Goal: Task Accomplishment & Management: Contribute content

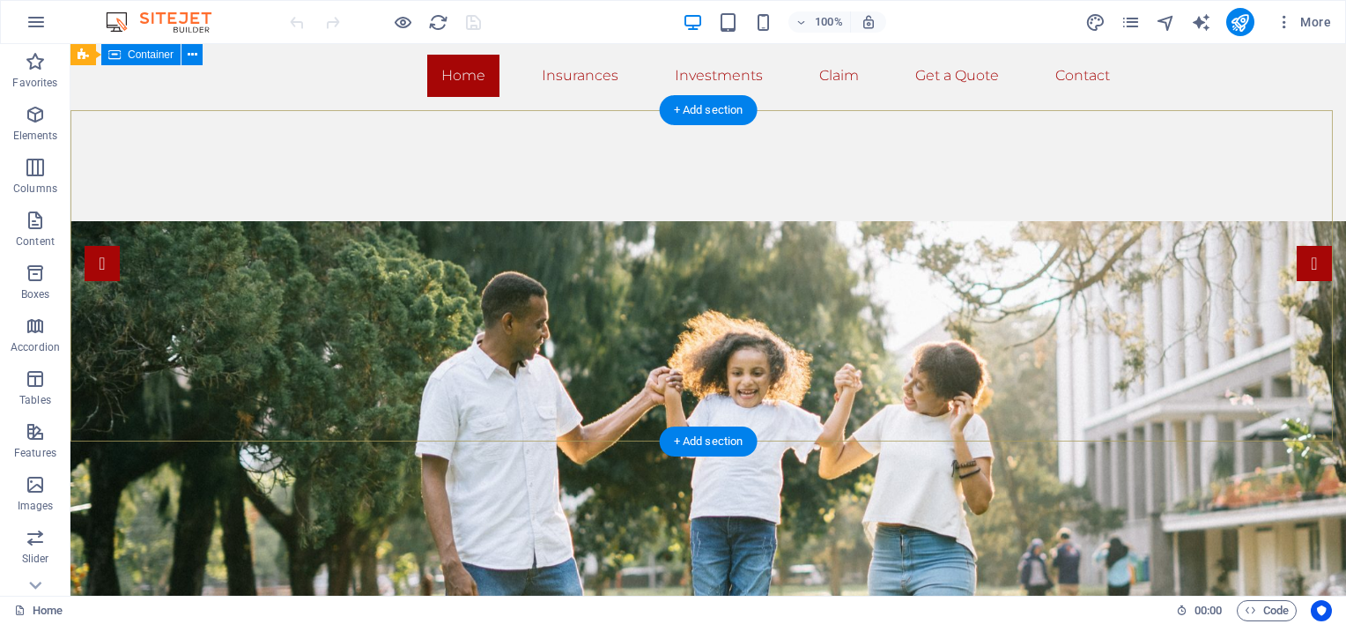
scroll to position [14, 0]
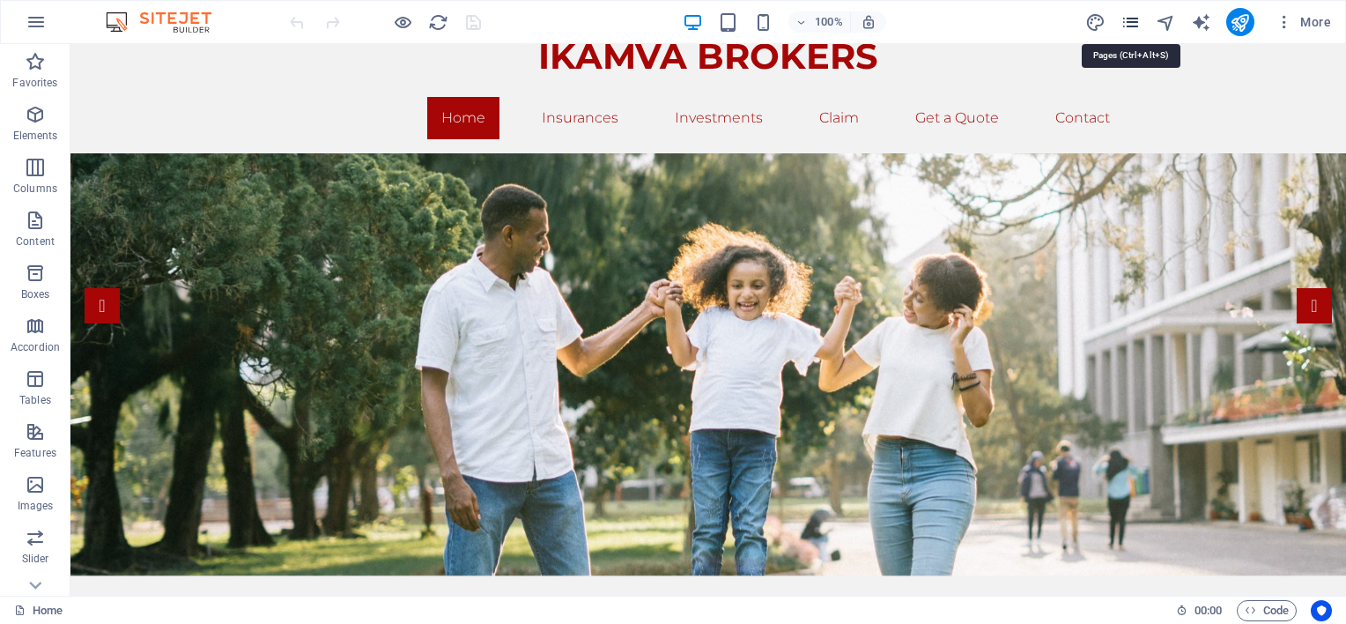
click at [1129, 15] on icon "pages" at bounding box center [1130, 22] width 20 height 20
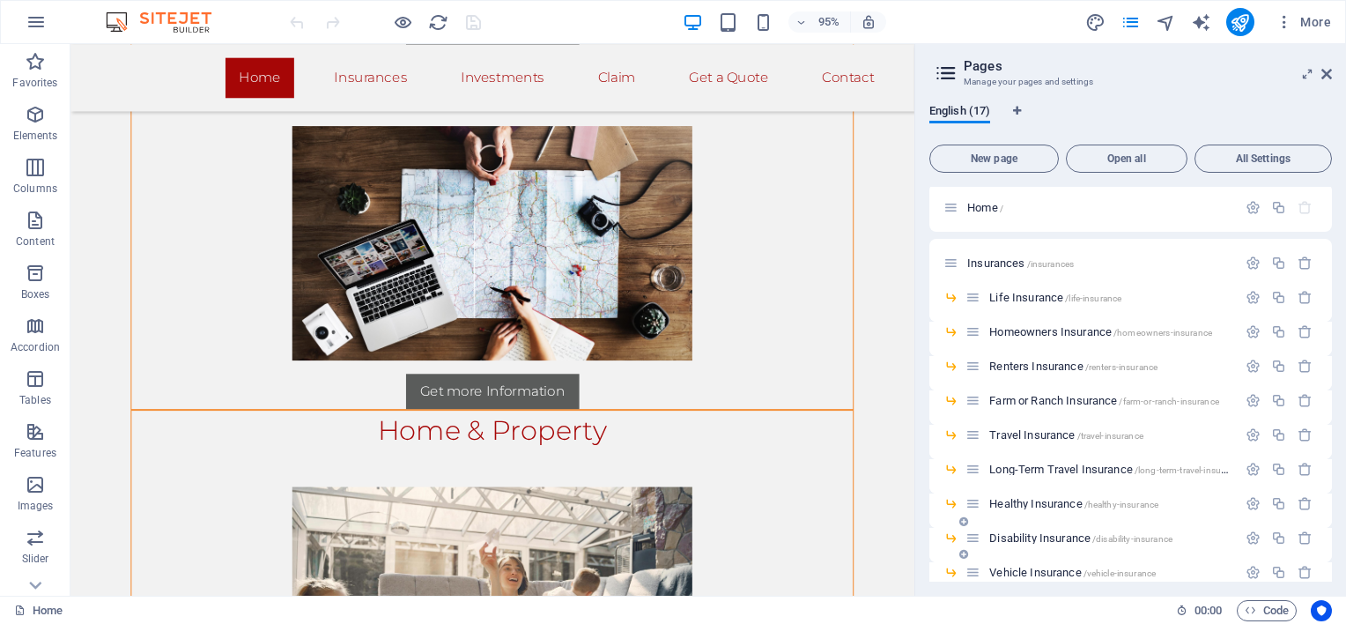
scroll to position [0, 0]
click at [1126, 155] on span "Open all" at bounding box center [1127, 158] width 106 height 11
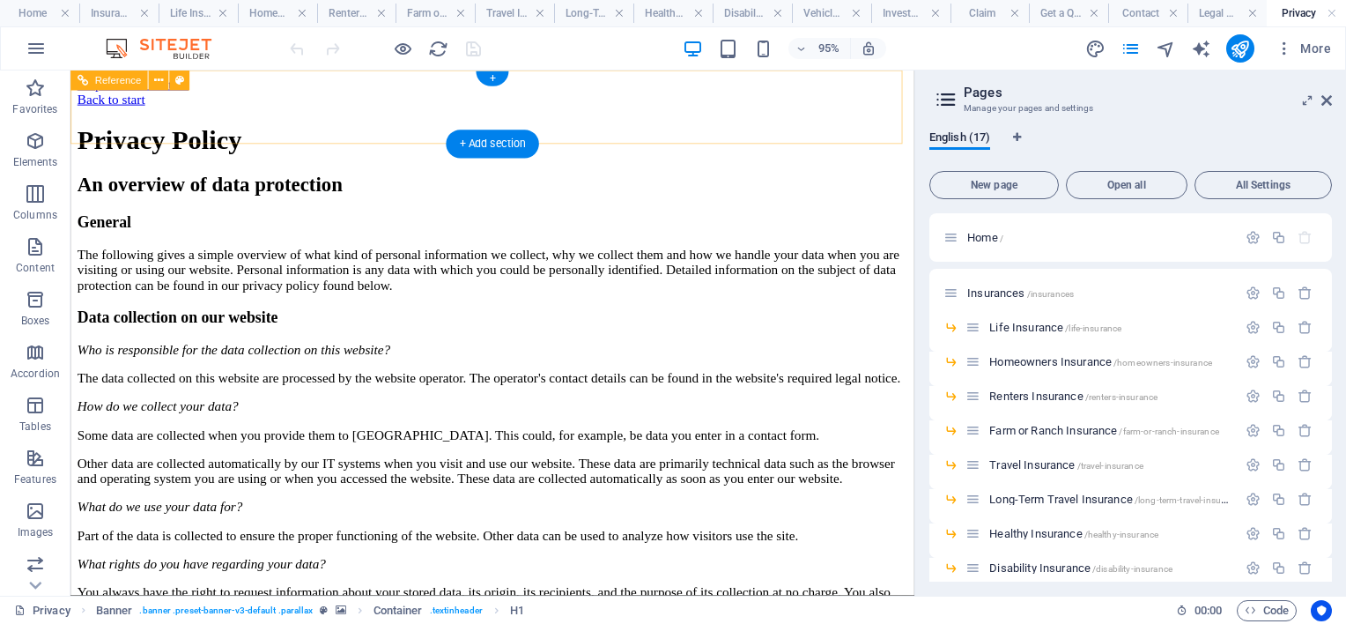
click at [106, 109] on div "Back to start" at bounding box center [515, 101] width 874 height 16
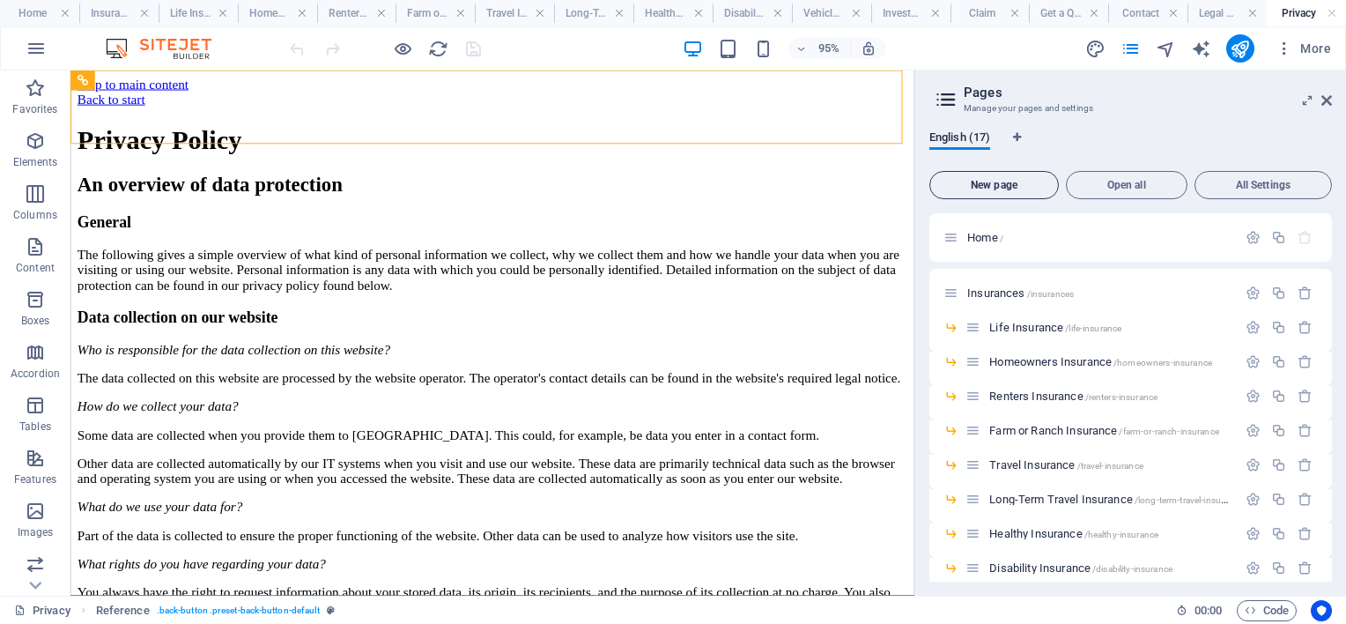
click at [1005, 181] on span "New page" at bounding box center [994, 185] width 114 height 11
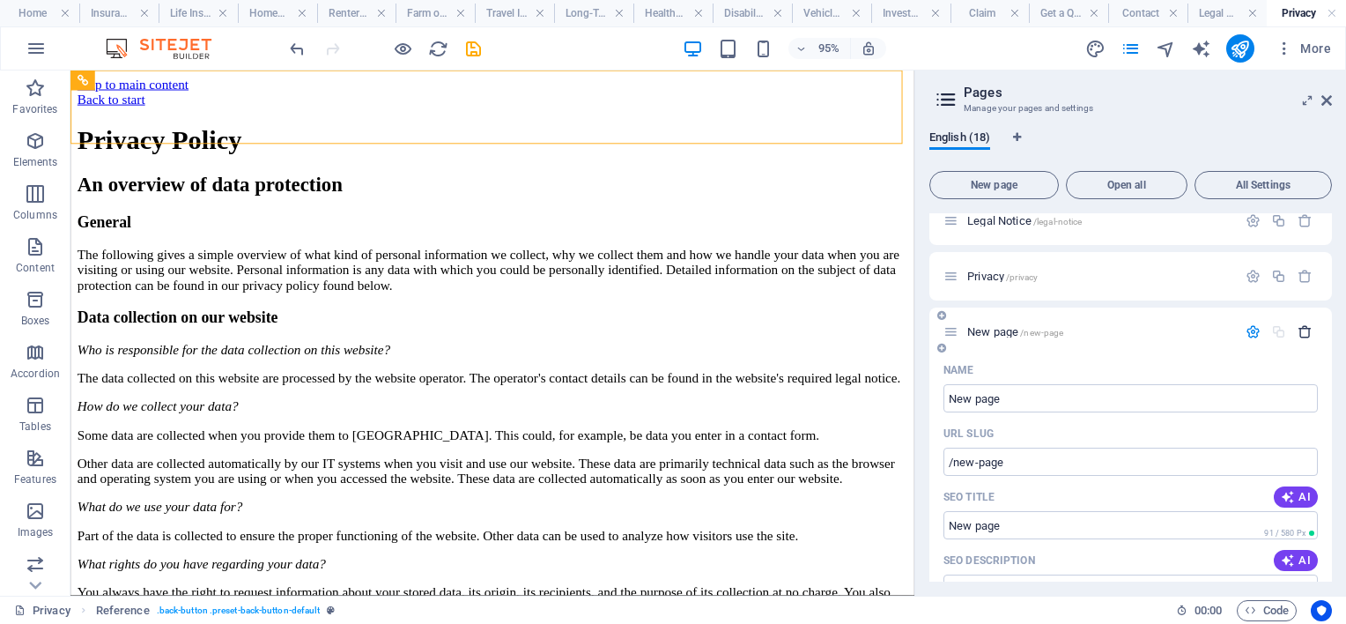
click at [1302, 329] on icon "button" at bounding box center [1305, 331] width 15 height 15
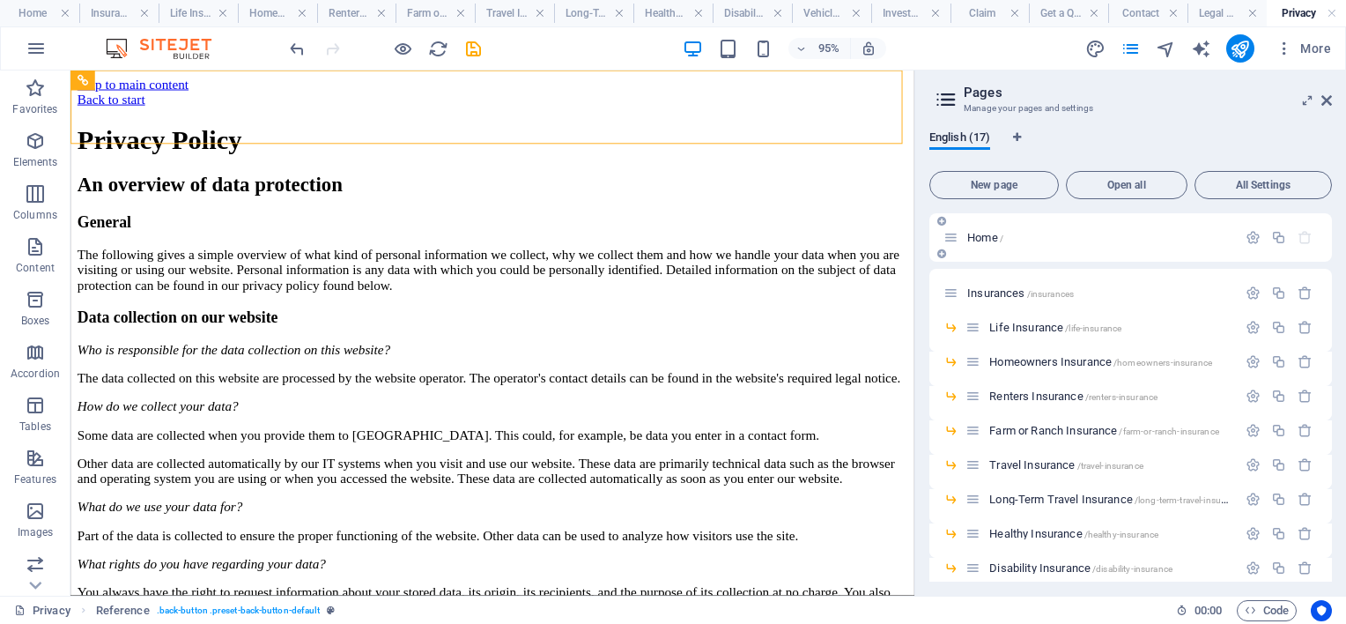
click at [987, 236] on span "Home /" at bounding box center [985, 237] width 36 height 13
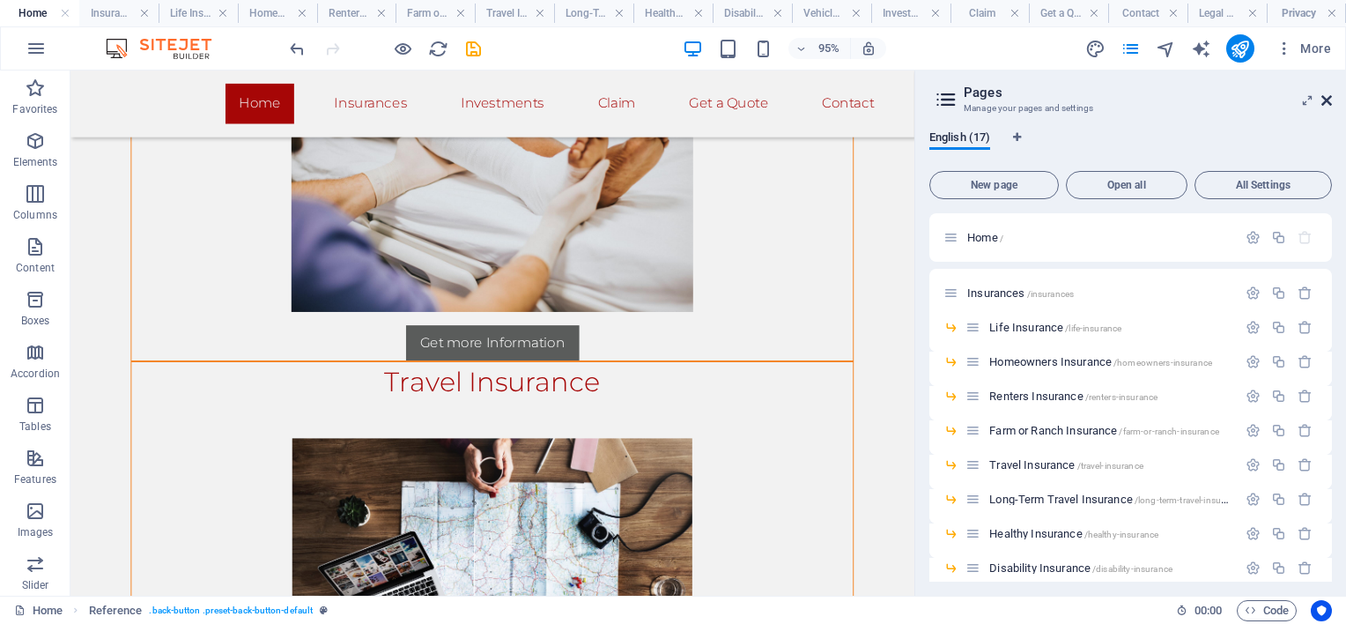
click at [1328, 98] on icon at bounding box center [1326, 100] width 11 height 14
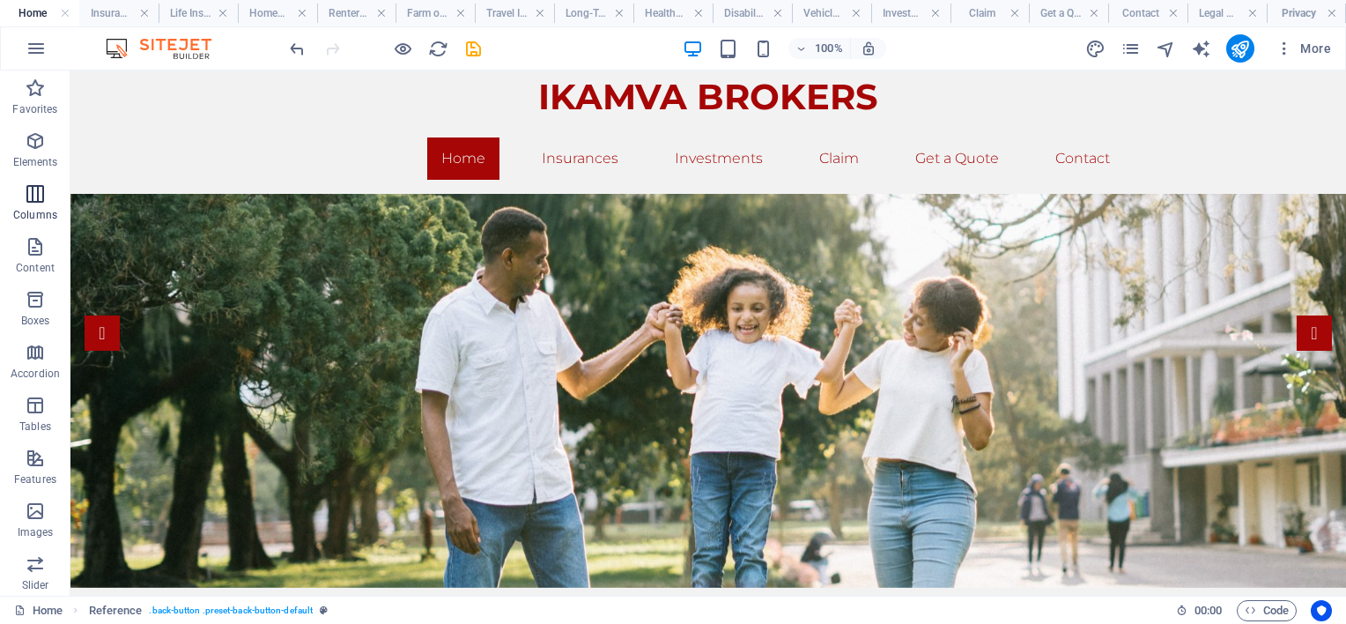
click at [42, 194] on icon "button" at bounding box center [35, 193] width 21 height 21
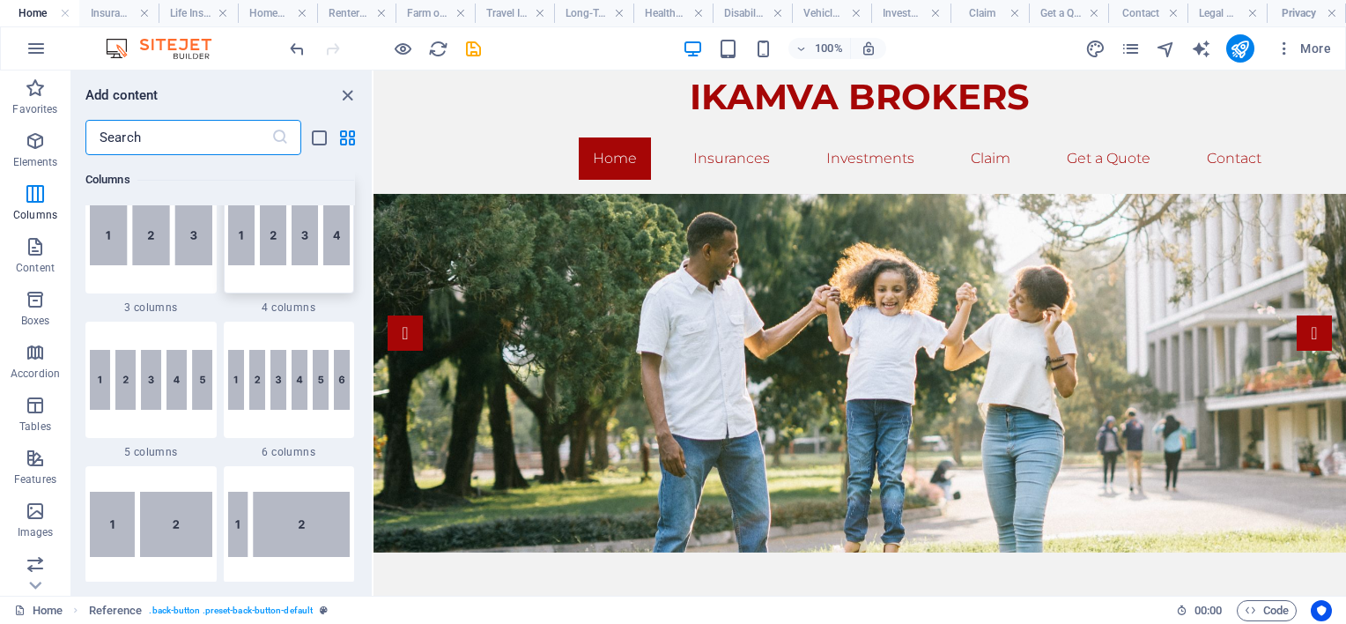
scroll to position [1048, 0]
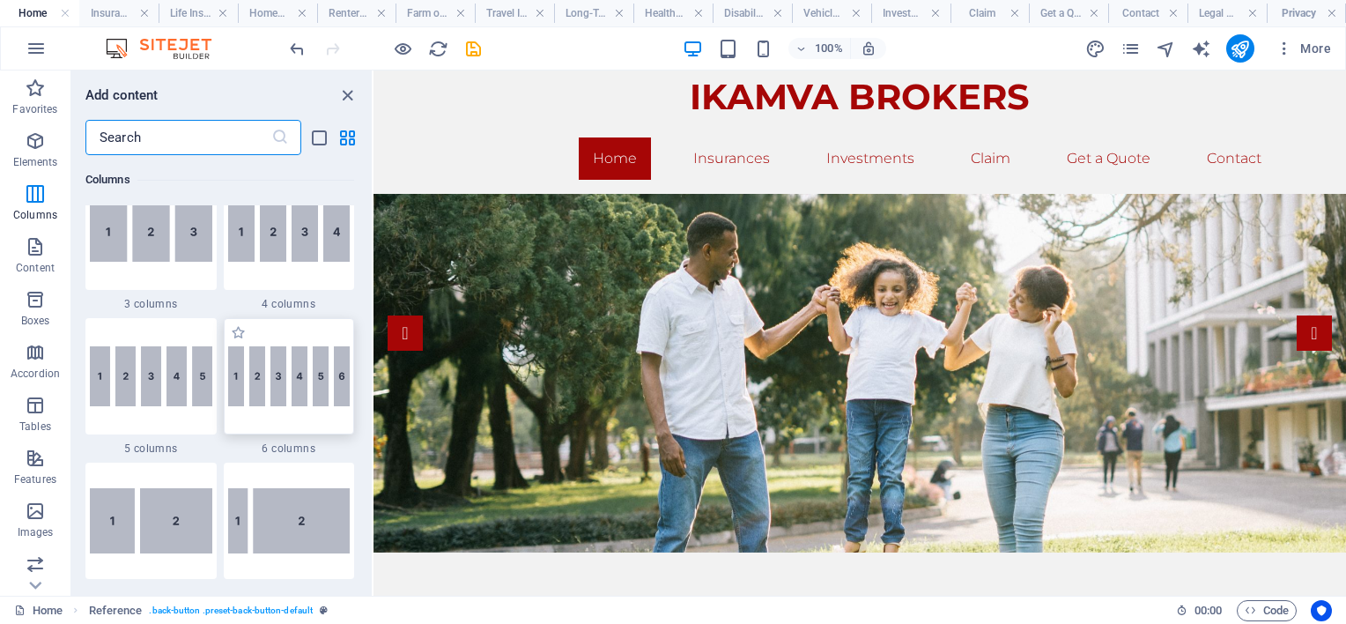
click at [307, 383] on img at bounding box center [289, 376] width 122 height 60
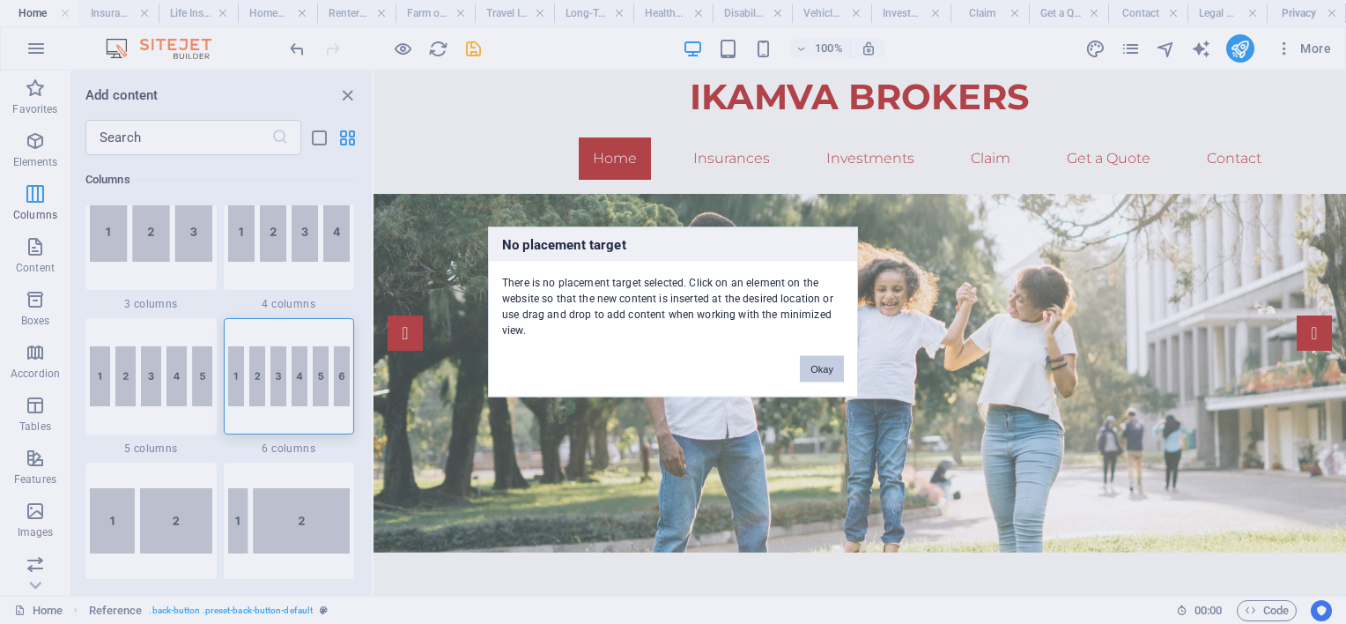
click at [826, 365] on button "Okay" at bounding box center [822, 369] width 44 height 26
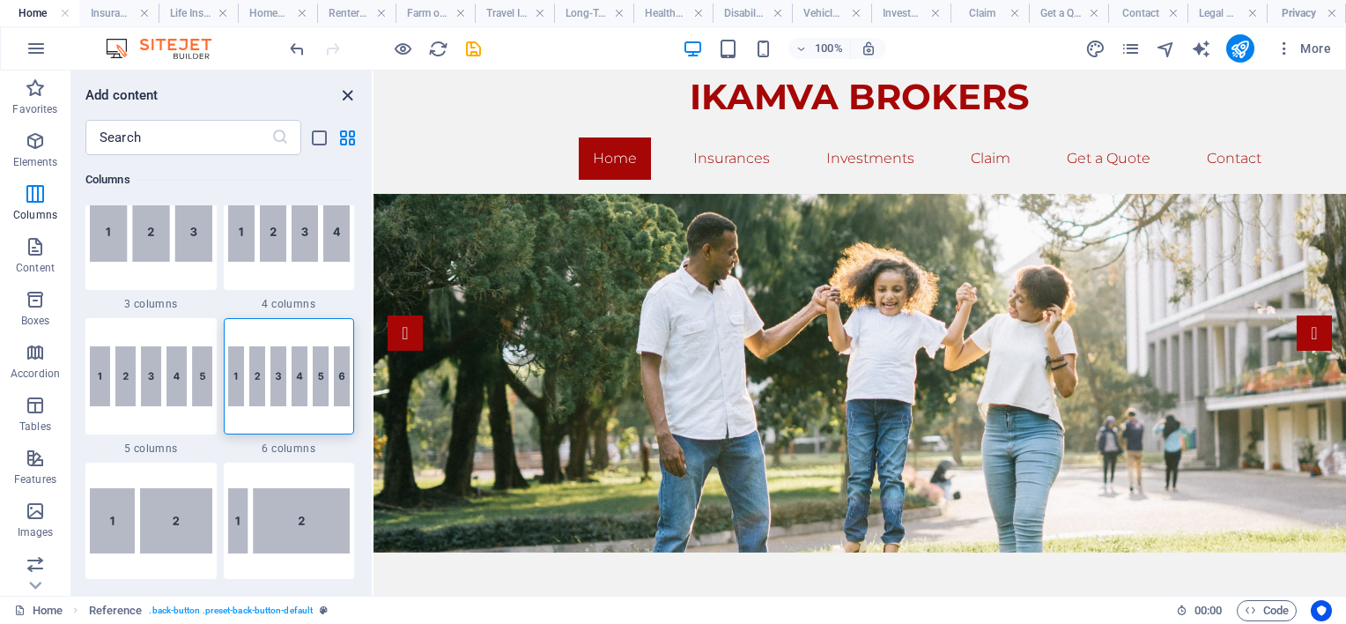
click at [344, 97] on icon "close panel" at bounding box center [347, 95] width 20 height 20
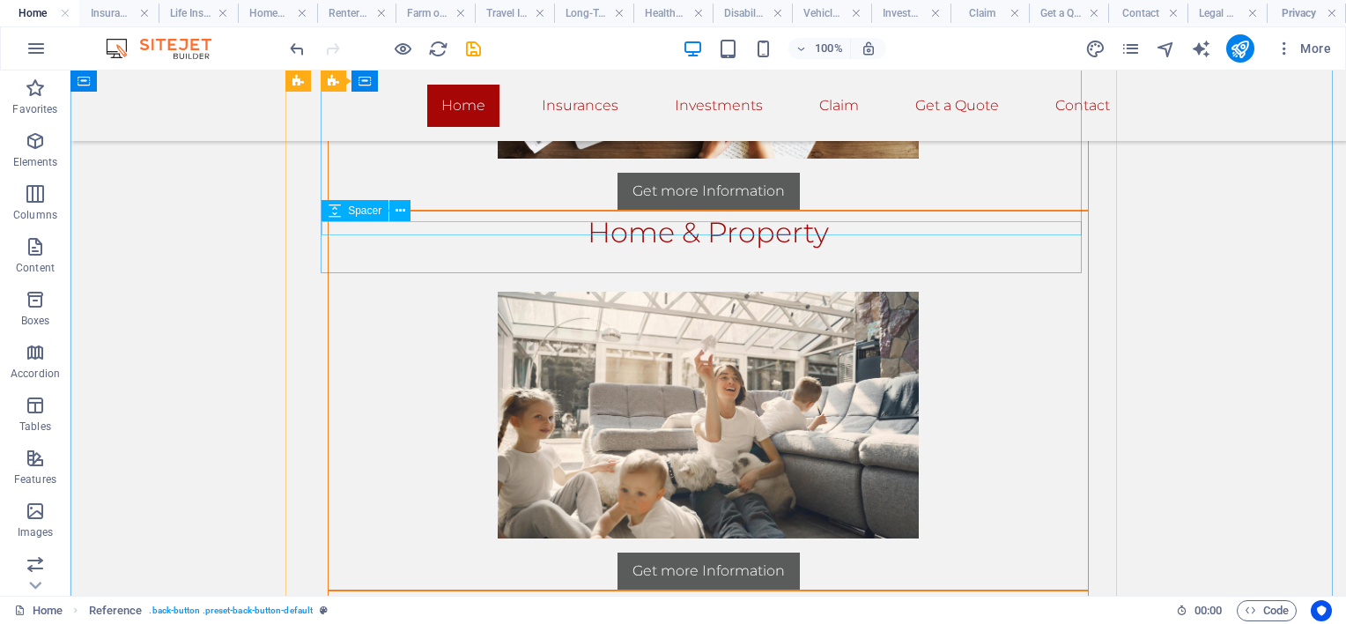
scroll to position [1674, 0]
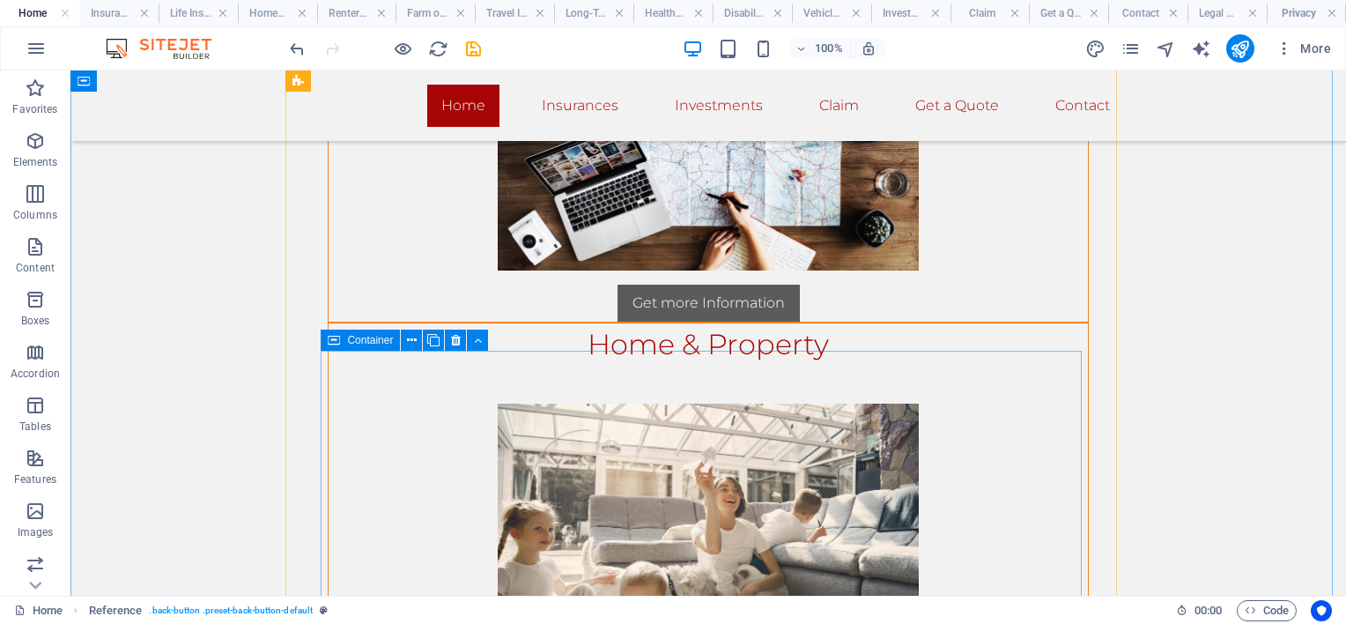
click at [334, 340] on icon at bounding box center [334, 339] width 12 height 21
click at [437, 343] on icon at bounding box center [433, 340] width 12 height 18
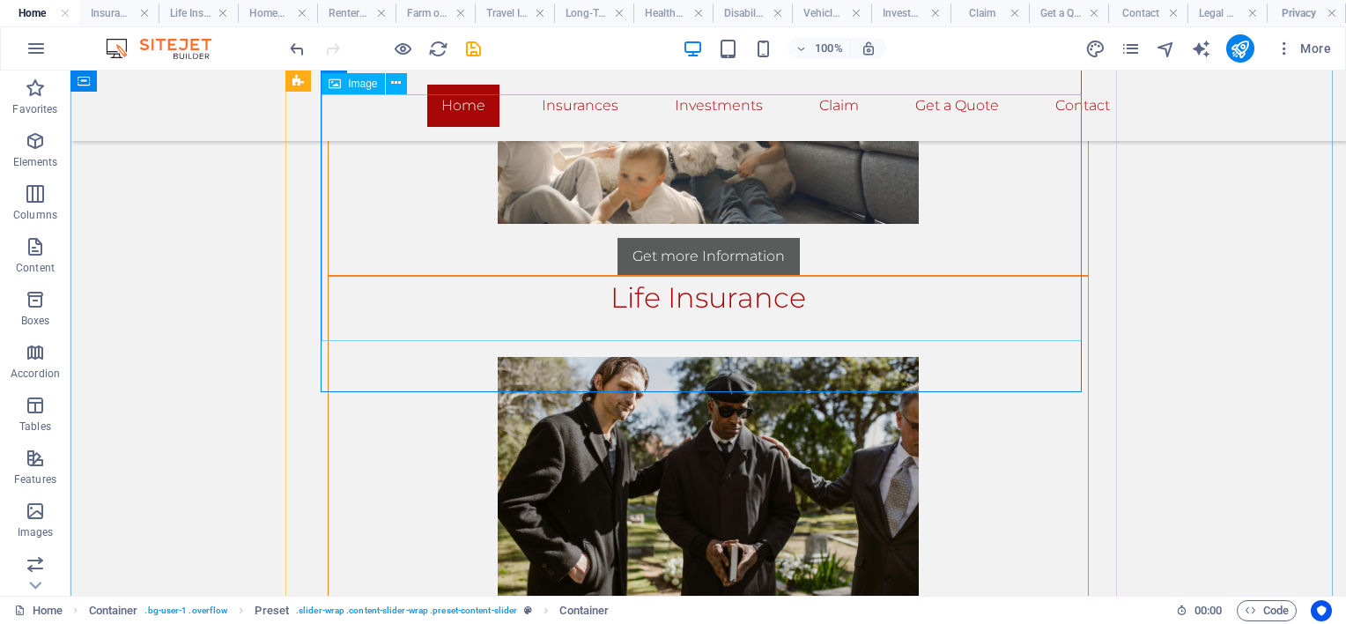
scroll to position [1995, 0]
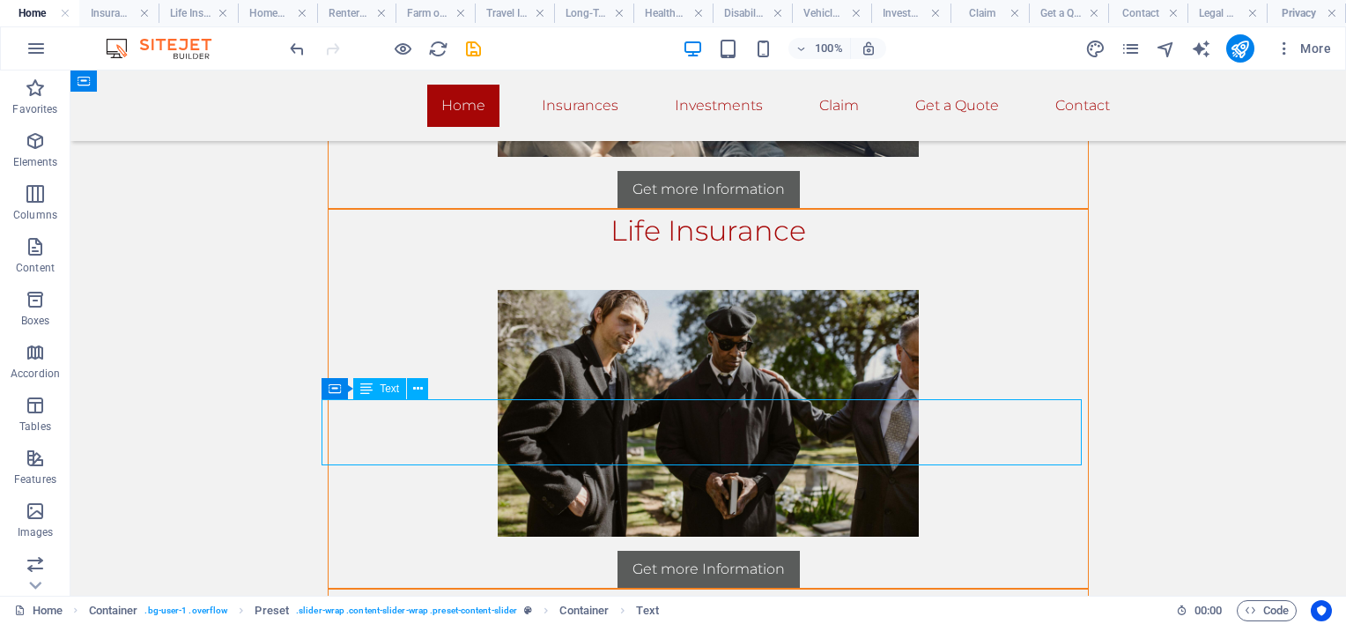
scroll to position [2171, 0]
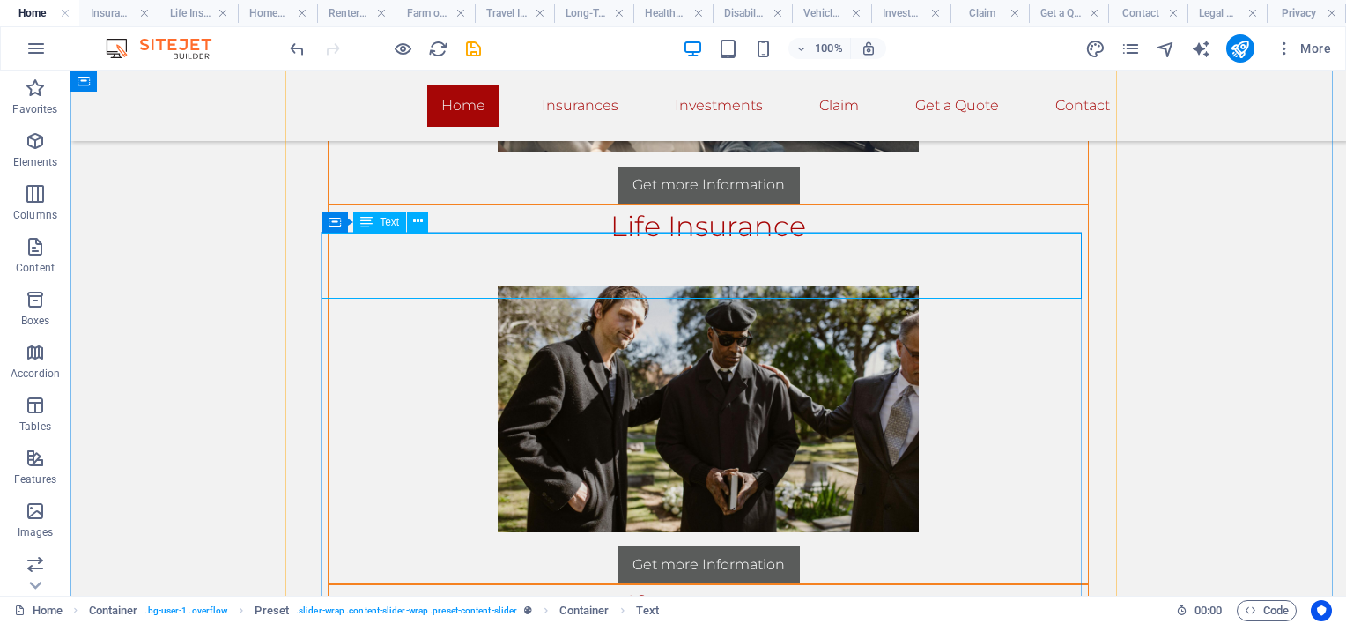
click at [802, 585] on div "Life Insurance" at bounding box center [708, 618] width 759 height 66
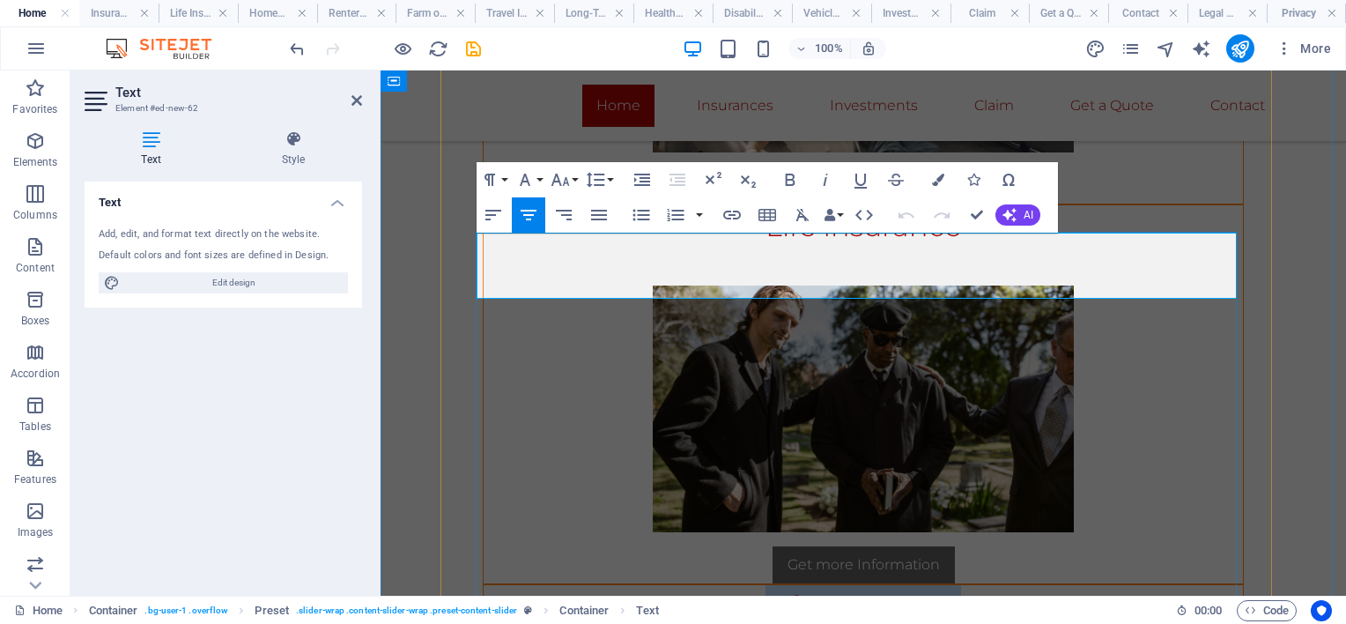
drag, startPoint x: 954, startPoint y: 252, endPoint x: 758, endPoint y: 256, distance: 196.5
click at [758, 585] on h2 "Life Insurance" at bounding box center [863, 606] width 759 height 42
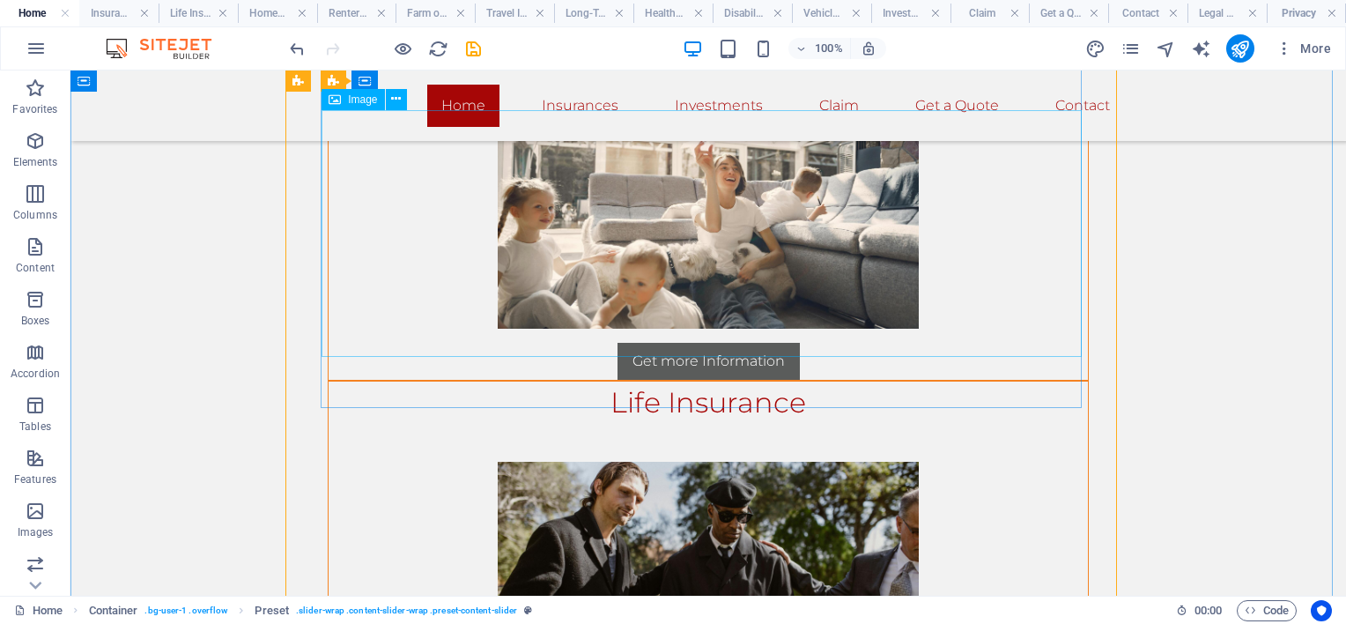
scroll to position [2259, 0]
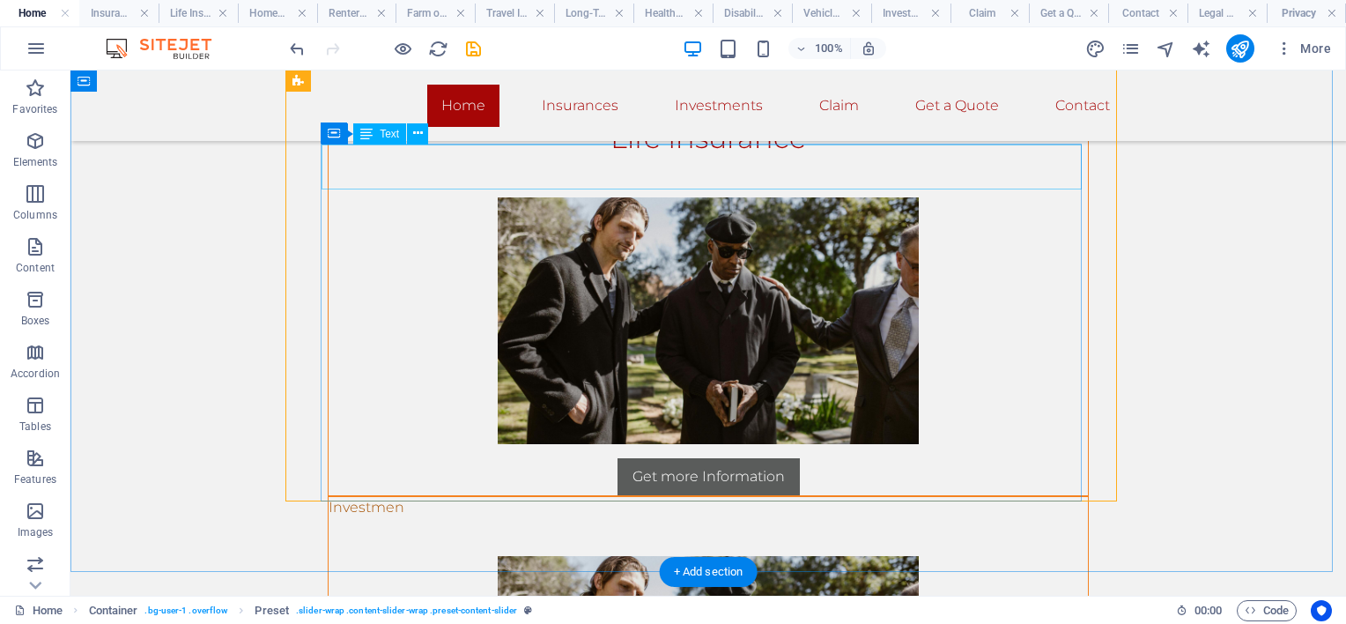
click at [504, 497] on div "Investmen" at bounding box center [708, 519] width 759 height 45
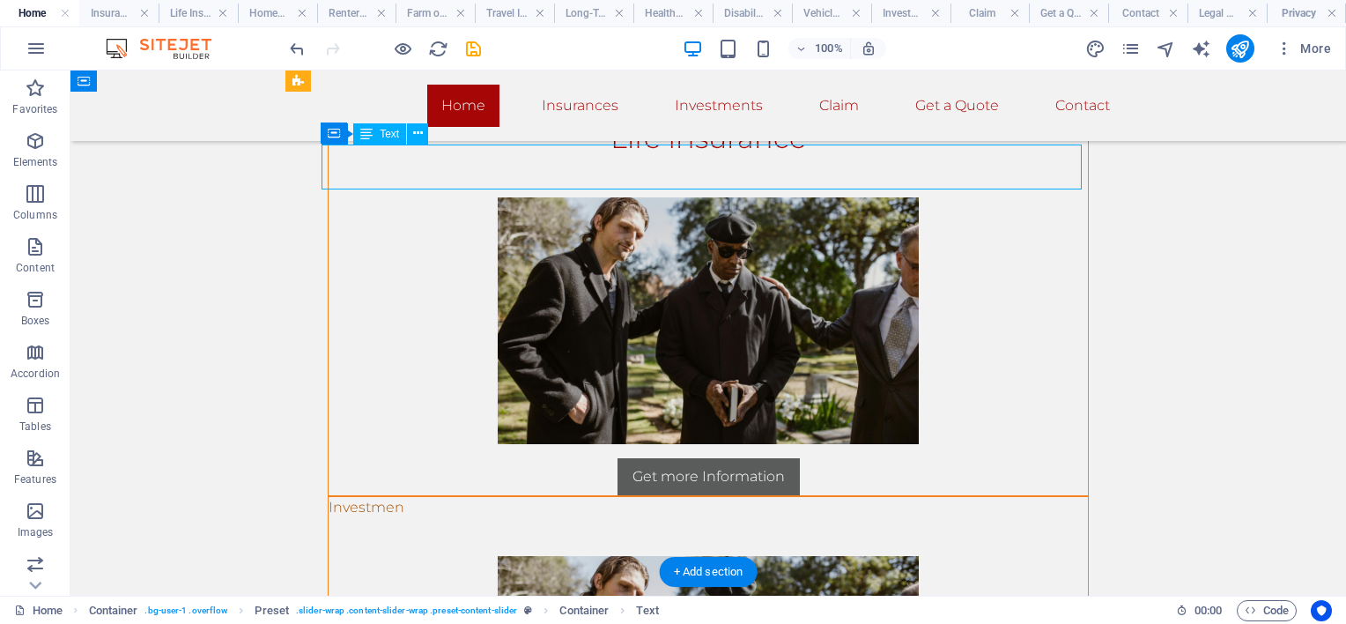
click at [425, 497] on div "Investmen" at bounding box center [708, 519] width 759 height 45
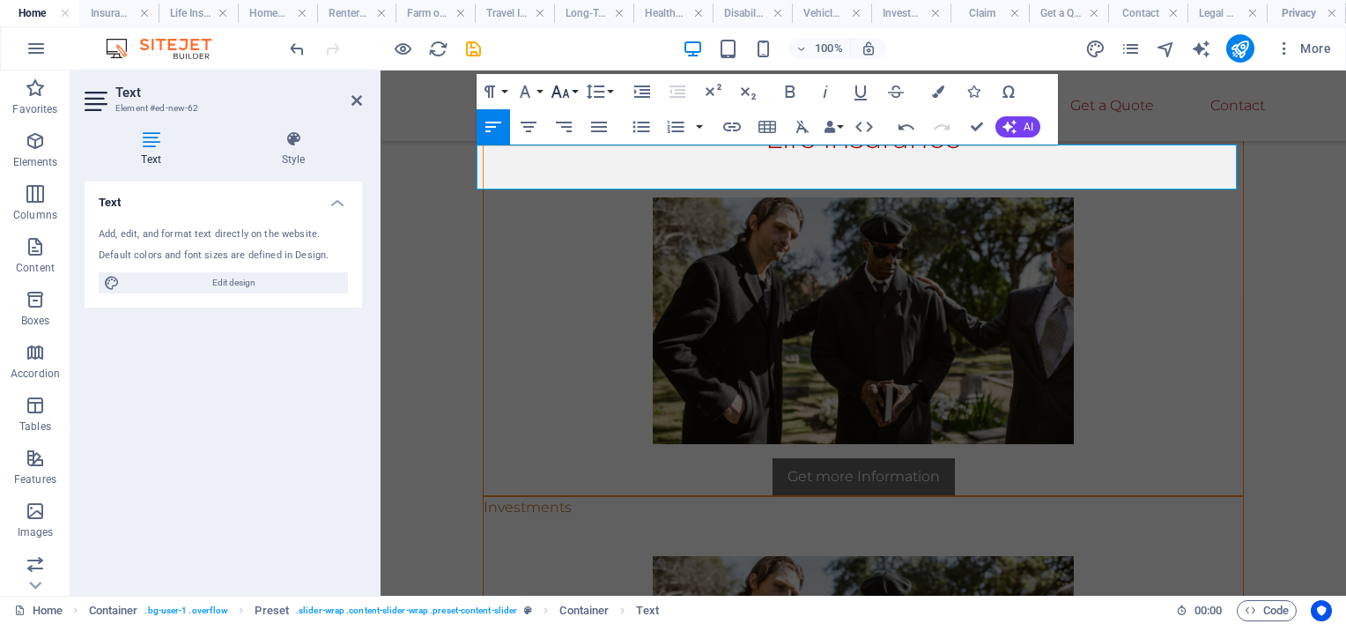
click at [573, 90] on button "Font Size" at bounding box center [563, 91] width 33 height 35
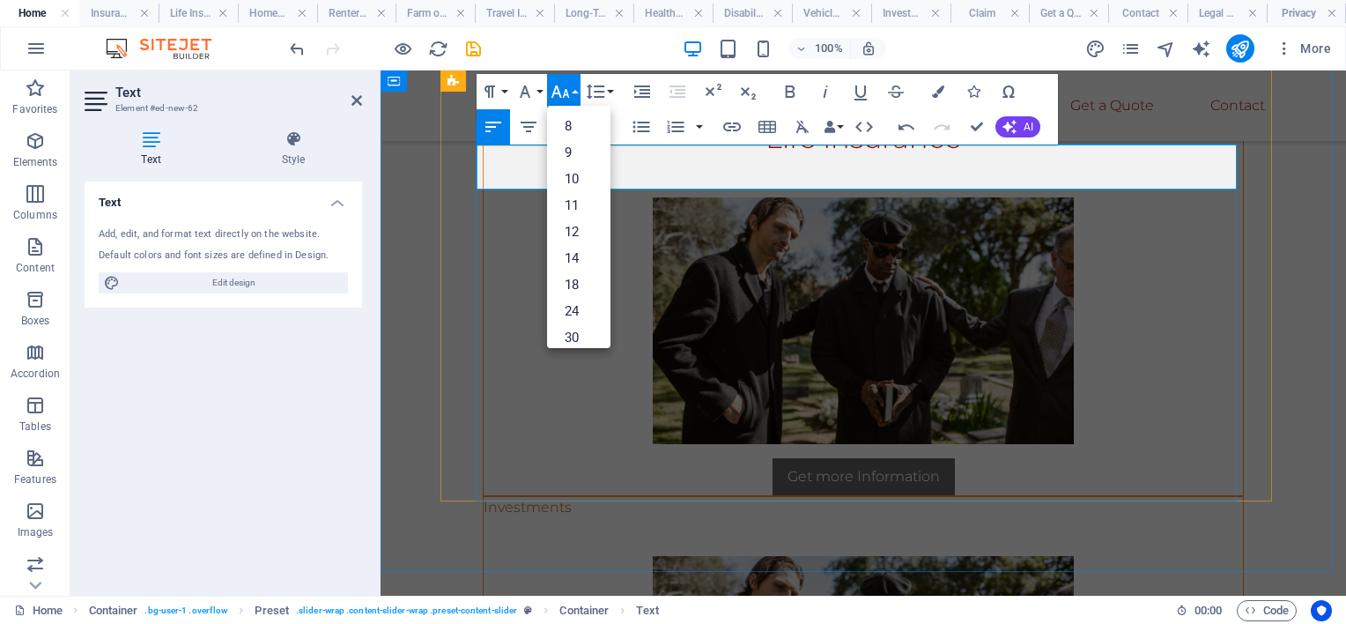
click at [493, 497] on div "Investments" at bounding box center [863, 519] width 759 height 45
click at [532, 497] on p "Investments" at bounding box center [863, 507] width 759 height 21
click at [515, 497] on p "Investments" at bounding box center [863, 507] width 759 height 21
click at [743, 497] on p "Investments" at bounding box center [863, 507] width 759 height 21
click at [576, 89] on button "Font Size" at bounding box center [563, 91] width 33 height 35
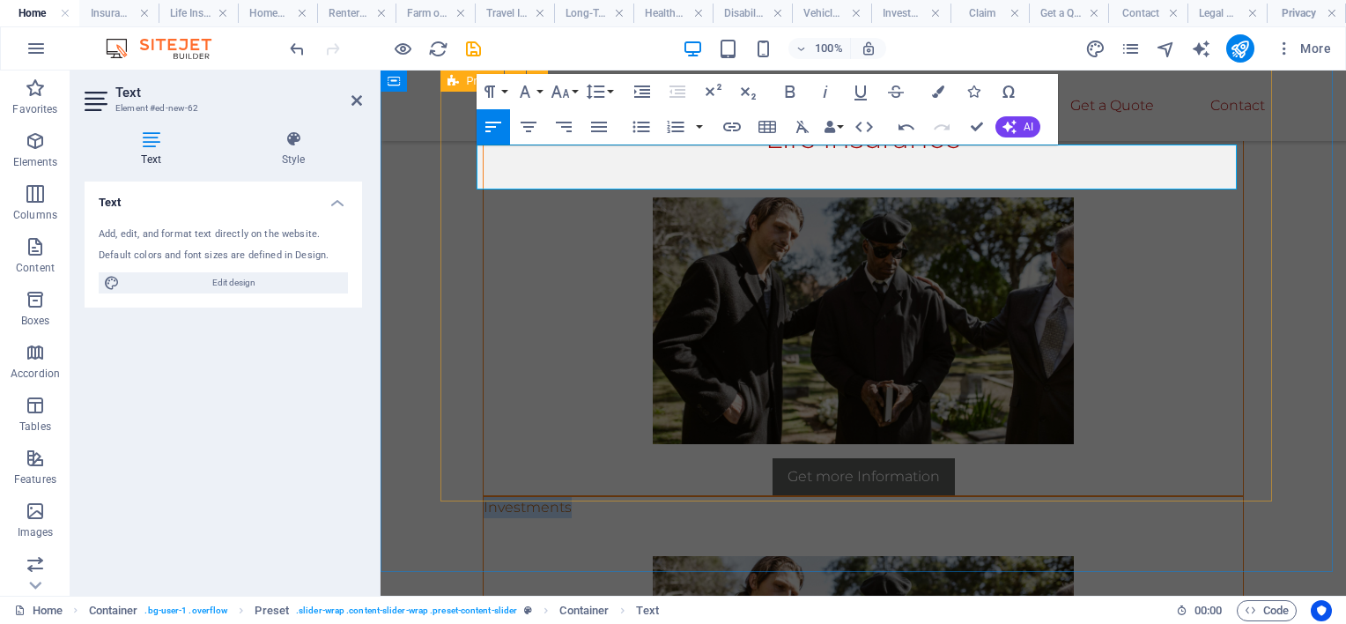
drag, startPoint x: 574, startPoint y: 152, endPoint x: 451, endPoint y: 160, distance: 123.6
click at [575, 90] on button "Font Size" at bounding box center [563, 91] width 33 height 35
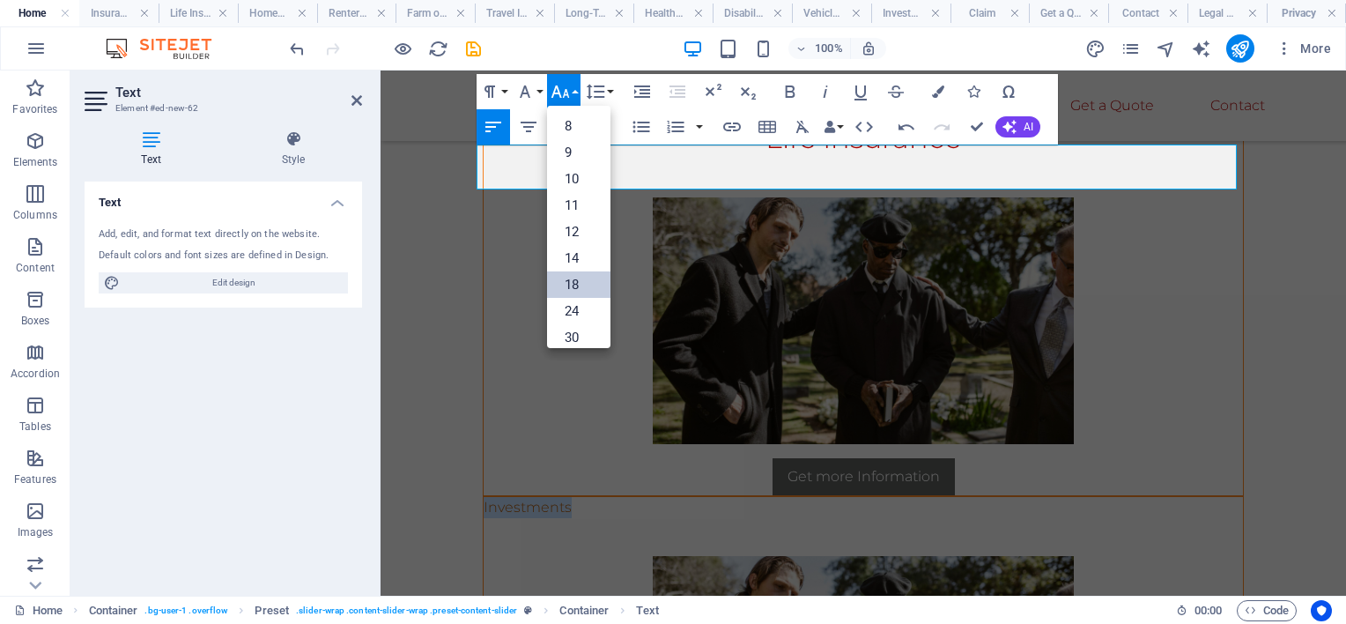
click at [586, 276] on link "18" at bounding box center [578, 284] width 63 height 26
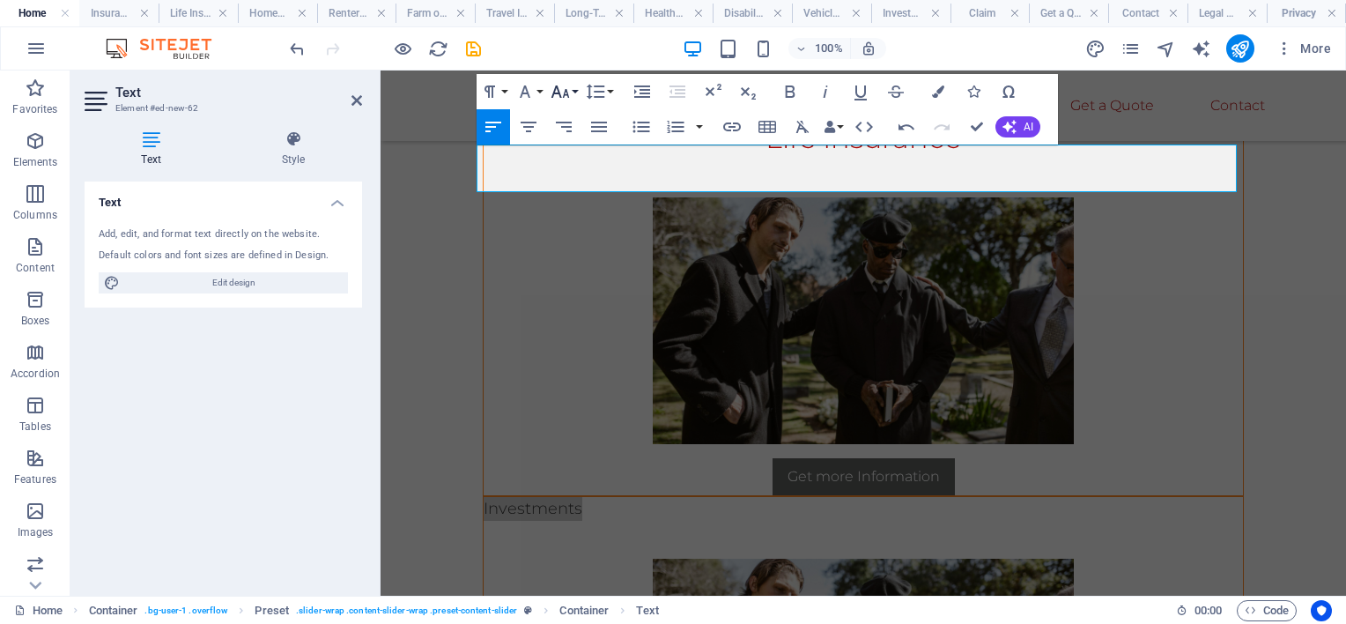
click at [578, 92] on button "Font Size" at bounding box center [563, 91] width 33 height 35
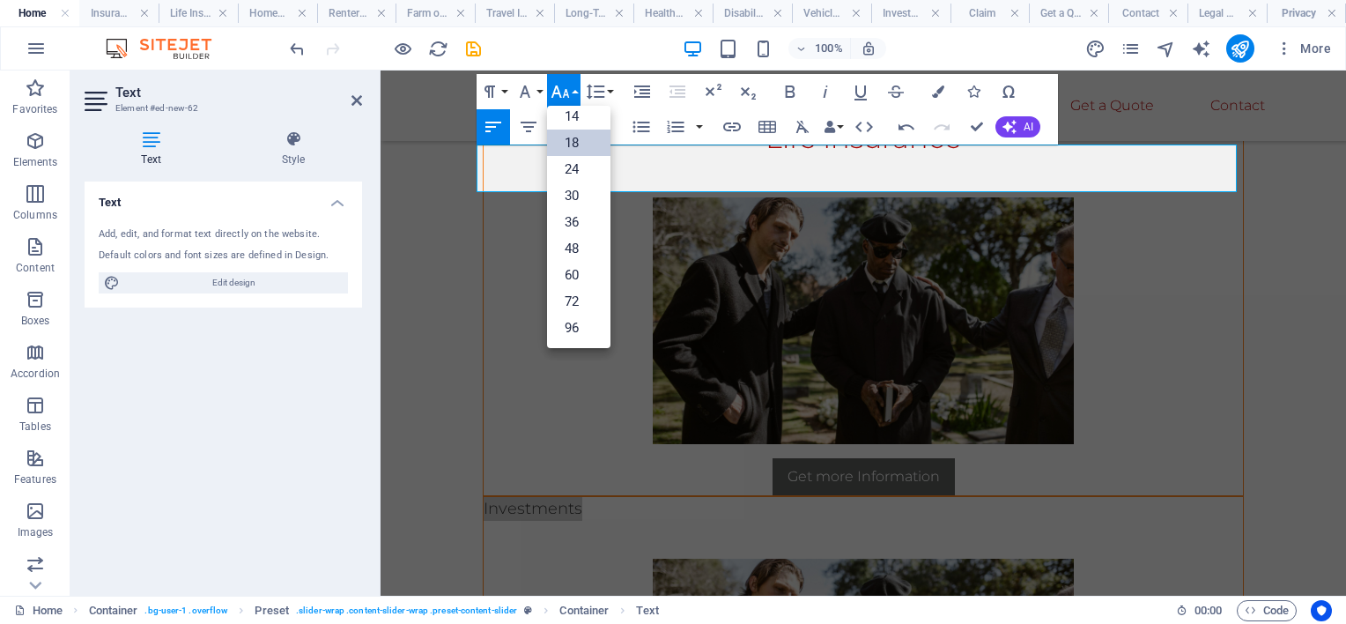
scroll to position [141, 0]
click at [565, 247] on link "48" at bounding box center [578, 249] width 63 height 26
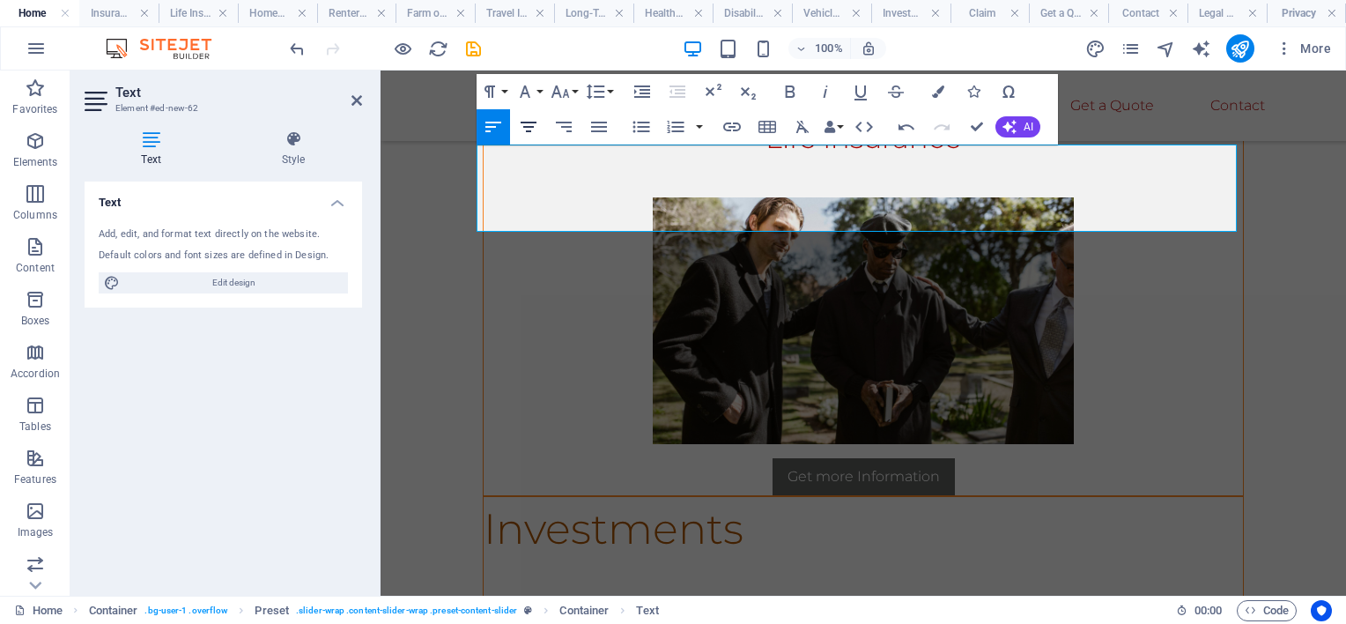
click at [536, 121] on icon "button" at bounding box center [528, 126] width 21 height 21
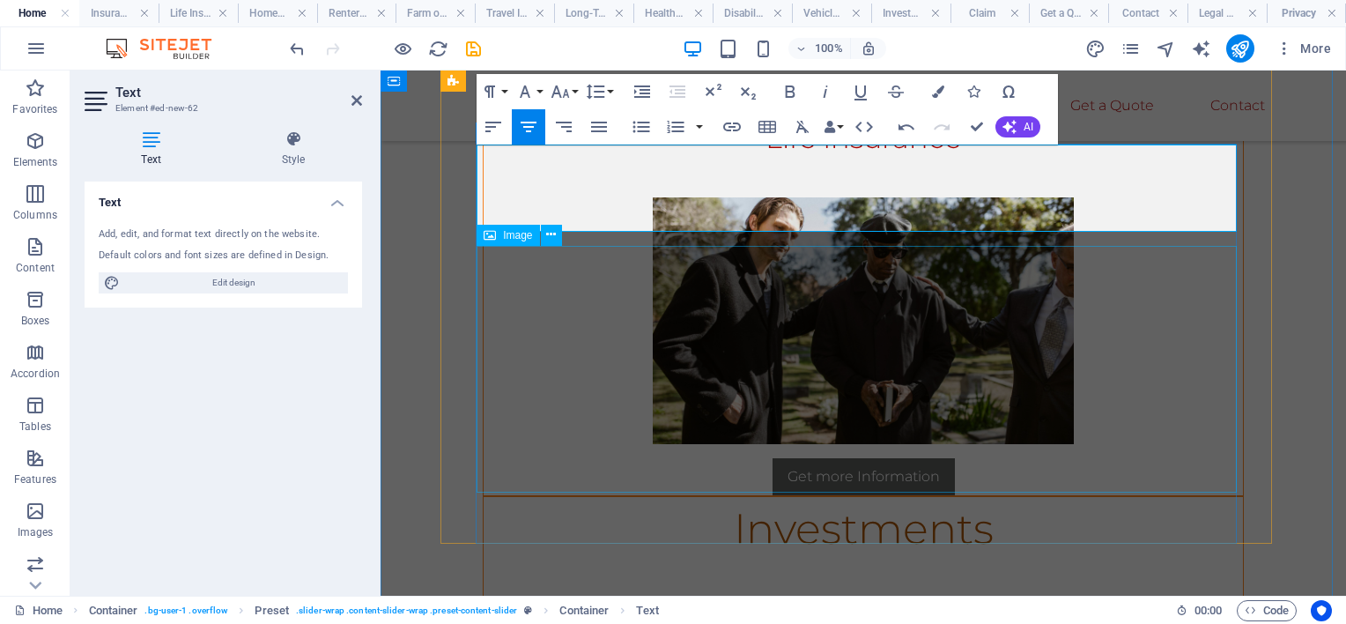
click at [1243, 497] on div "Investments" at bounding box center [863, 540] width 759 height 87
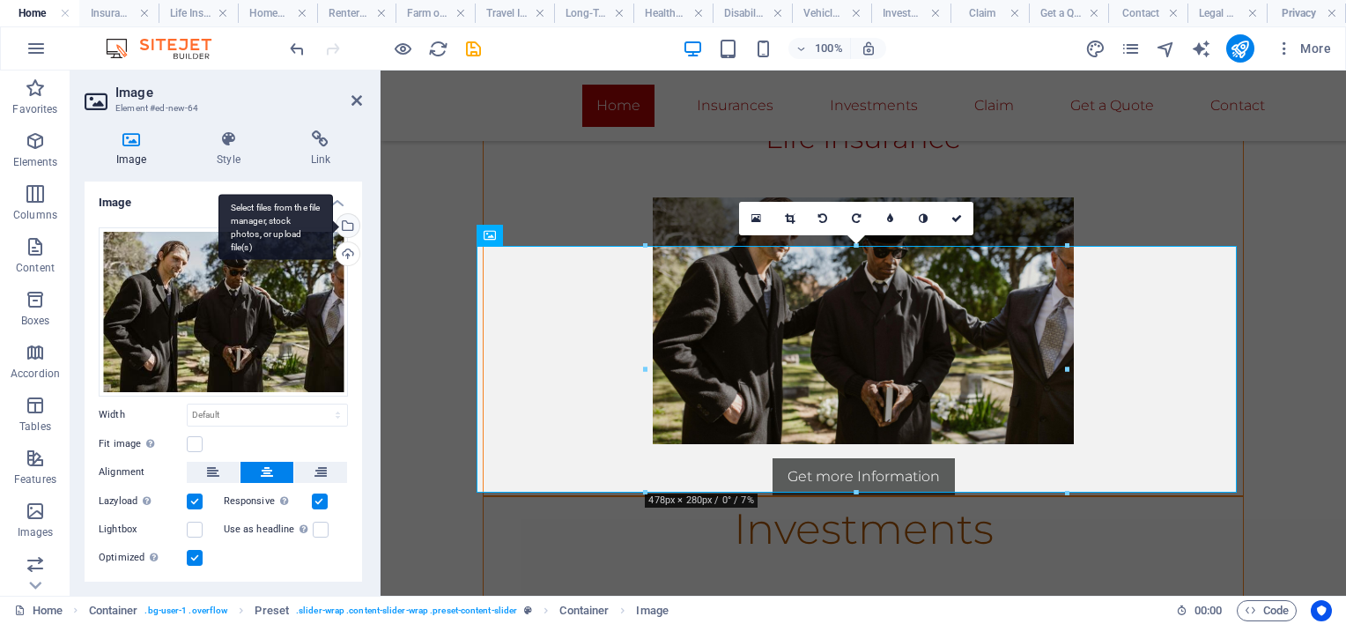
click at [333, 223] on div "Select files from the file manager, stock photos, or upload file(s)" at bounding box center [275, 227] width 115 height 66
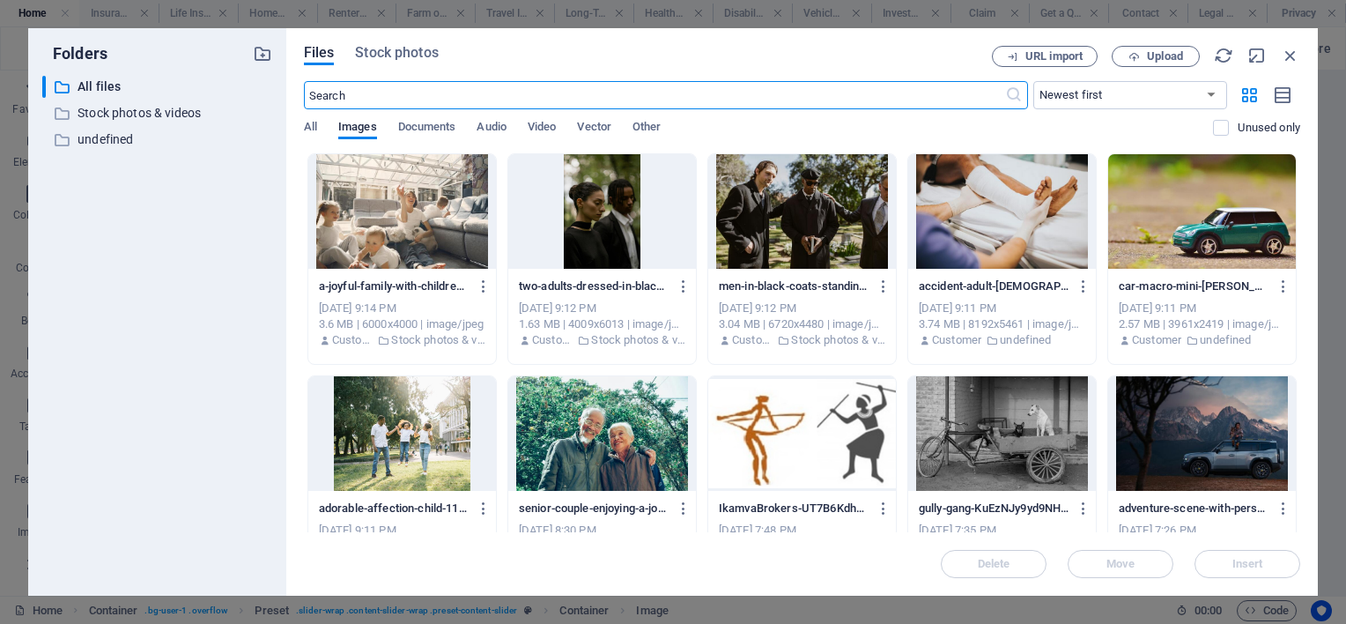
scroll to position [2470, 0]
click at [578, 402] on div at bounding box center [602, 433] width 188 height 115
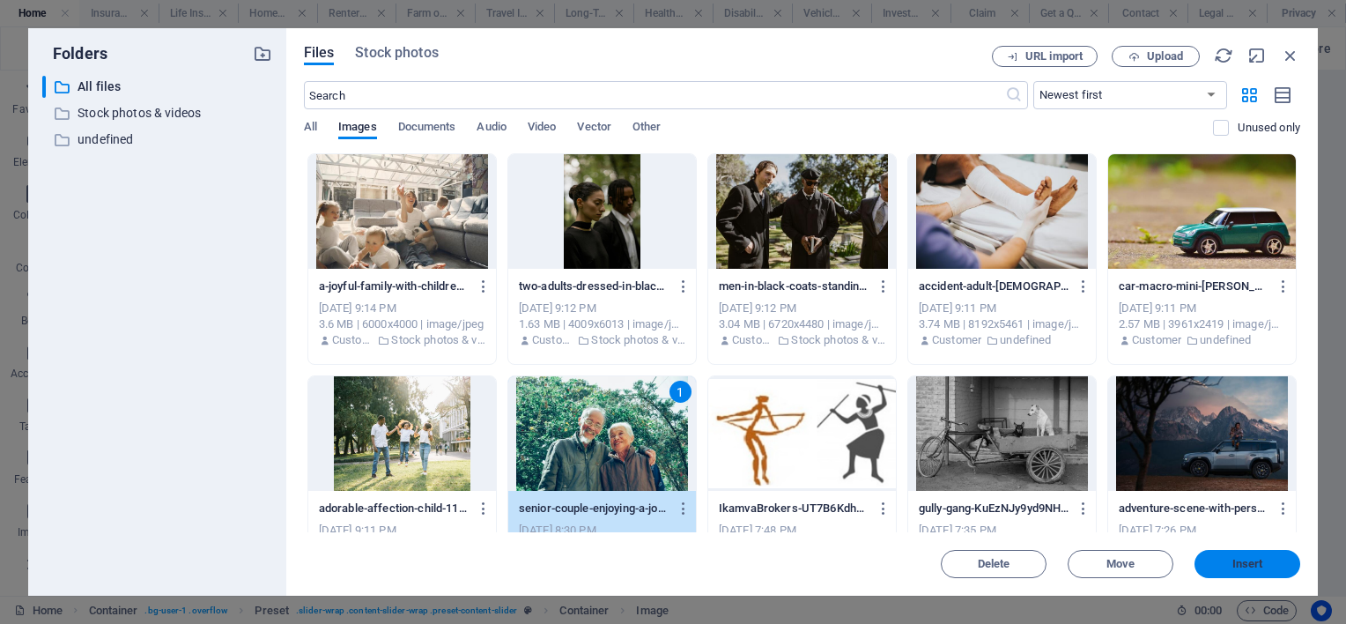
click at [1238, 562] on span "Insert" at bounding box center [1247, 563] width 31 height 11
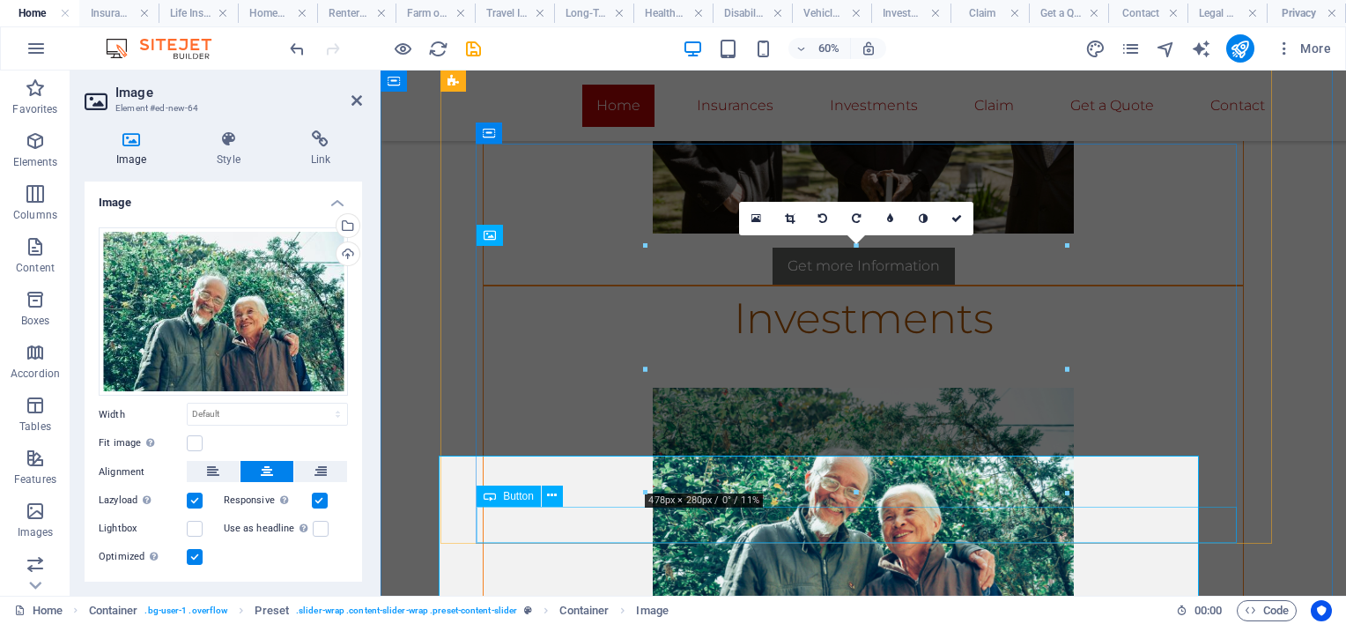
scroll to position [2259, 0]
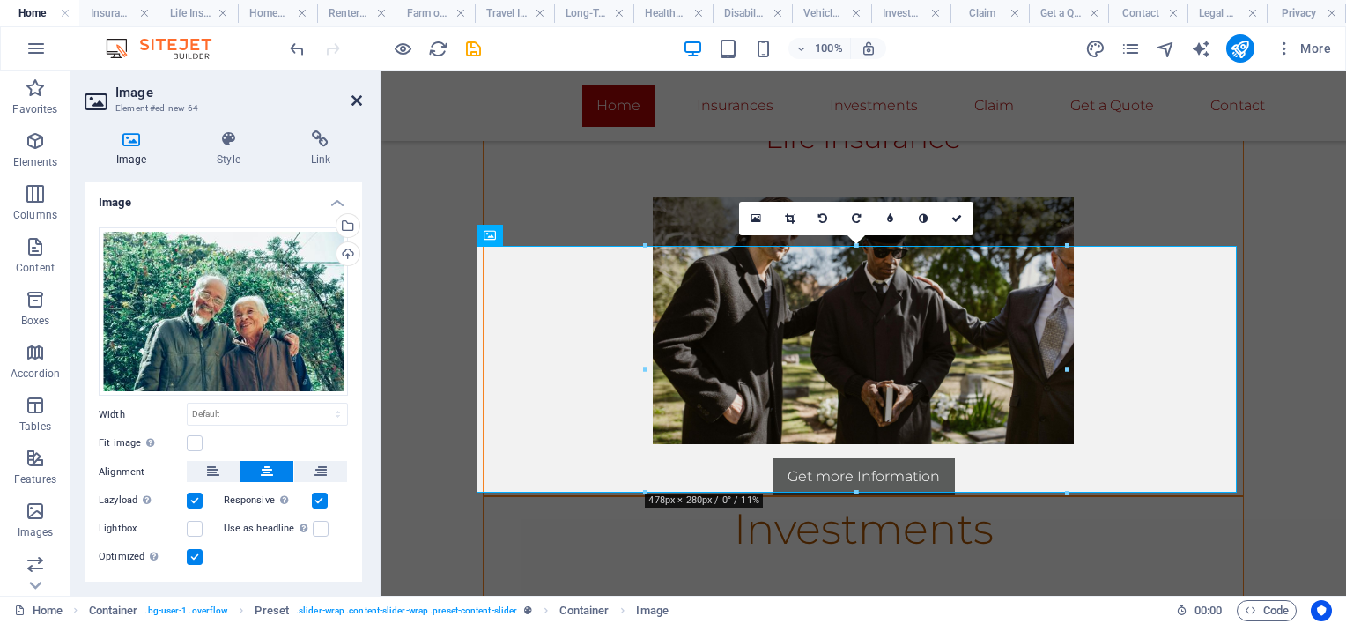
click at [352, 96] on icon at bounding box center [356, 100] width 11 height 14
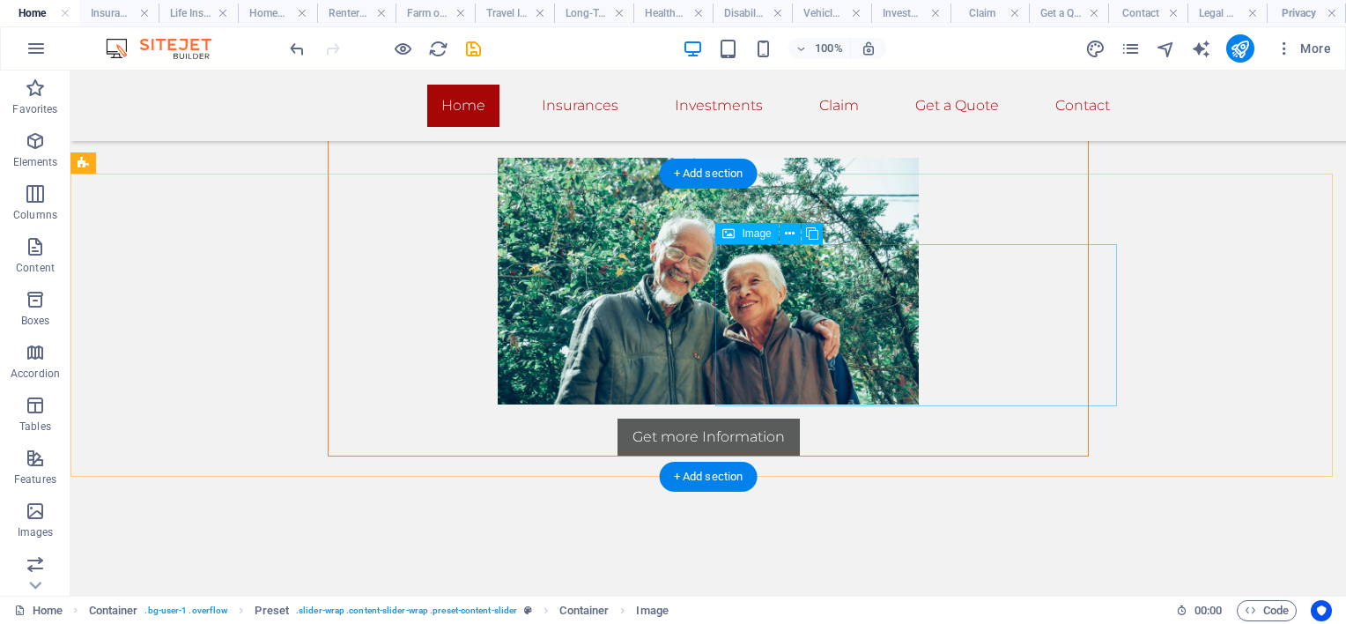
scroll to position [2803, 0]
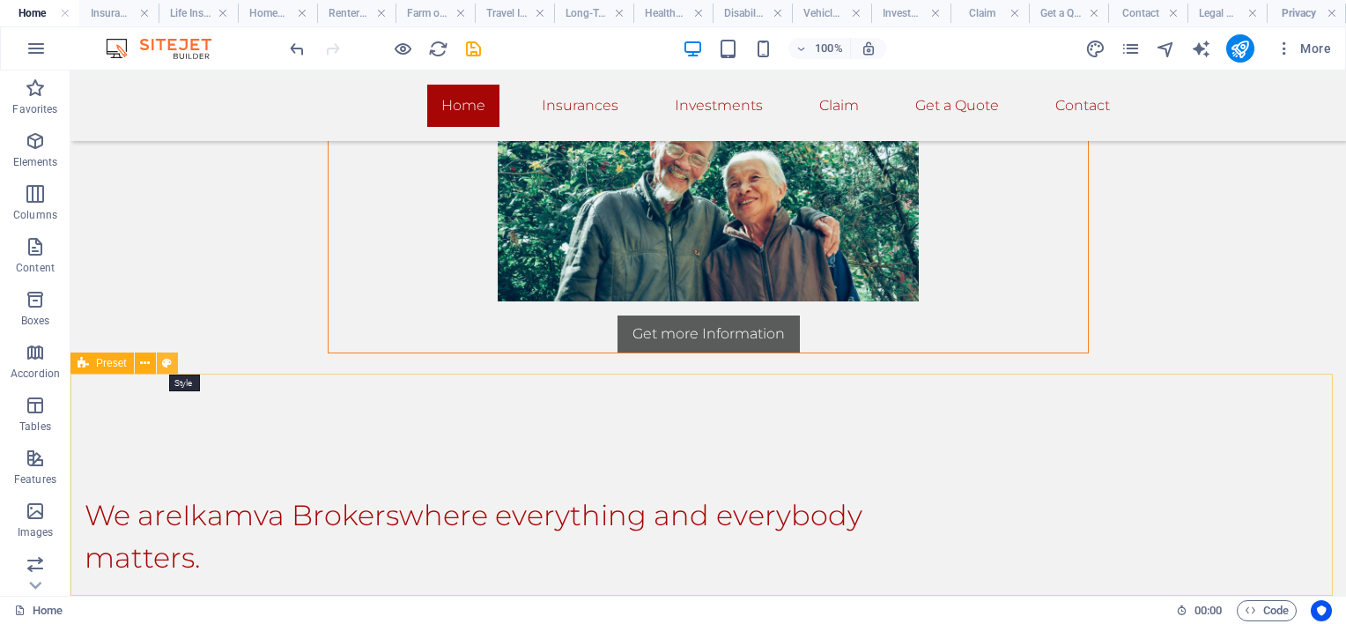
click at [165, 363] on icon at bounding box center [167, 363] width 10 height 18
select select "rem"
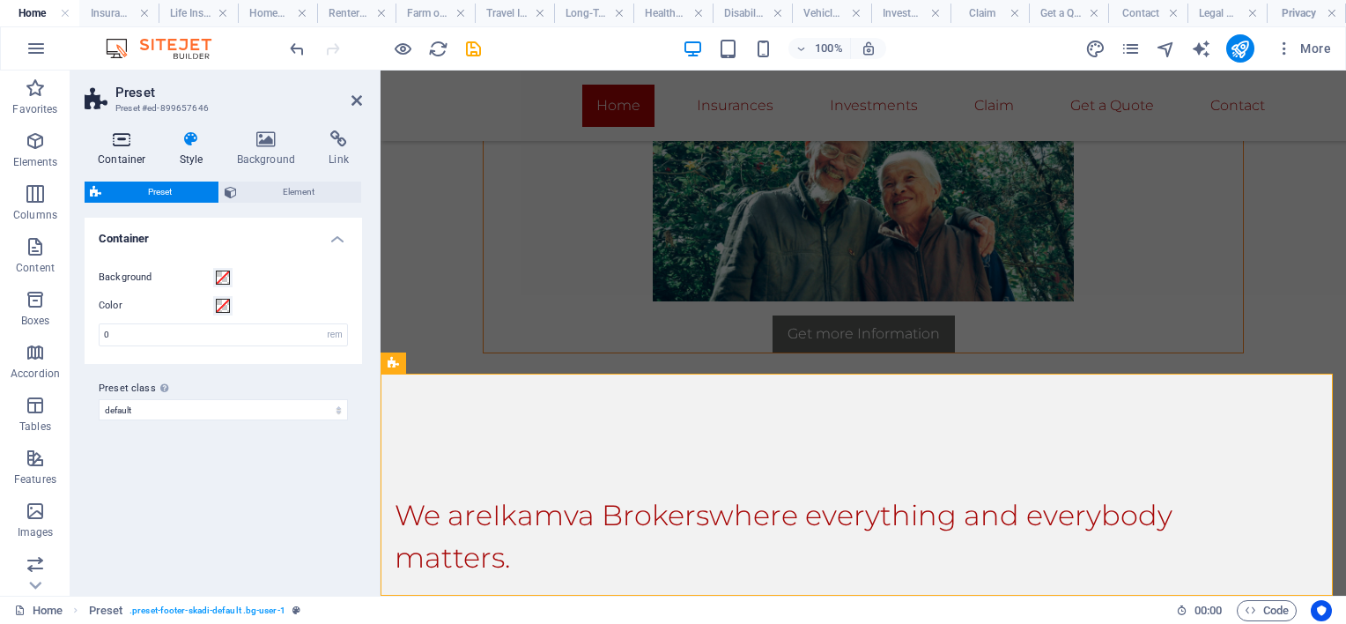
click at [133, 141] on icon at bounding box center [122, 139] width 75 height 18
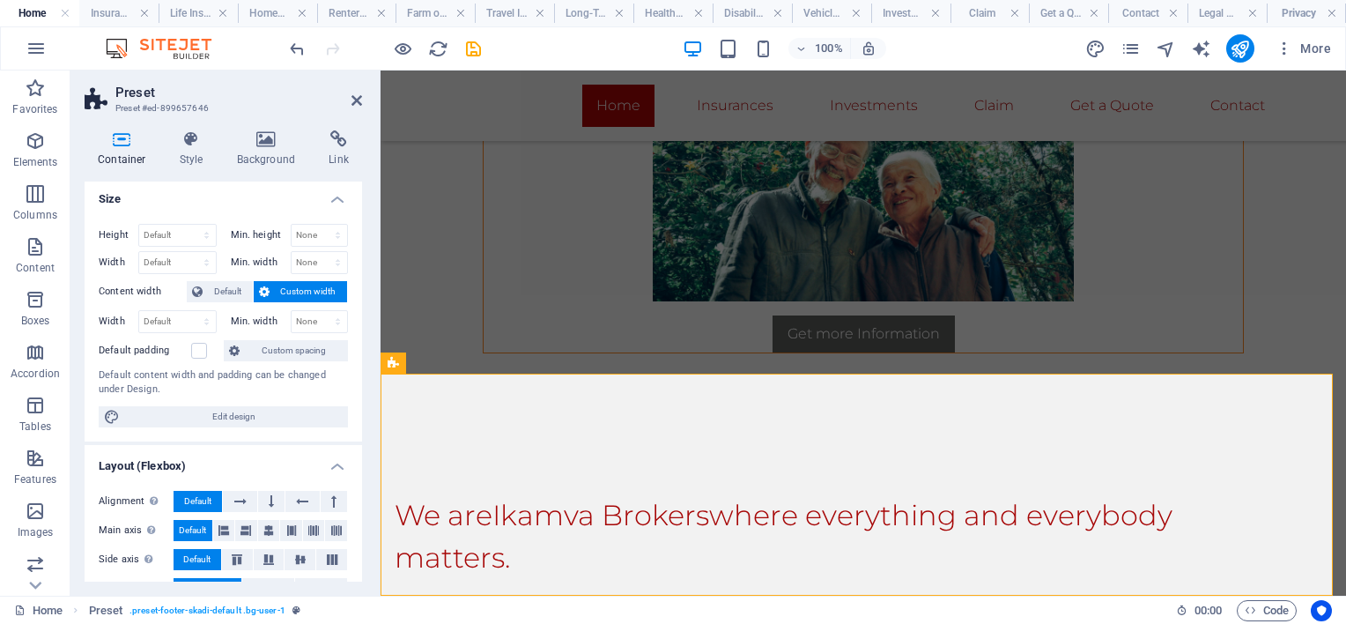
scroll to position [0, 0]
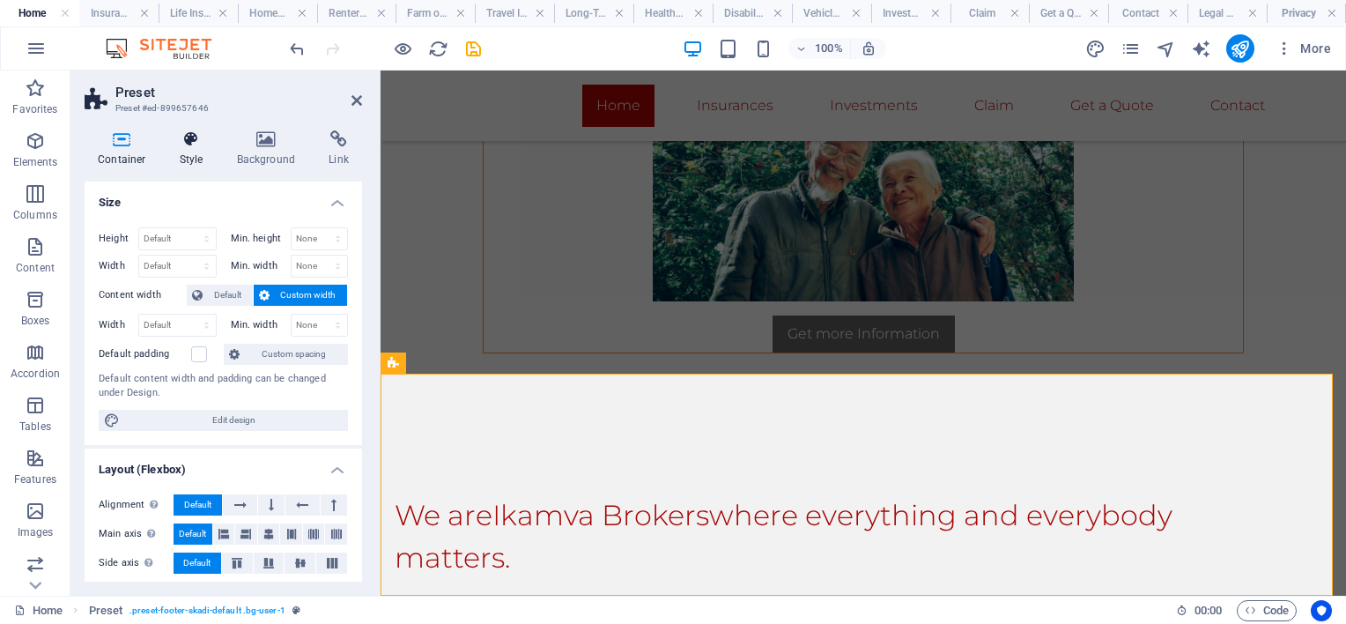
click at [191, 148] on h4 "Style" at bounding box center [194, 148] width 57 height 37
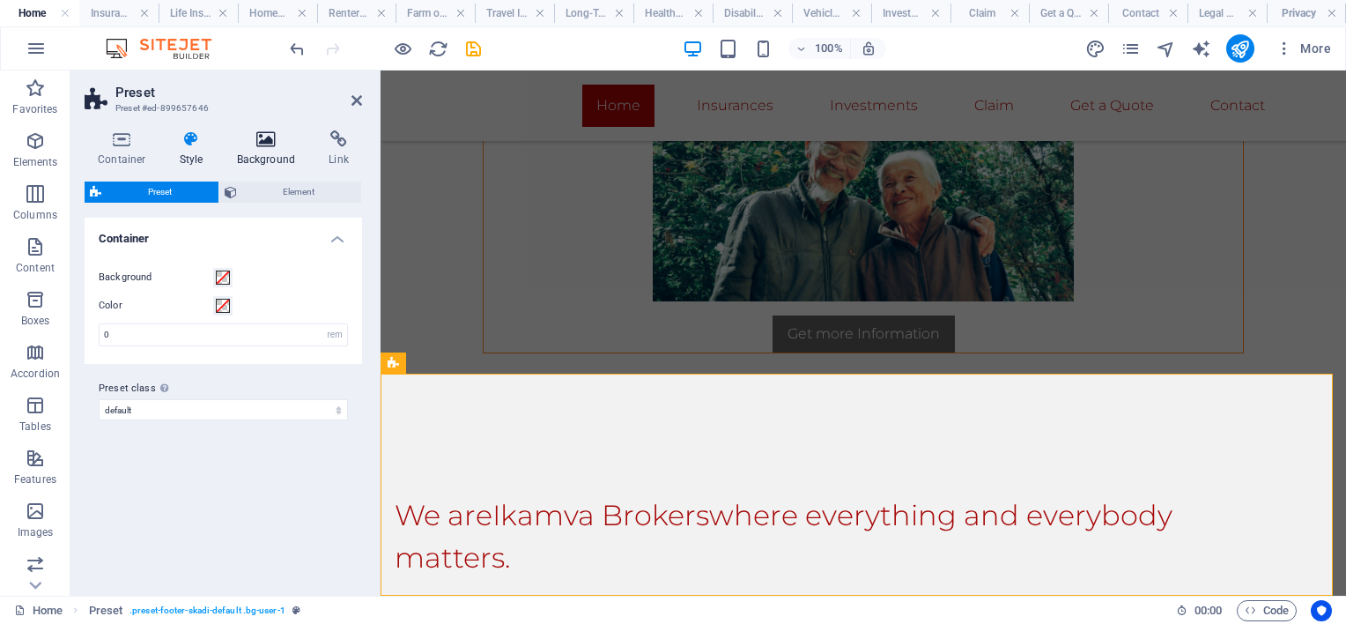
click at [272, 146] on icon at bounding box center [266, 139] width 85 height 18
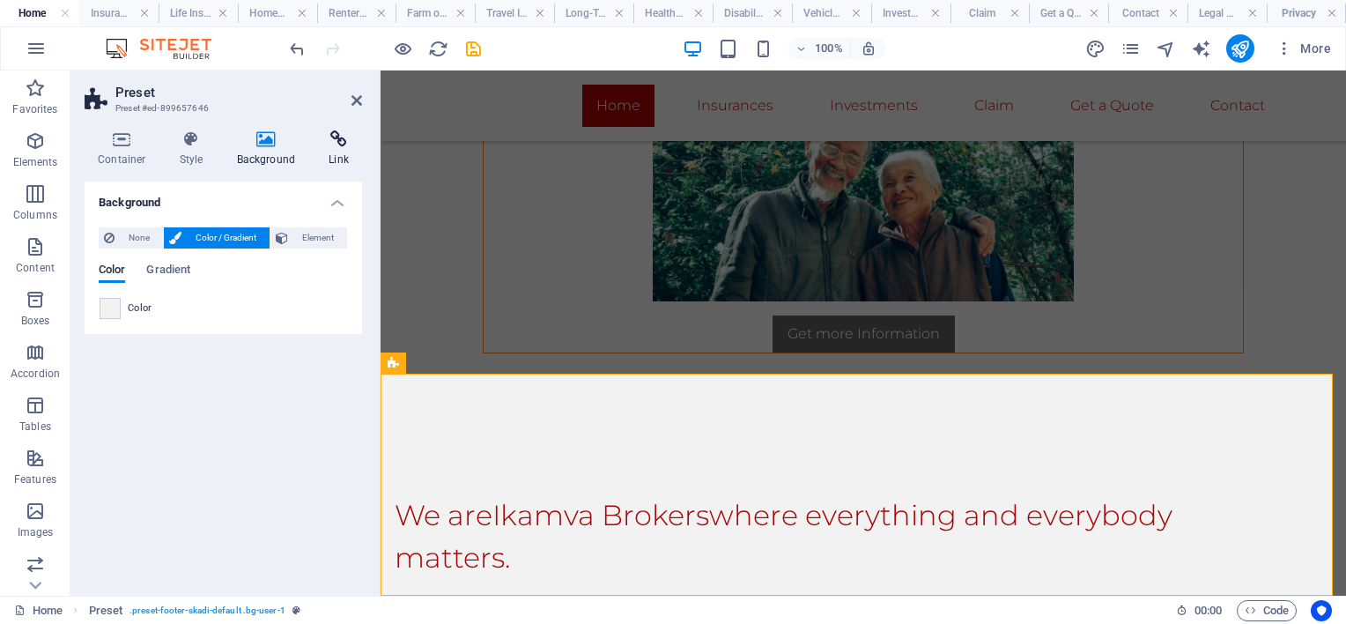
click at [344, 138] on icon at bounding box center [338, 139] width 47 height 18
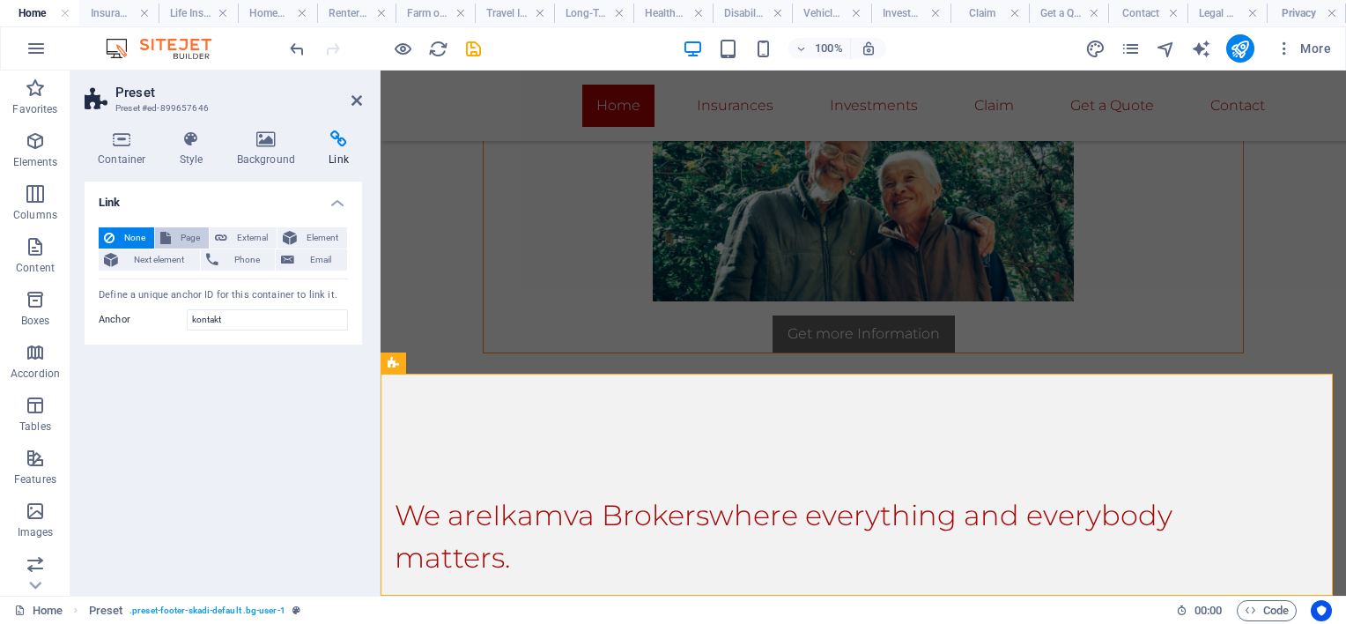
click at [185, 235] on span "Page" at bounding box center [189, 237] width 27 height 21
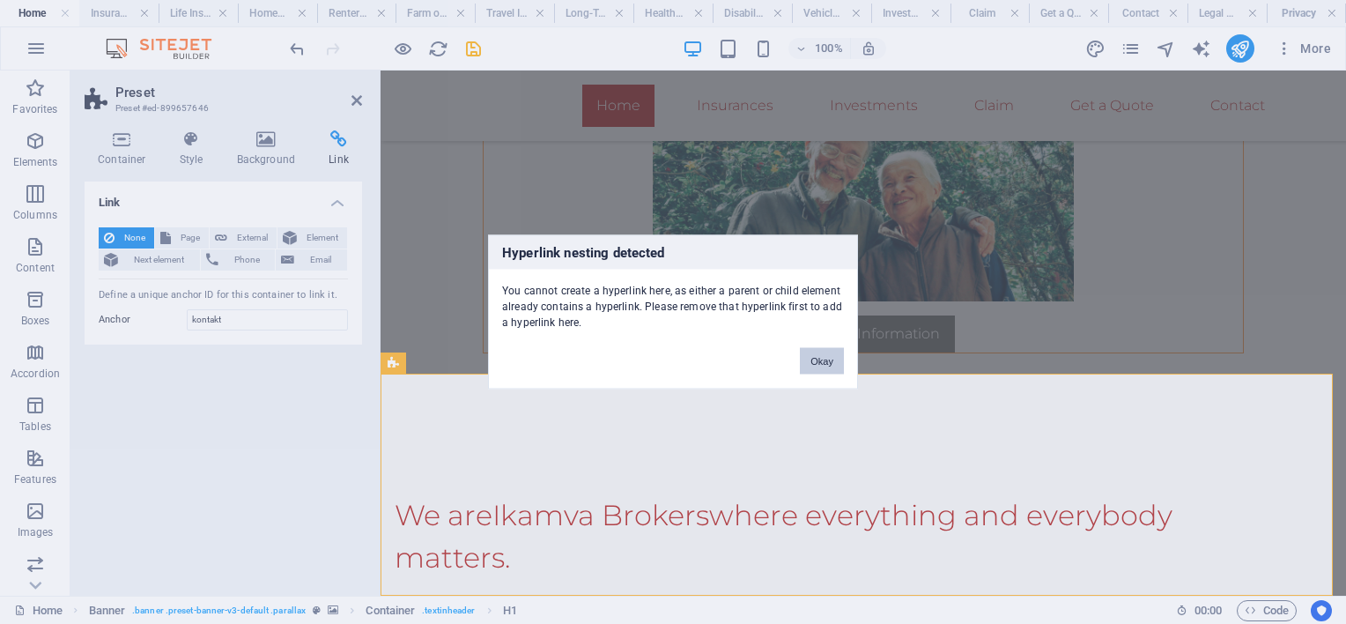
click at [823, 358] on button "Okay" at bounding box center [822, 361] width 44 height 26
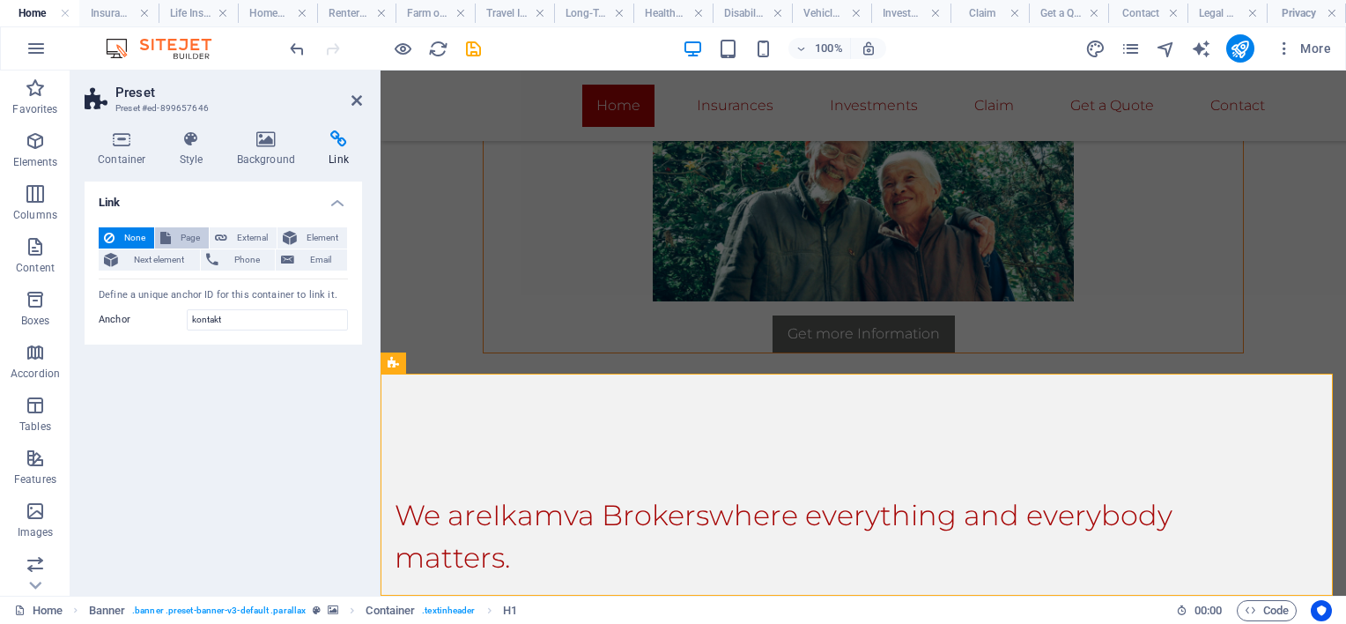
click at [181, 234] on span "Page" at bounding box center [189, 237] width 27 height 21
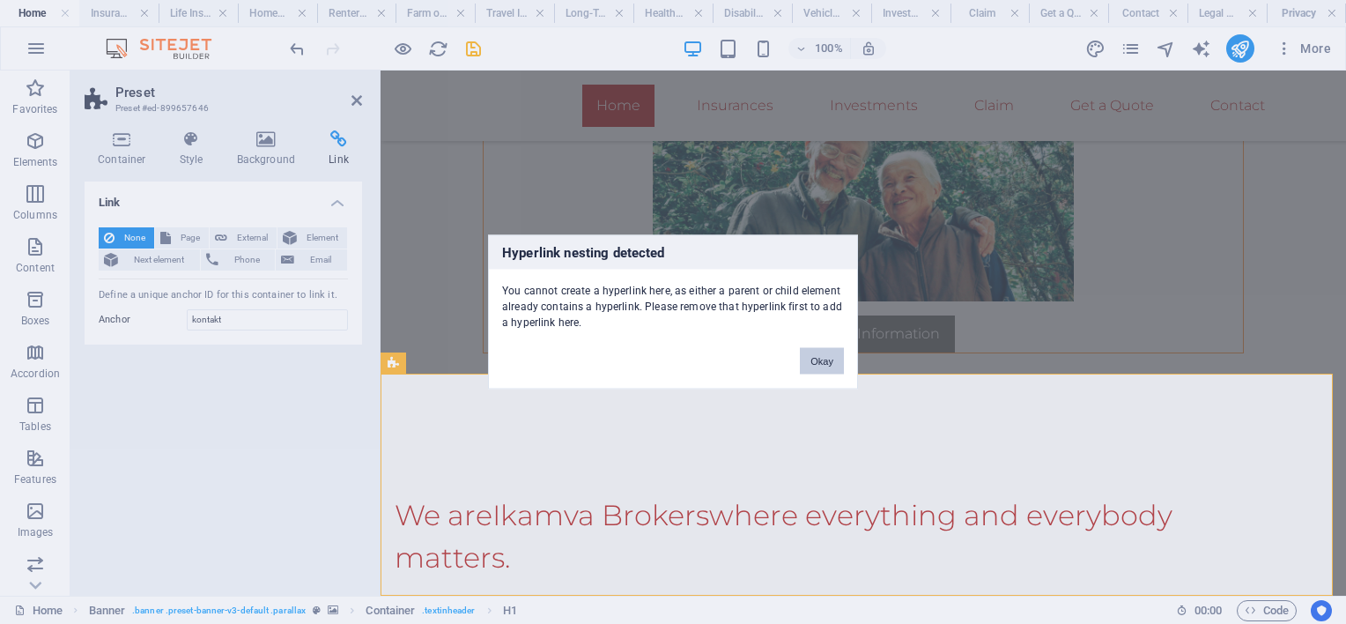
click at [832, 353] on button "Okay" at bounding box center [822, 361] width 44 height 26
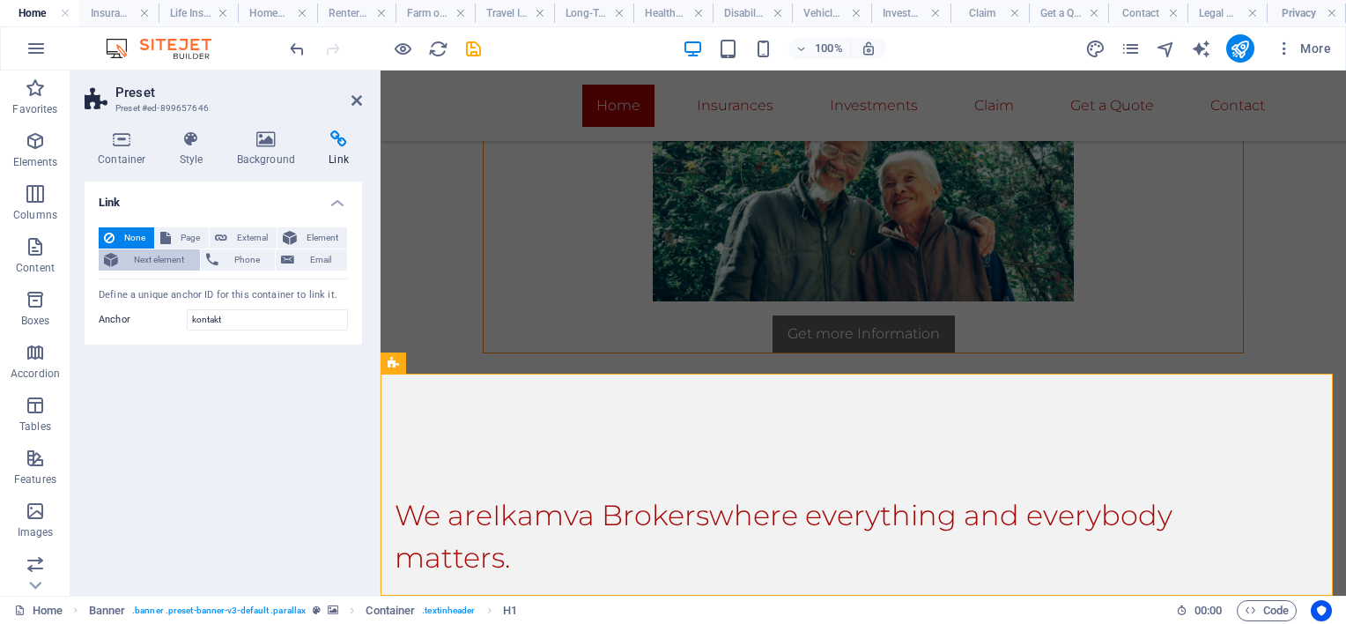
click at [160, 257] on span "Next element" at bounding box center [158, 259] width 71 height 21
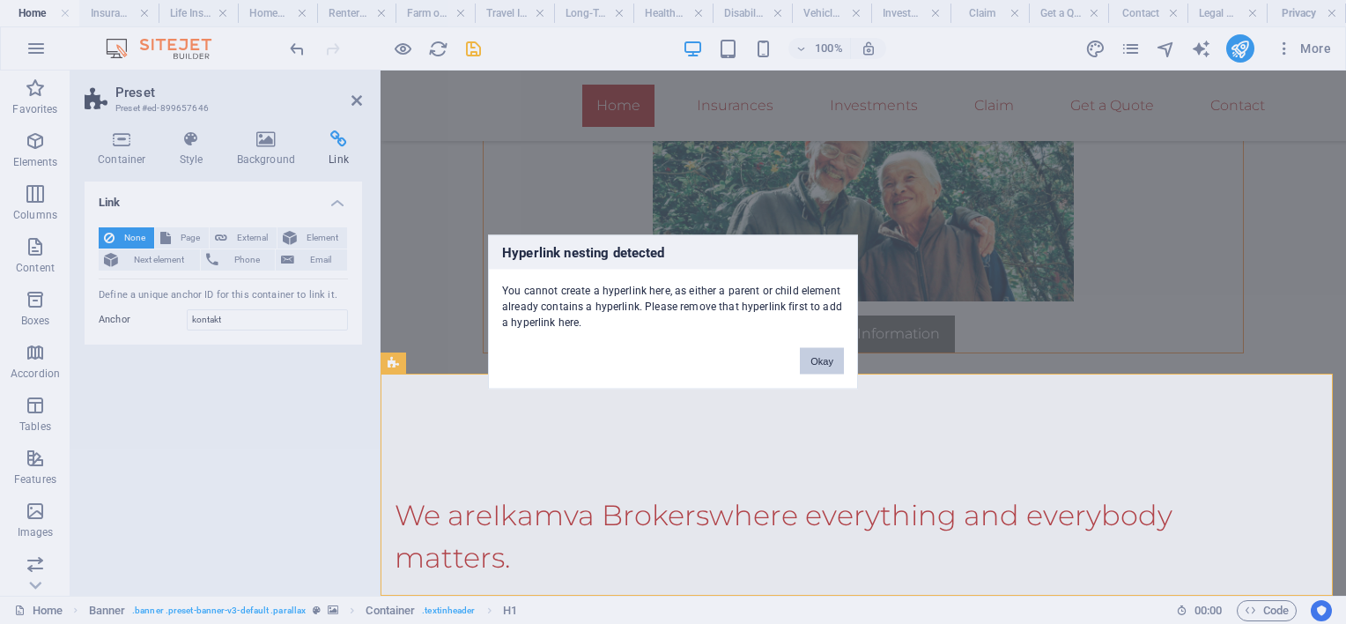
click at [825, 356] on button "Okay" at bounding box center [822, 361] width 44 height 26
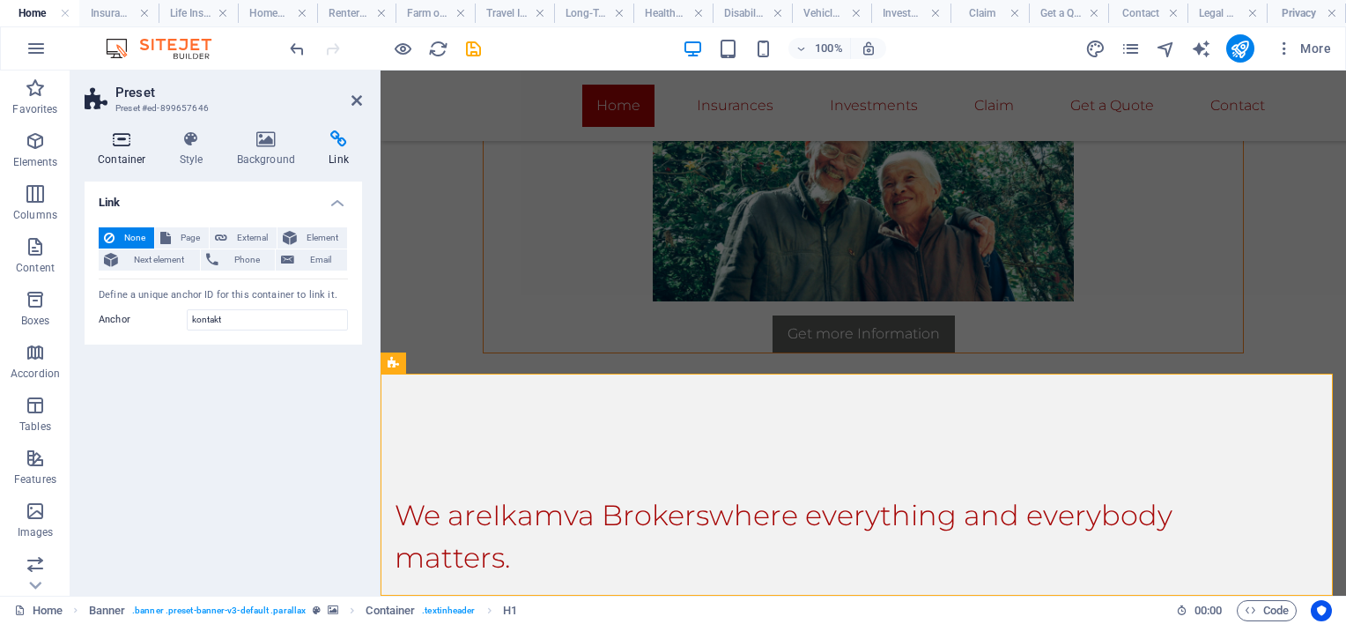
click at [121, 144] on icon at bounding box center [122, 139] width 75 height 18
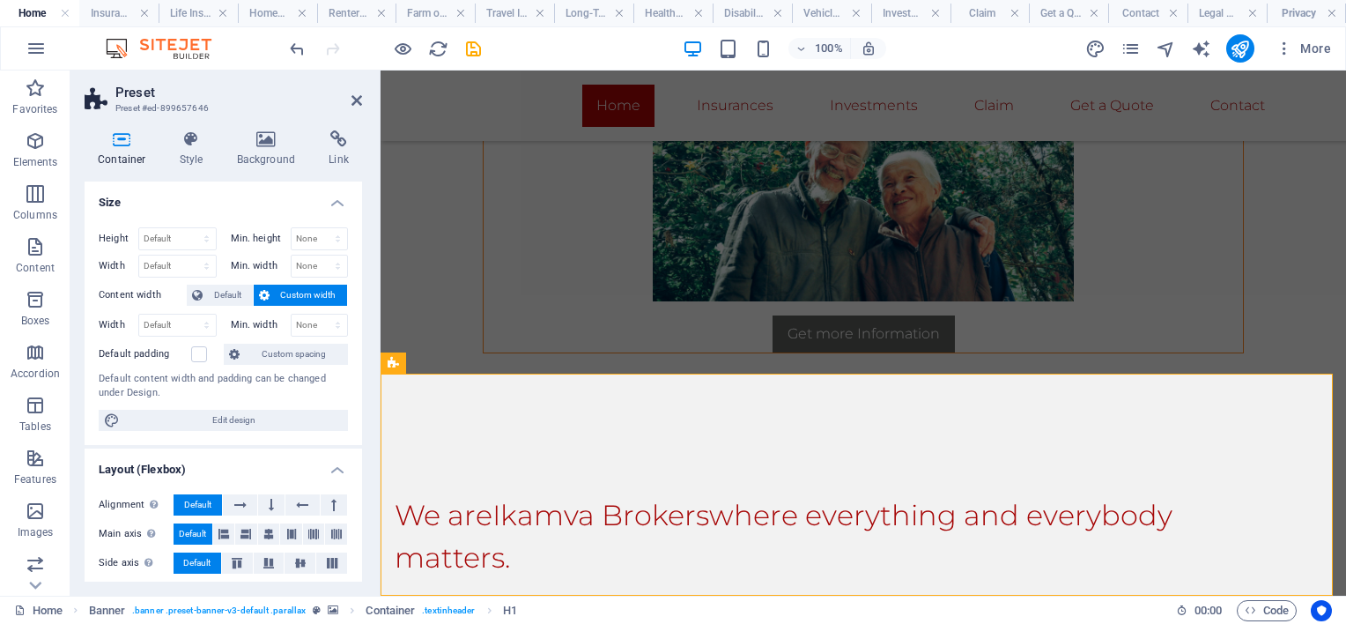
click at [286, 289] on span "Custom width" at bounding box center [309, 295] width 68 height 21
click at [336, 322] on select "None px rem % vh vw" at bounding box center [320, 324] width 56 height 21
click at [201, 322] on select "Default px rem % em vh vw" at bounding box center [177, 324] width 77 height 21
click at [266, 413] on span "Edit design" at bounding box center [234, 420] width 218 height 21
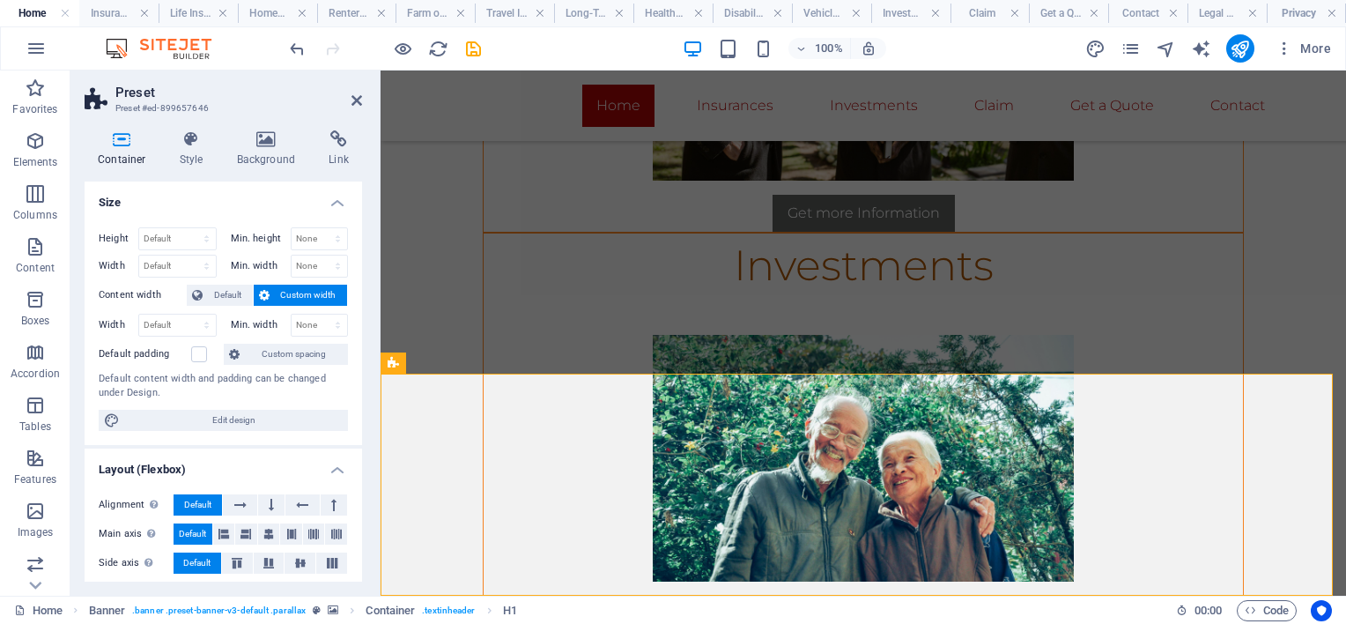
scroll to position [2664, 0]
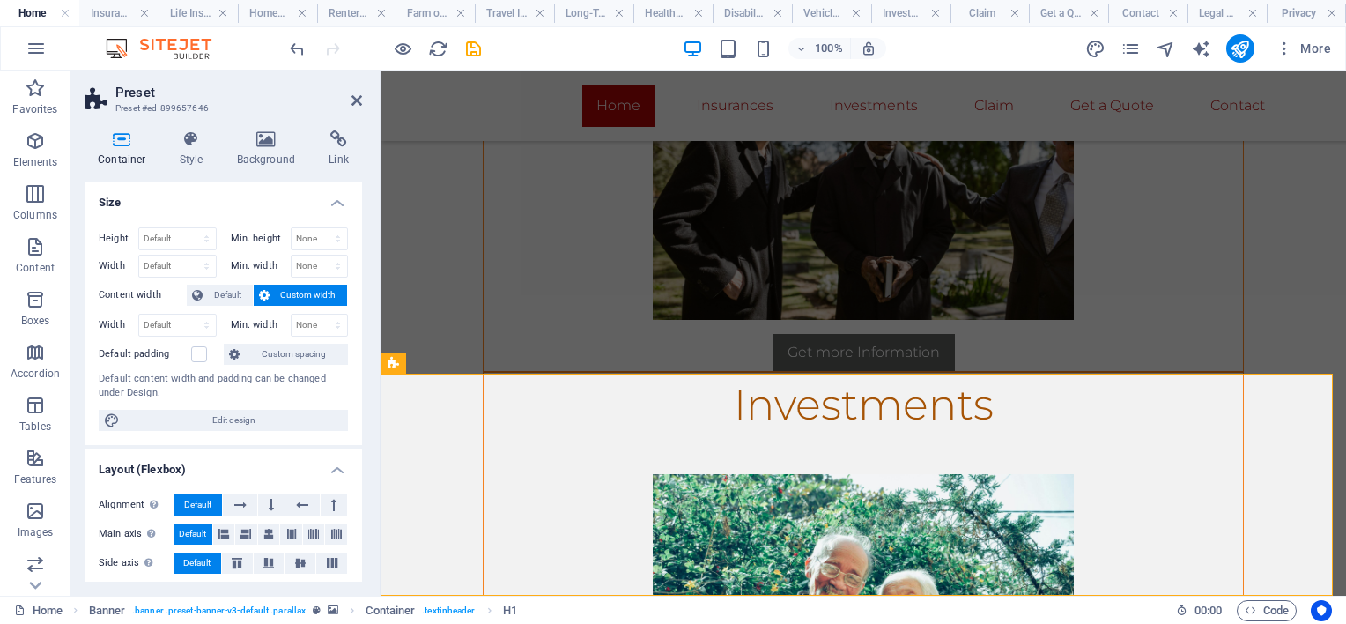
select select "rem"
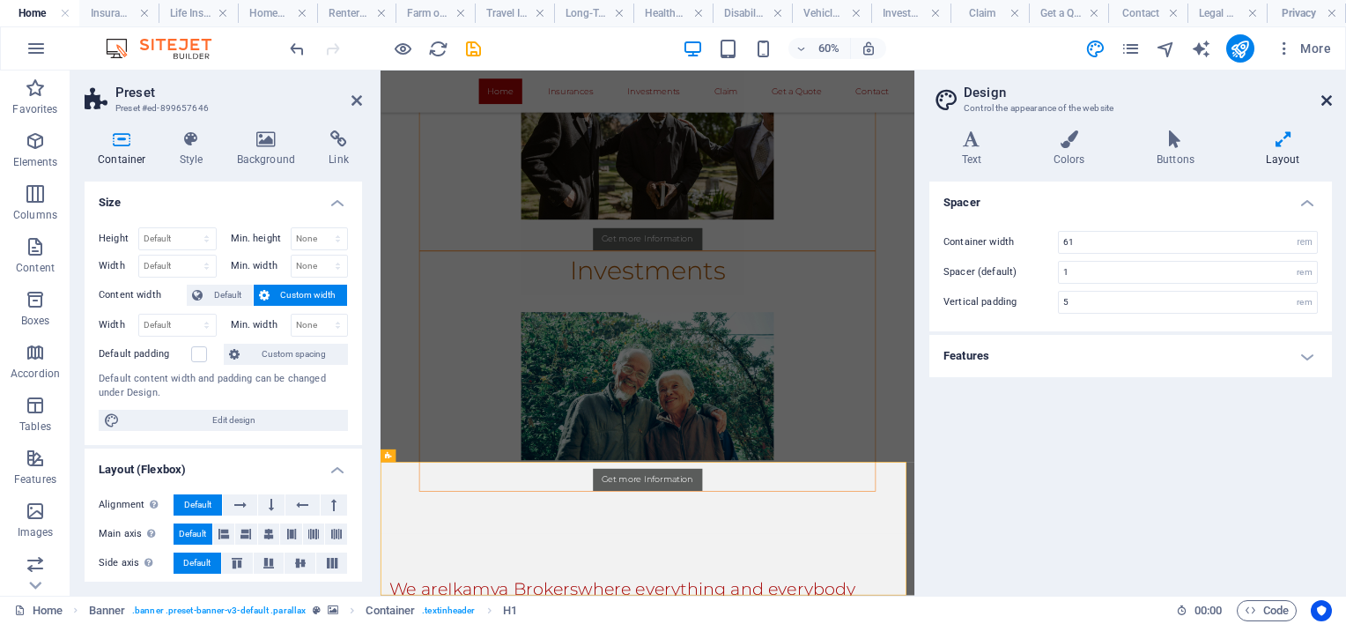
click at [1331, 100] on icon at bounding box center [1326, 100] width 11 height 14
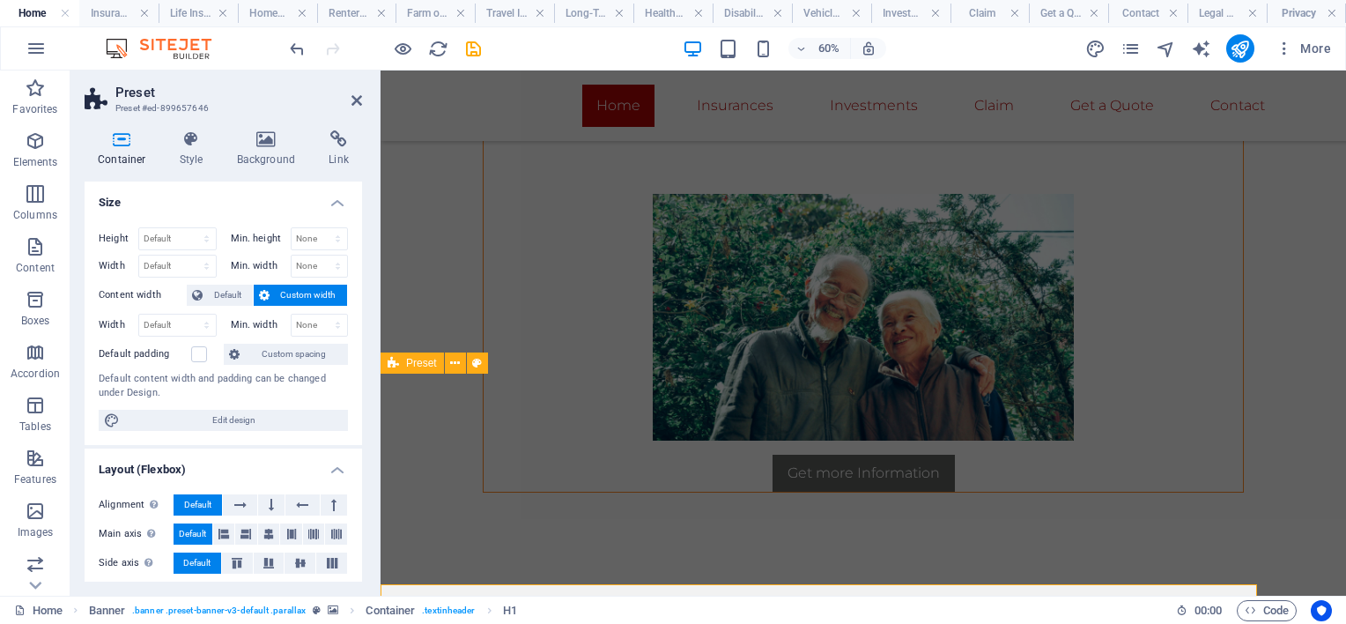
scroll to position [2803, 0]
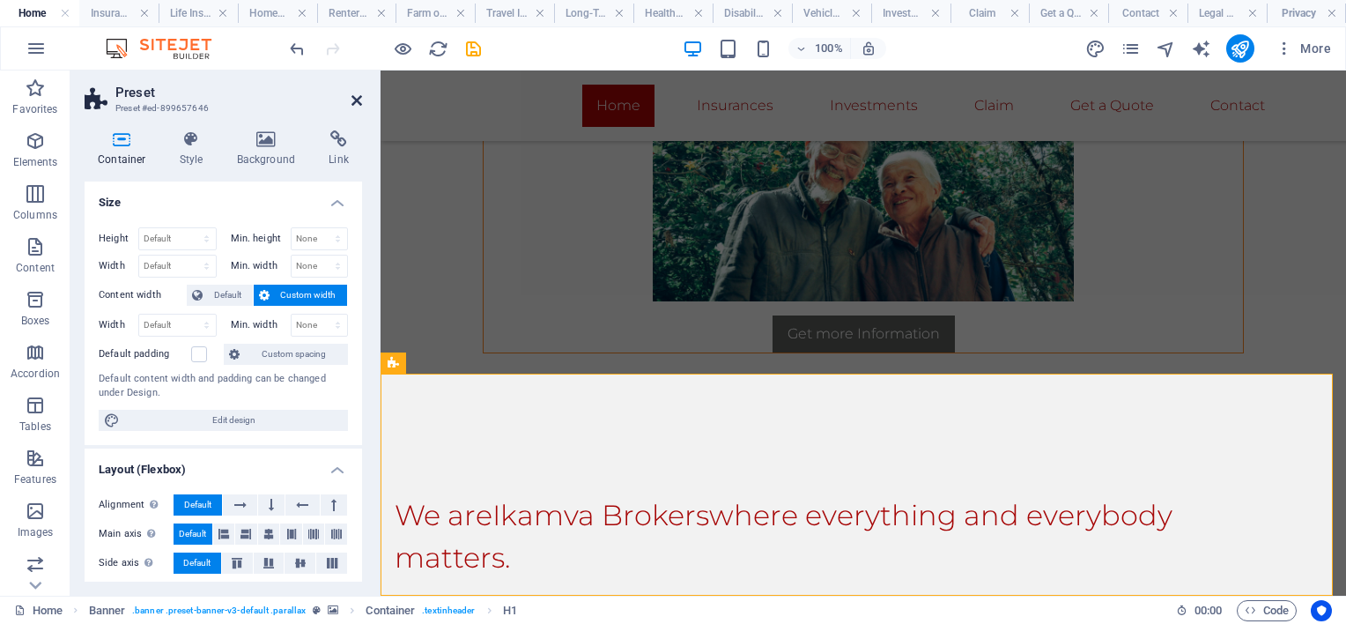
click at [351, 96] on icon at bounding box center [356, 100] width 11 height 14
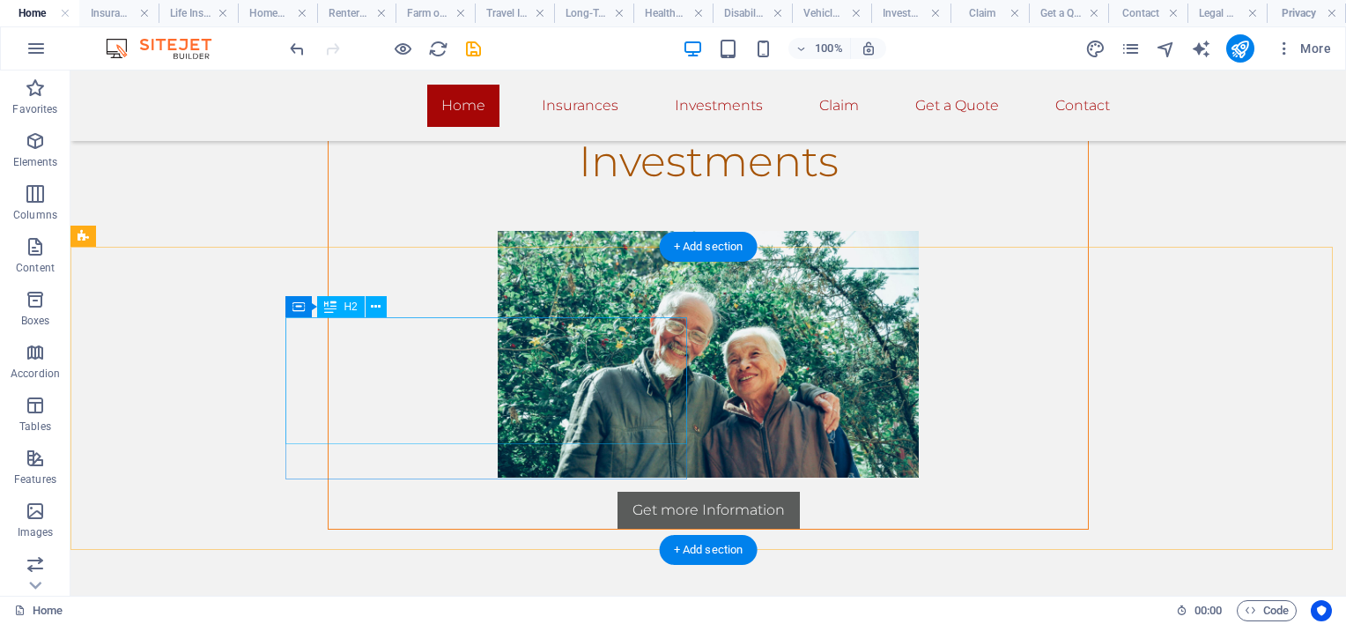
scroll to position [2715, 0]
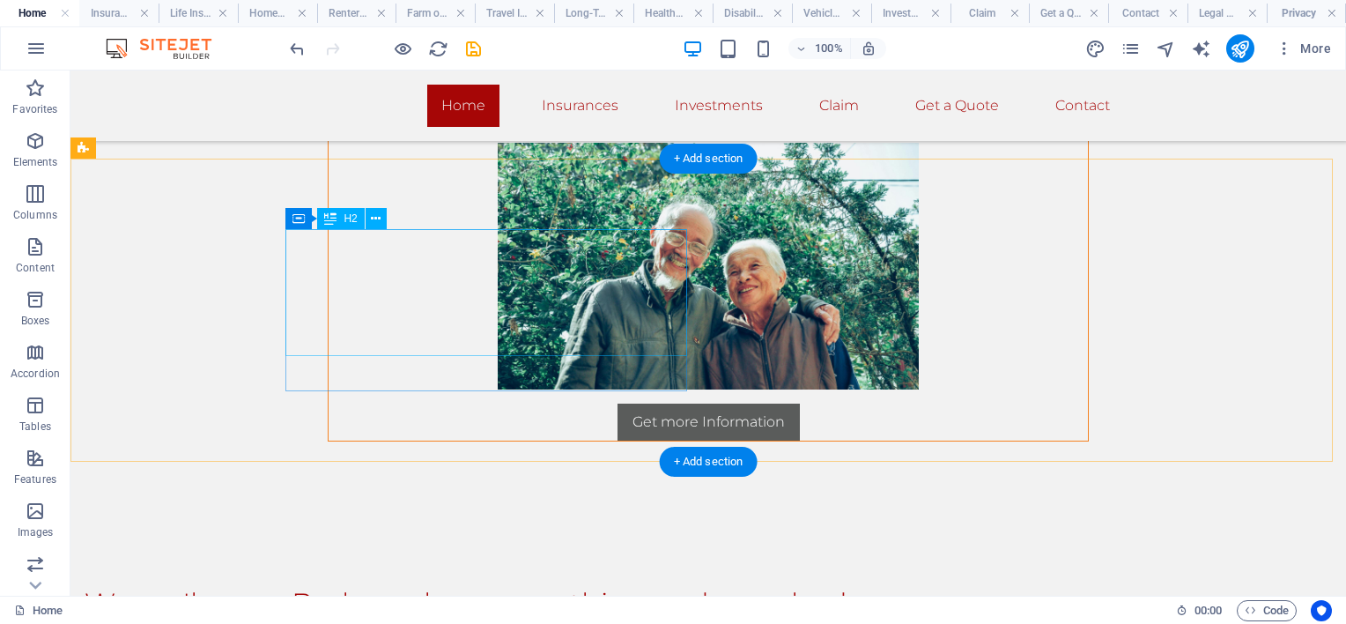
click at [626, 582] on div "We are Ikamva Brokers where everything and everybody matters." at bounding box center [501, 624] width 832 height 85
click at [610, 582] on div "We are Ikamva Brokers where everything and everybody matters." at bounding box center [501, 624] width 832 height 85
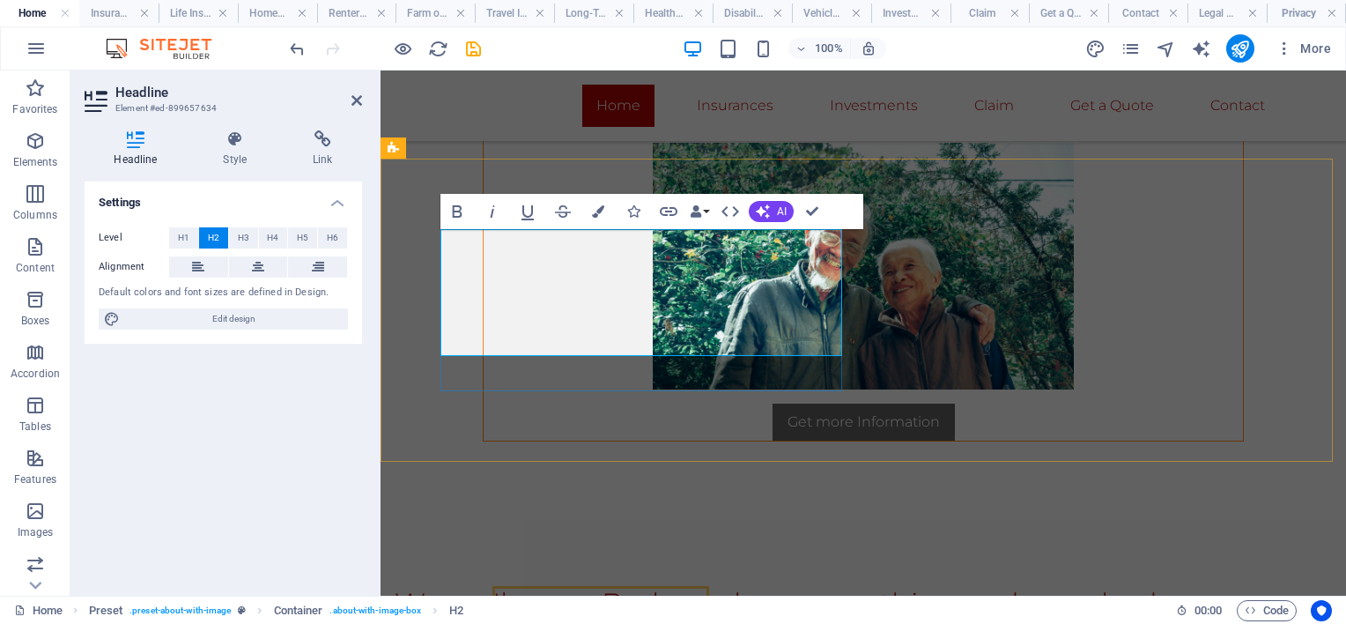
click at [709, 586] on span "Ikamva Brokers" at bounding box center [600, 603] width 217 height 34
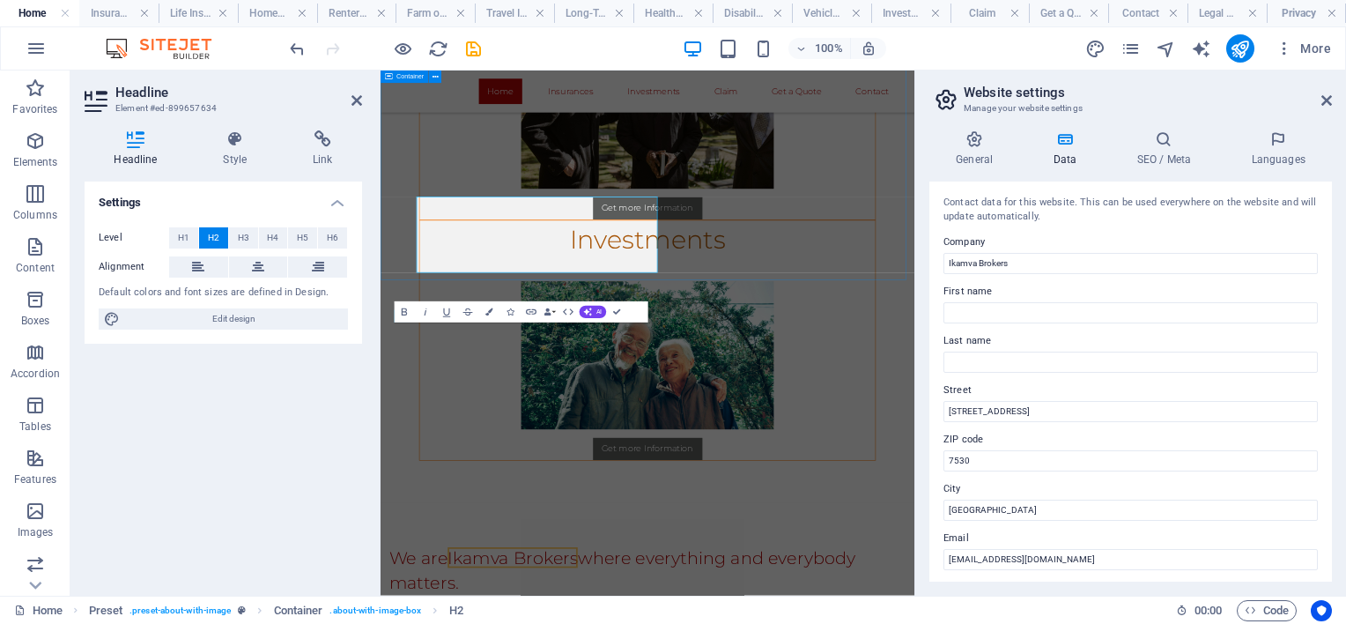
scroll to position [2664, 0]
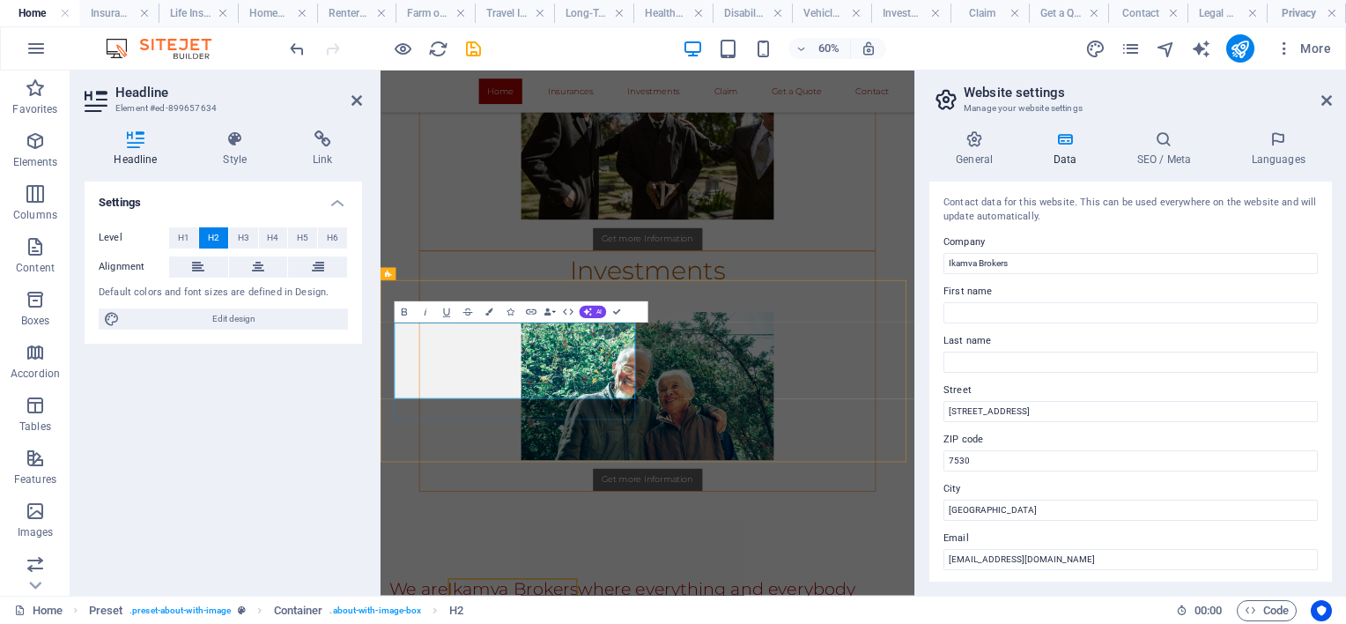
drag, startPoint x: 674, startPoint y: 603, endPoint x: 541, endPoint y: 602, distance: 133.0
drag, startPoint x: 502, startPoint y: 517, endPoint x: 399, endPoint y: 517, distance: 103.1
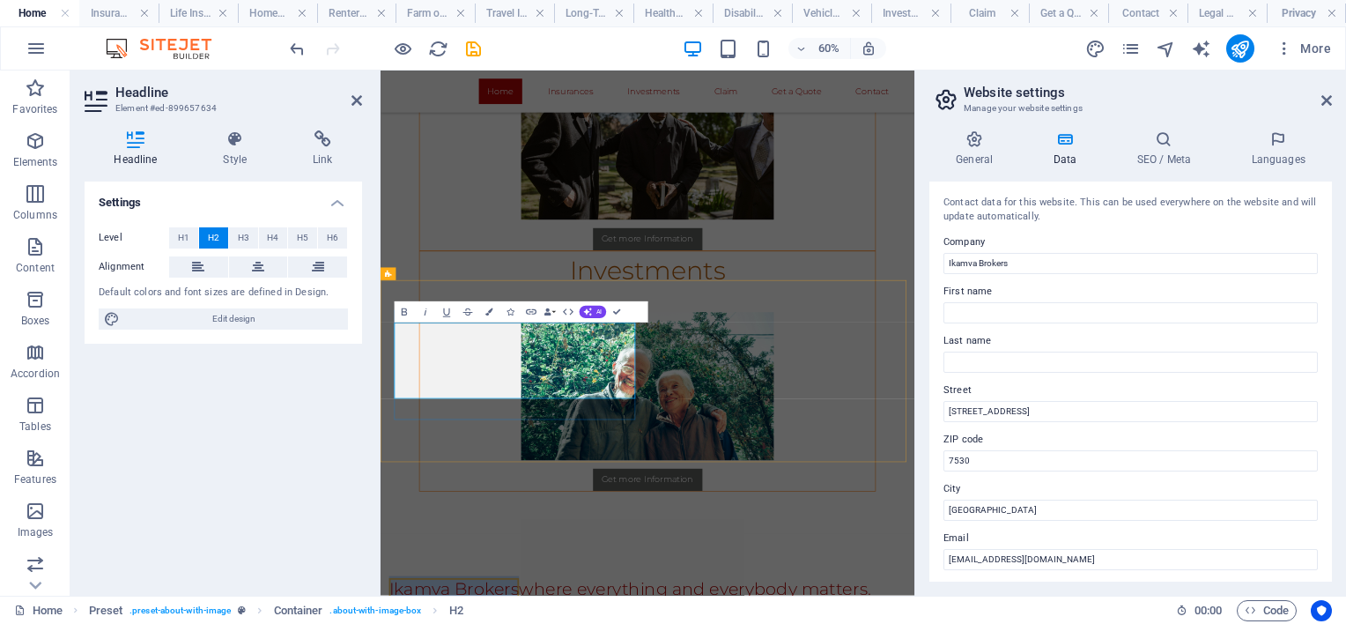
click at [354, 93] on icon at bounding box center [356, 100] width 11 height 14
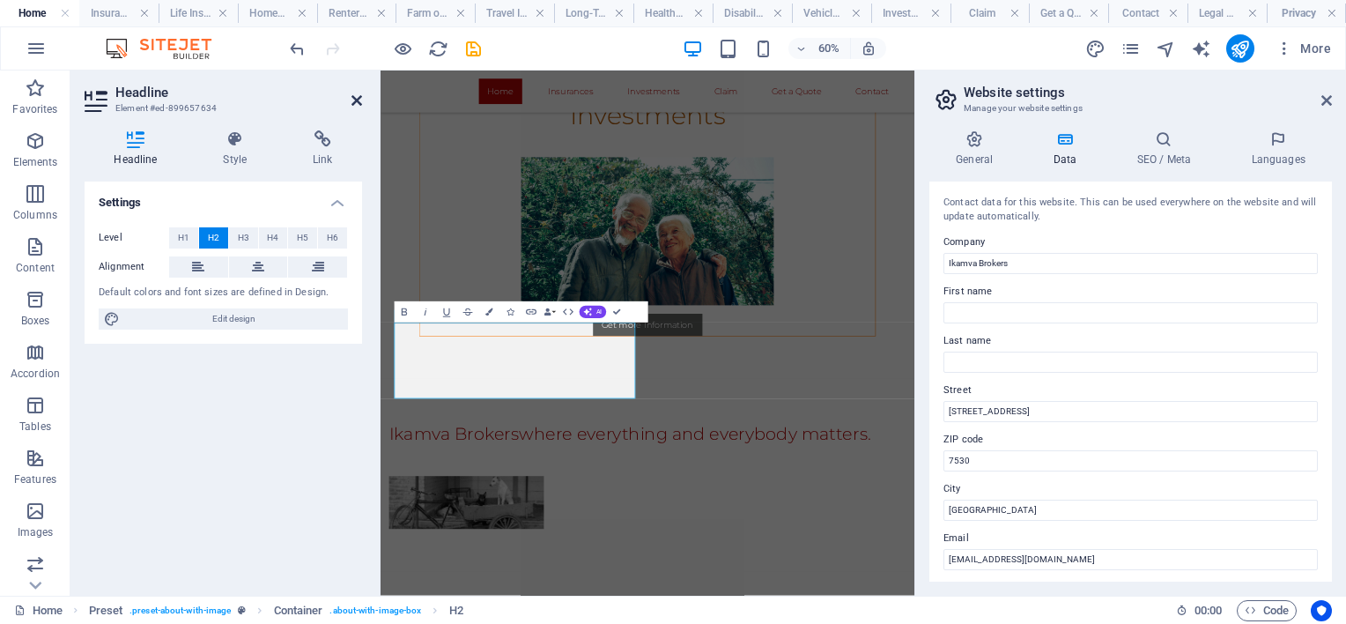
scroll to position [2470, 0]
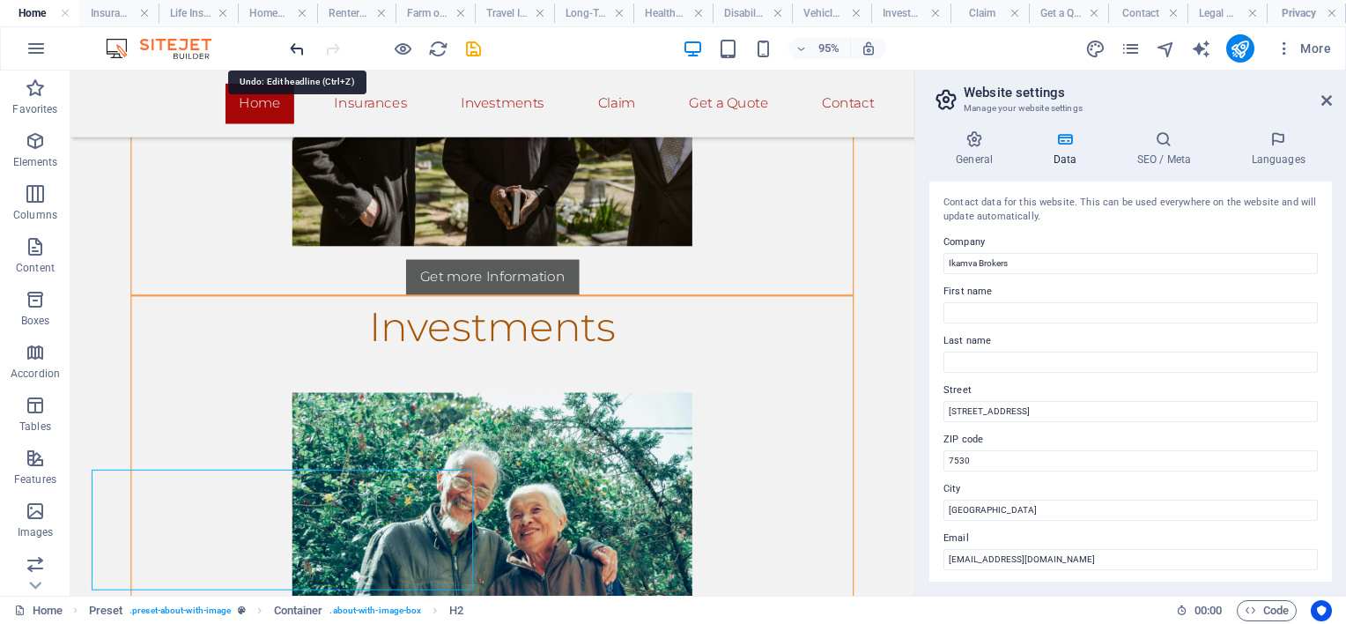
click at [306, 47] on icon "undo" at bounding box center [297, 49] width 20 height 20
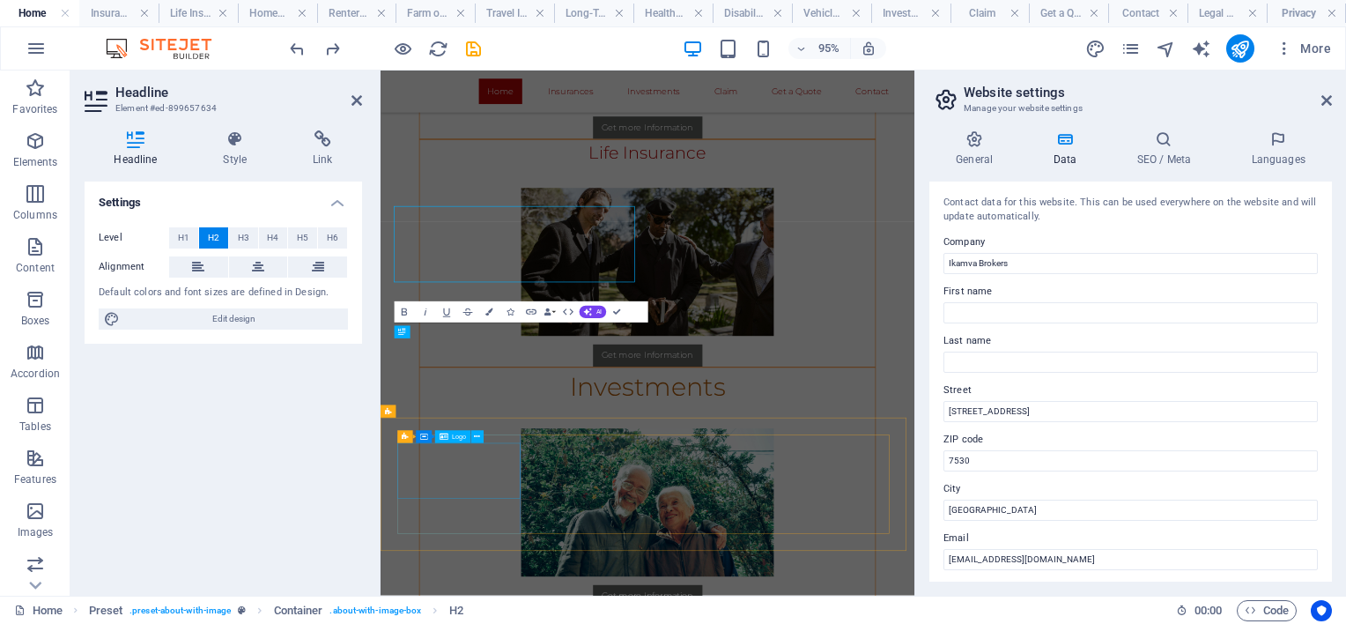
scroll to position [2664, 0]
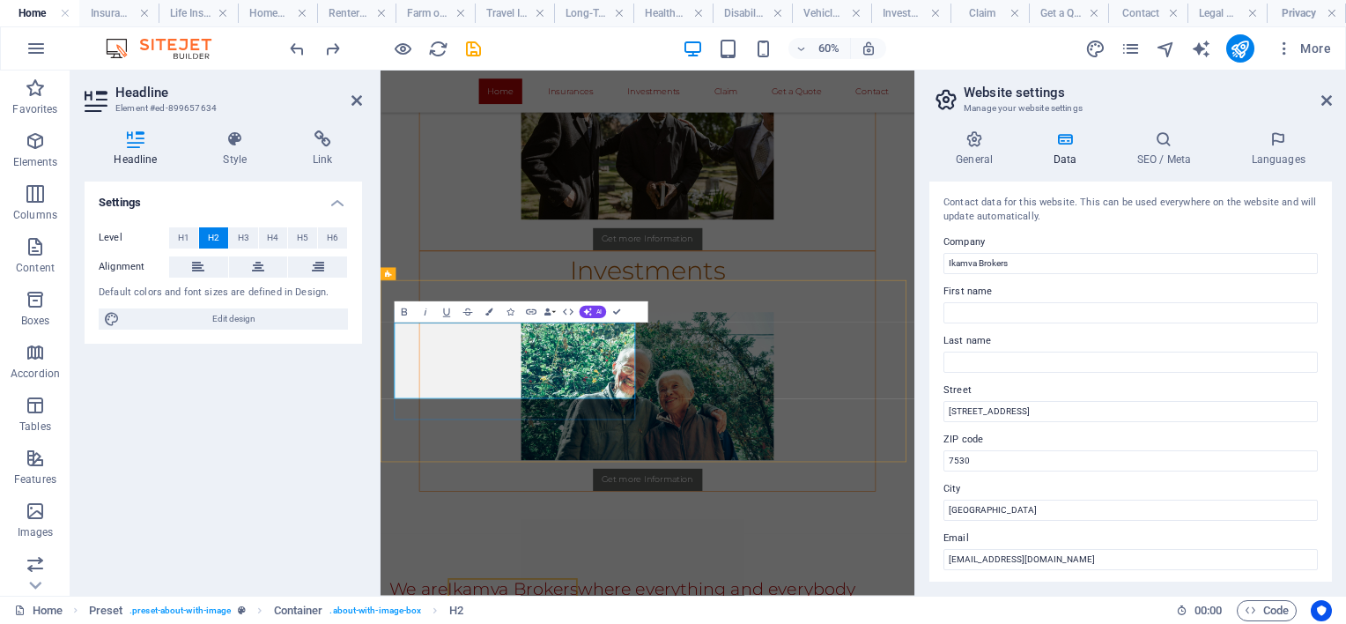
click at [474, 45] on icon "save" at bounding box center [473, 49] width 20 height 20
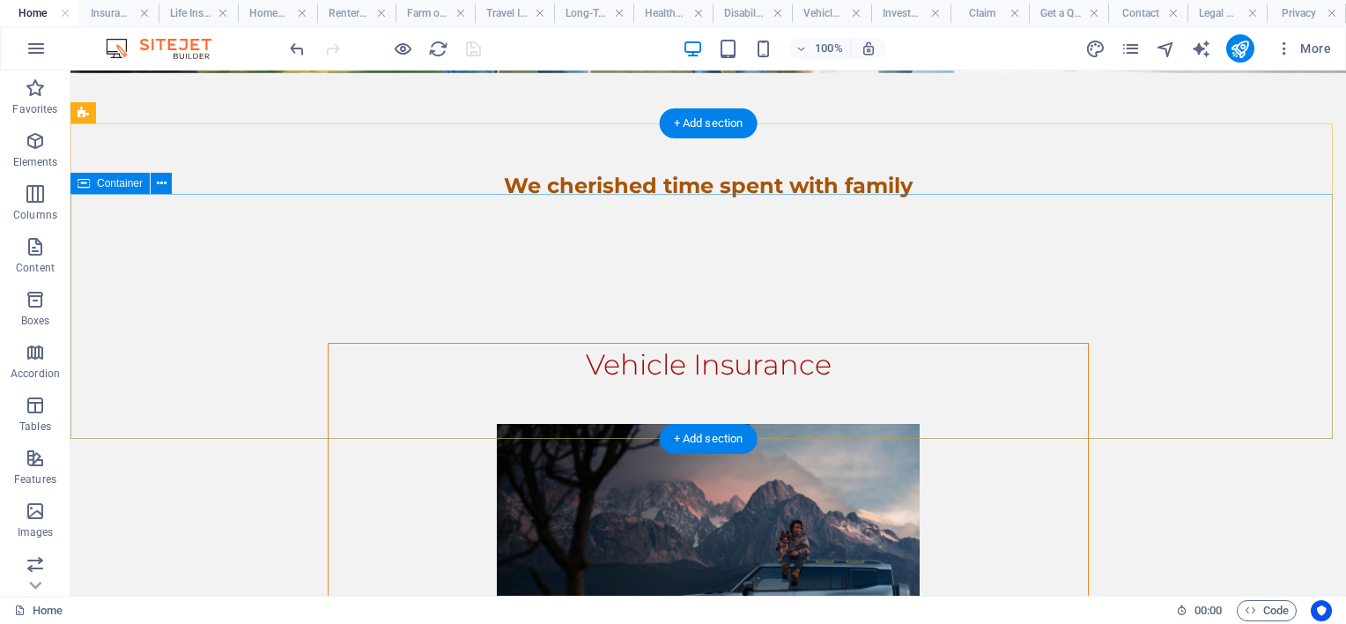
scroll to position [0, 0]
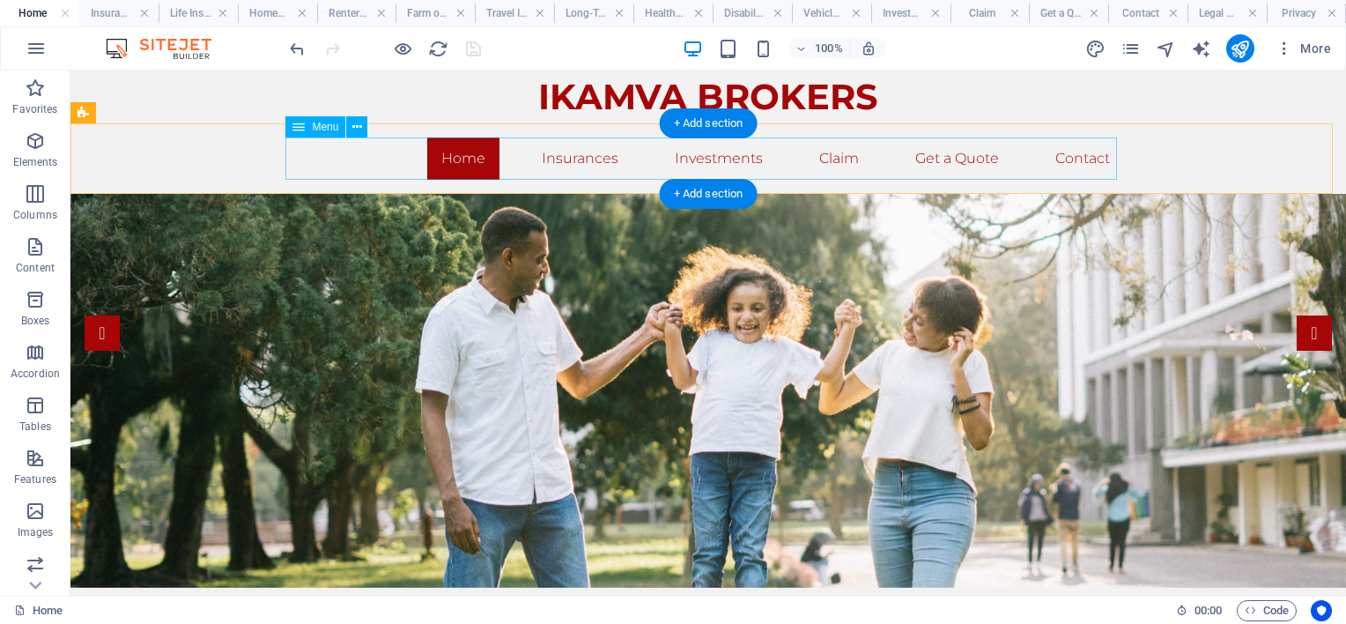
click at [560, 159] on nav "Home Insurances Investments Claim Get a Quote Contact" at bounding box center [708, 158] width 832 height 42
click at [713, 162] on nav "Home Insurances Investments Claim Get a Quote Contact" at bounding box center [708, 158] width 832 height 42
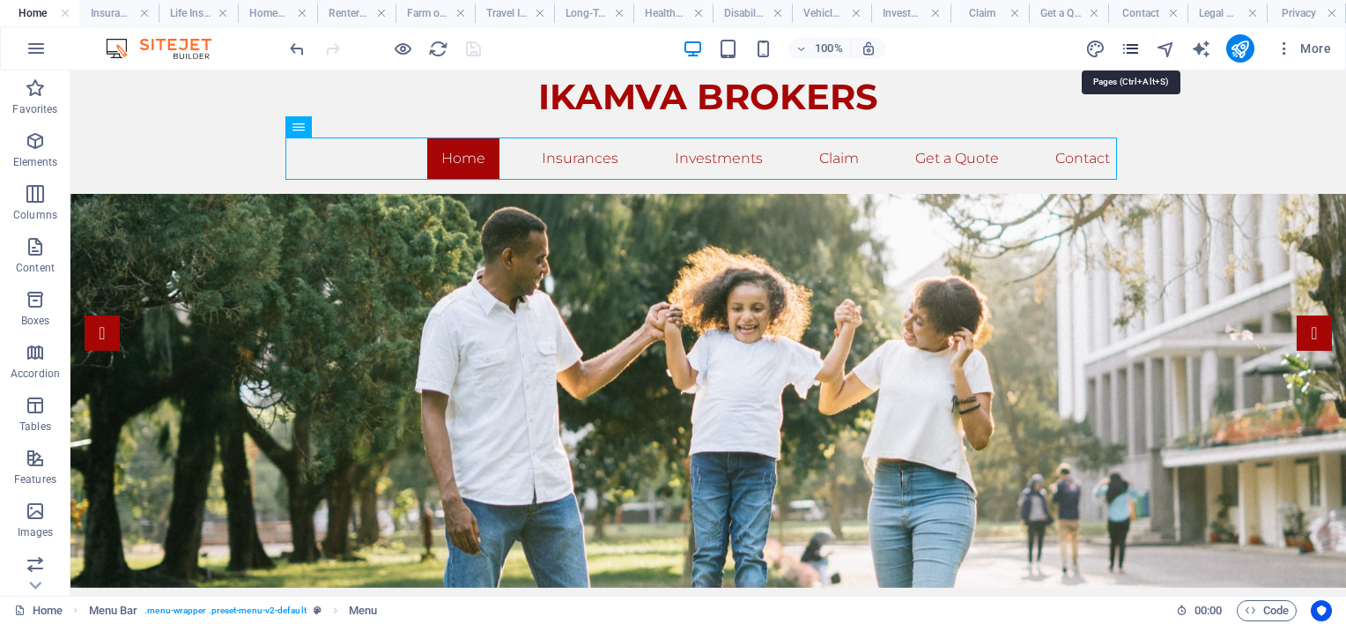
click at [1128, 53] on icon "pages" at bounding box center [1130, 49] width 20 height 20
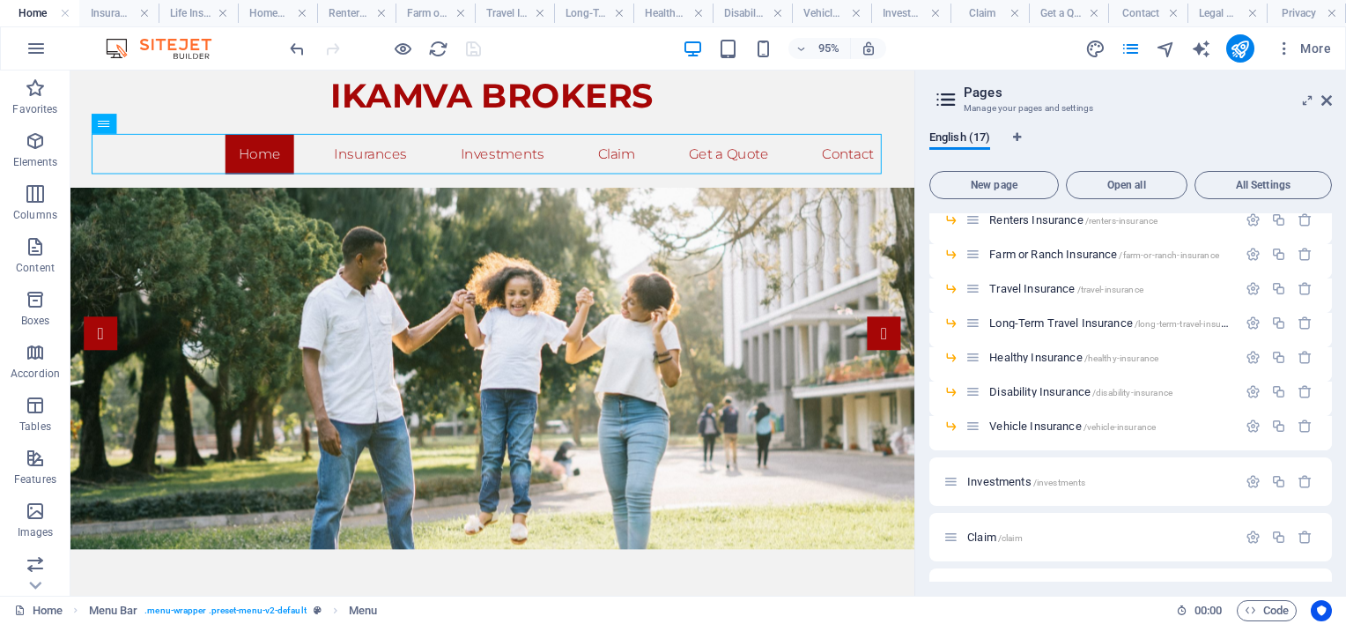
scroll to position [264, 0]
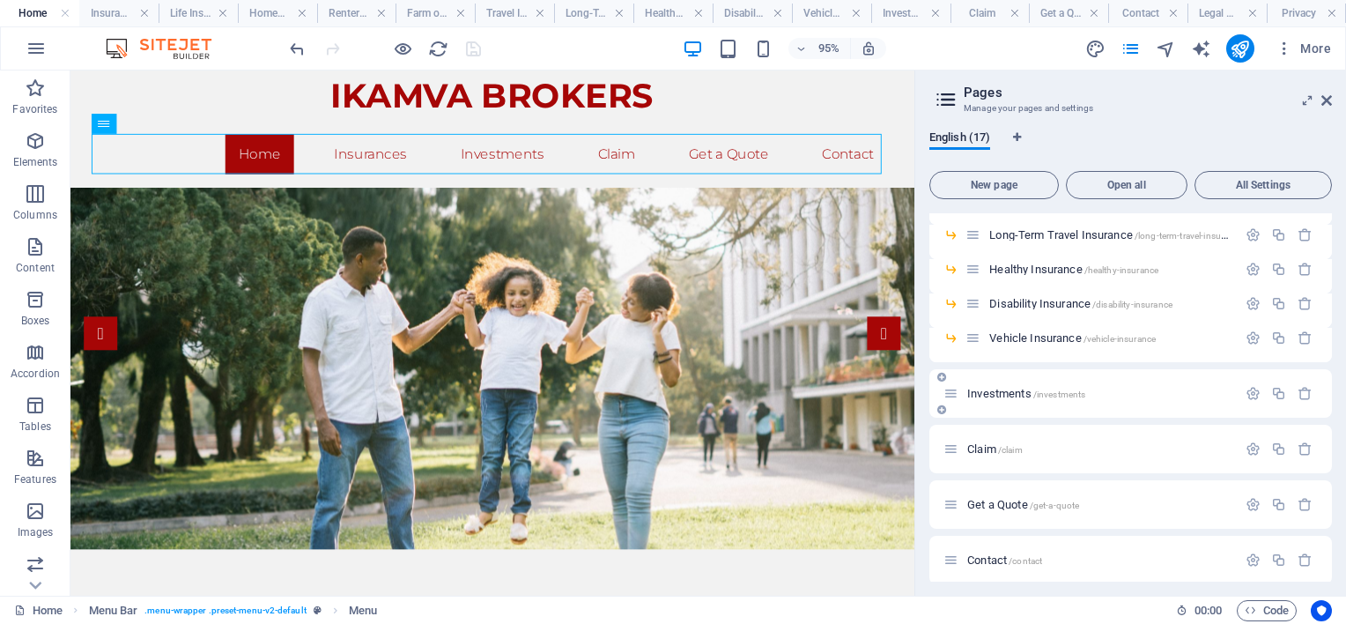
click at [938, 410] on icon at bounding box center [941, 409] width 9 height 11
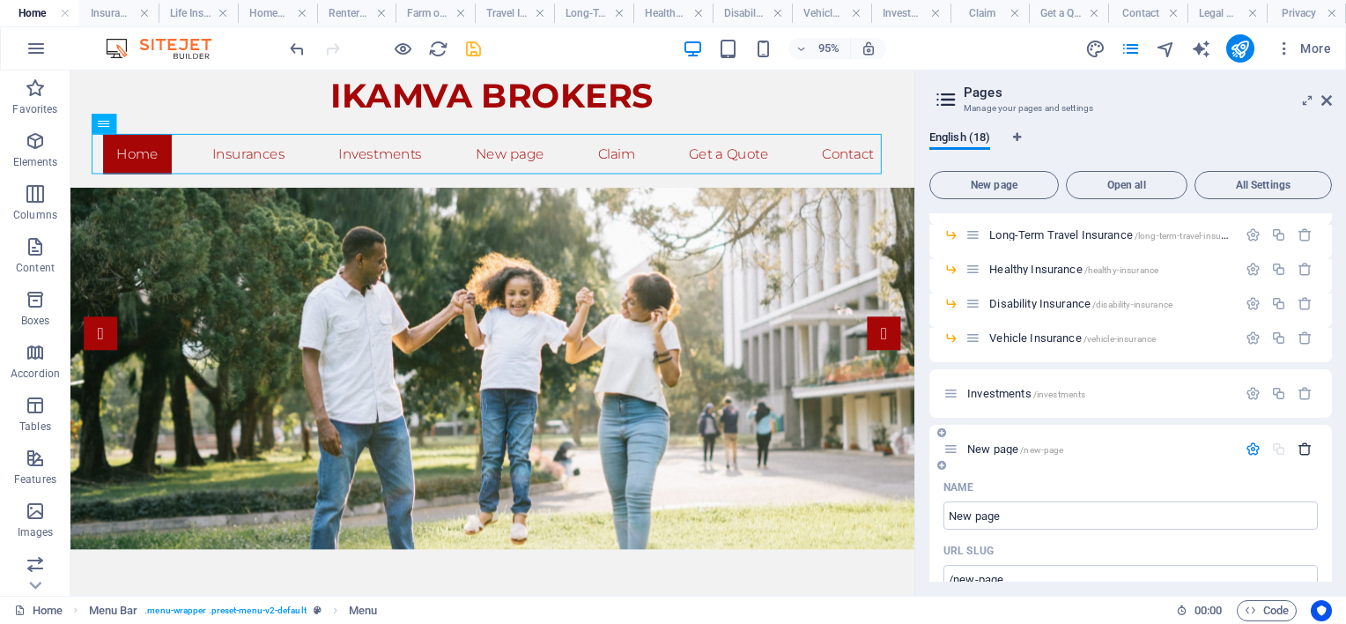
click at [1304, 447] on icon "button" at bounding box center [1305, 448] width 15 height 15
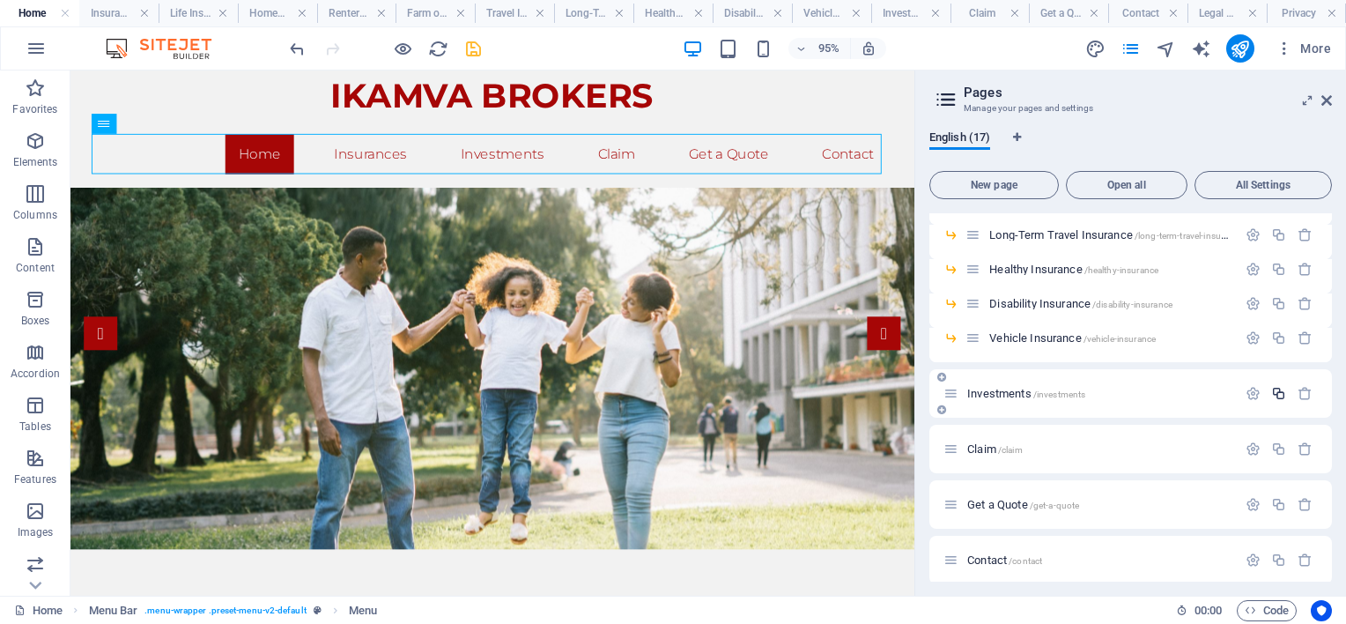
click at [1276, 393] on icon "button" at bounding box center [1278, 393] width 15 height 15
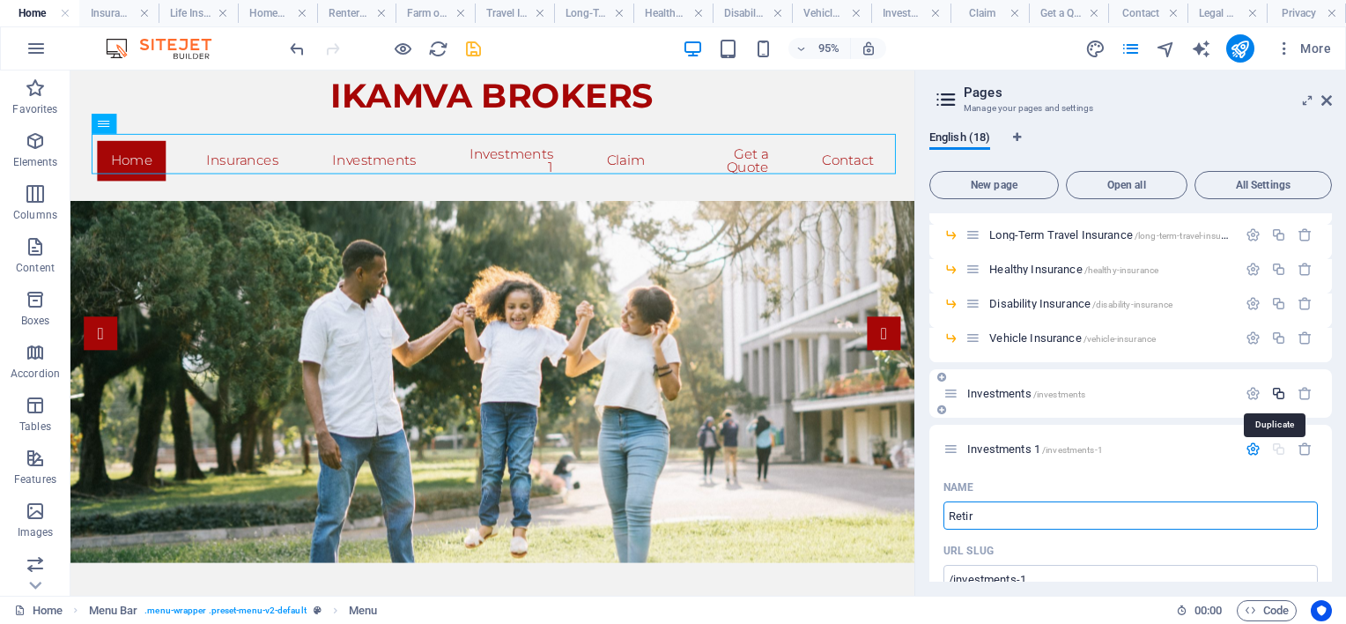
type input "Retire"
type input "/ret"
type input "Ret"
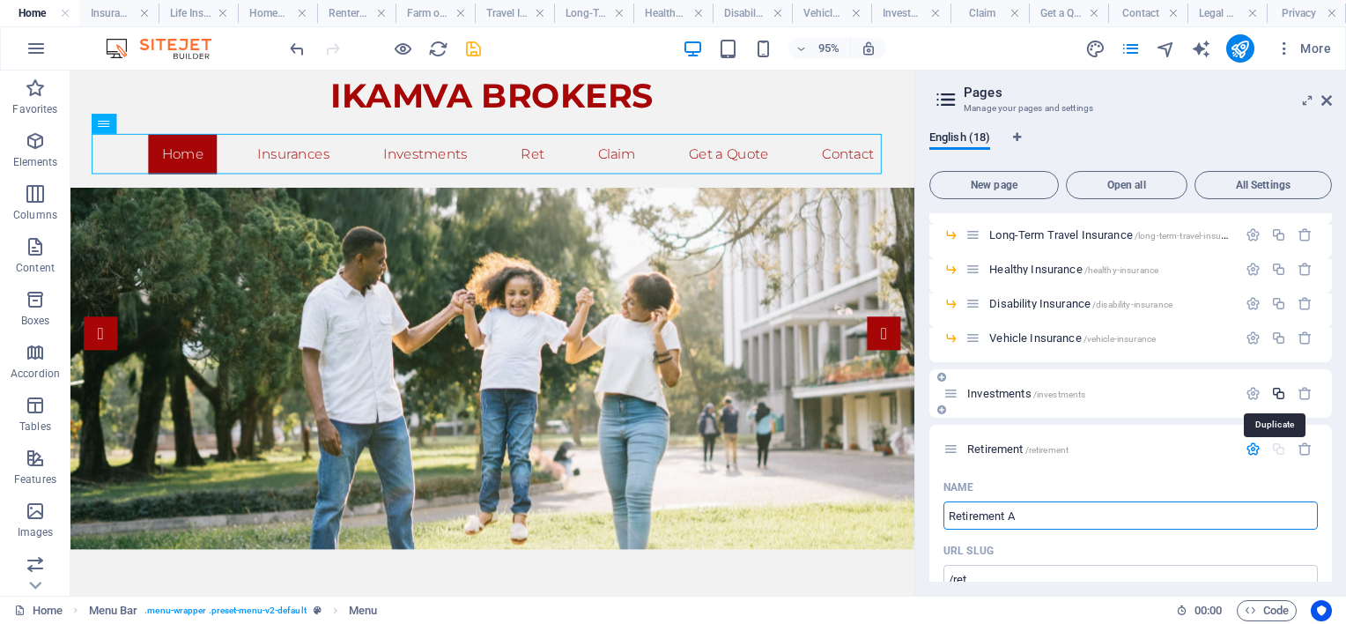
type input "Retirement An"
type input "/retirement"
type input "Retirement"
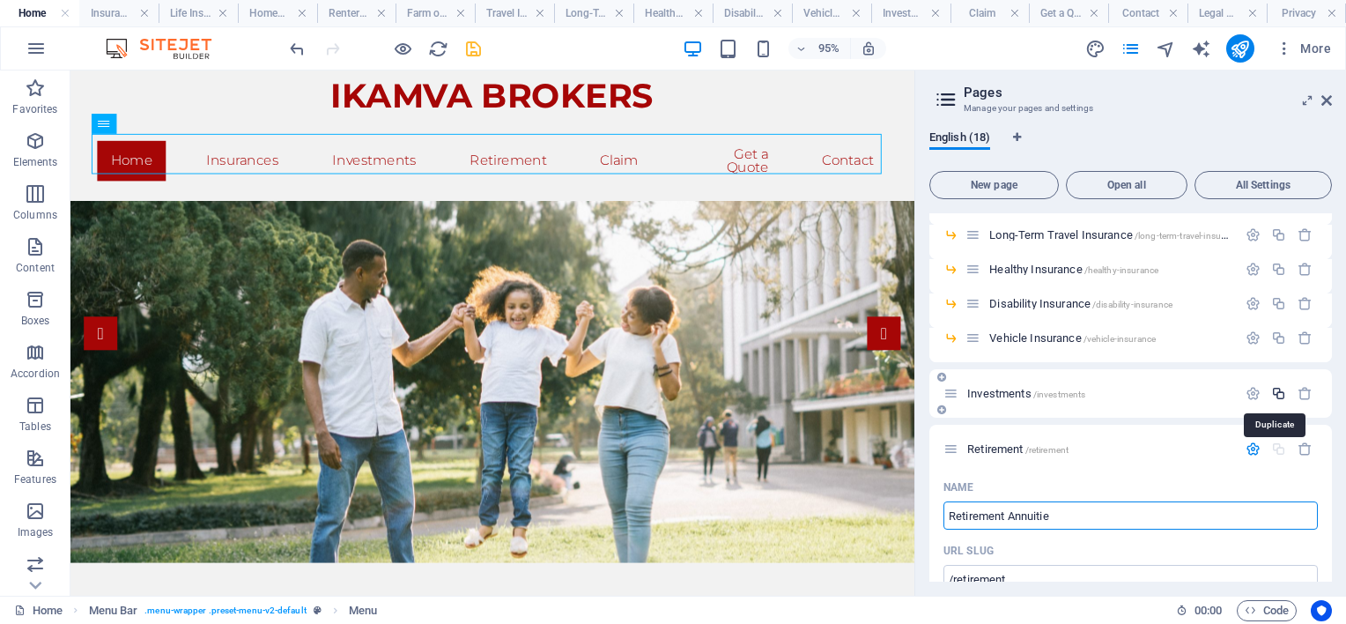
type input "Retirement Annuities"
type input "/retirement-annuitie"
type input "Retirement Annuitie"
type input "Retirement Annuities"
type input "/retirement-annuities"
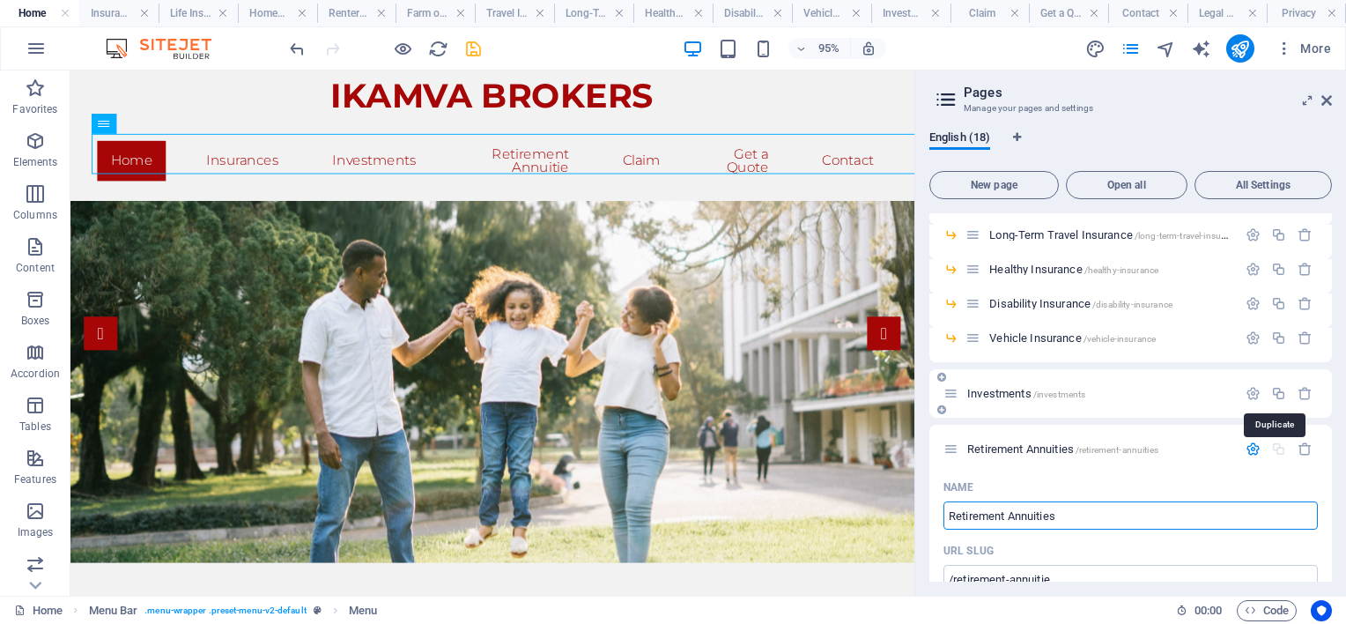
type input "Retirement Annuities"
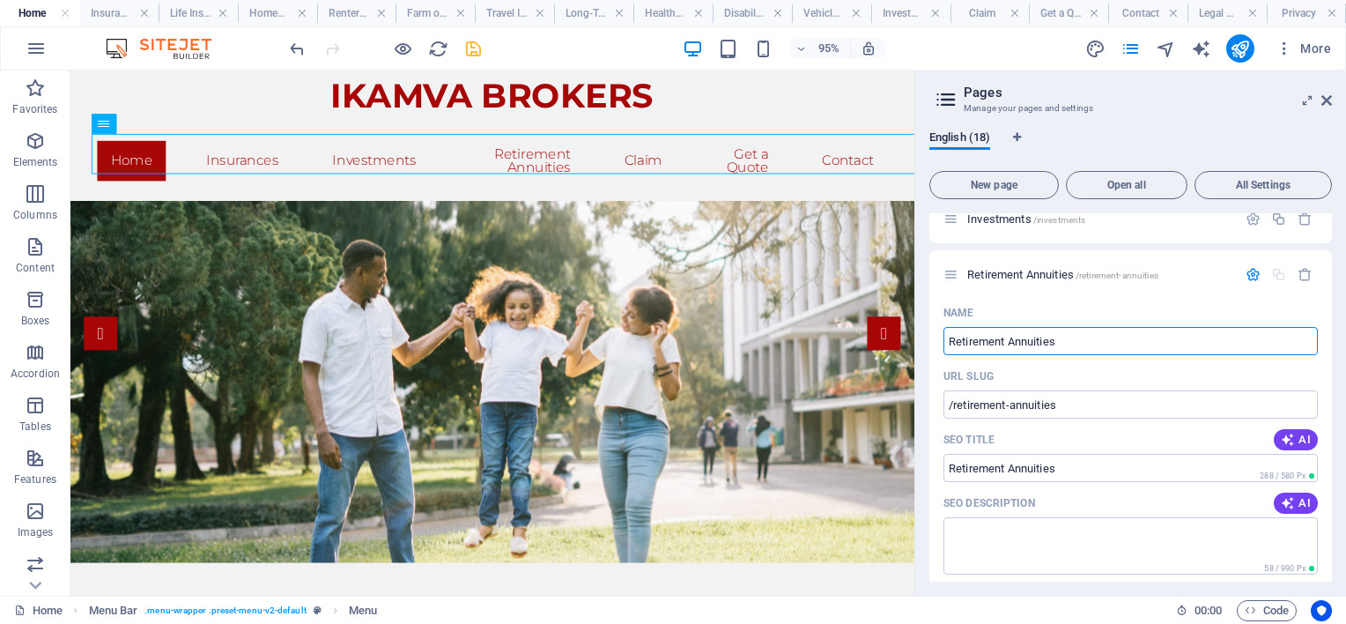
scroll to position [440, 0]
type input "Retirement Annuities"
click at [1049, 530] on textarea "SEO Description" at bounding box center [1130, 543] width 374 height 57
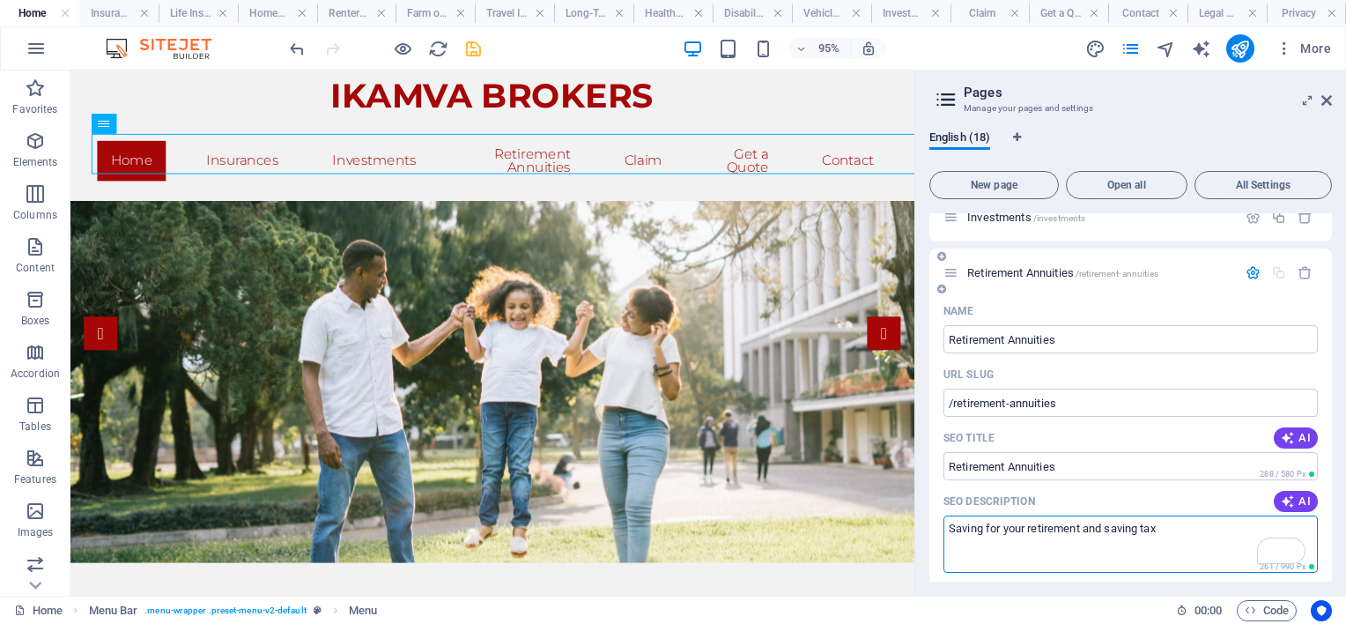
click at [1085, 525] on textarea "Saving for your retirement and saving tax" at bounding box center [1130, 543] width 374 height 57
type textarea "Saving for your retirement whilst saving tax"
click at [476, 53] on icon "save" at bounding box center [473, 49] width 20 height 20
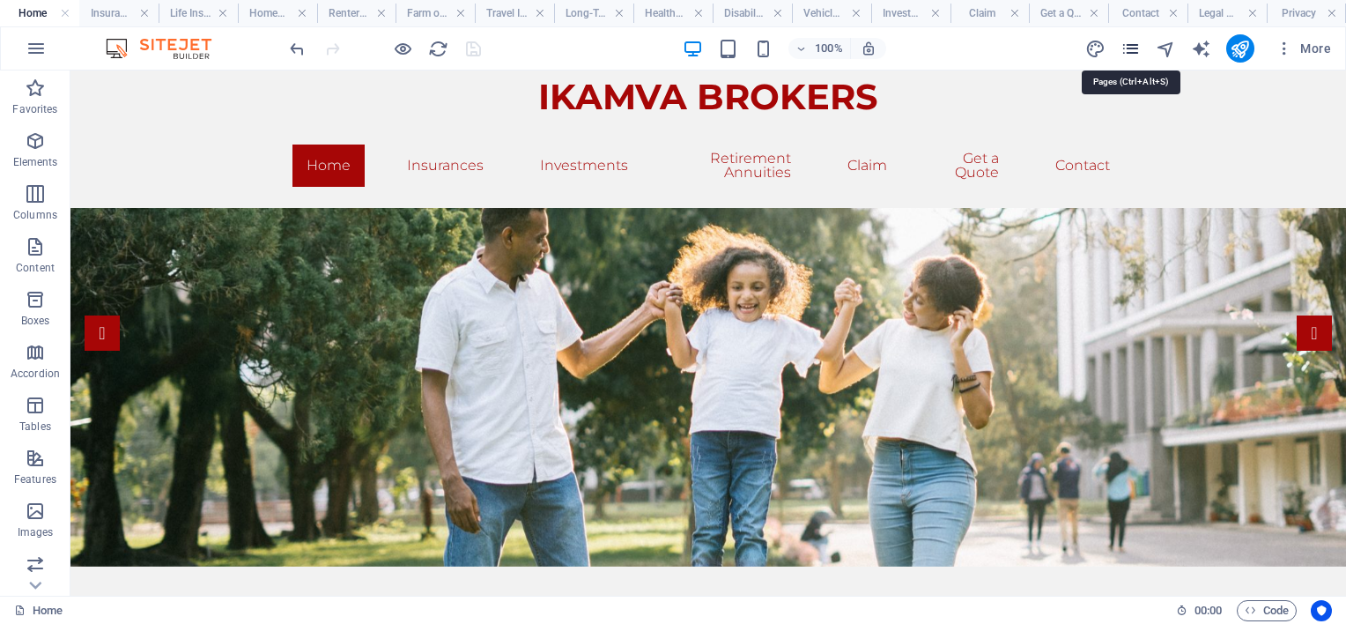
click at [1137, 42] on icon "pages" at bounding box center [1130, 49] width 20 height 20
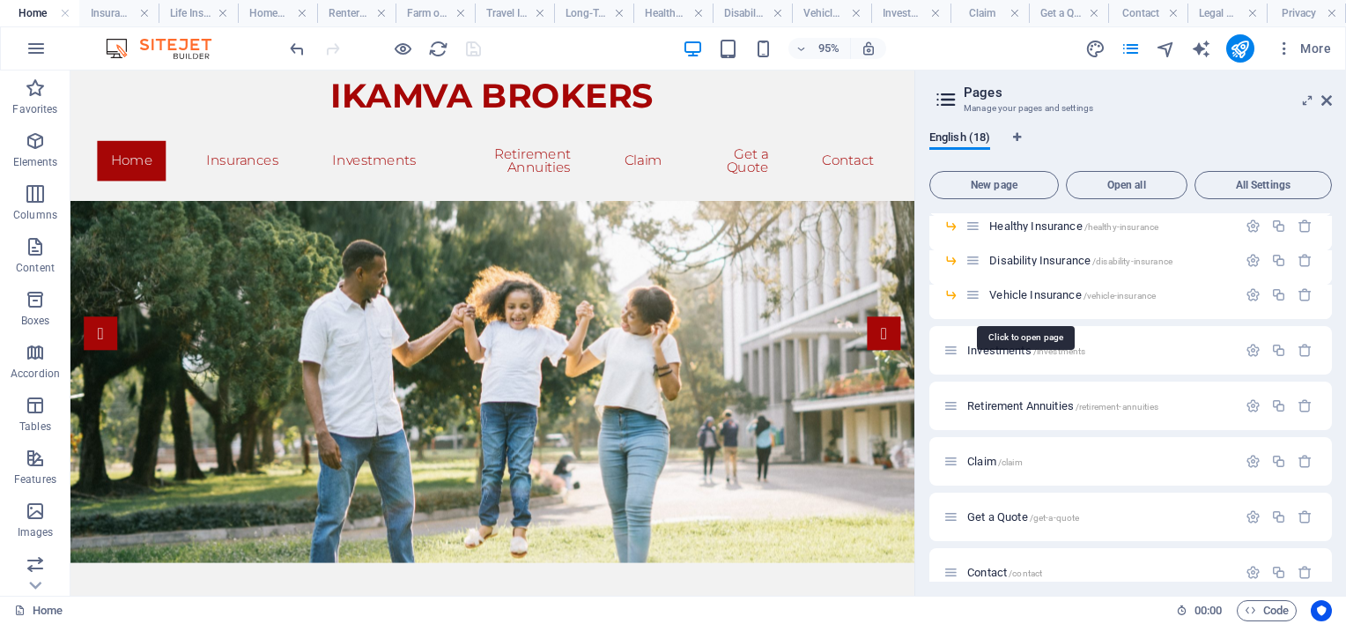
scroll to position [352, 0]
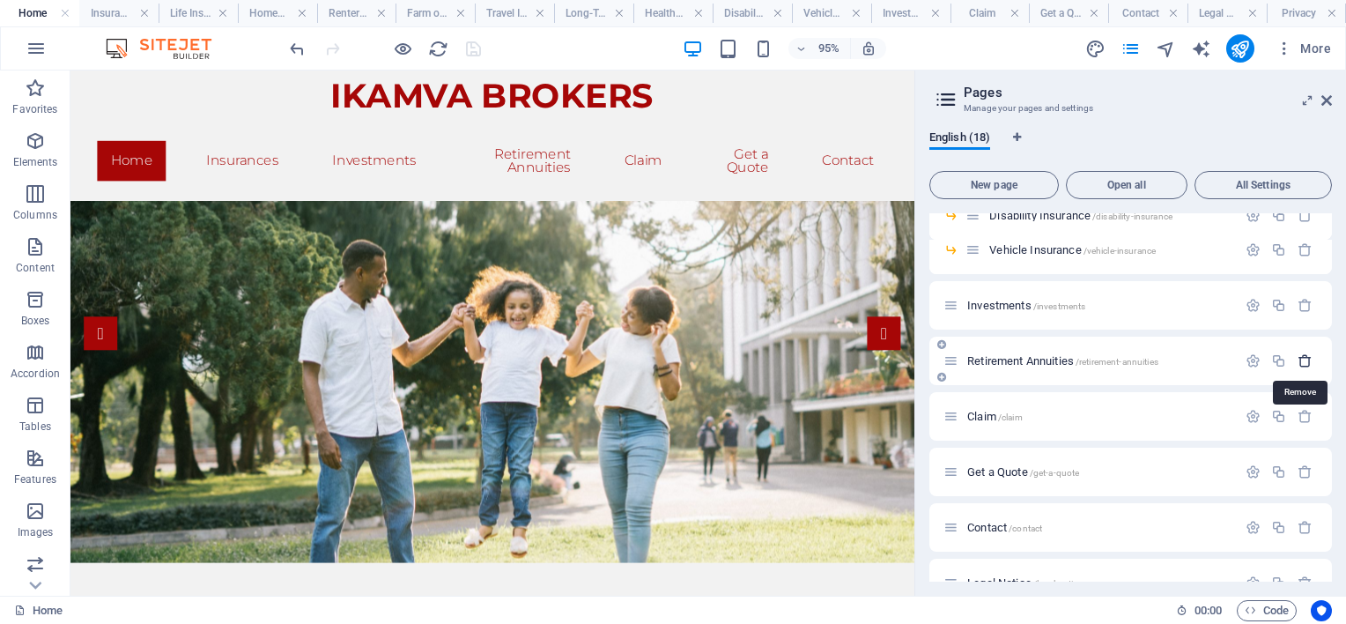
click at [1304, 358] on icon "button" at bounding box center [1305, 360] width 15 height 15
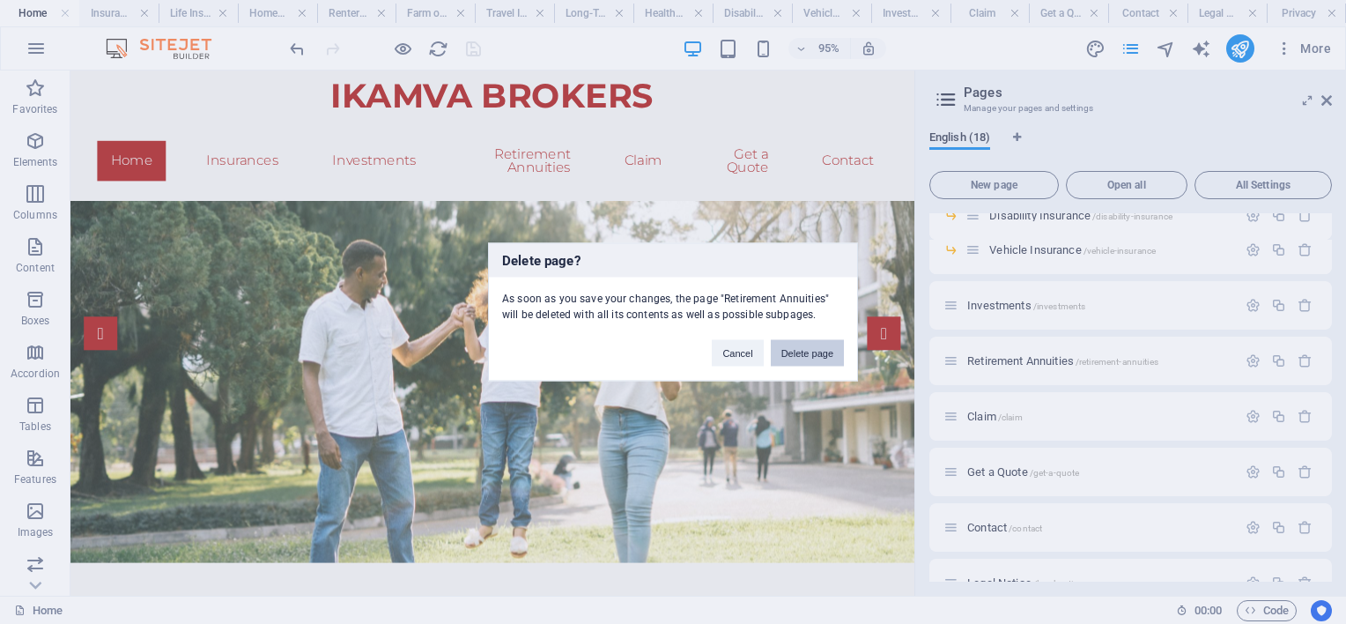
click at [816, 351] on button "Delete page" at bounding box center [807, 353] width 73 height 26
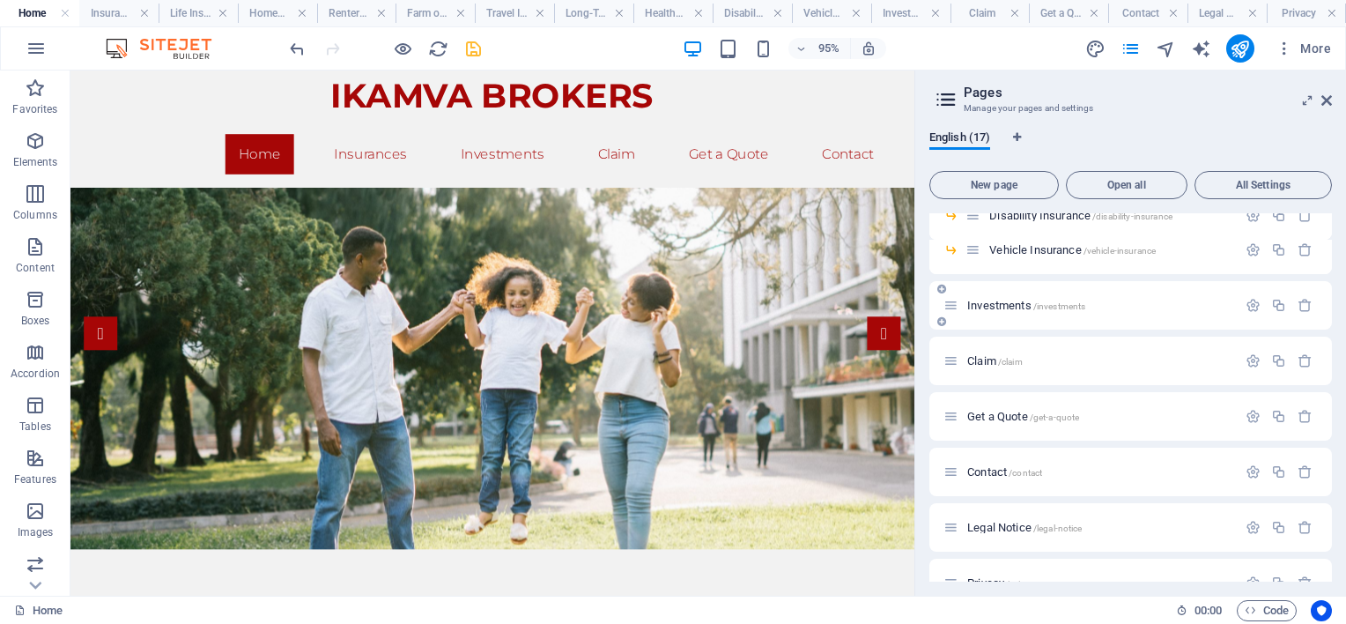
click at [1001, 301] on span "Investments /investments" at bounding box center [1026, 305] width 118 height 13
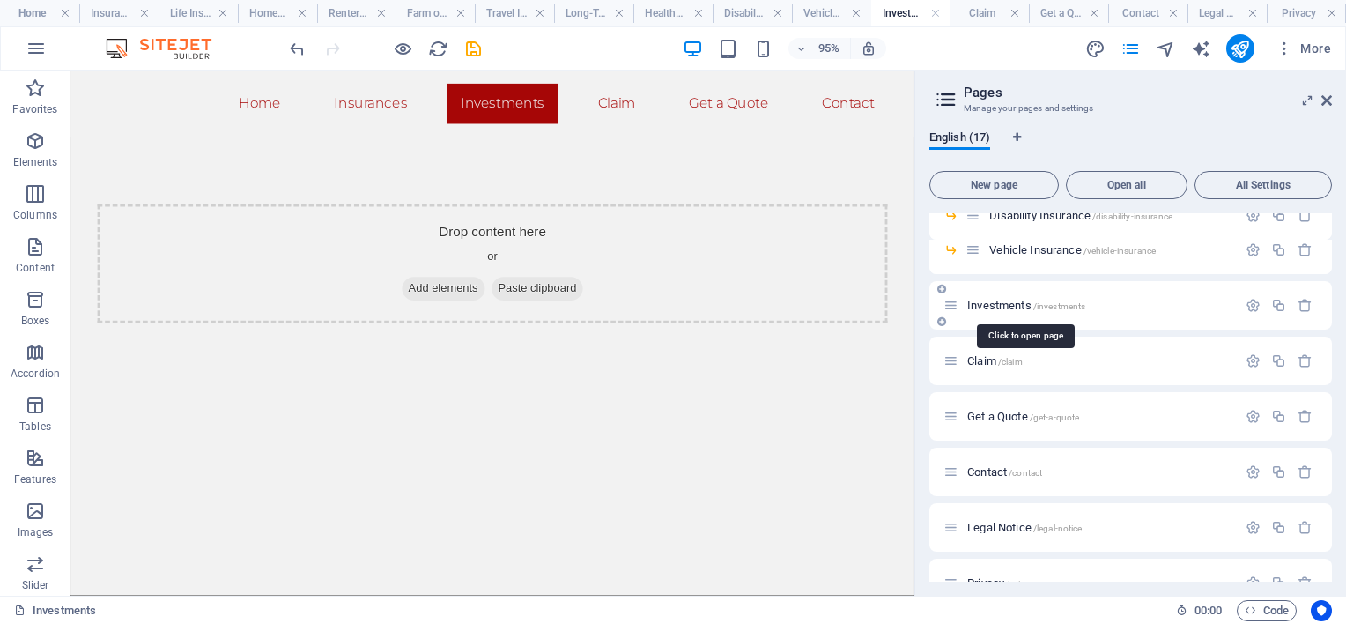
click at [1005, 301] on span "Investments /investments" at bounding box center [1026, 305] width 118 height 13
click at [1043, 248] on span "Vehicle Insurance /vehicle-insurance" at bounding box center [1072, 249] width 166 height 13
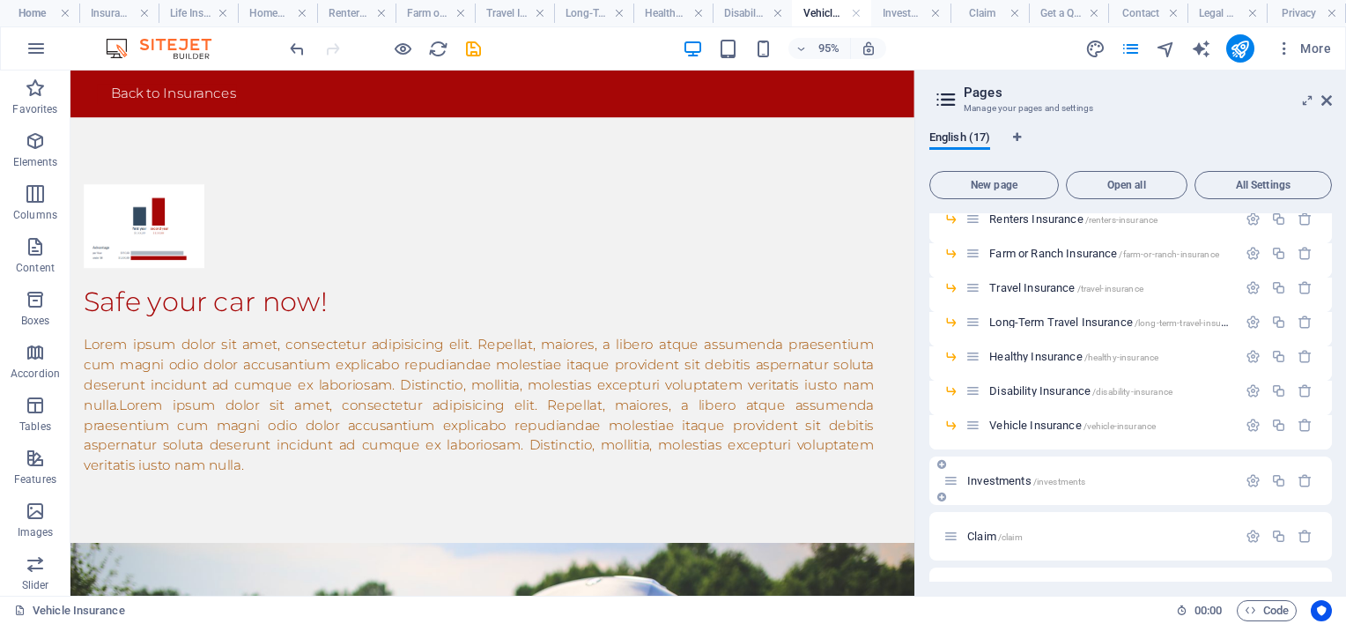
scroll to position [176, 0]
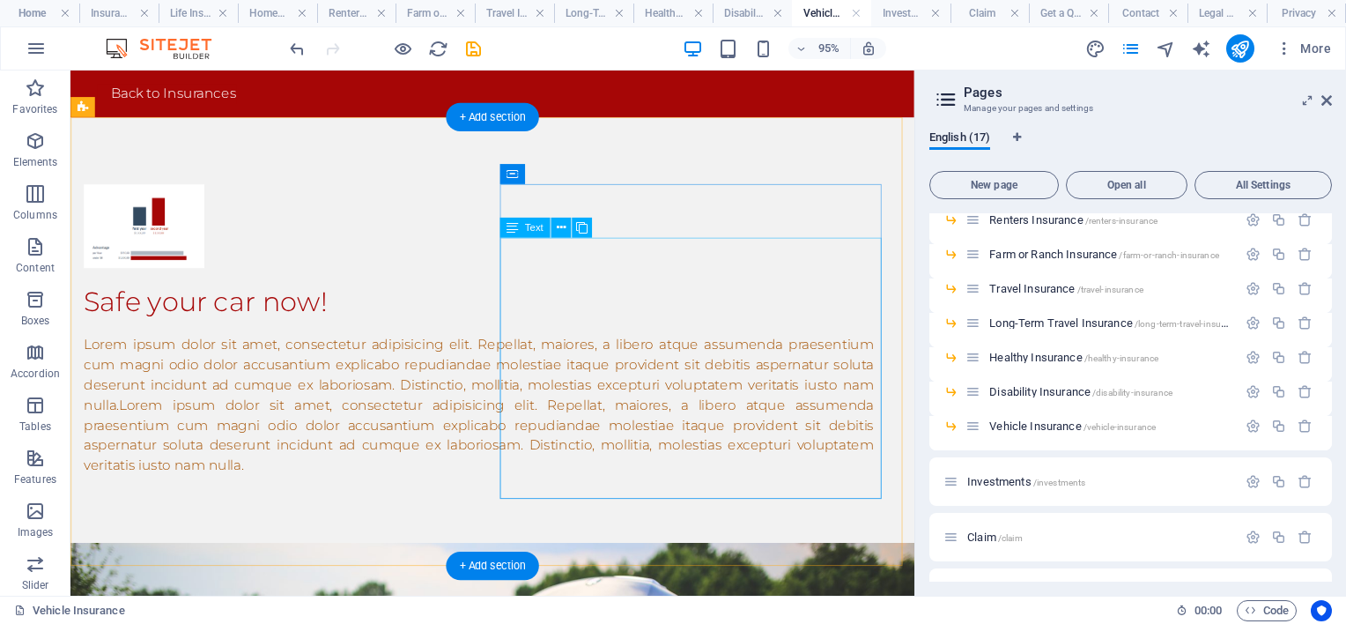
click at [915, 497] on div "Lorem ipsum dolor sit amet, consectetur adipisicing elit. Repellat, maiores, a …" at bounding box center [501, 423] width 832 height 148
drag, startPoint x: 915, startPoint y: 507, endPoint x: 893, endPoint y: 760, distance: 254.6
click at [916, 497] on div "Lorem ipsum dolor sit amet, consectetur adipisicing elit. Repellat, maiores, a …" at bounding box center [501, 423] width 832 height 148
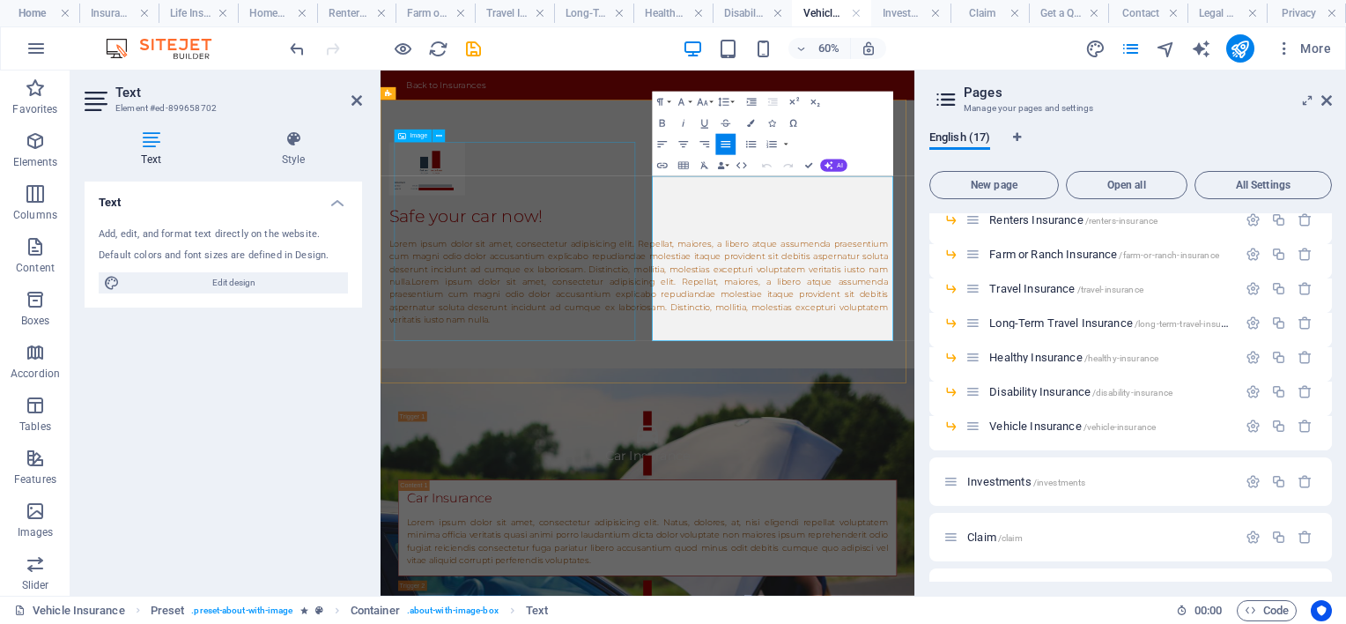
drag, startPoint x: 1231, startPoint y: 507, endPoint x: 802, endPoint y: 196, distance: 529.3
click at [802, 196] on div "Safe your car now! Lorem ipsum dolor sit amet, consectetur adipisicing elit. Re…" at bounding box center [810, 344] width 888 height 476
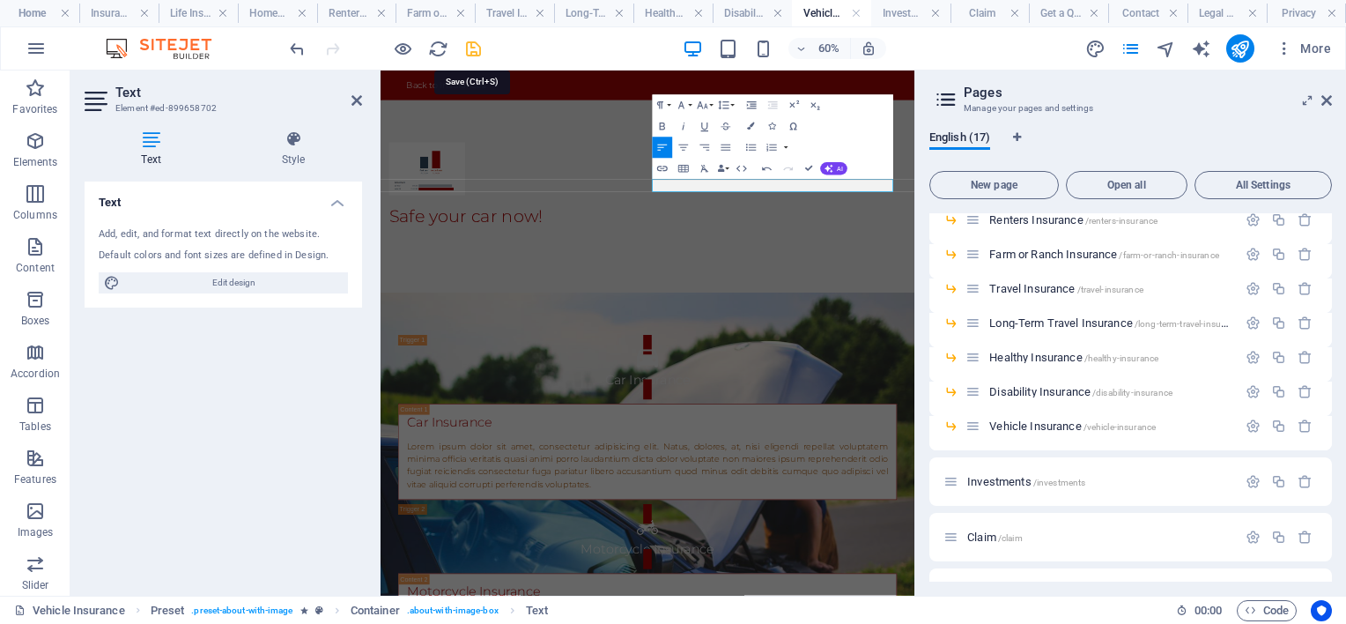
drag, startPoint x: 478, startPoint y: 50, endPoint x: 653, endPoint y: 51, distance: 174.4
click at [478, 50] on icon "save" at bounding box center [473, 49] width 20 height 20
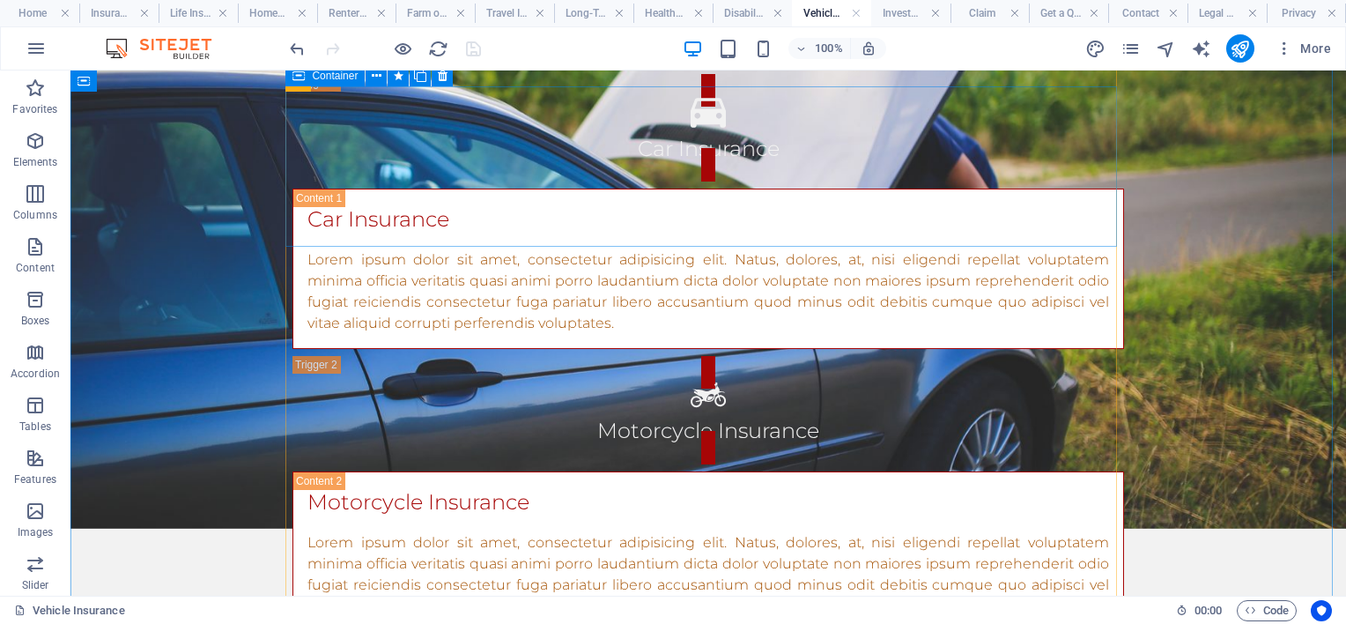
scroll to position [440, 0]
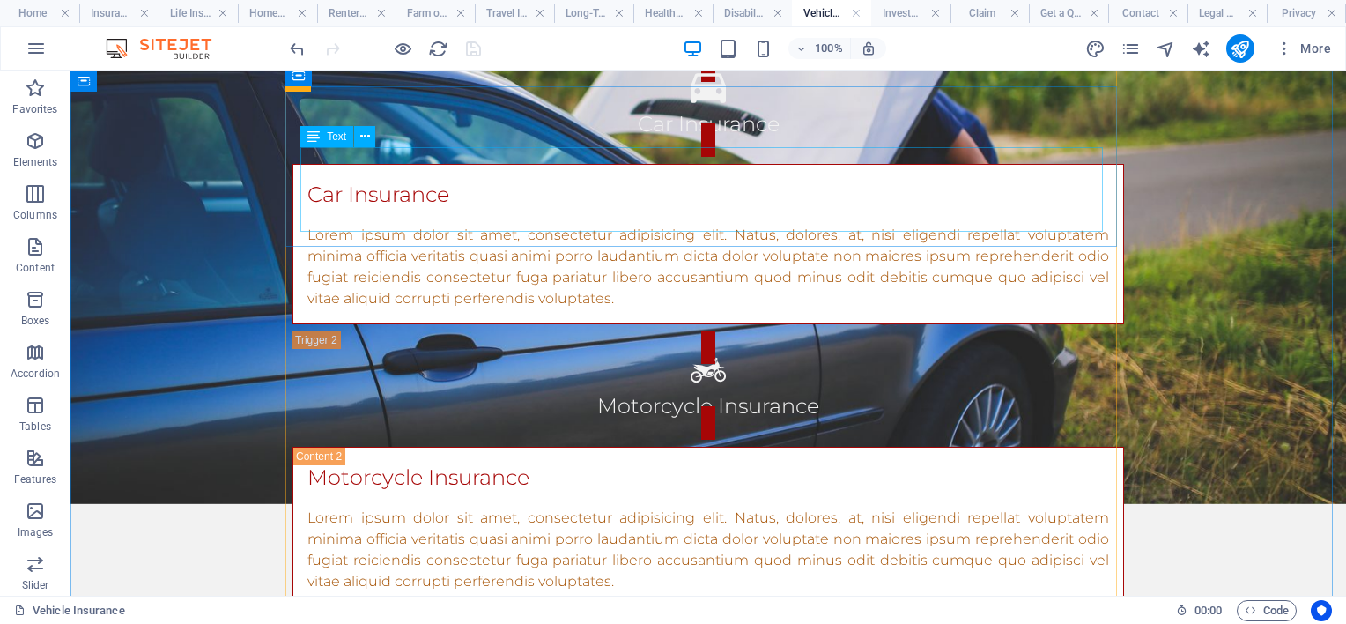
click at [601, 225] on div "Lorem ipsum dolor sit amet, consectetur adipisicing elit. Natus, dolores, at, n…" at bounding box center [708, 267] width 802 height 85
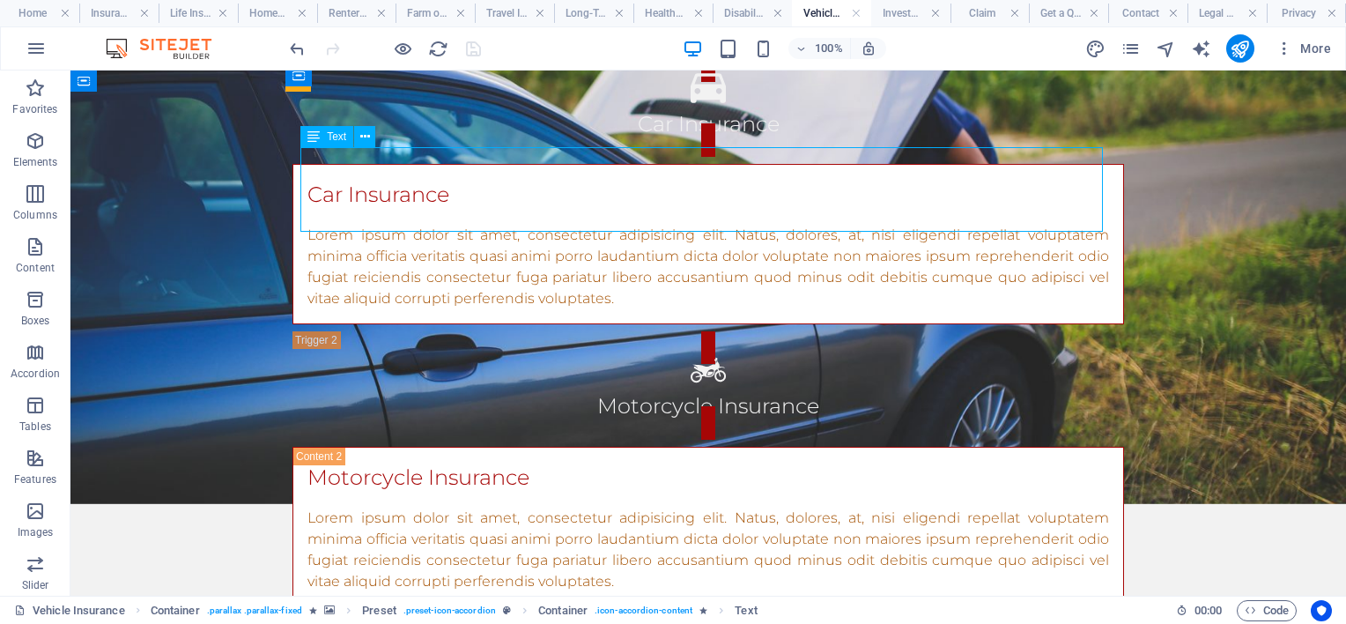
drag, startPoint x: 608, startPoint y: 221, endPoint x: 364, endPoint y: 194, distance: 245.5
click at [352, 225] on div "Lorem ipsum dolor sit amet, consectetur adipisicing elit. Natus, dolores, at, n…" at bounding box center [708, 267] width 802 height 85
click at [555, 225] on div "Lorem ipsum dolor sit amet, consectetur adipisicing elit. Natus, dolores, at, n…" at bounding box center [708, 267] width 802 height 85
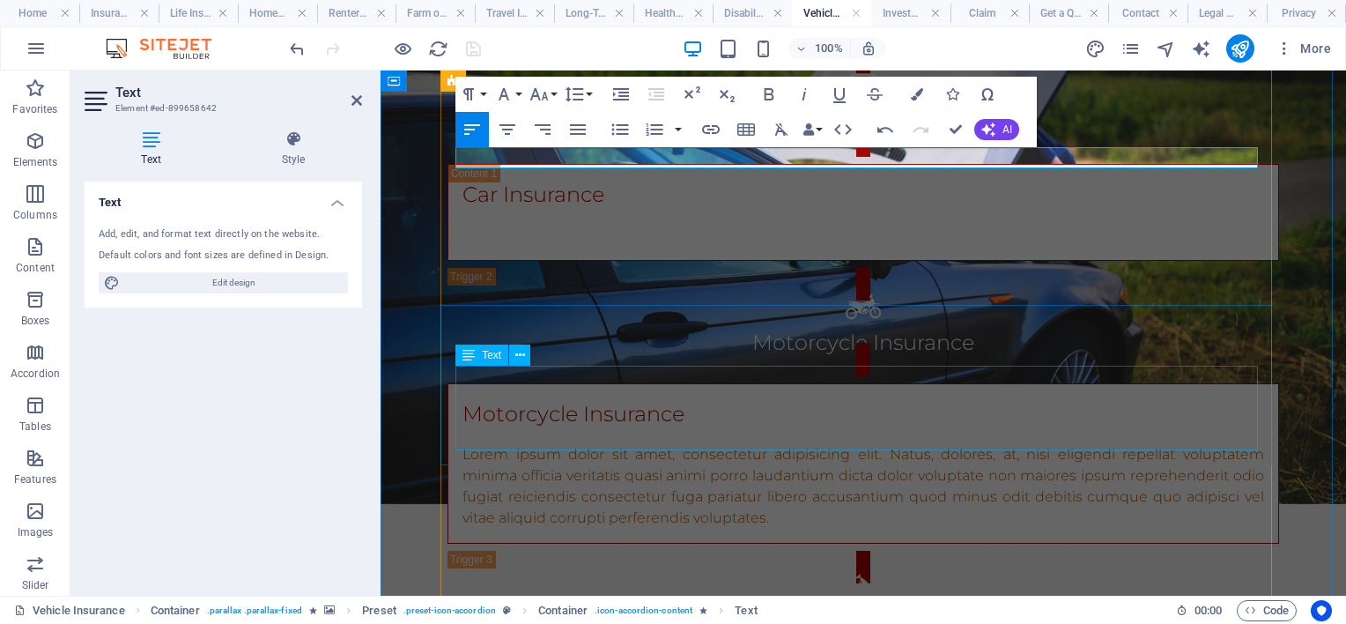
click at [648, 444] on div "Lorem ipsum dolor sit amet, consectetur adipisicing elit. Natus, dolores, at, n…" at bounding box center [863, 486] width 802 height 85
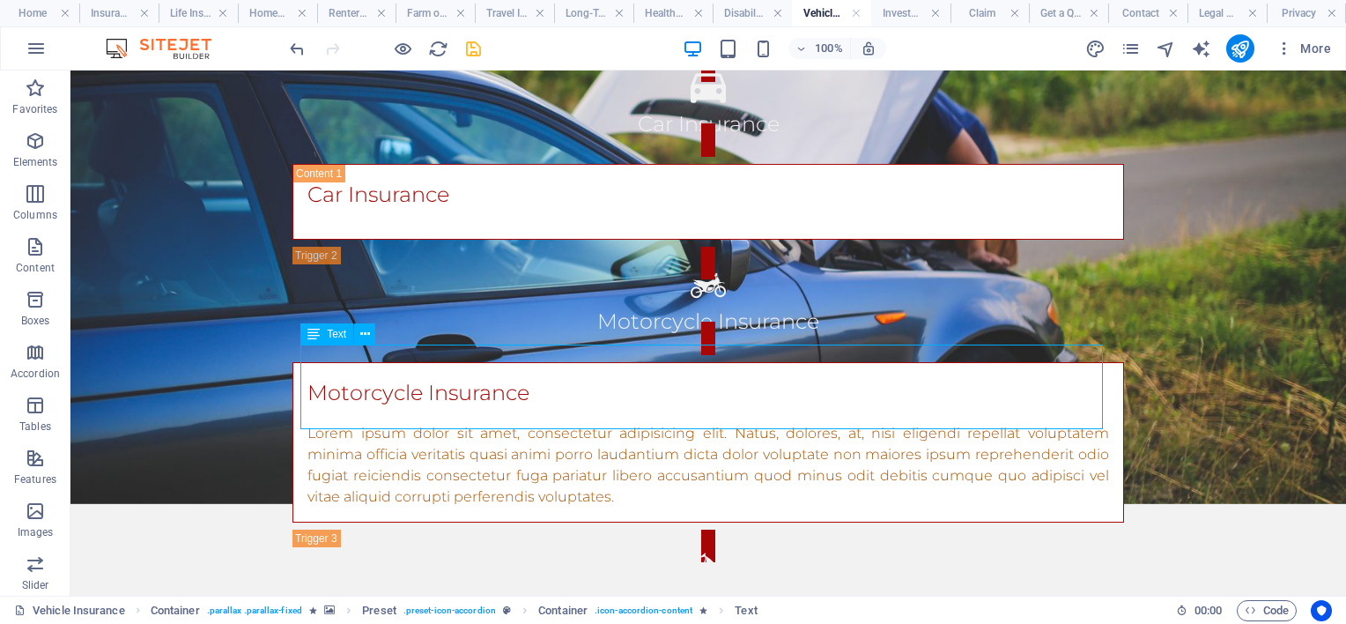
click at [611, 423] on div "Lorem ipsum dolor sit amet, consectetur adipisicing elit. Natus, dolores, at, n…" at bounding box center [708, 465] width 802 height 85
click at [307, 423] on p "Lorem ipsum dolor sit amet, consectetur adipisicing elit. Natus, dolores, at, n…" at bounding box center [708, 465] width 802 height 85
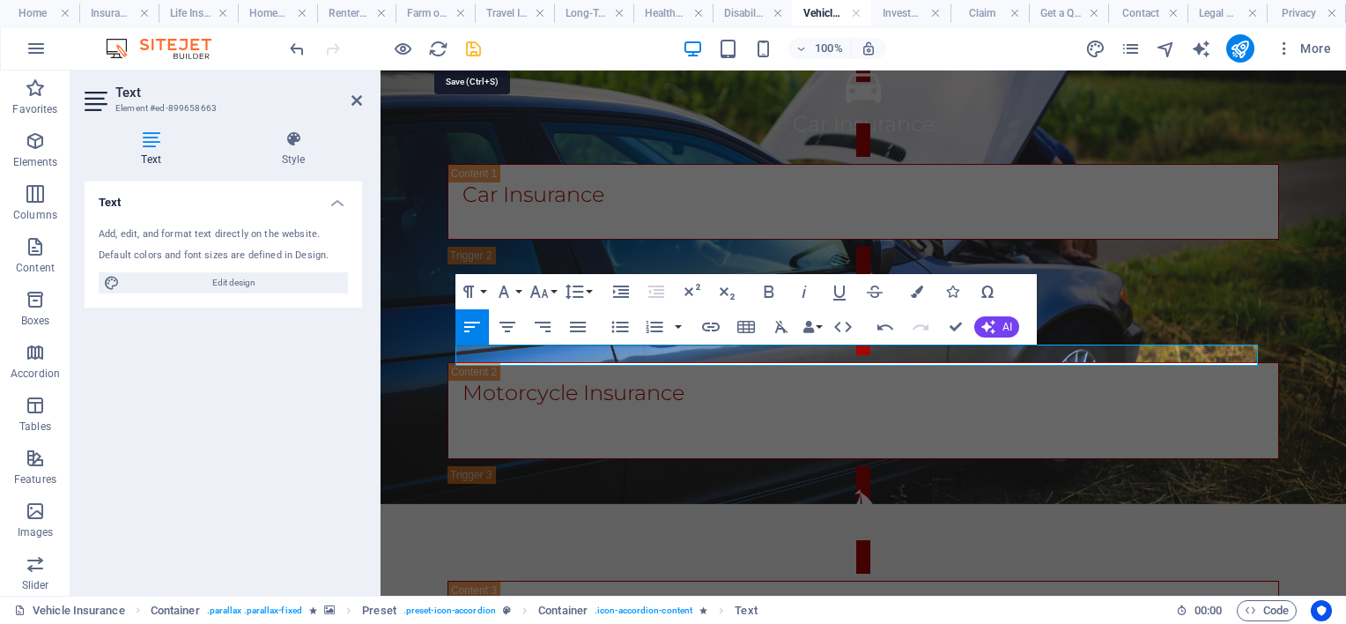
click at [473, 43] on icon "save" at bounding box center [473, 49] width 20 height 20
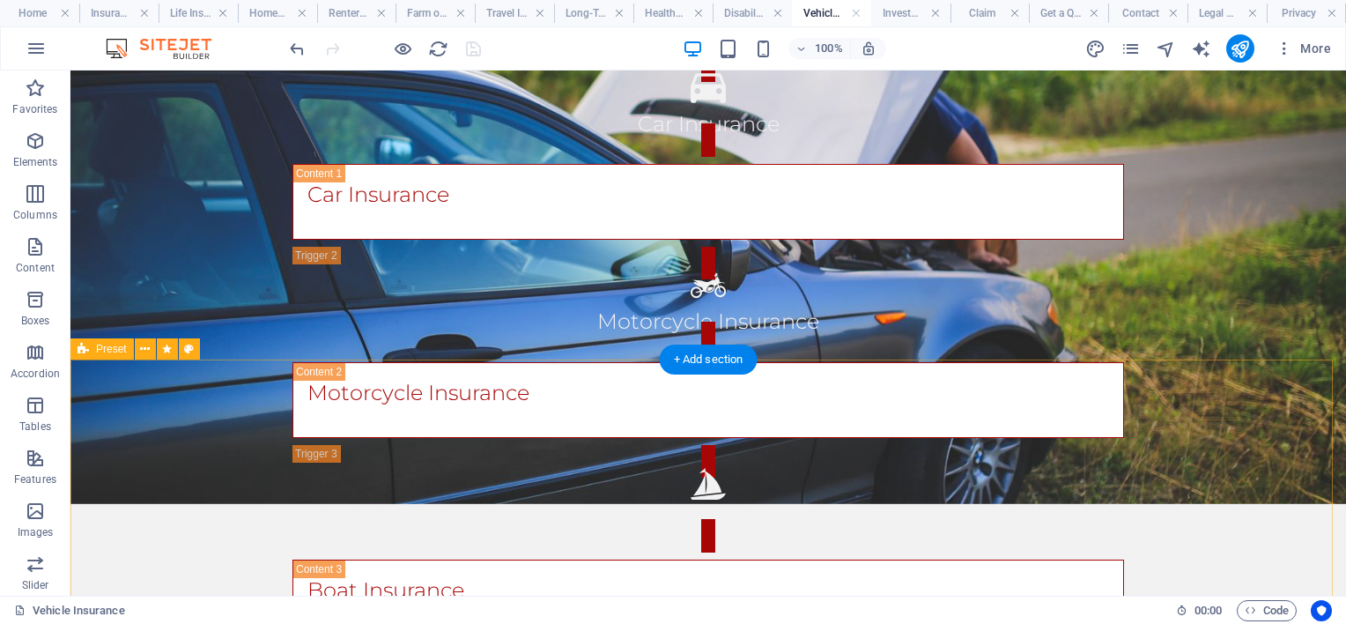
scroll to position [793, 0]
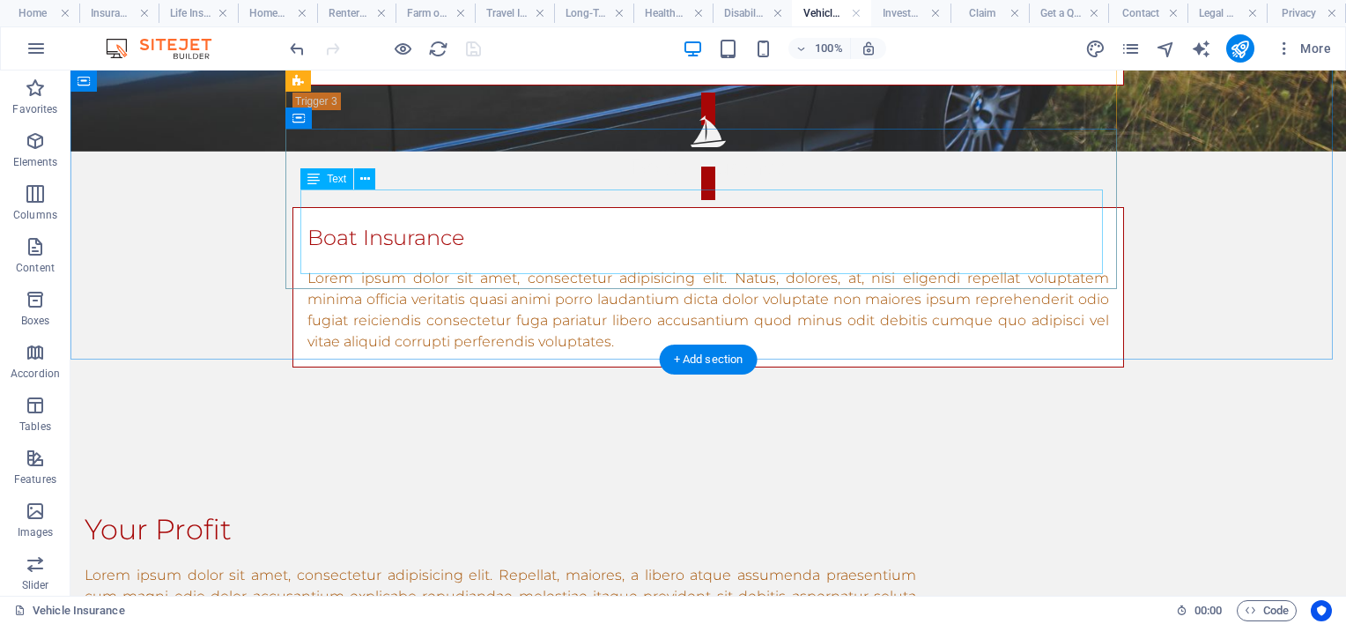
click at [625, 268] on div "Lorem ipsum dolor sit amet, consectetur adipisicing elit. Natus, dolores, at, n…" at bounding box center [708, 310] width 802 height 85
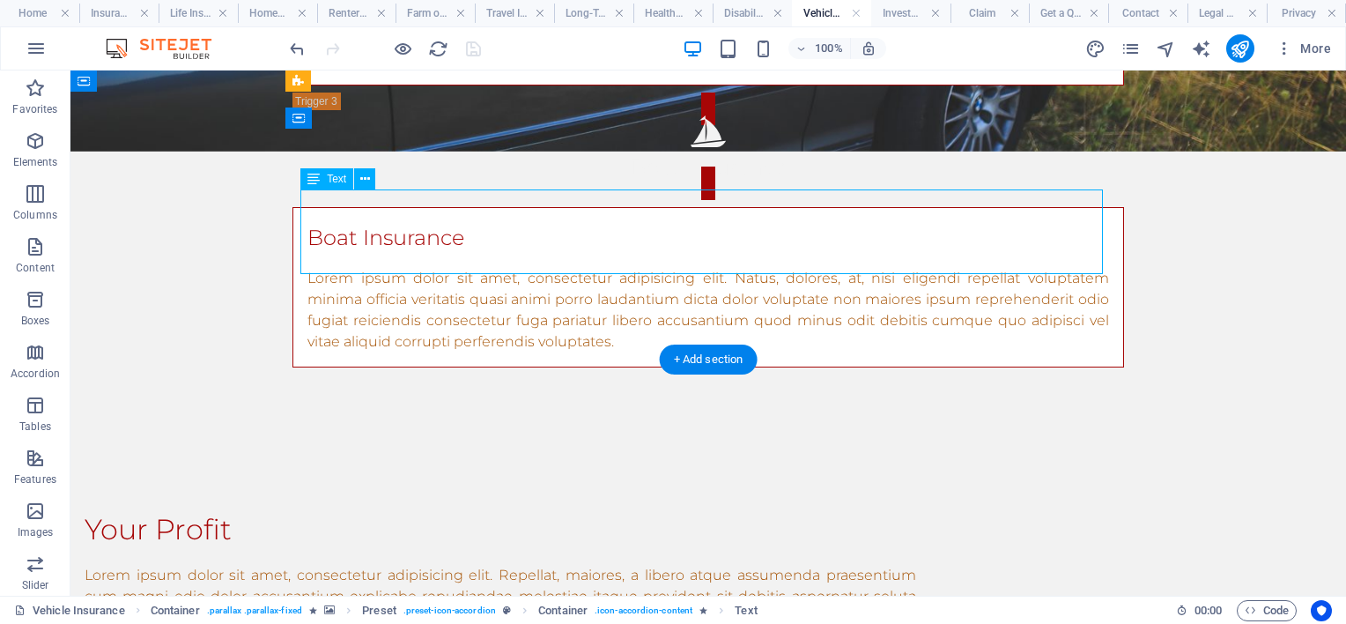
click at [625, 268] on div "Lorem ipsum dolor sit amet, consectetur adipisicing elit. Natus, dolores, at, n…" at bounding box center [708, 310] width 802 height 85
click at [315, 268] on p "Lorem ipsum dolor sit amet, consectetur adipisicing elit. Natus, dolores, at, n…" at bounding box center [708, 310] width 802 height 85
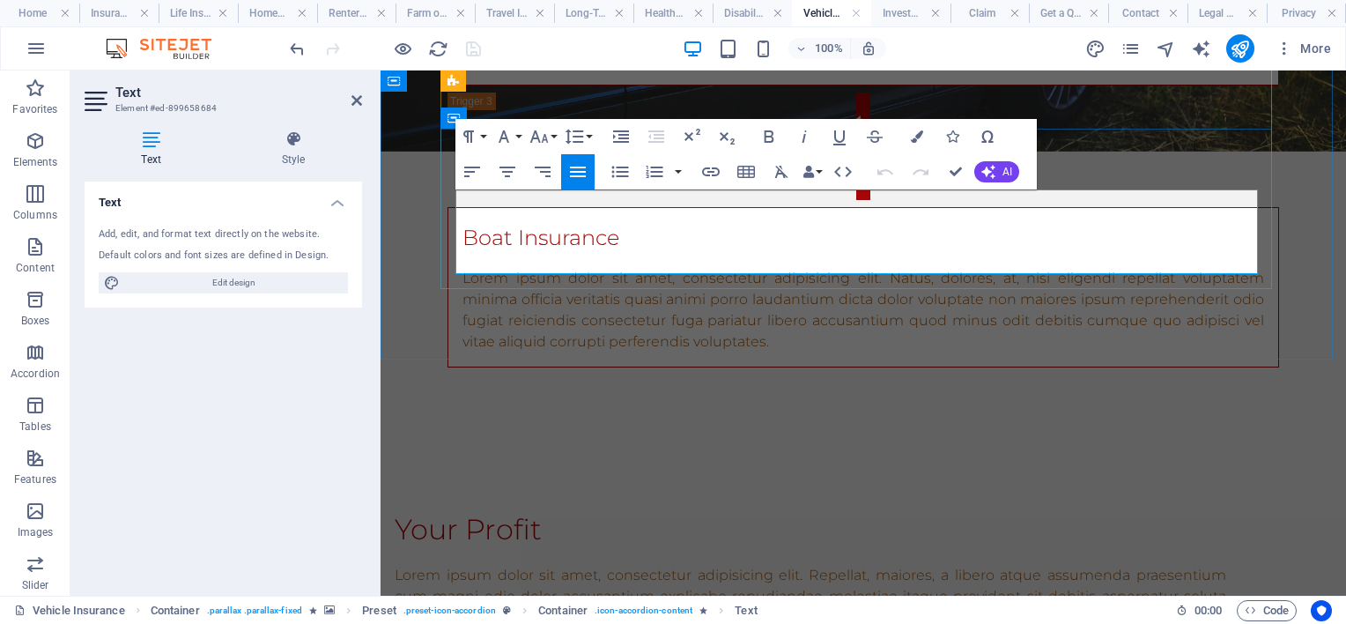
click at [782, 268] on p "Lorem ipsum dolor sit amet, consectetur adipisicing elit. Natus, dolores, at, n…" at bounding box center [863, 310] width 802 height 85
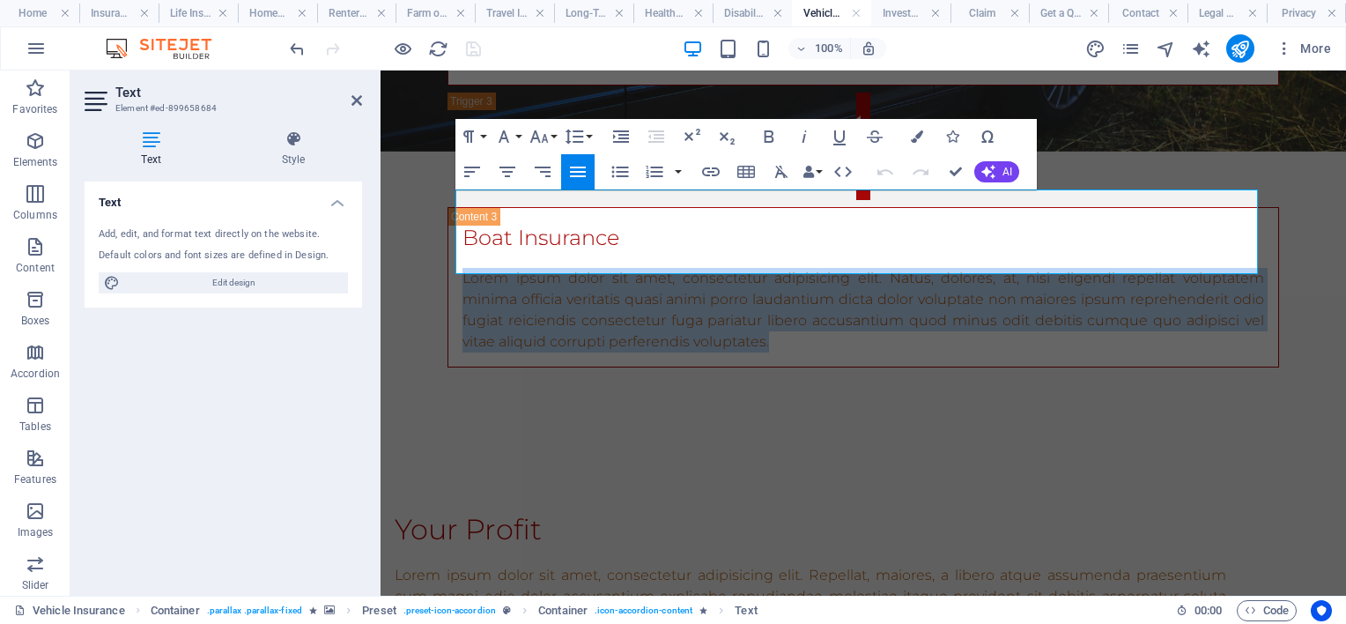
drag, startPoint x: 751, startPoint y: 263, endPoint x: 363, endPoint y: 150, distance: 403.7
click at [381, 150] on html "Skip to main content Back to Insurances Safe your car now! Car Insurance Car In…" at bounding box center [863, 429] width 965 height 2303
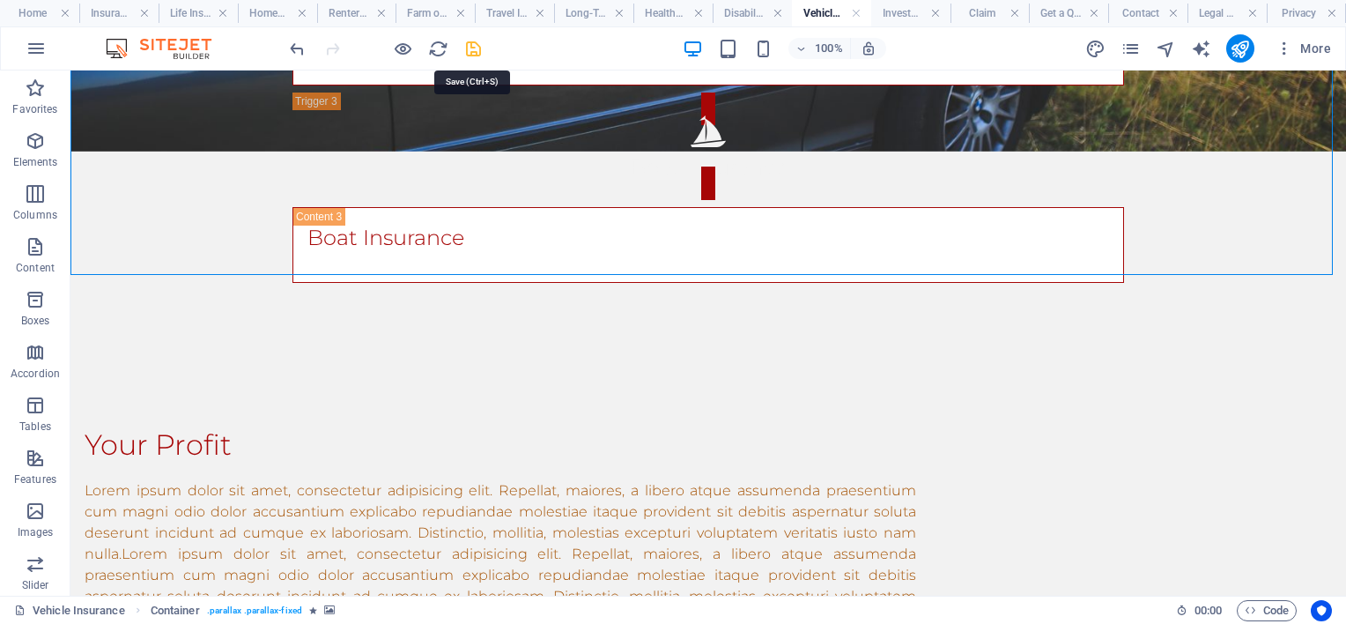
click at [471, 42] on icon "save" at bounding box center [473, 49] width 20 height 20
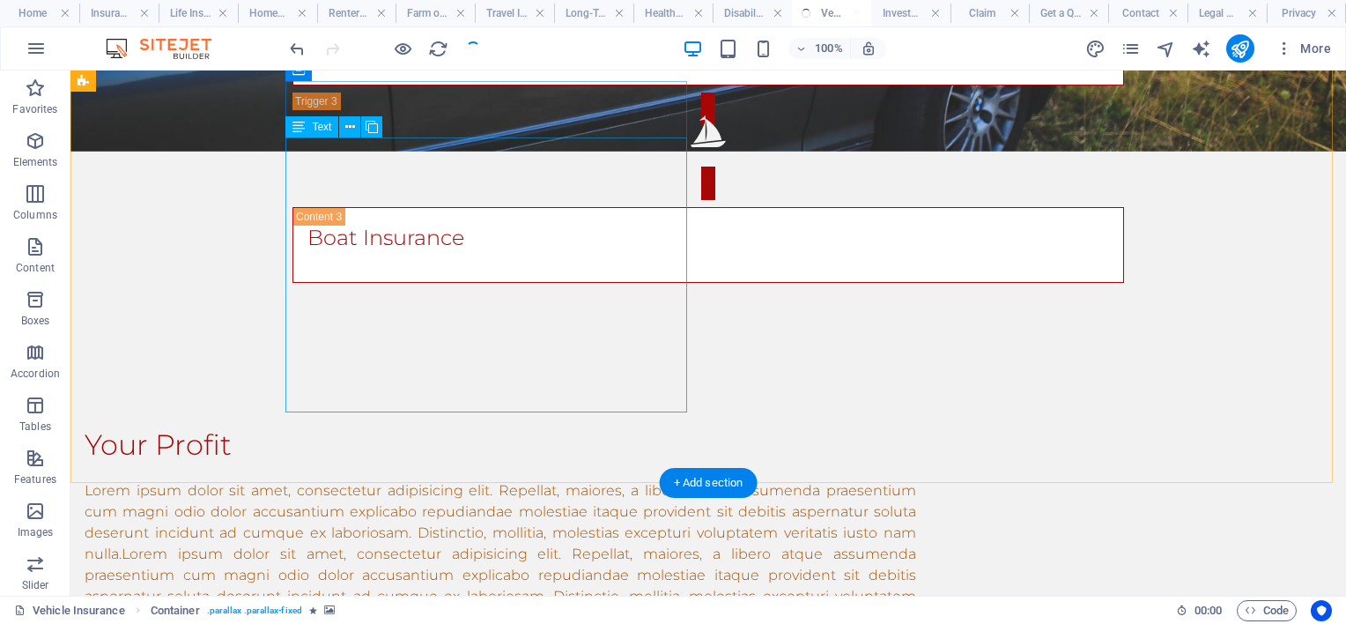
scroll to position [1057, 0]
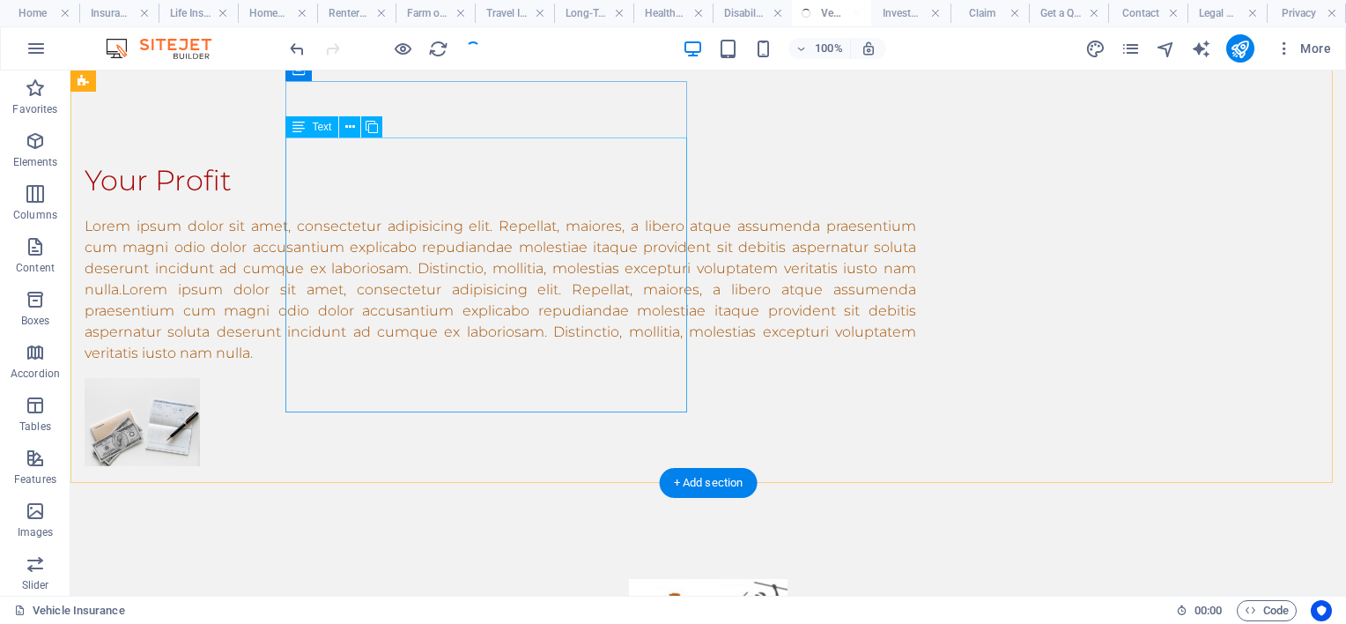
click at [572, 310] on div "Lorem ipsum dolor sit amet, consectetur adipisicing elit. Repellat, maiores, a …" at bounding box center [501, 290] width 832 height 148
click at [686, 364] on div "Lorem ipsum dolor sit amet, consectetur adipisicing elit. Repellat, maiores, a …" at bounding box center [501, 290] width 832 height 148
click at [687, 364] on div "Lorem ipsum dolor sit amet, consectetur adipisicing elit. Repellat, maiores, a …" at bounding box center [501, 290] width 832 height 148
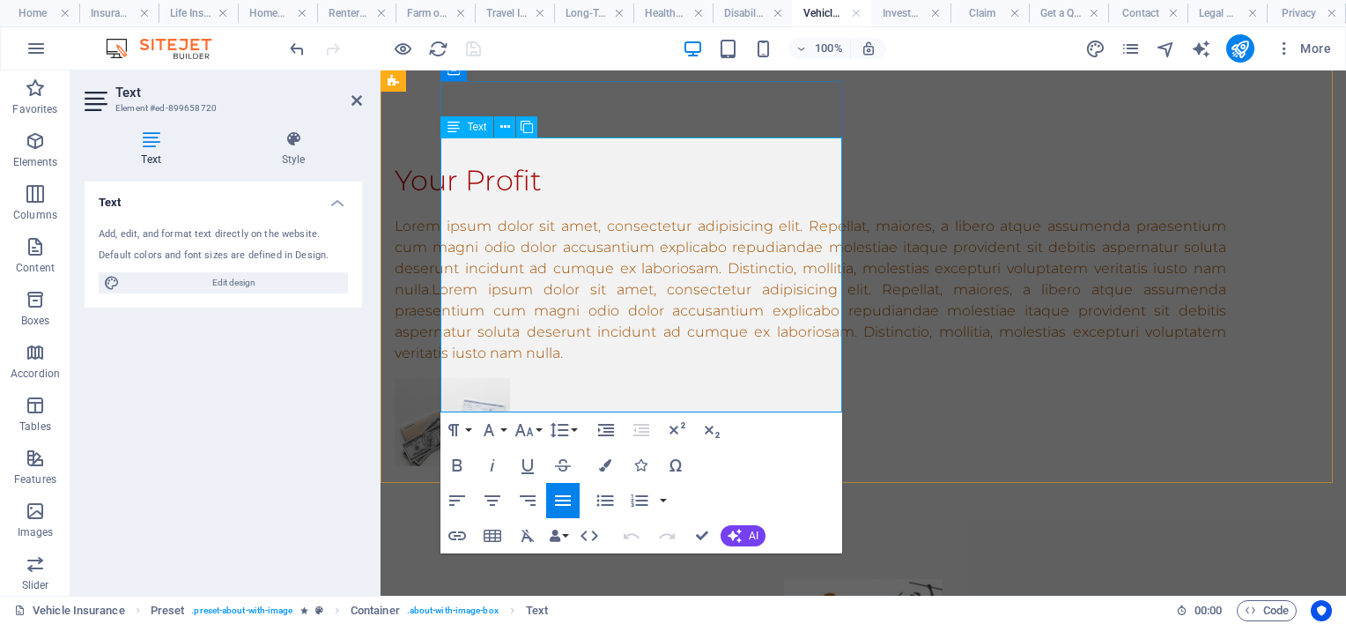
drag, startPoint x: 654, startPoint y: 349, endPoint x: 403, endPoint y: 67, distance: 377.5
click at [403, 67] on html "Skip to main content Back to Insurances Safe your car now! Car Insurance Car In…" at bounding box center [863, 122] width 965 height 2218
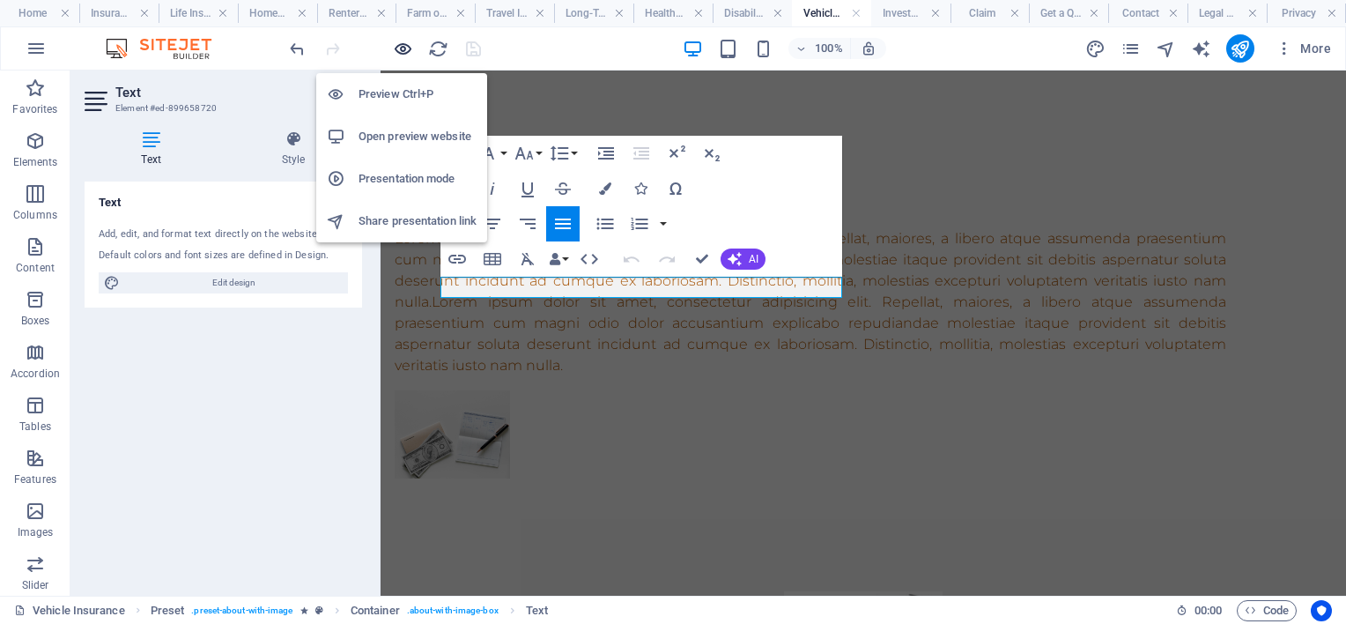
scroll to position [923, 0]
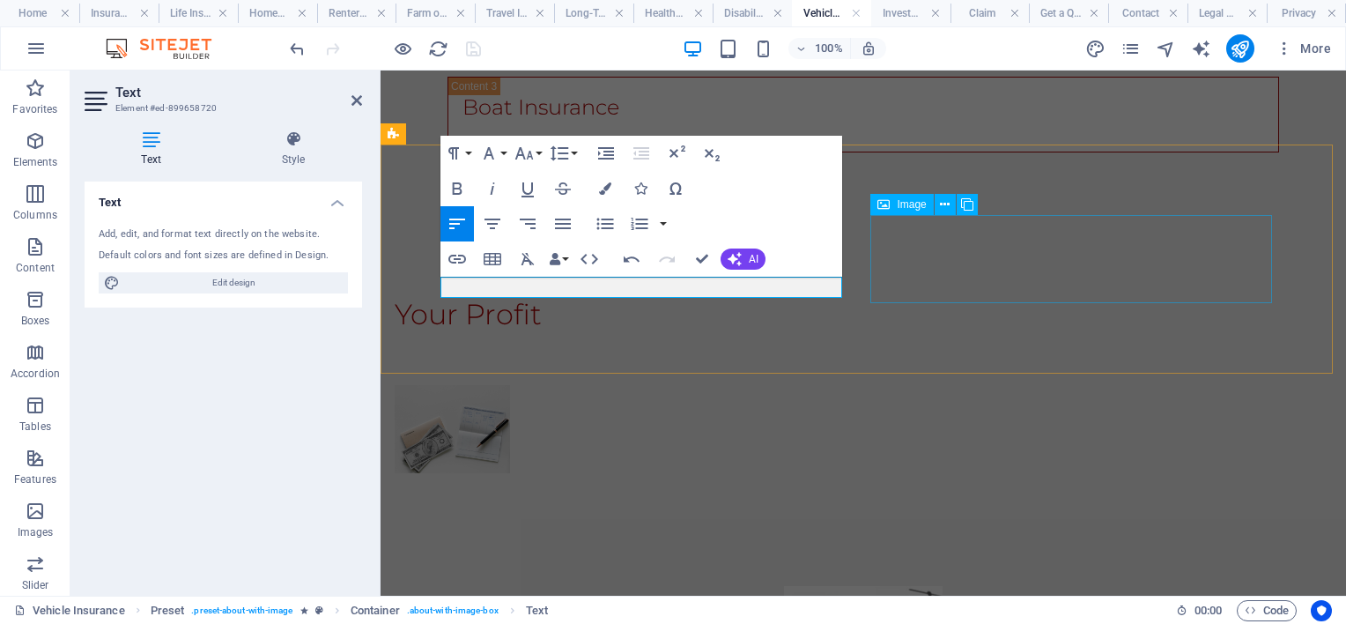
click at [653, 385] on figure at bounding box center [524, 429] width 258 height 88
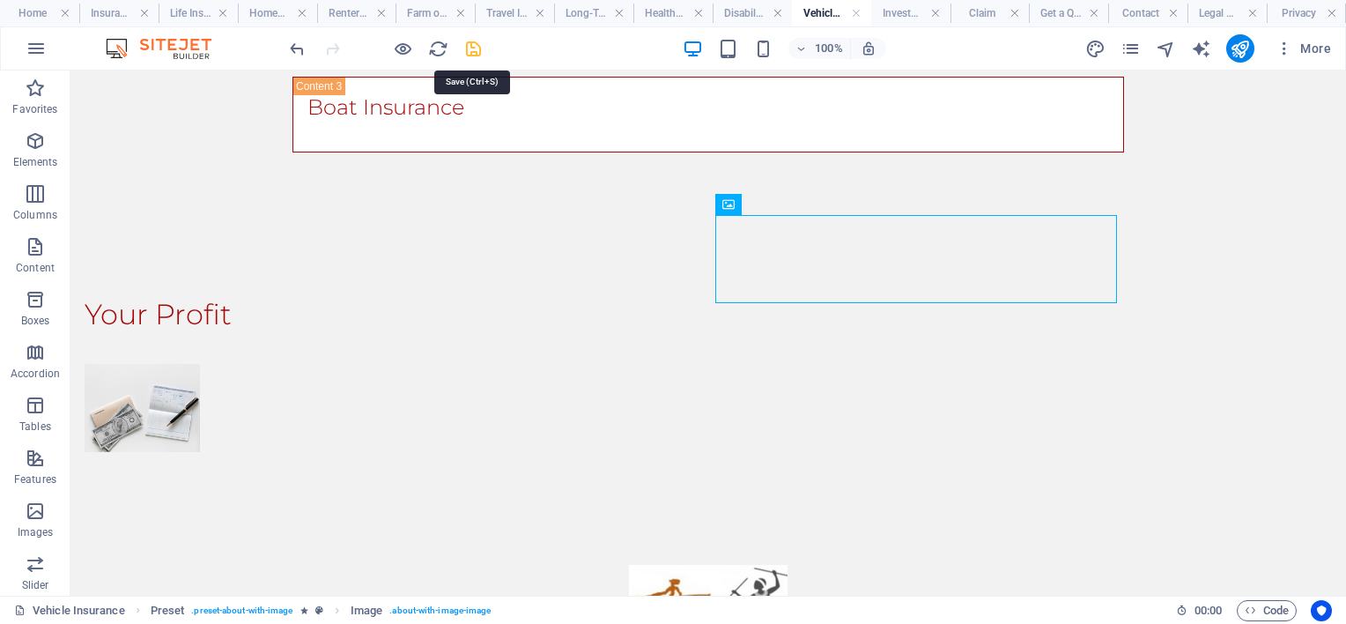
click at [470, 51] on icon "save" at bounding box center [473, 49] width 20 height 20
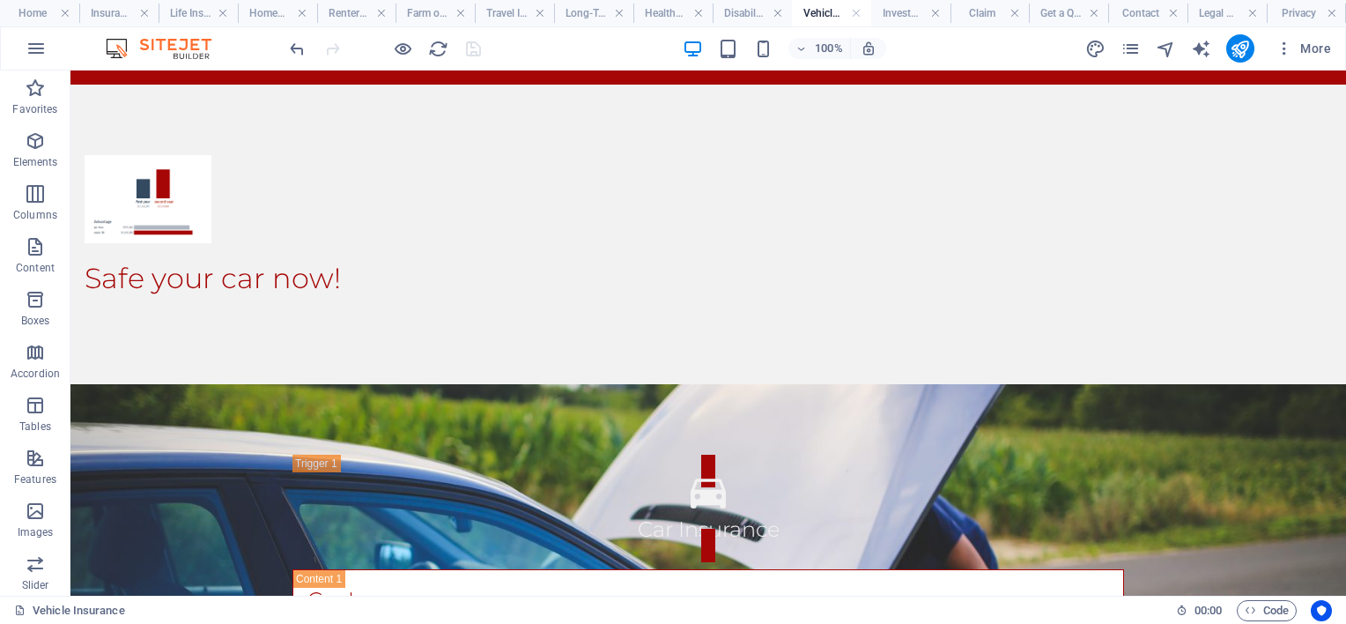
scroll to position [0, 0]
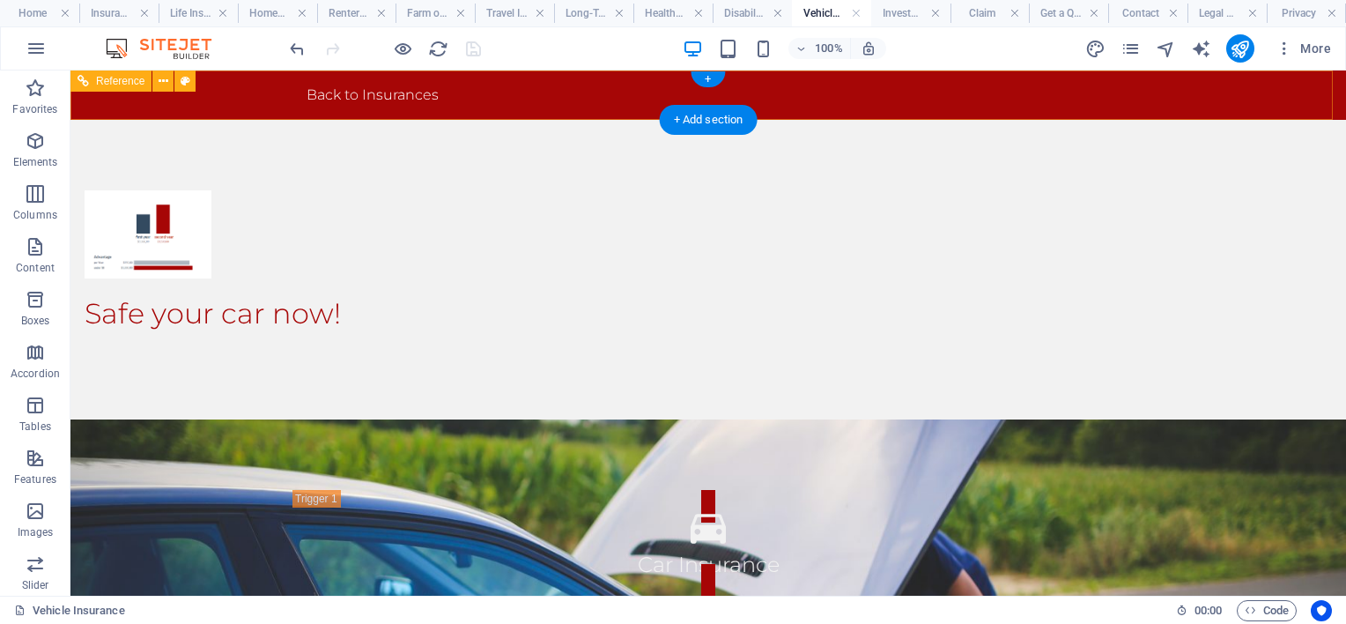
click at [313, 95] on div "Back to Insurances" at bounding box center [708, 95] width 832 height 21
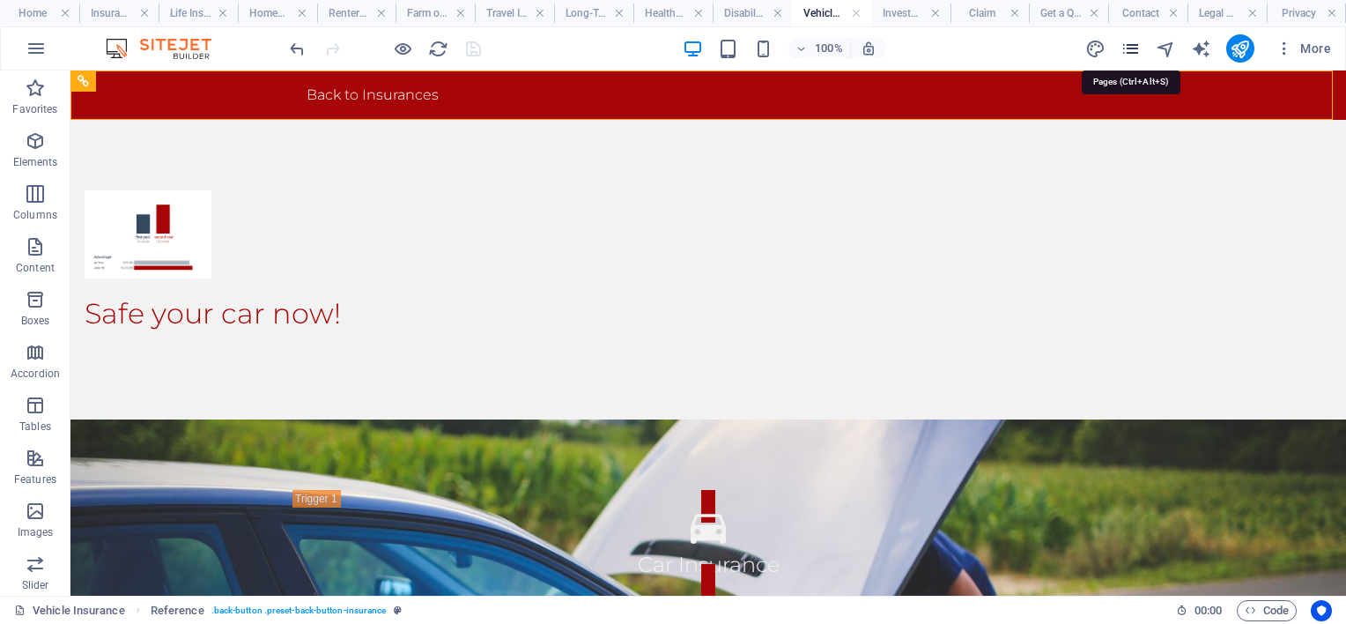
click at [1138, 47] on icon "pages" at bounding box center [1130, 49] width 20 height 20
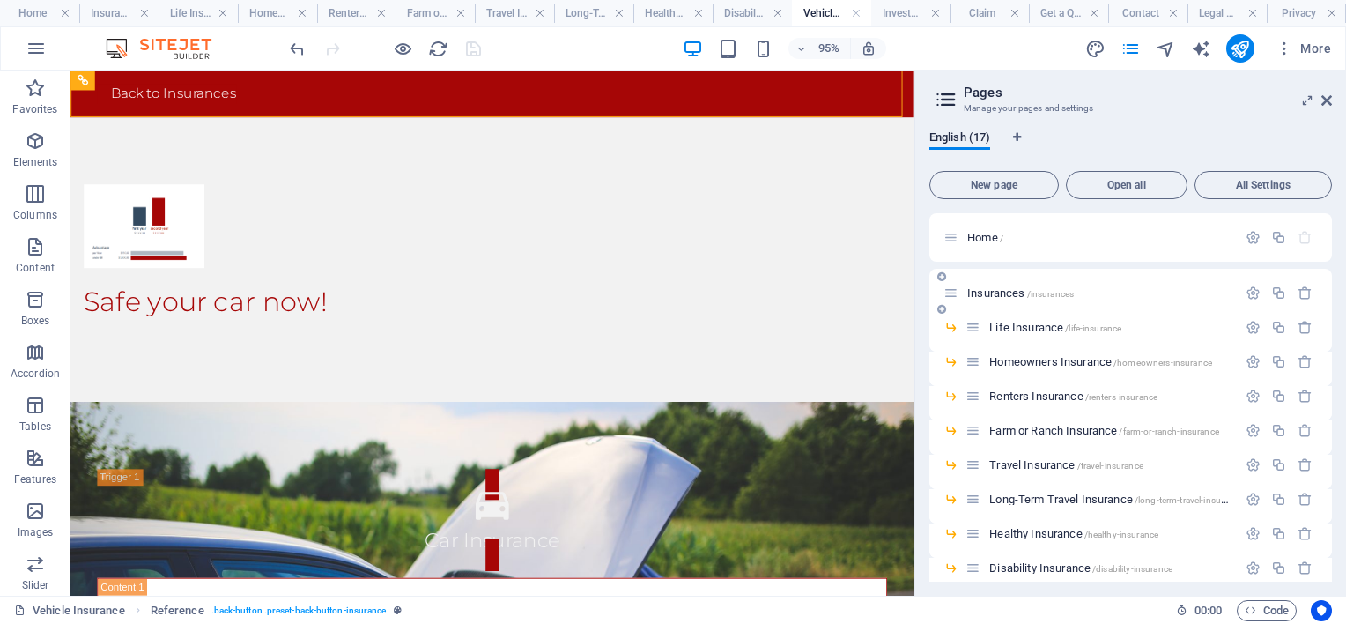
click at [1009, 294] on span "Insurances /insurances" at bounding box center [1020, 292] width 107 height 13
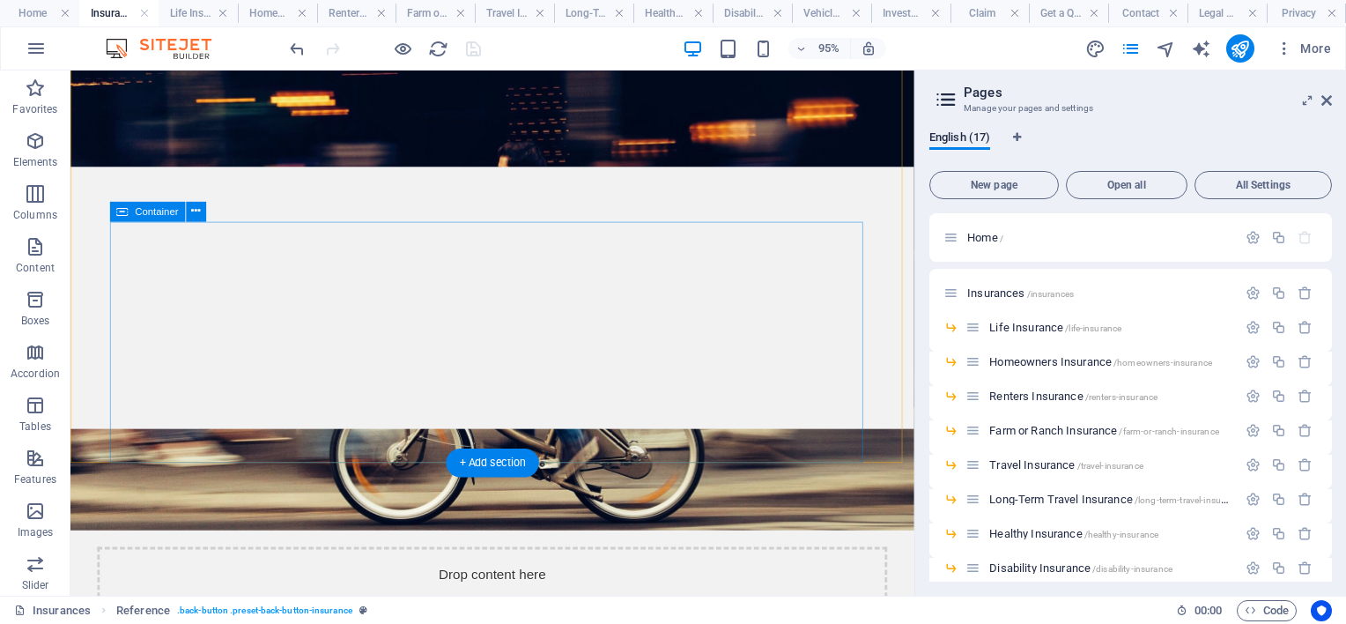
scroll to position [176, 0]
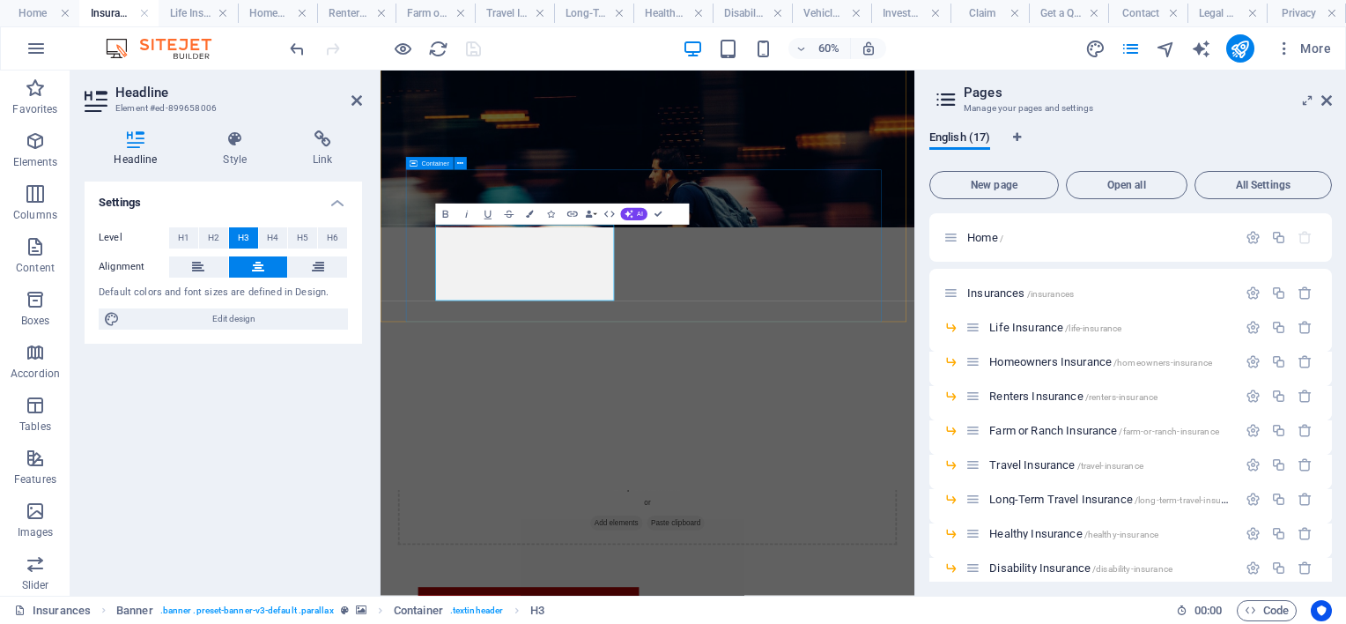
scroll to position [271, 0]
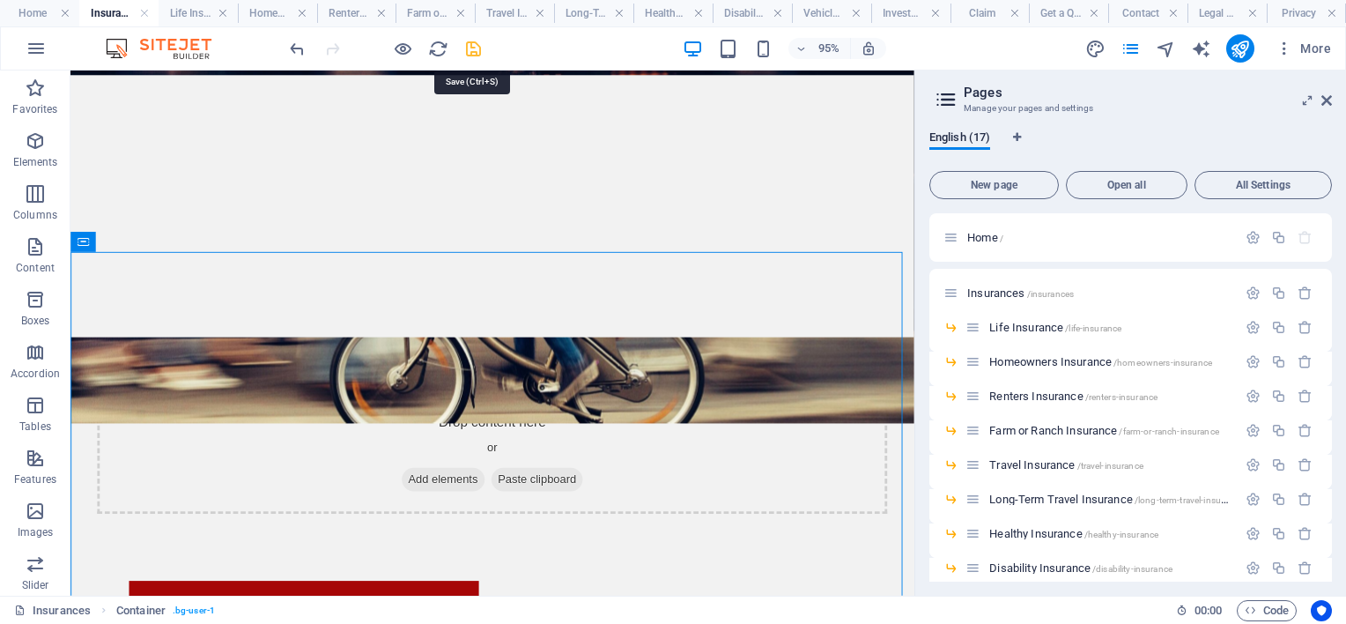
click at [471, 48] on icon "save" at bounding box center [473, 49] width 20 height 20
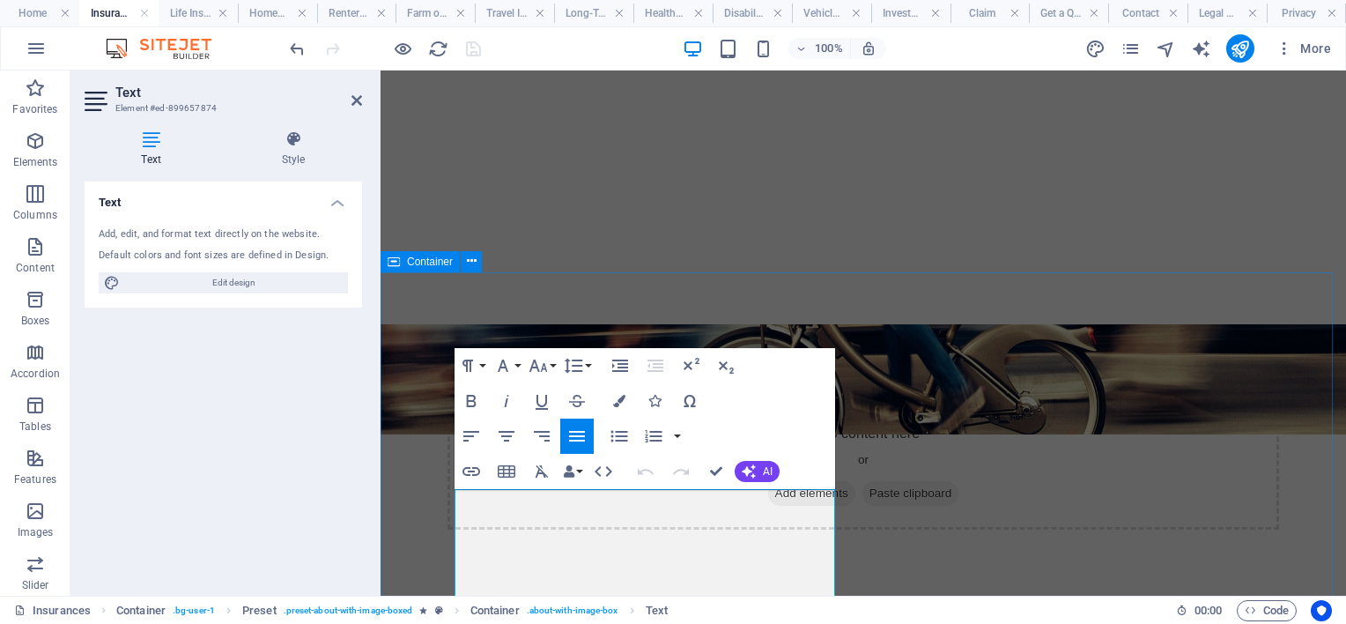
drag, startPoint x: 773, startPoint y: 567, endPoint x: 349, endPoint y: 435, distance: 444.7
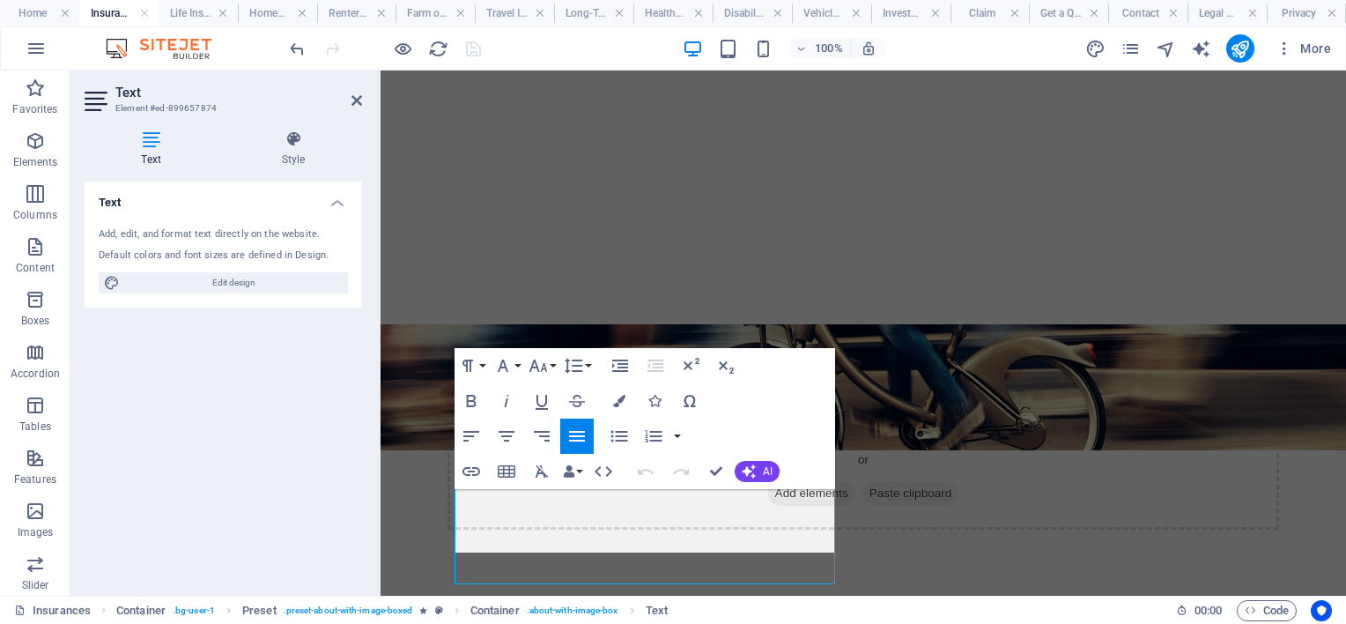
scroll to position [303, 0]
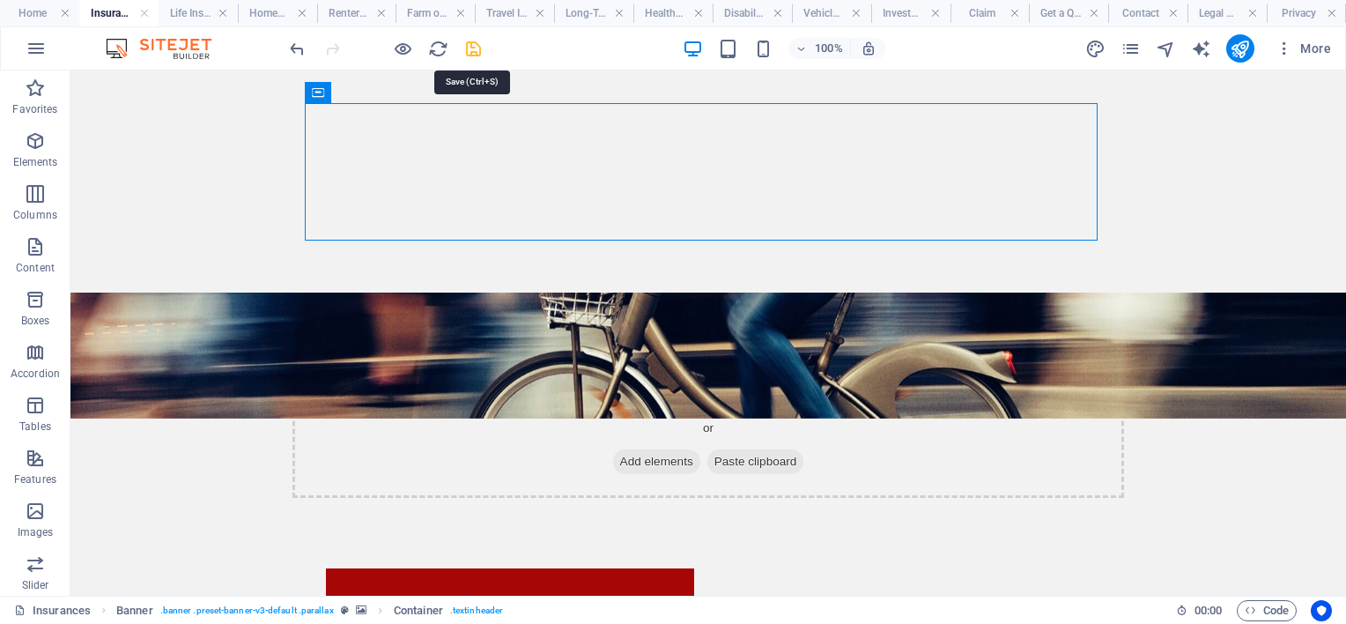
drag, startPoint x: 463, startPoint y: 49, endPoint x: 507, endPoint y: 154, distance: 113.4
click at [463, 49] on icon "save" at bounding box center [473, 49] width 20 height 20
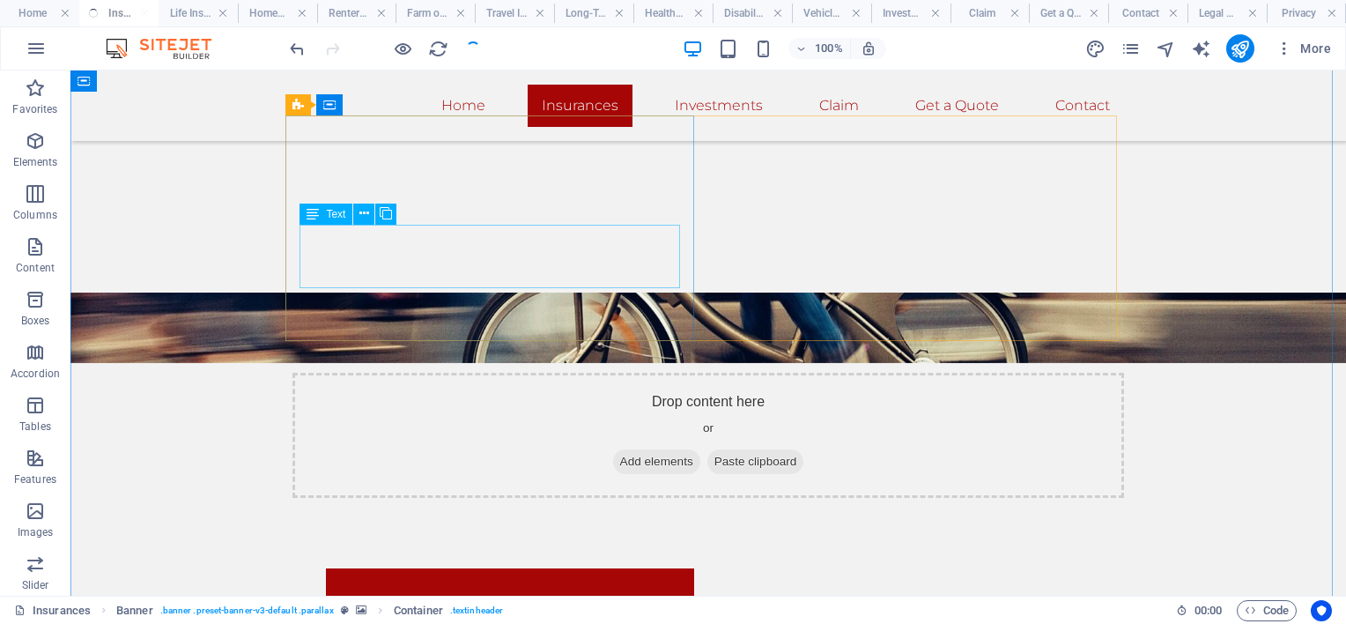
scroll to position [567, 0]
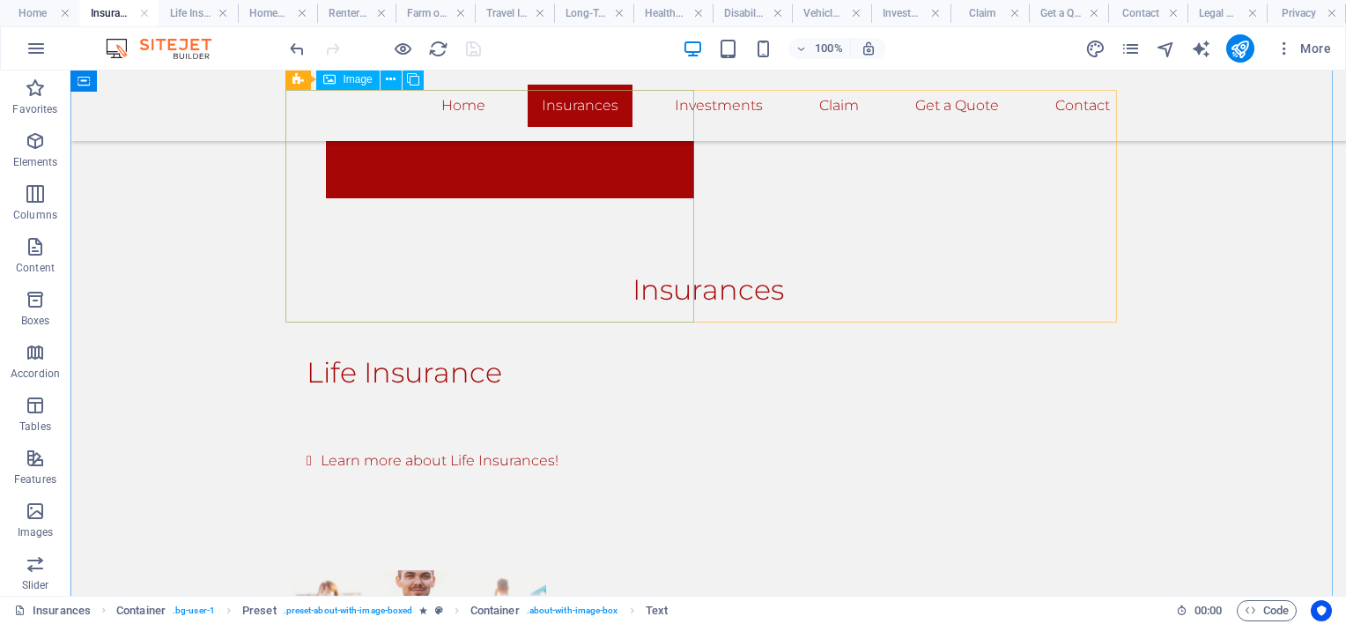
scroll to position [920, 0]
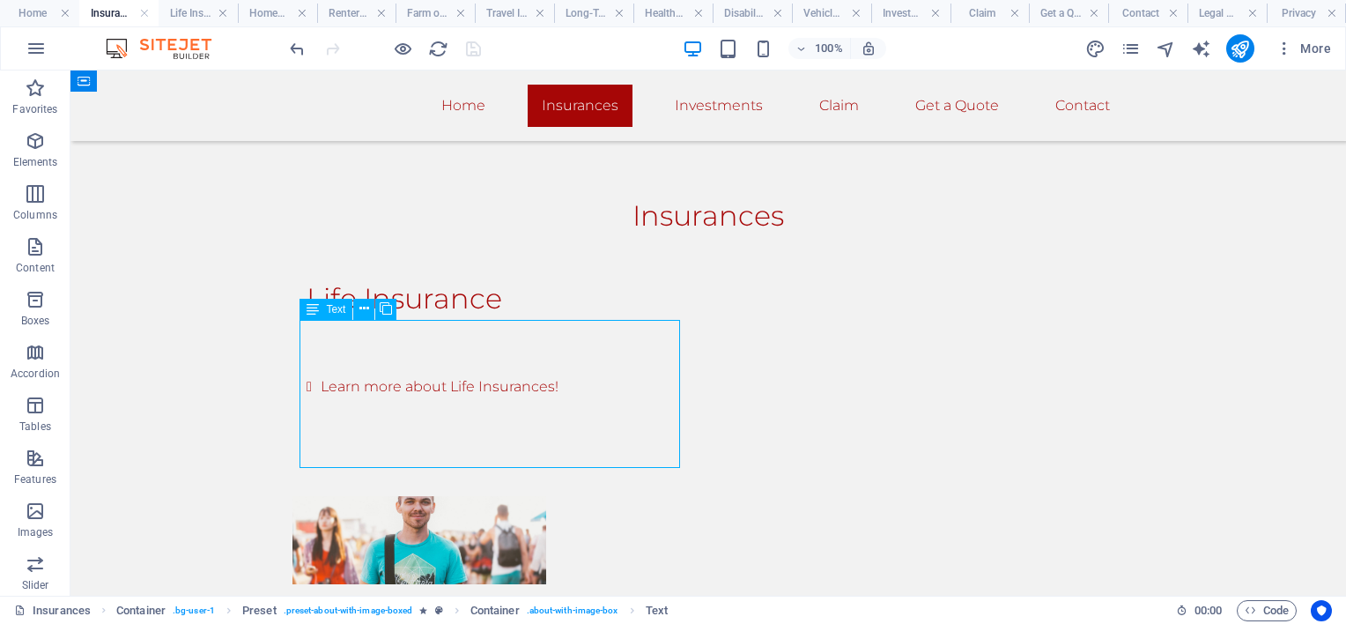
drag, startPoint x: 620, startPoint y: 395, endPoint x: 412, endPoint y: 383, distance: 208.2
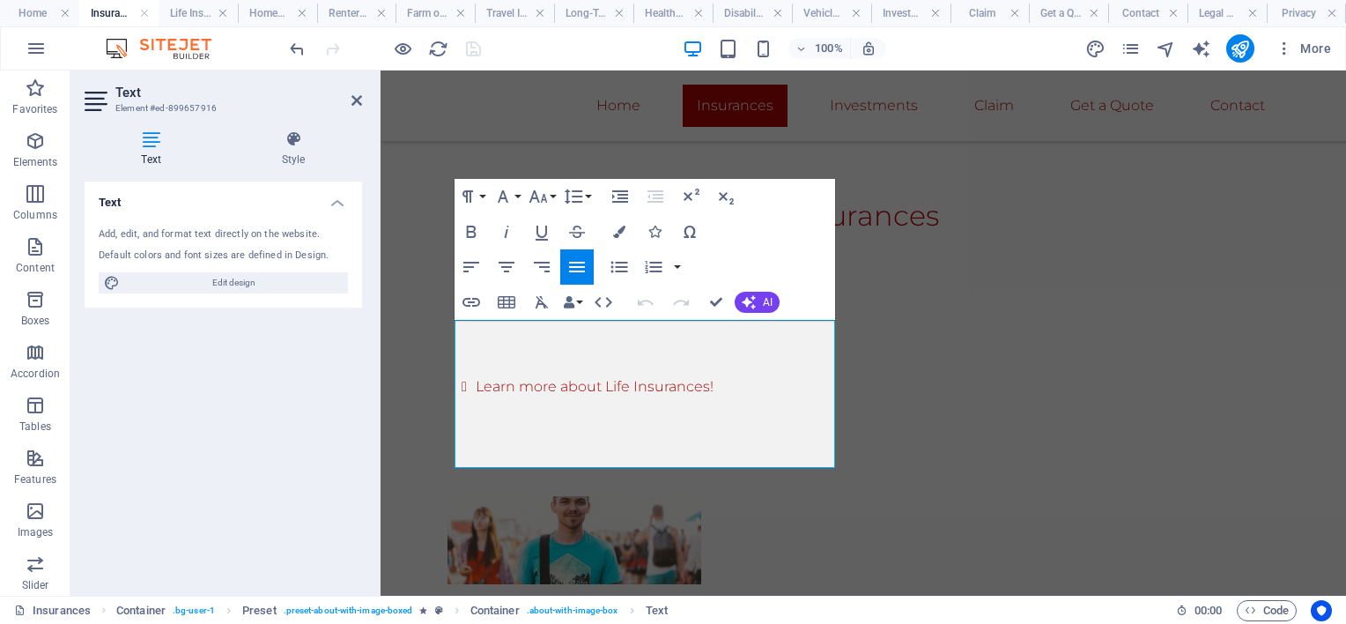
drag, startPoint x: 767, startPoint y: 391, endPoint x: 362, endPoint y: 289, distance: 417.9
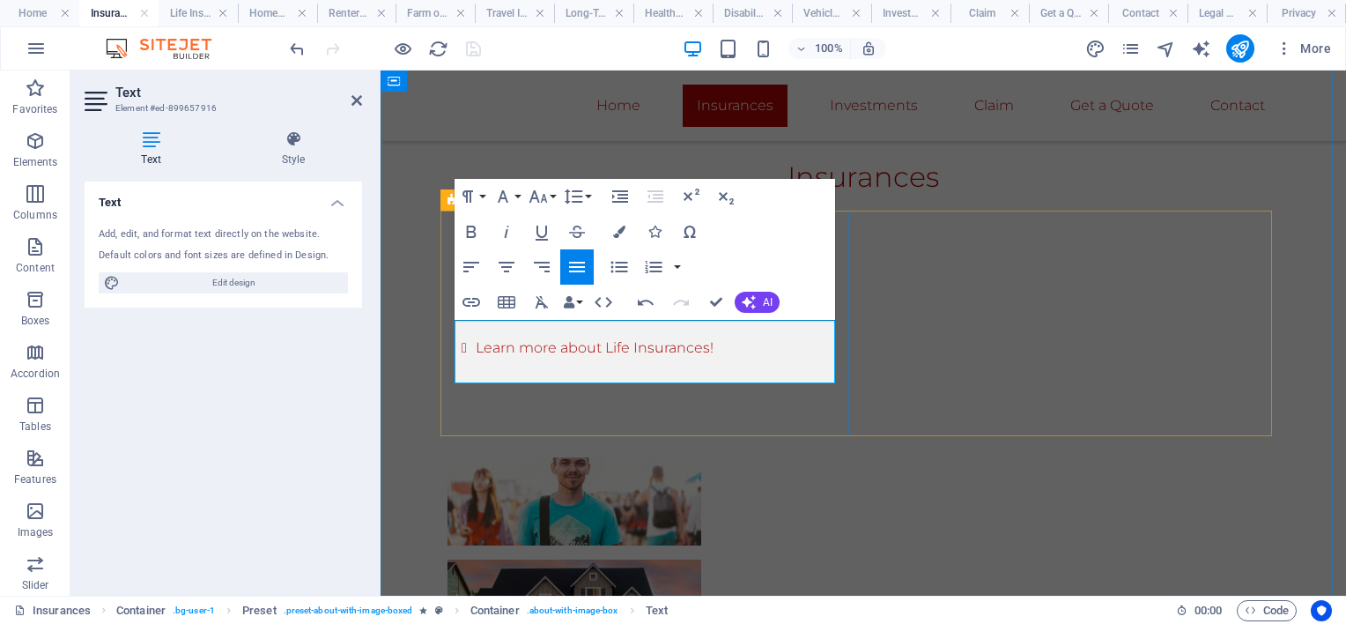
scroll to position [969, 0]
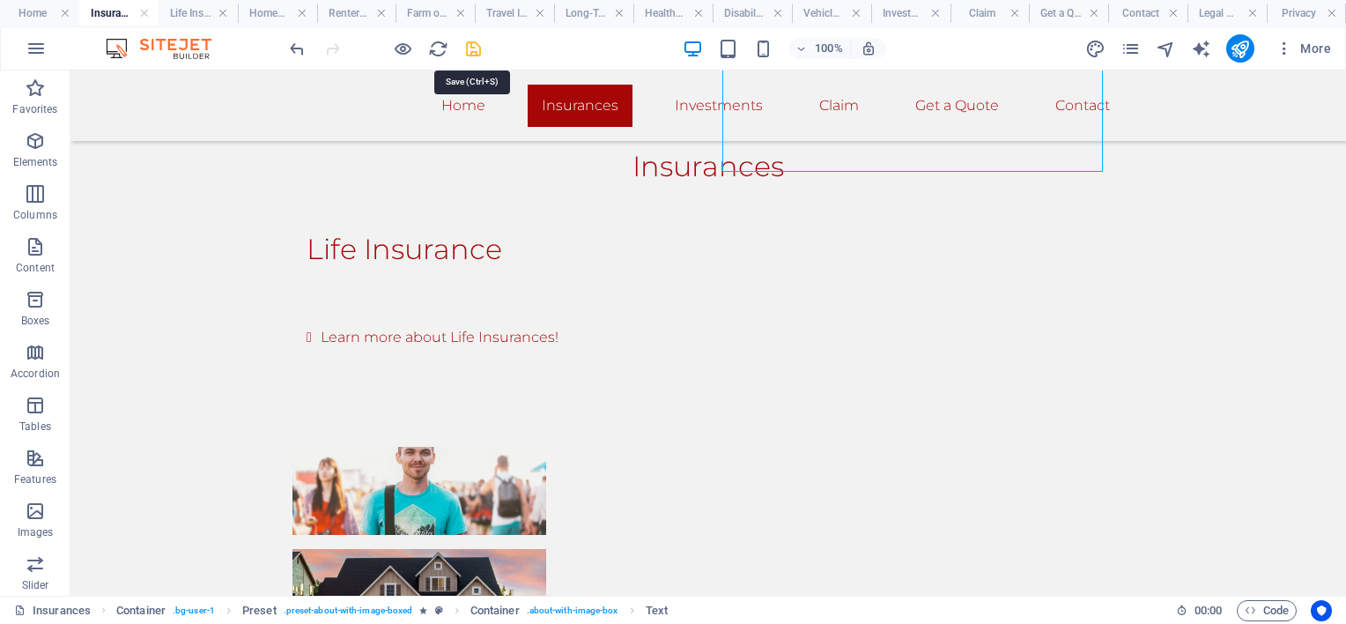
drag, startPoint x: 470, startPoint y: 45, endPoint x: 576, endPoint y: 183, distance: 174.1
click at [470, 45] on icon "save" at bounding box center [473, 49] width 20 height 20
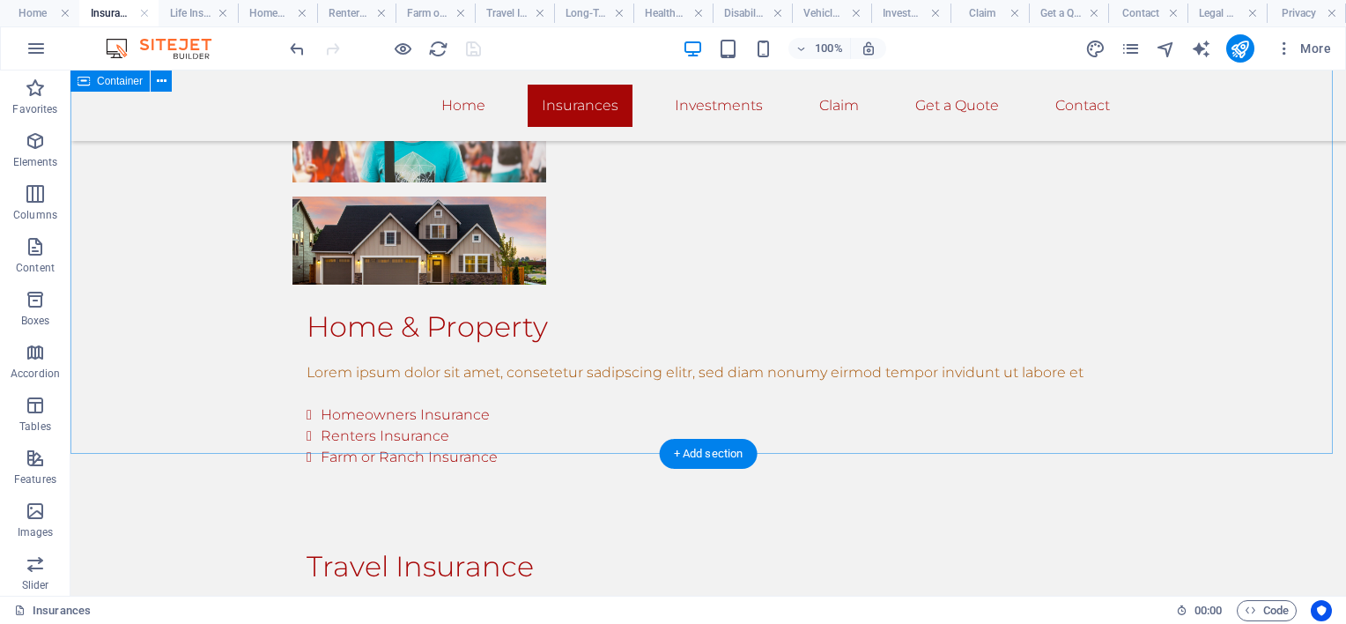
scroll to position [1497, 0]
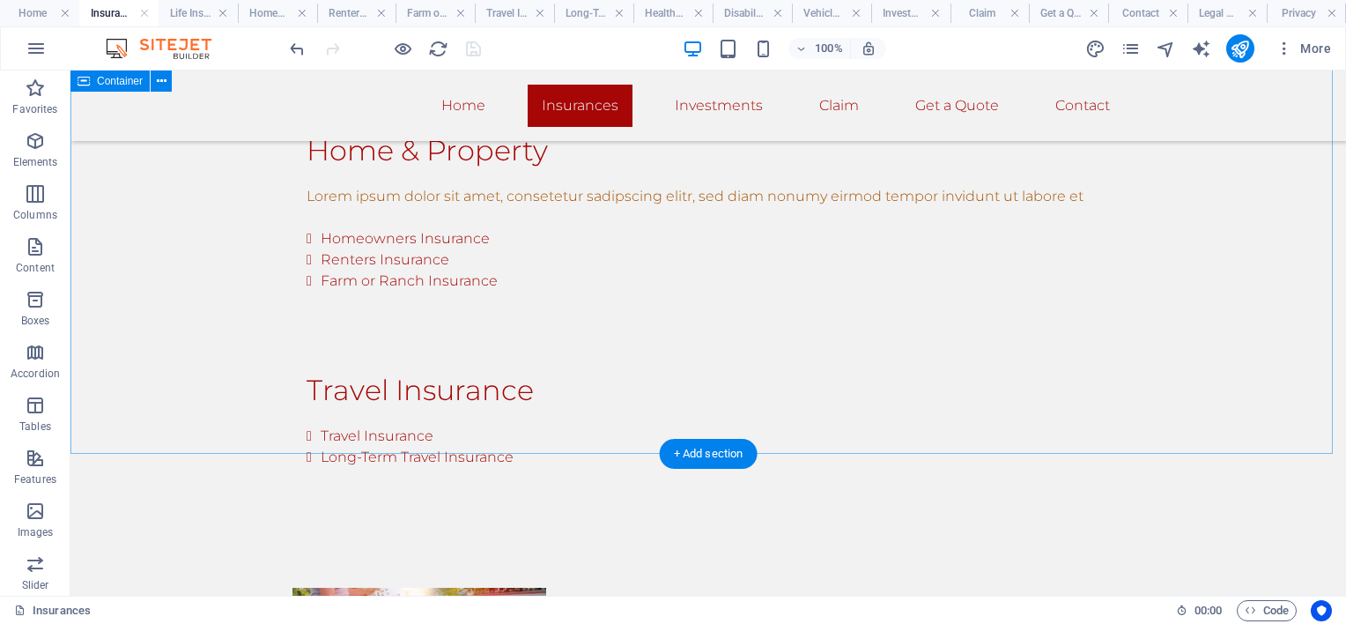
click at [484, 447] on div "Insurances Life Insurance Learn more about Life Insurances! Home & Property Lor…" at bounding box center [708, 480] width 1276 height 1869
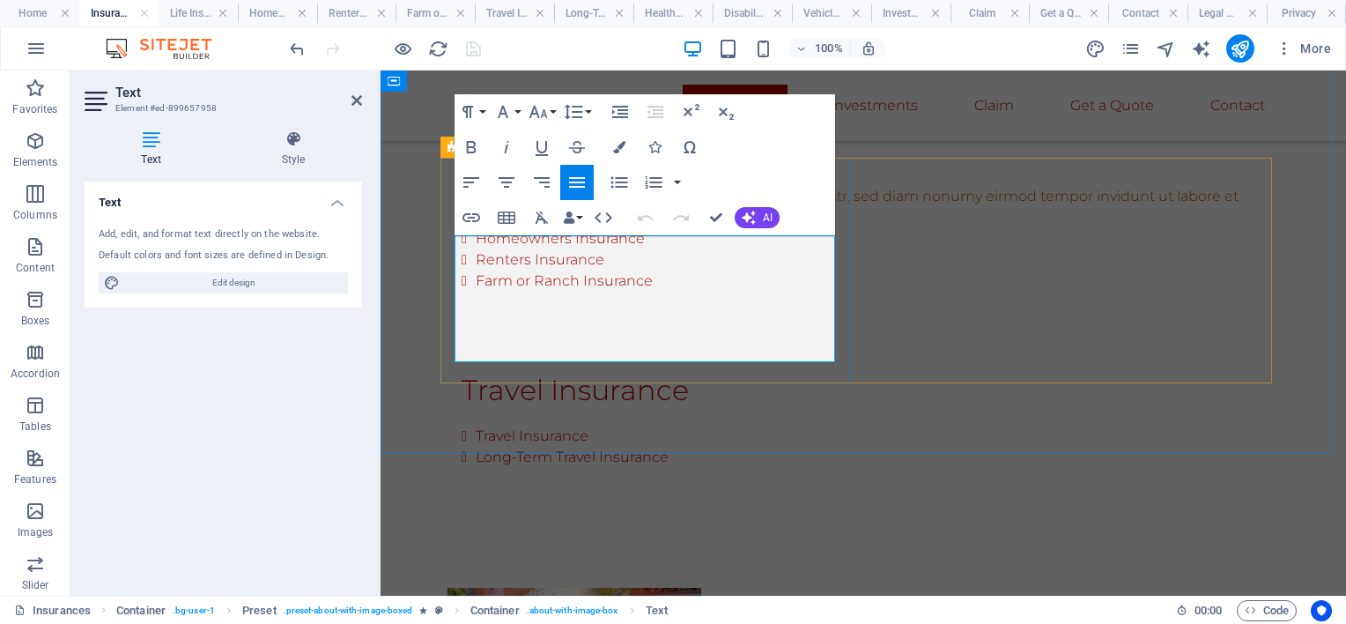
scroll to position [1529, 0]
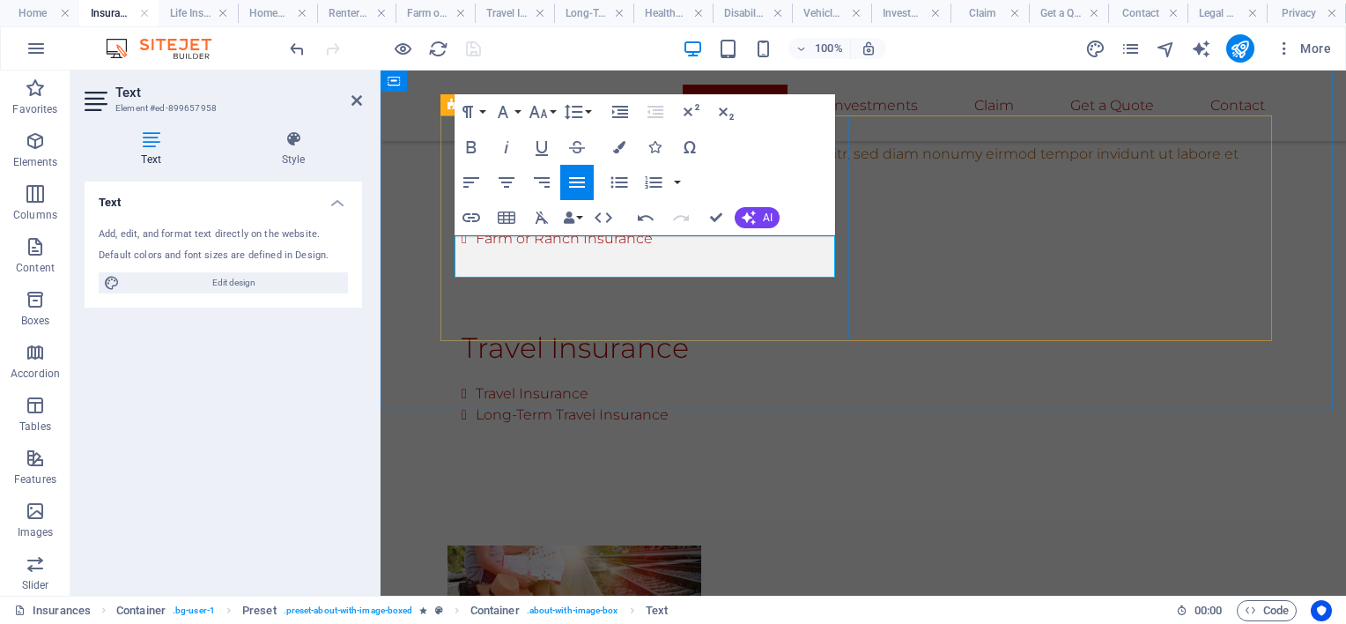
scroll to position [1550, 0]
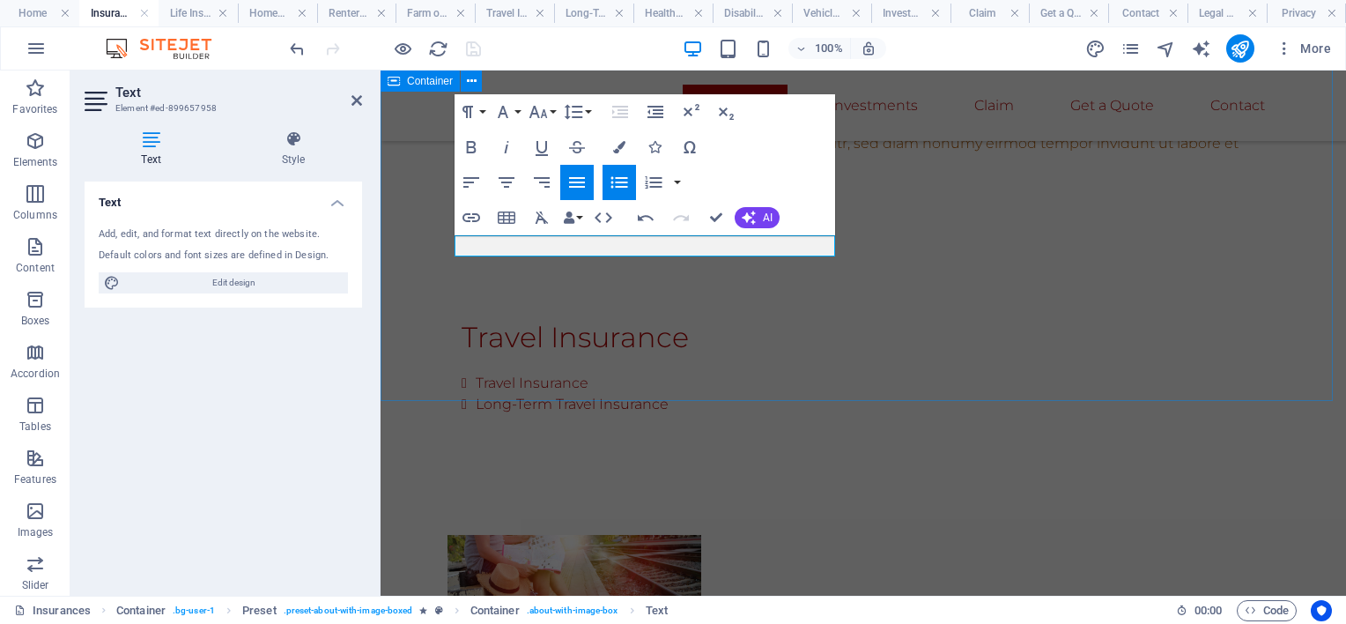
click at [407, 338] on div "Insurances Life Insurance Learn more about Life Insurances! Home & Property Lor…" at bounding box center [863, 427] width 965 height 1869
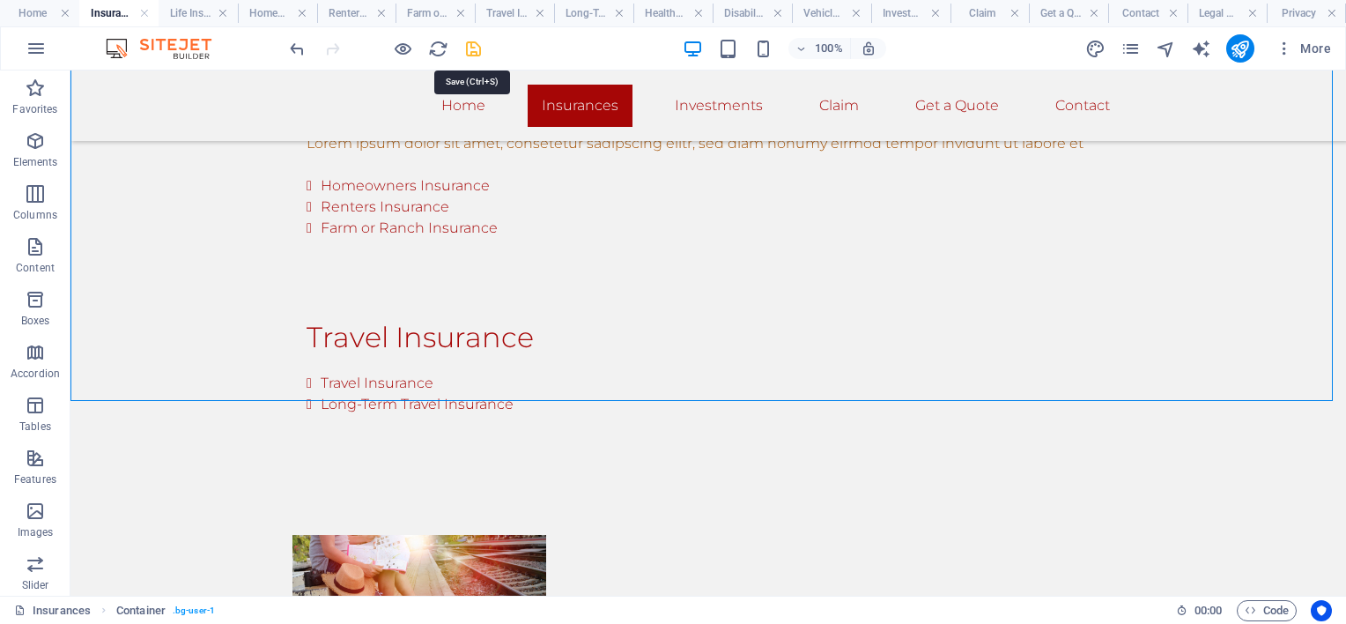
click at [467, 44] on icon "save" at bounding box center [473, 49] width 20 height 20
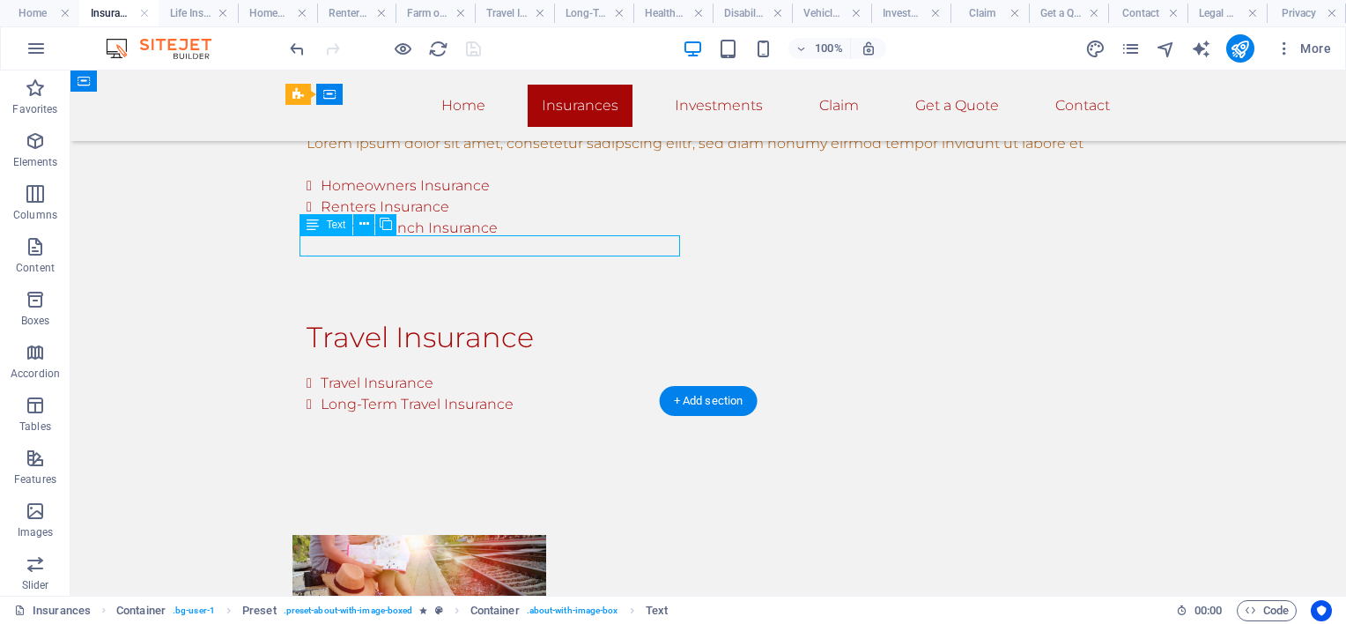
drag, startPoint x: 558, startPoint y: 309, endPoint x: 487, endPoint y: 239, distance: 99.7
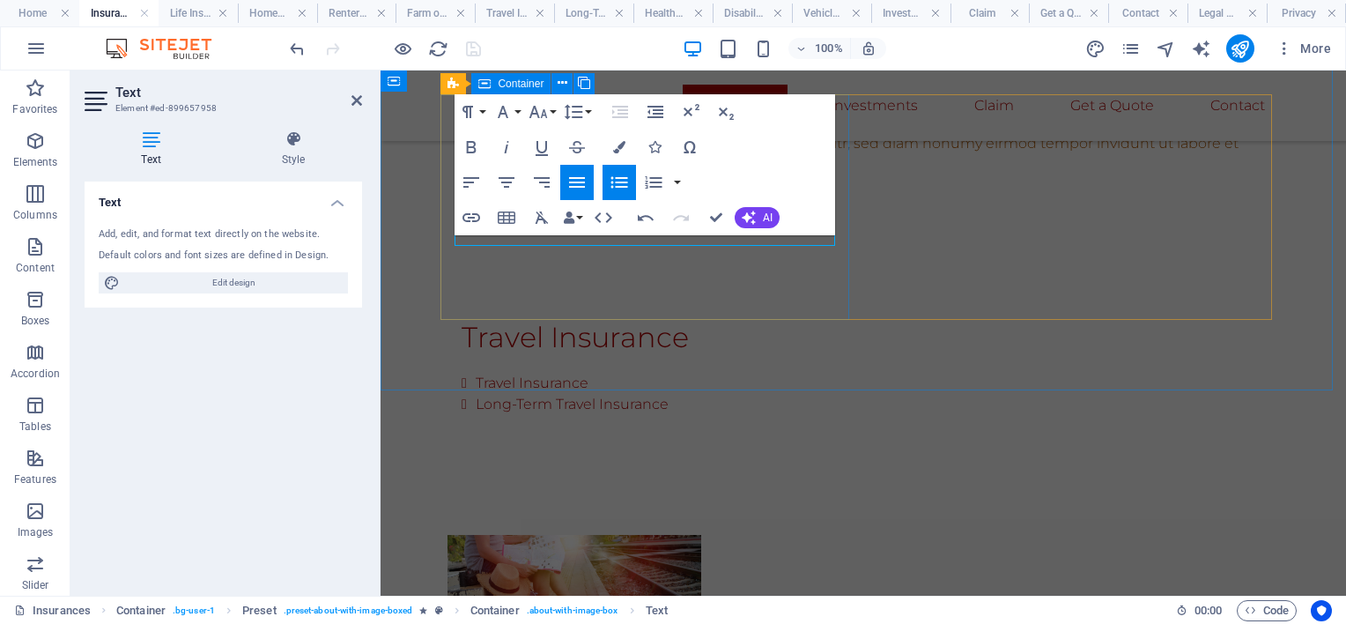
scroll to position [1561, 0]
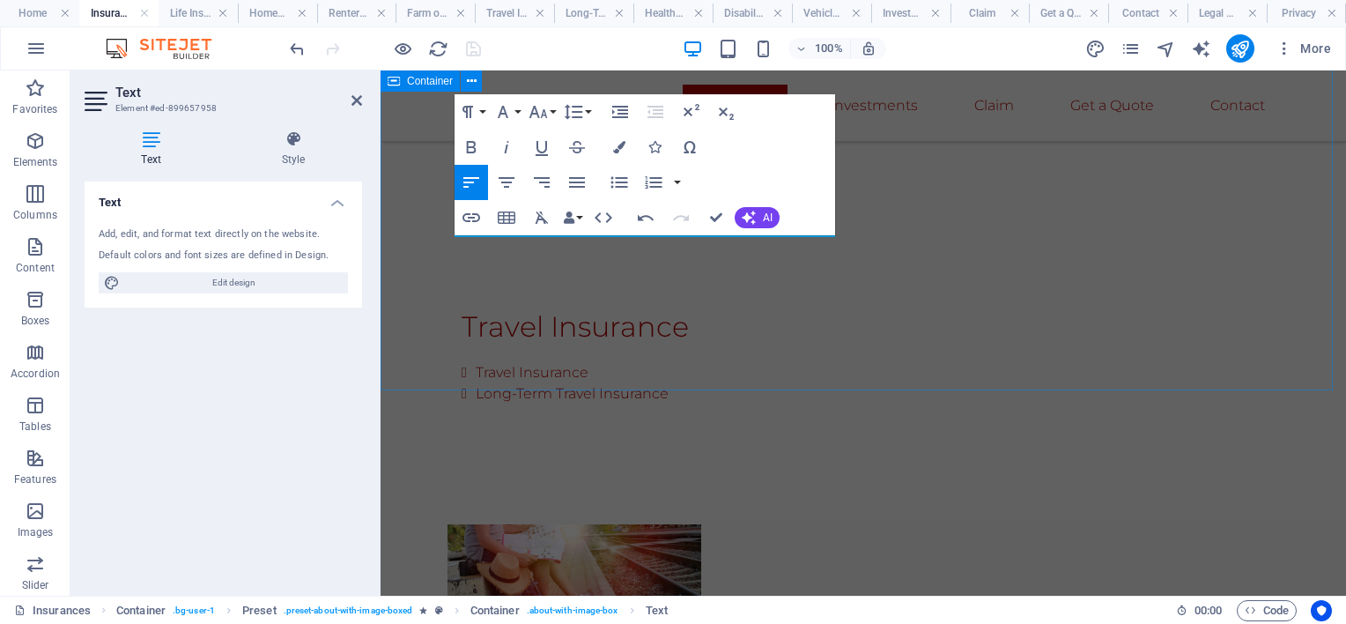
click at [412, 192] on div "Insurances Life Insurance Learn more about Life Insurances! Home & Property Lor…" at bounding box center [863, 417] width 965 height 1869
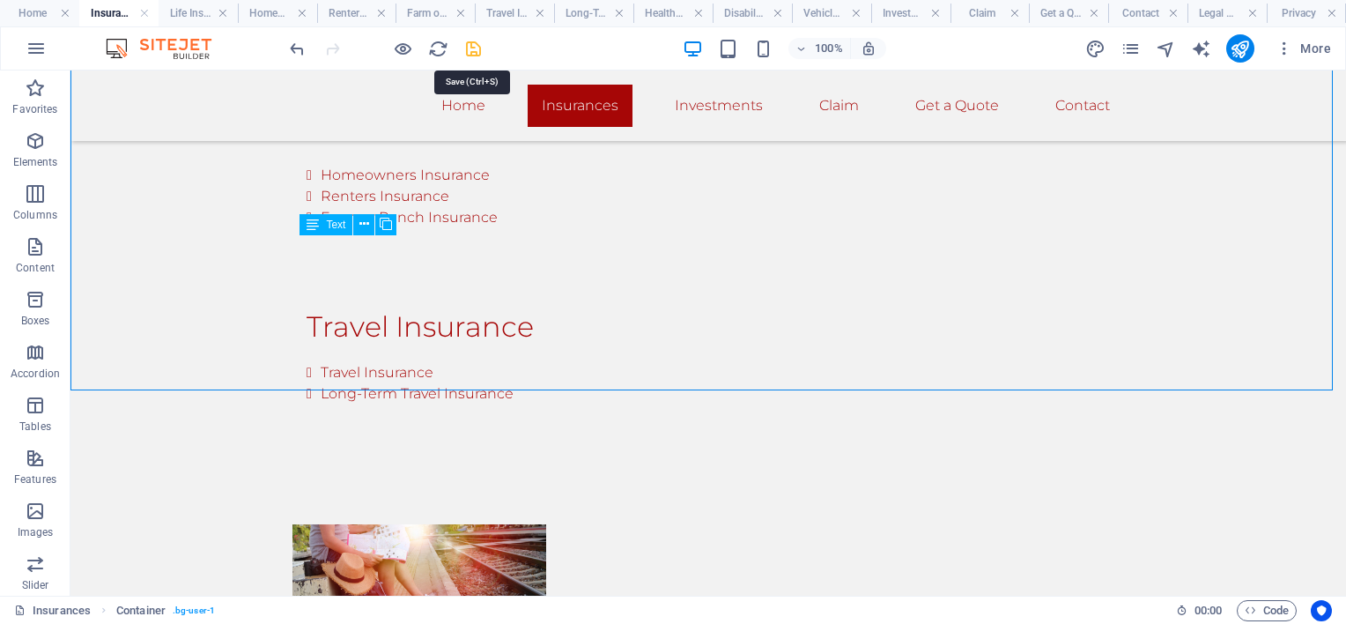
click at [471, 44] on icon "save" at bounding box center [473, 49] width 20 height 20
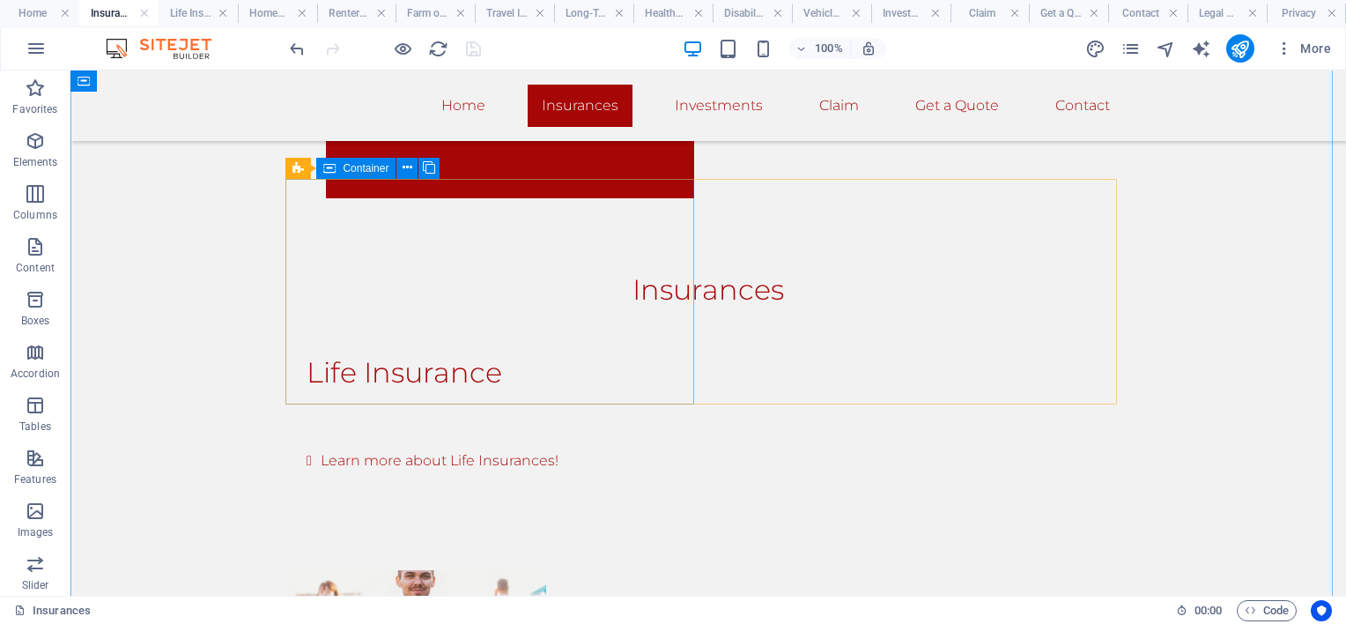
scroll to position [504, 0]
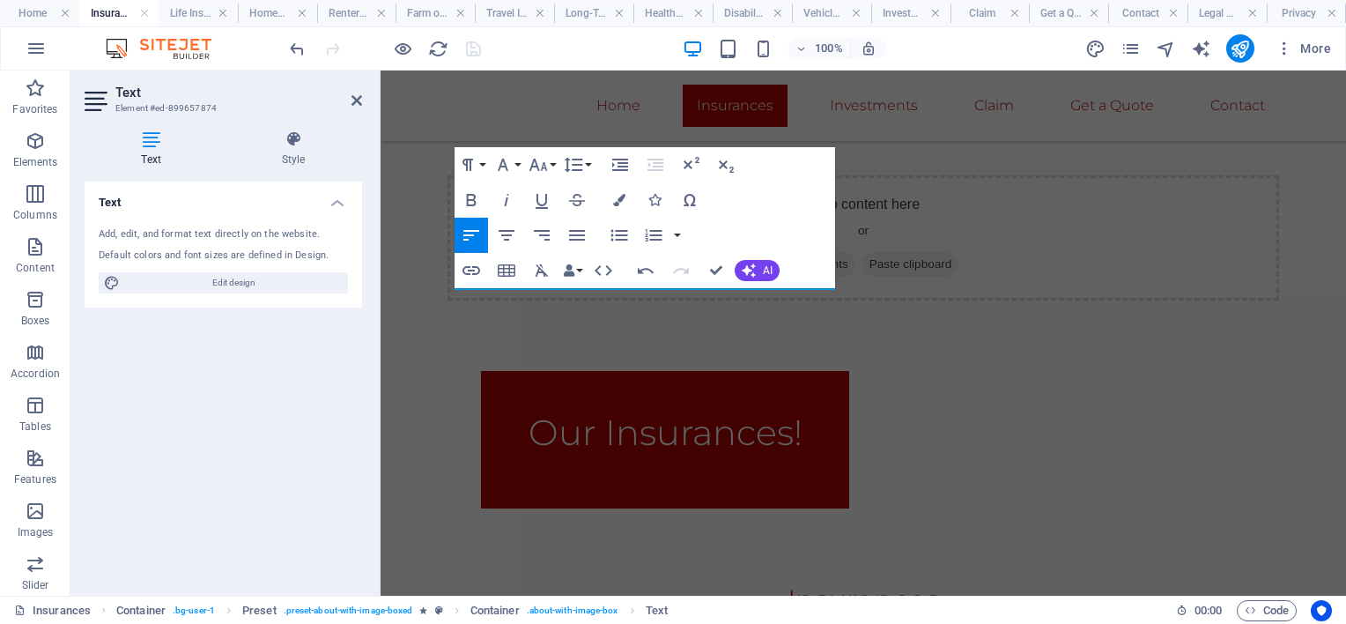
click at [333, 129] on div "Text Style Text Add, edit, and format text directly on the website. Default col…" at bounding box center [223, 355] width 306 height 479
click at [418, 104] on div "Home Insurances Investments Claim Get a Quote Contact" at bounding box center [863, 105] width 965 height 70
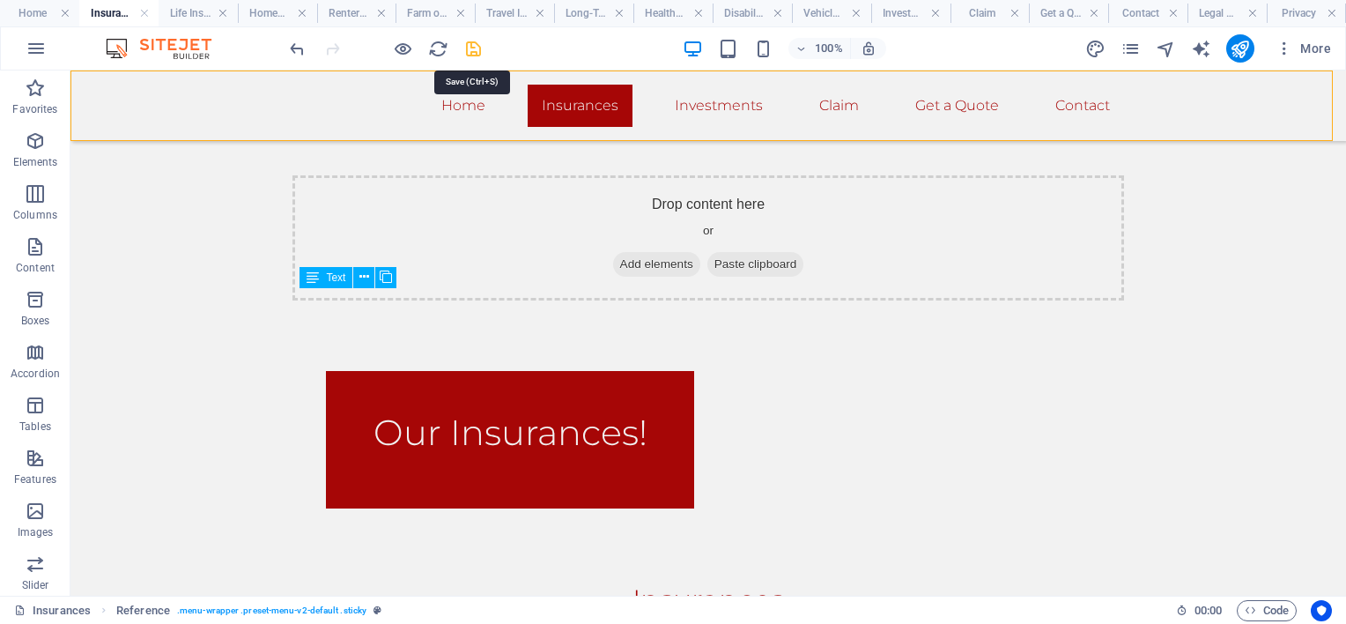
click at [474, 42] on icon "save" at bounding box center [473, 49] width 20 height 20
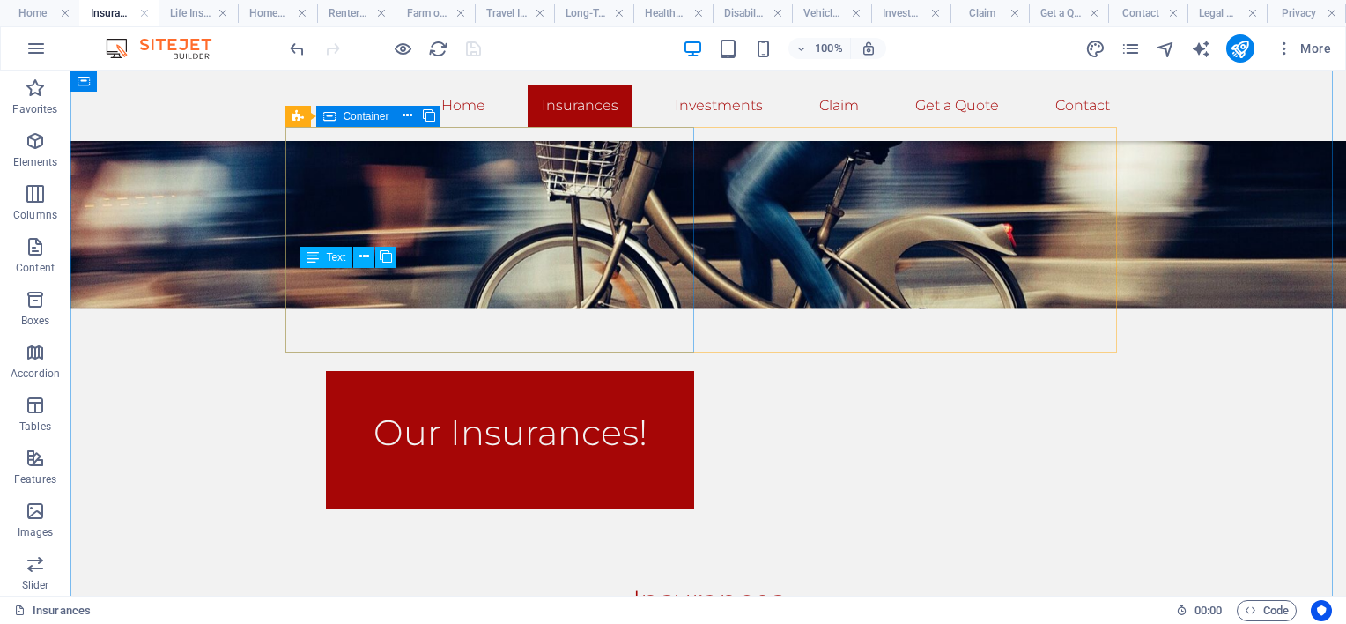
scroll to position [712, 0]
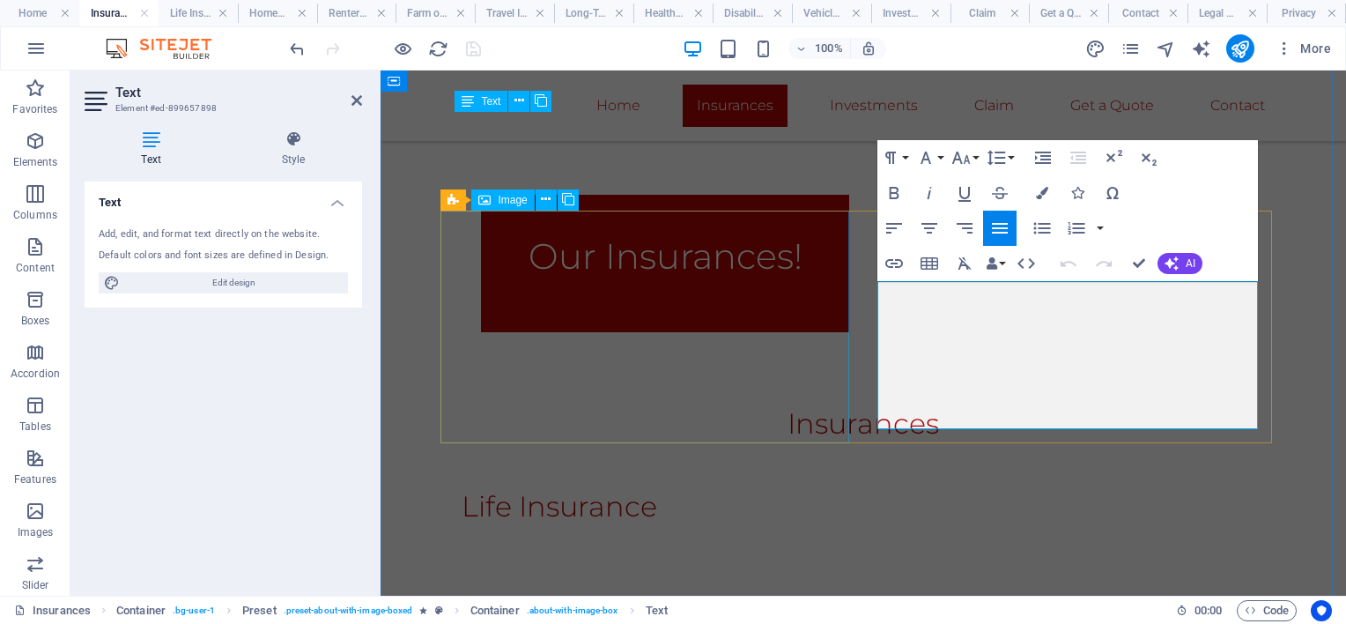
drag, startPoint x: 1080, startPoint y: 413, endPoint x: 845, endPoint y: 254, distance: 284.1
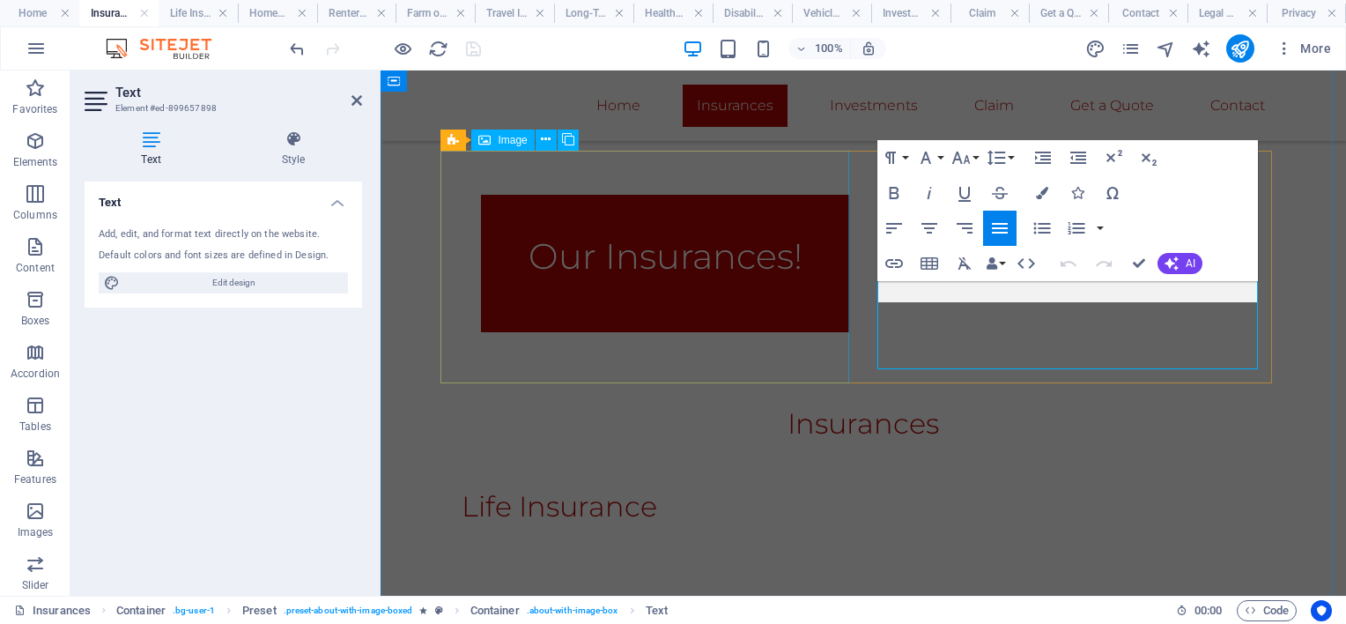
scroll to position [772, 0]
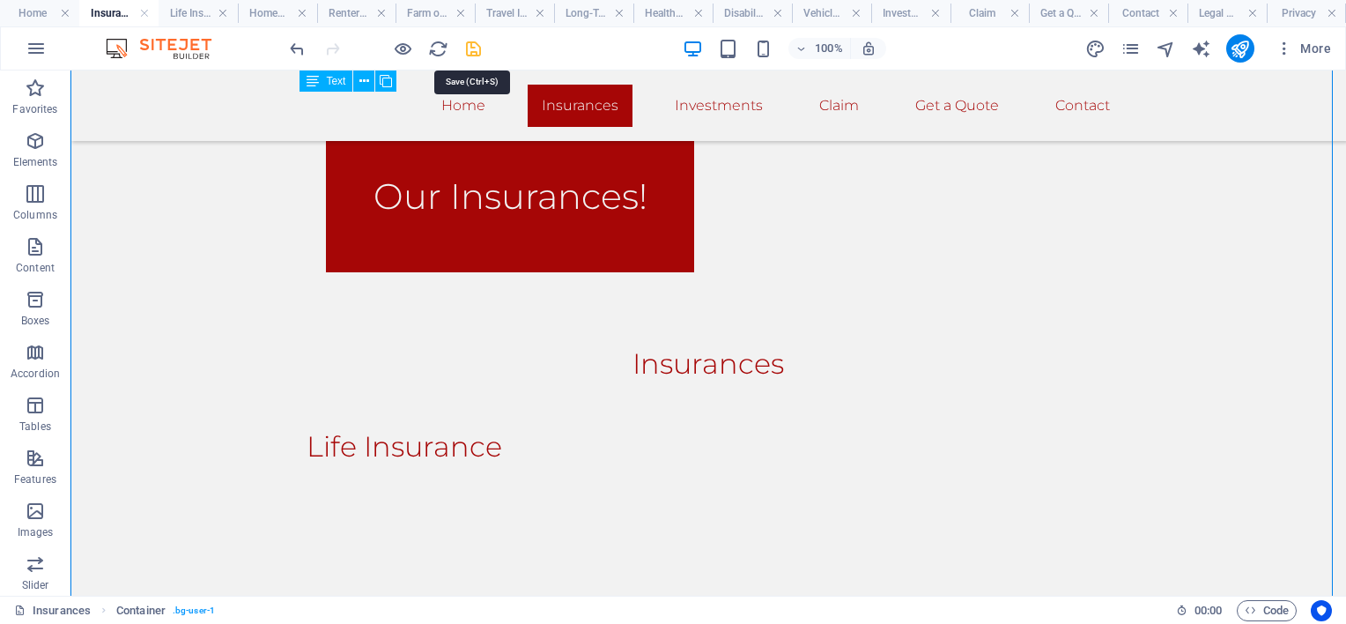
drag, startPoint x: 662, startPoint y: 345, endPoint x: 477, endPoint y: 45, distance: 352.3
click at [477, 45] on icon "save" at bounding box center [473, 49] width 20 height 20
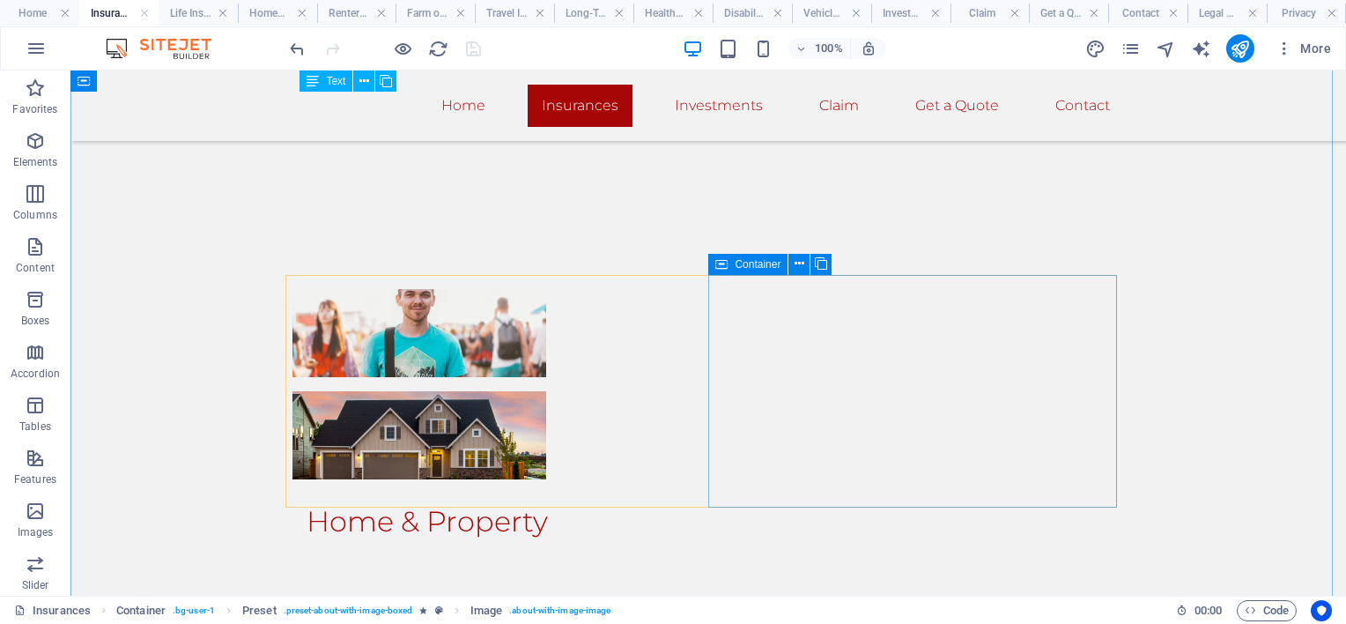
scroll to position [1212, 0]
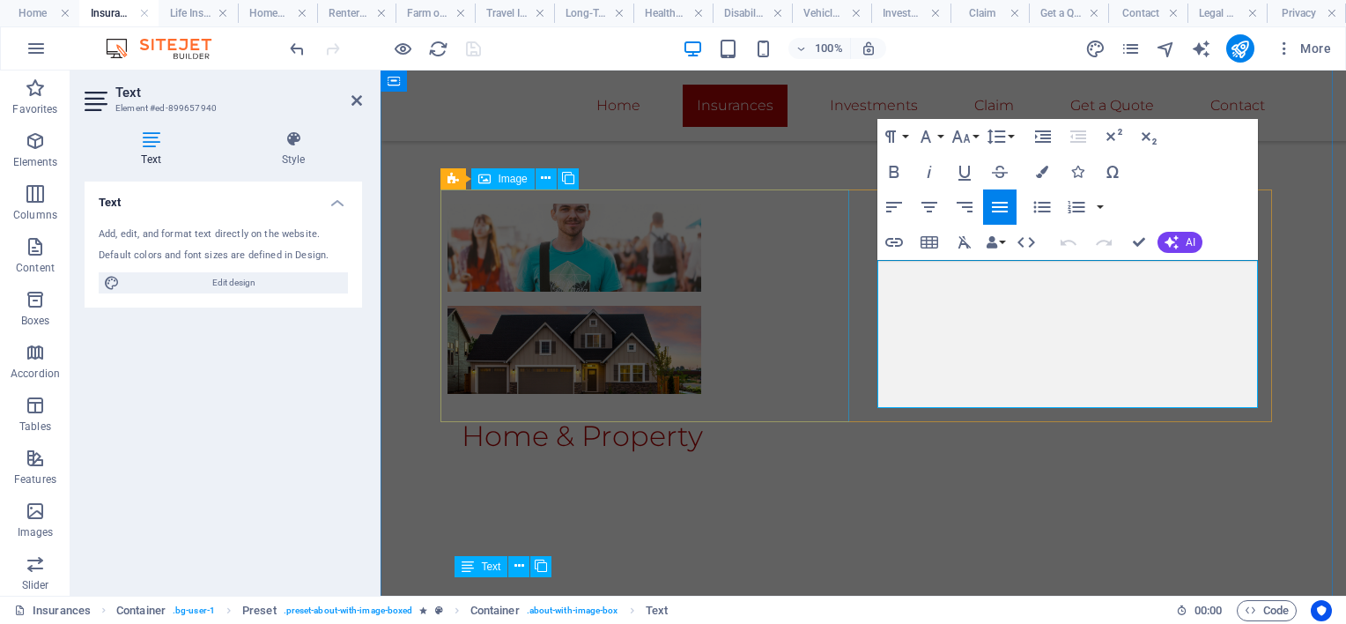
drag, startPoint x: 1039, startPoint y: 396, endPoint x: 835, endPoint y: 246, distance: 253.9
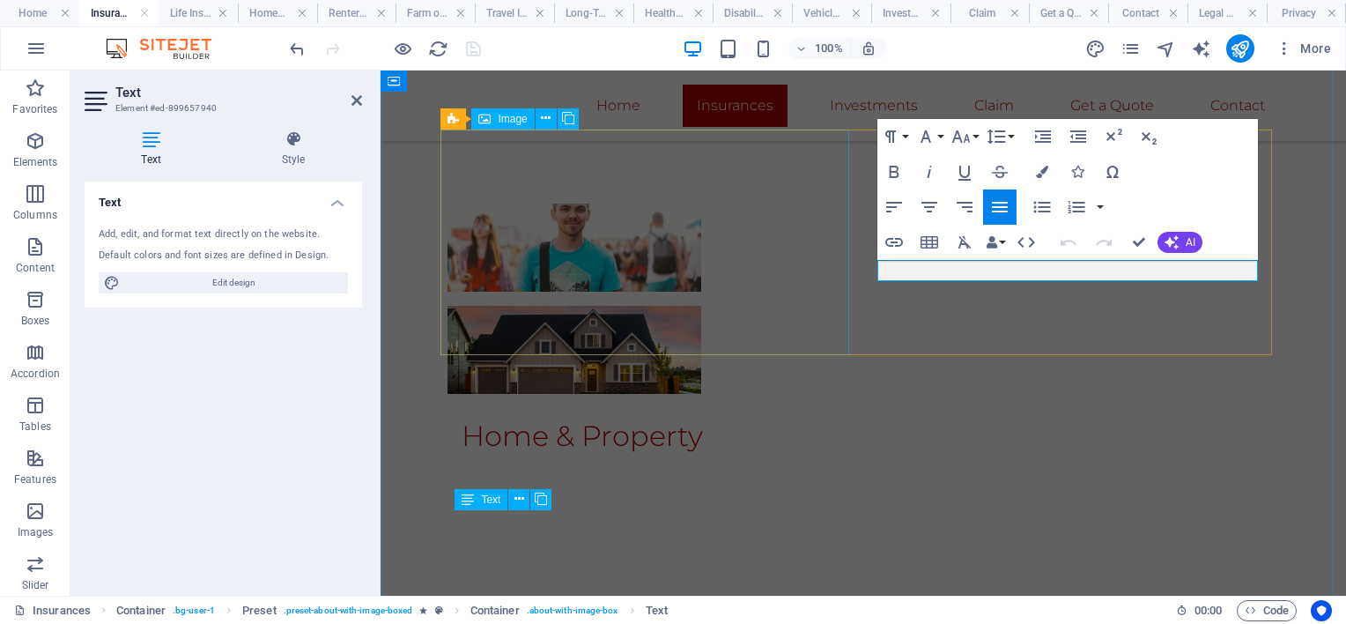
scroll to position [1272, 0]
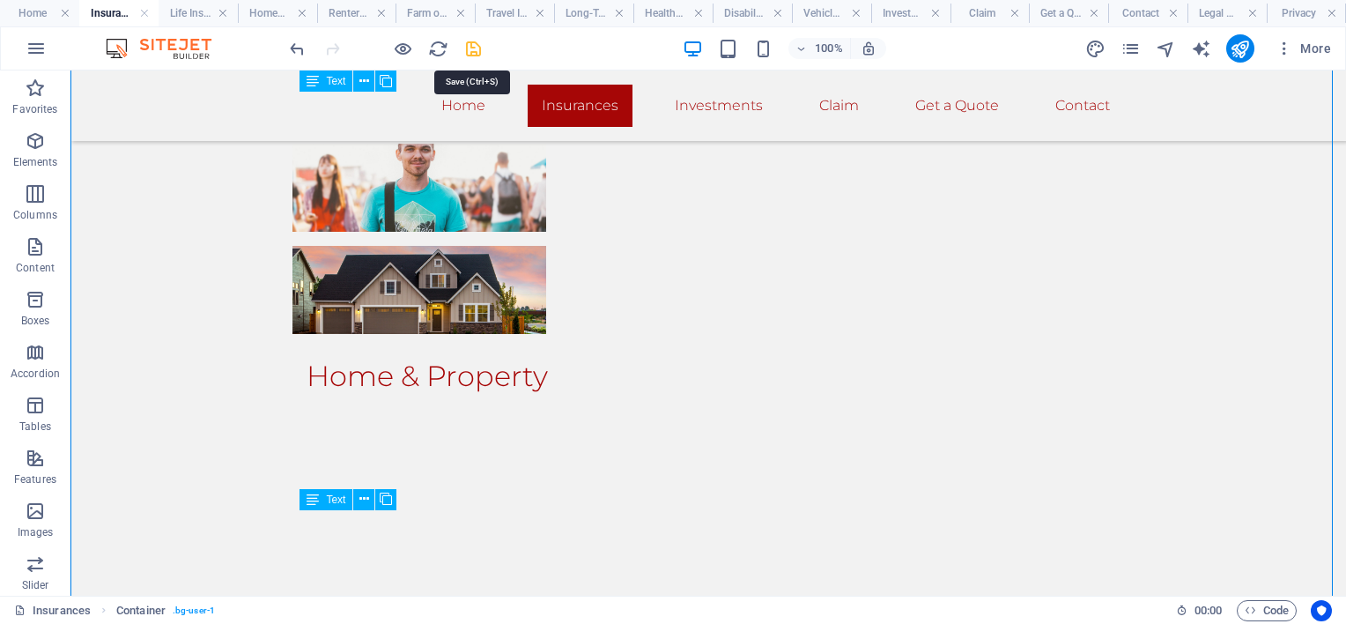
drag, startPoint x: 470, startPoint y: 53, endPoint x: 1098, endPoint y: 258, distance: 659.9
click at [470, 53] on icon "save" at bounding box center [473, 49] width 20 height 20
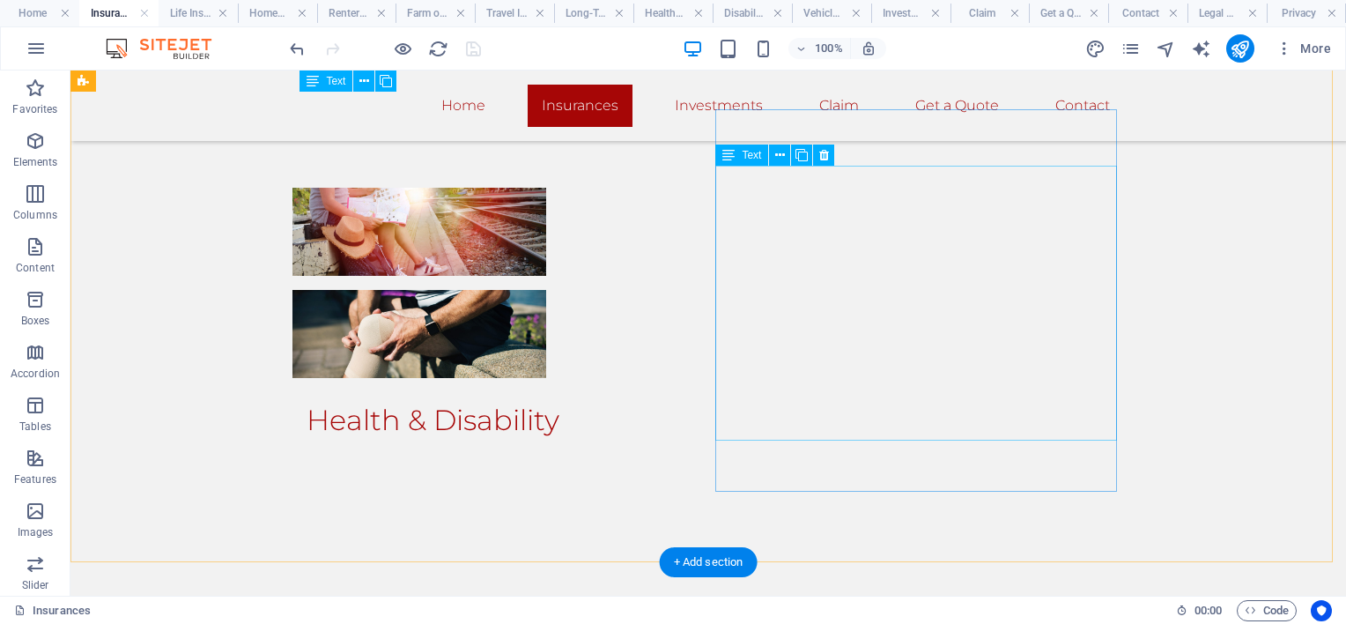
scroll to position [1889, 0]
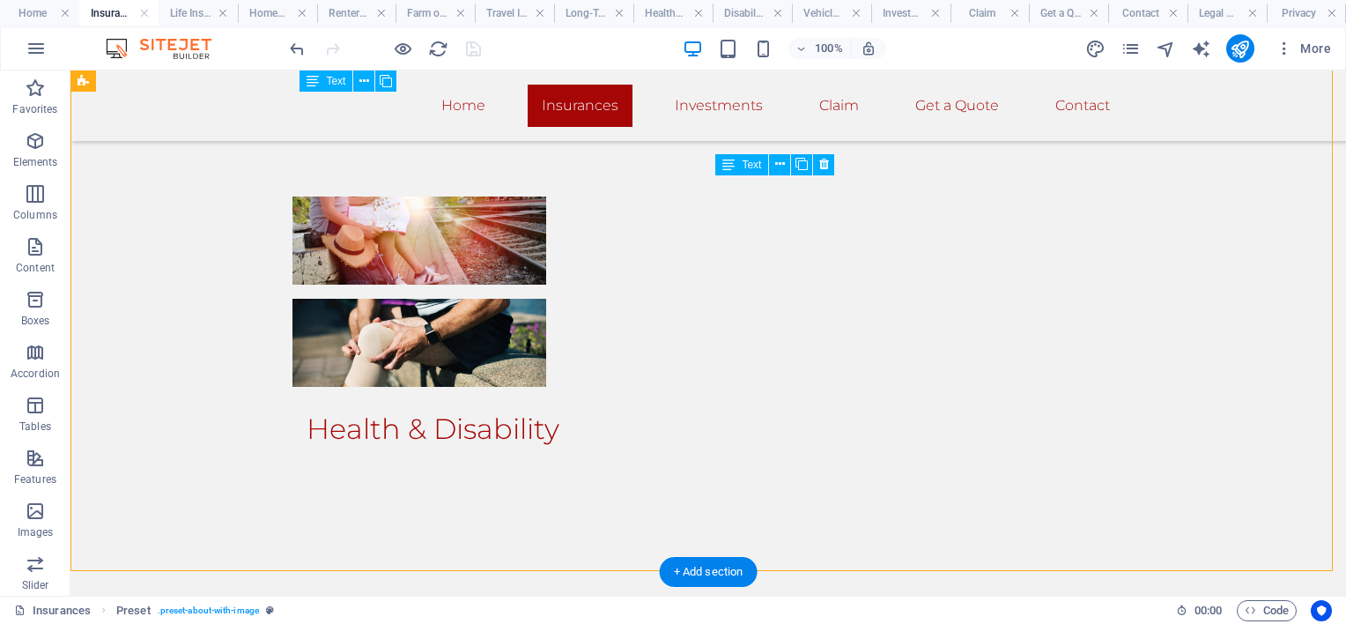
drag, startPoint x: 1106, startPoint y: 438, endPoint x: 847, endPoint y: 373, distance: 266.0
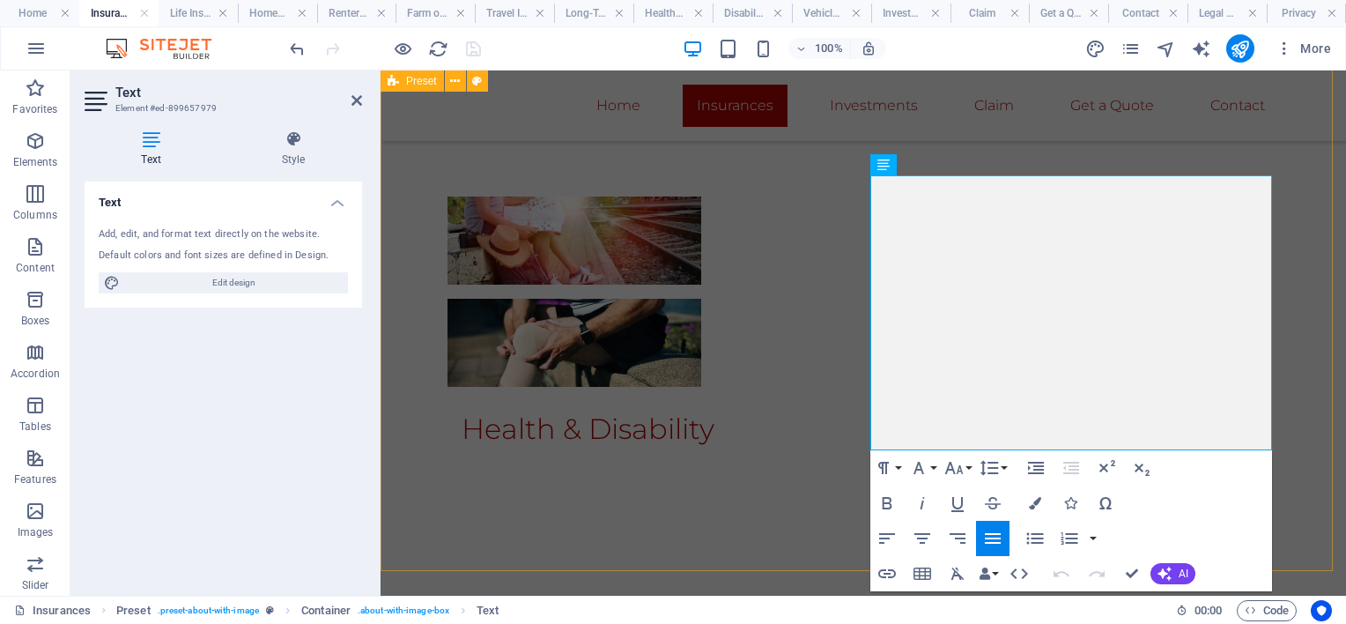
drag, startPoint x: 1259, startPoint y: 438, endPoint x: 835, endPoint y: 112, distance: 534.6
click at [838, 115] on div "Home Insurances Investments Claim Get a Quote Contact Drop content here or Add …" at bounding box center [863, 200] width 965 height 4036
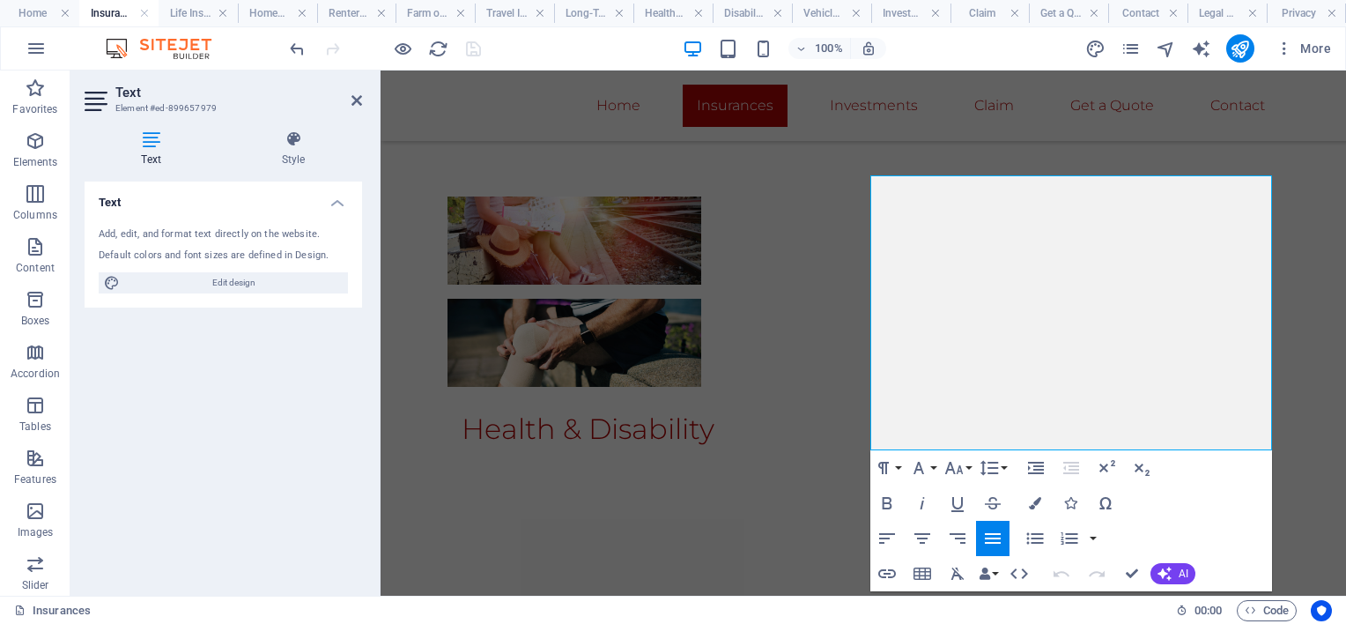
scroll to position [1832, 0]
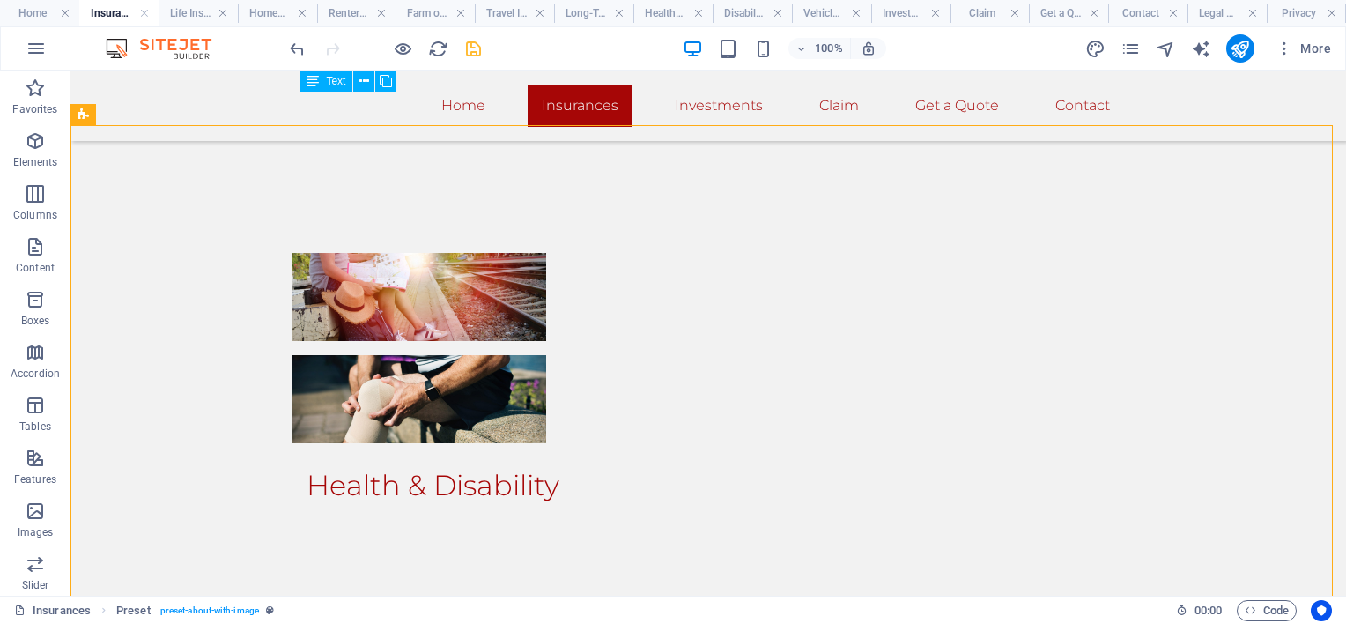
scroll to position [1811, 0]
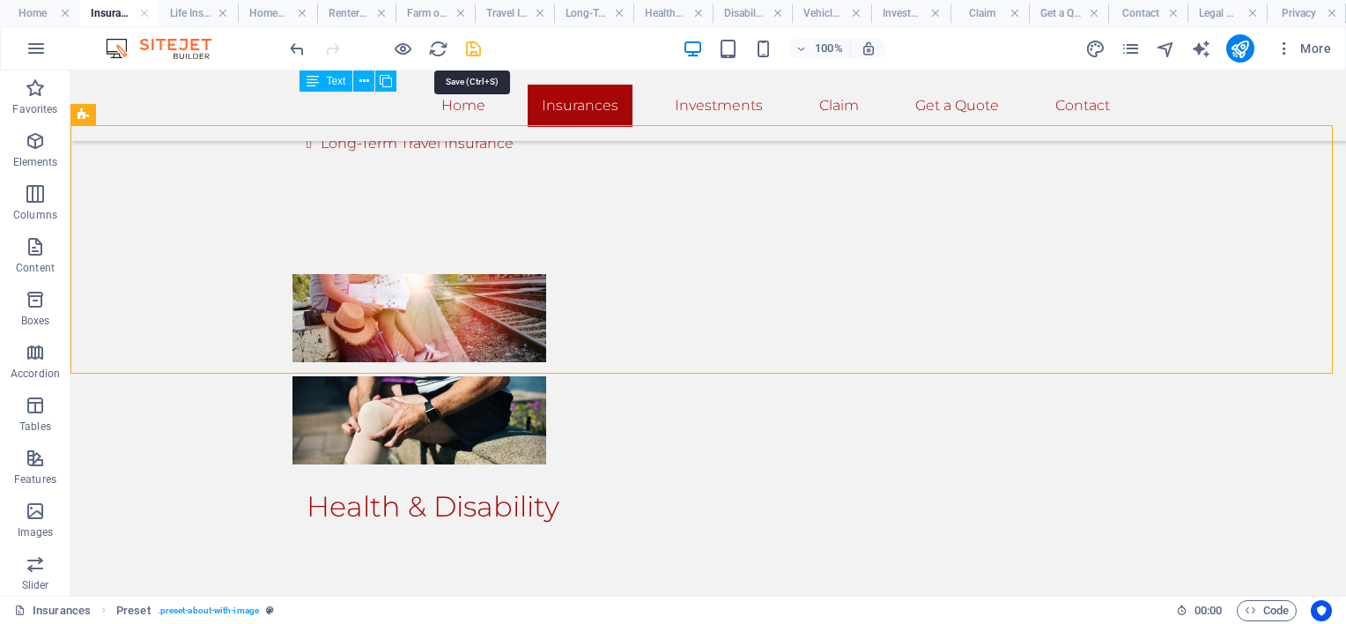
drag, startPoint x: 470, startPoint y: 45, endPoint x: 805, endPoint y: 195, distance: 367.5
click at [470, 45] on icon "save" at bounding box center [473, 49] width 20 height 20
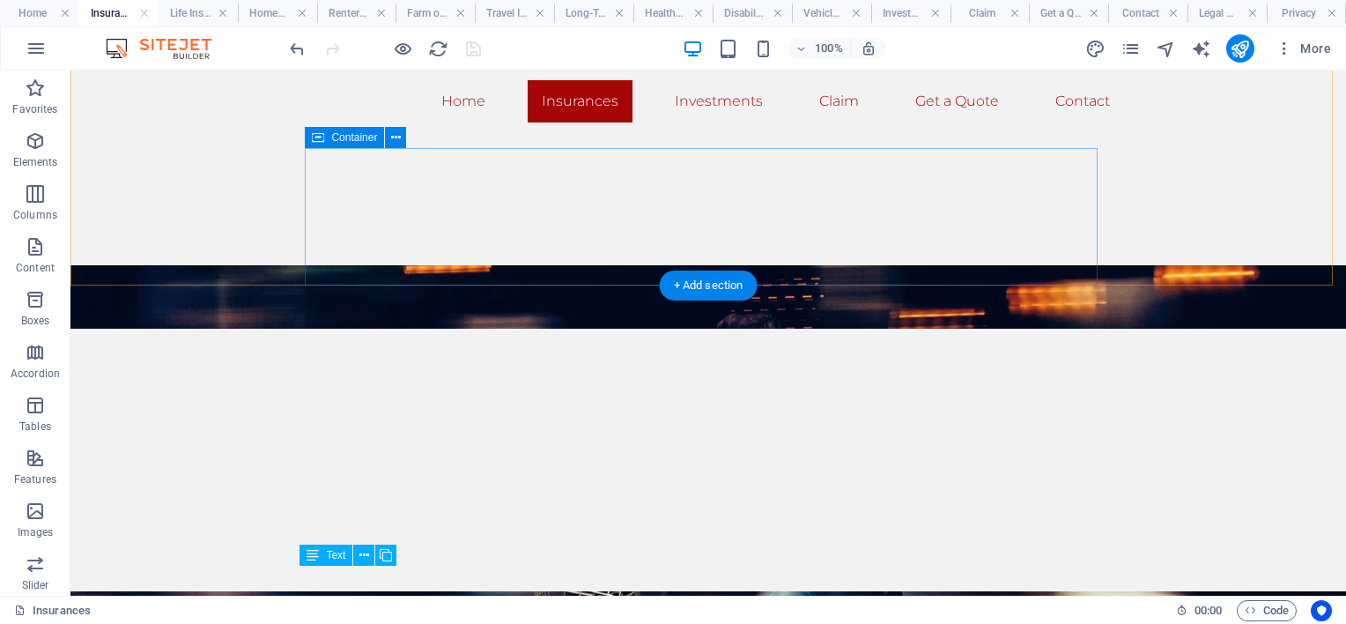
scroll to position [0, 0]
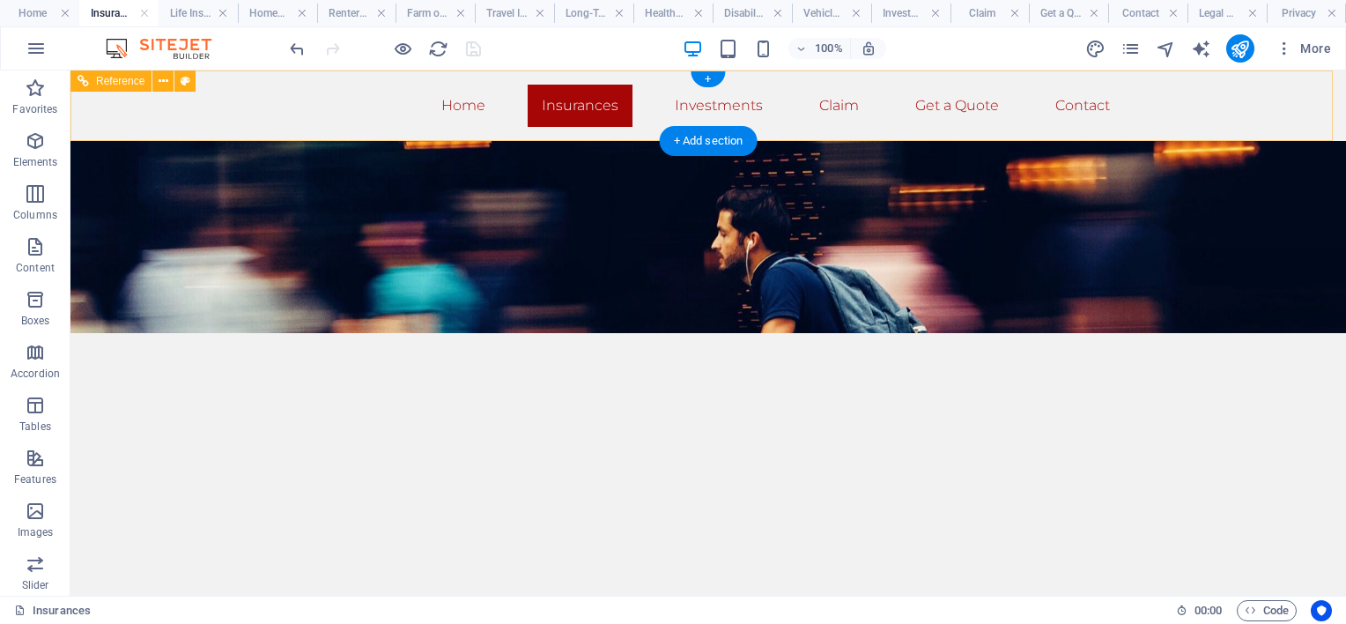
click at [452, 99] on nav "Home Insurances Investments Claim Get a Quote Contact" at bounding box center [708, 106] width 832 height 42
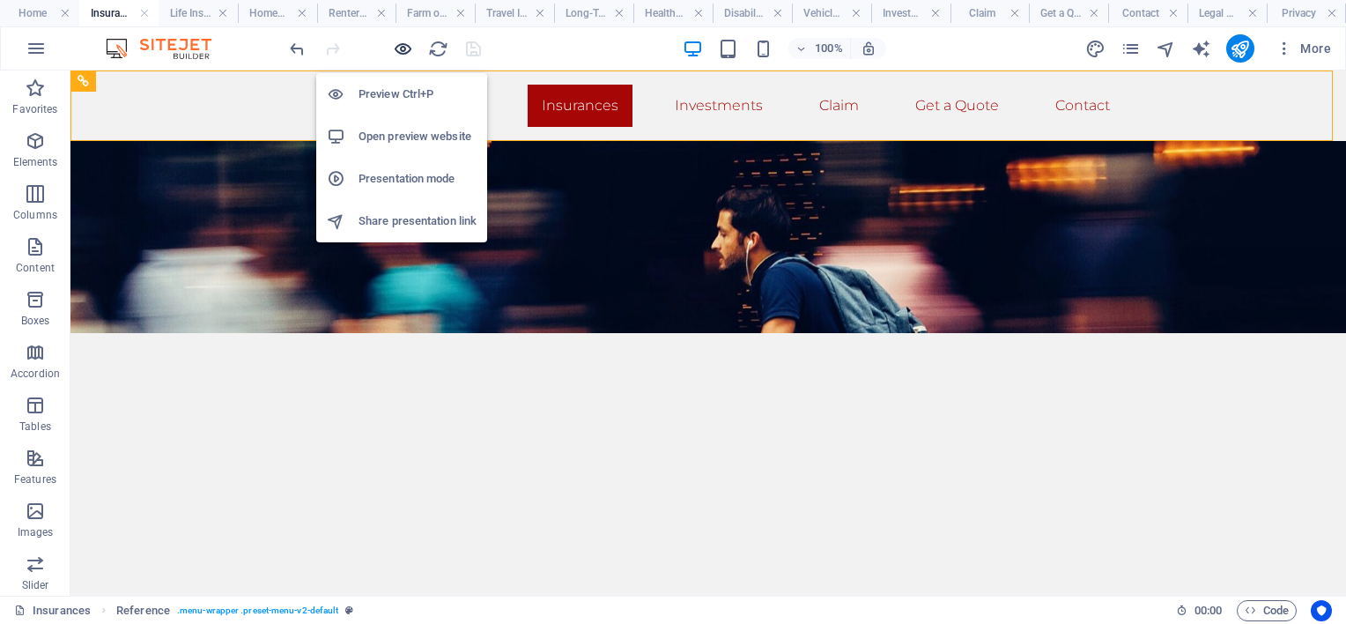
click at [404, 47] on icon "button" at bounding box center [403, 49] width 20 height 20
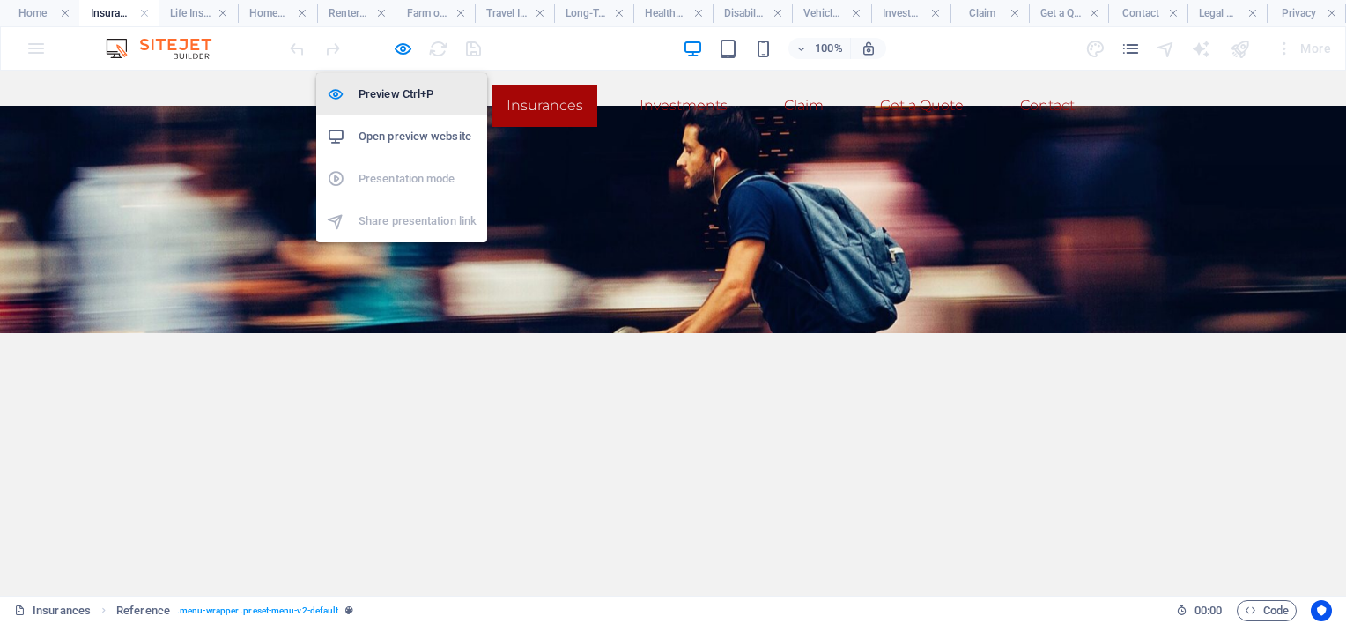
click at [405, 96] on h6 "Preview Ctrl+P" at bounding box center [418, 94] width 118 height 21
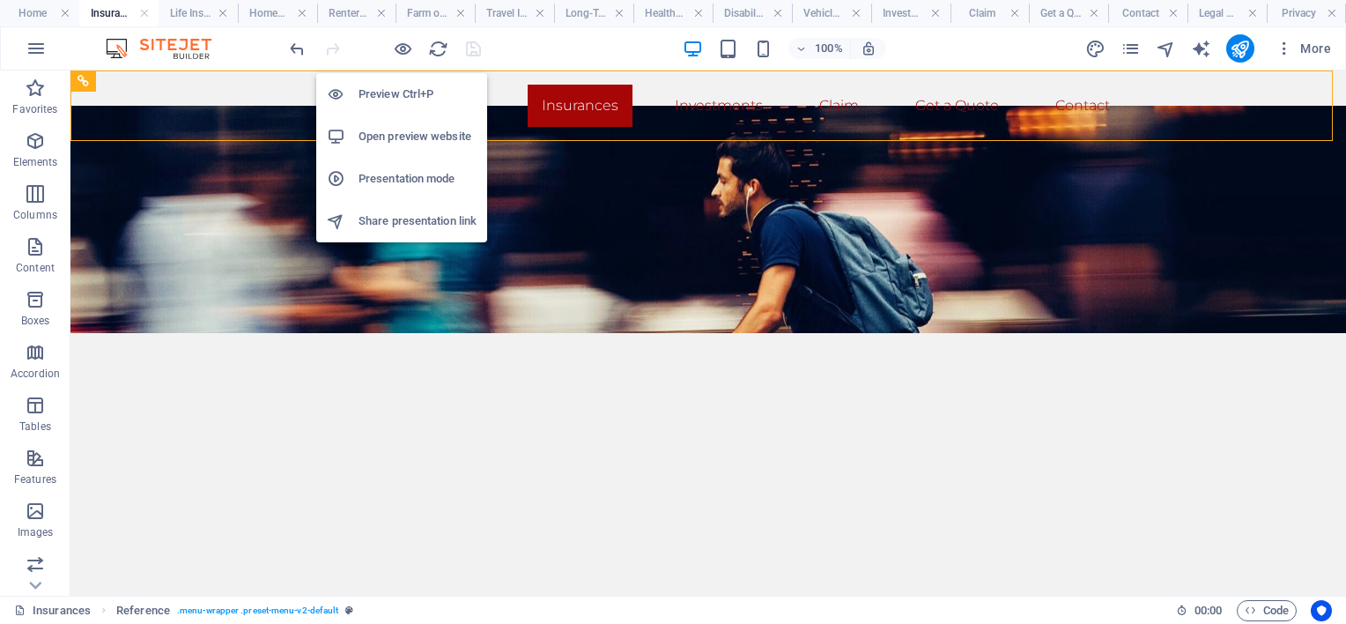
click at [391, 135] on h6 "Open preview website" at bounding box center [418, 136] width 118 height 21
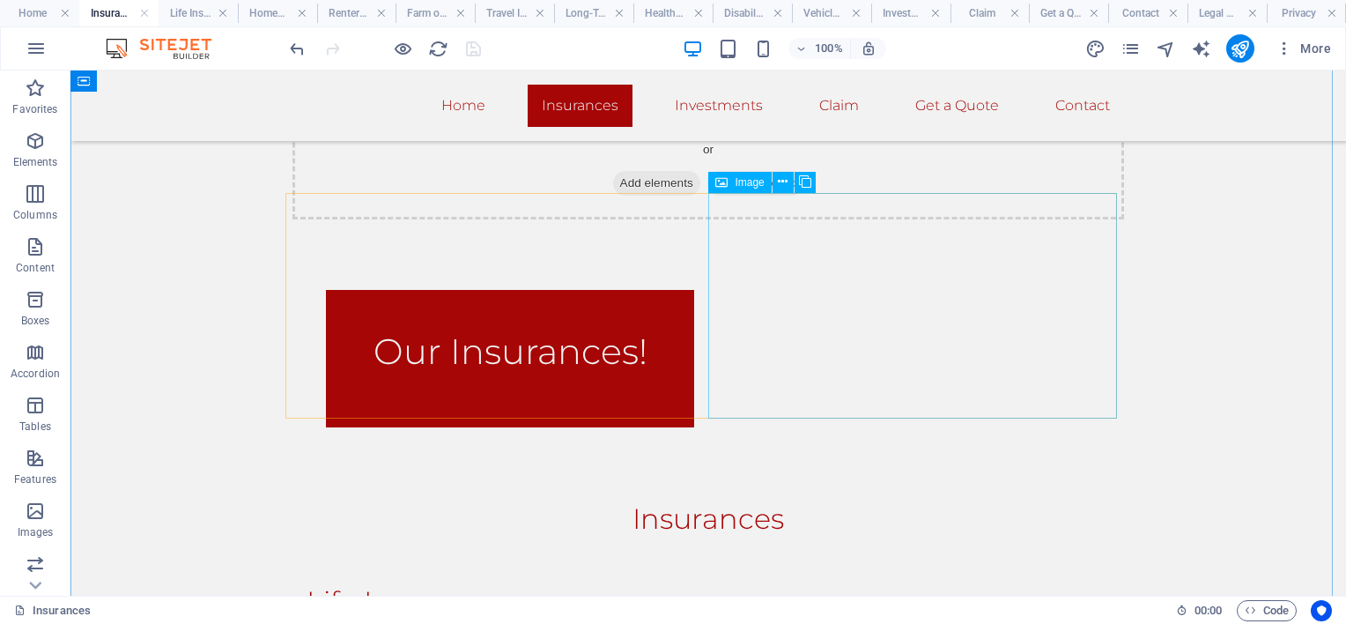
scroll to position [969, 0]
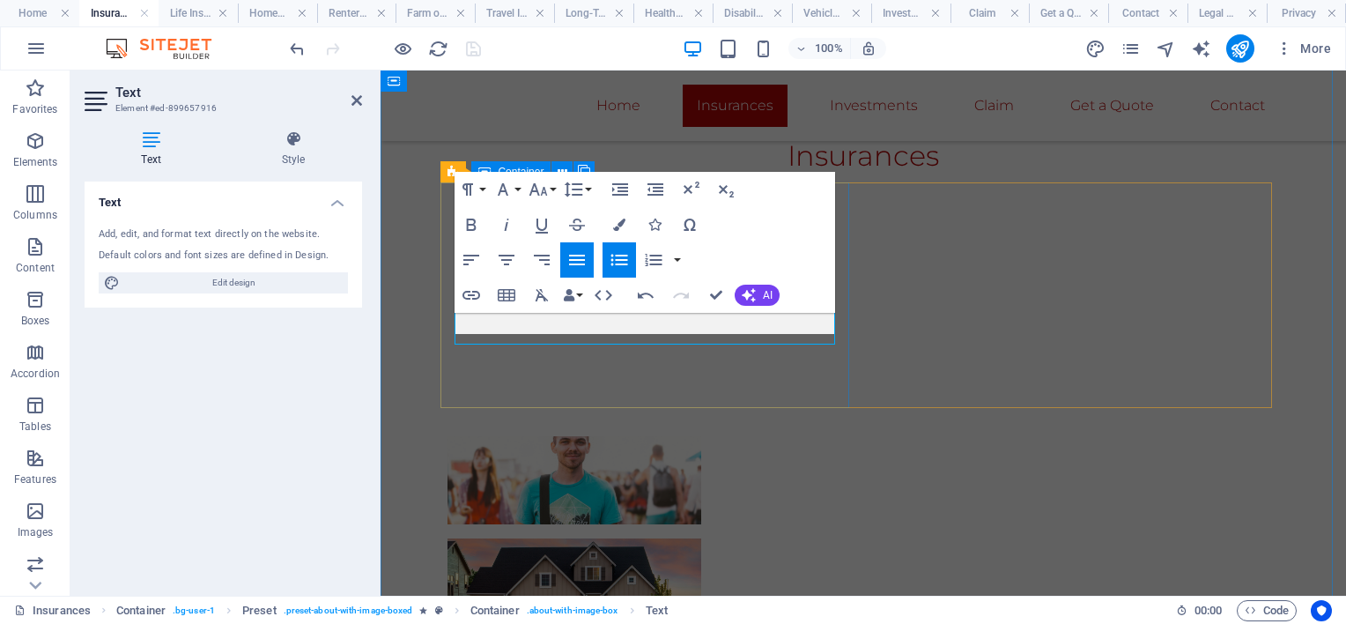
scroll to position [990, 0]
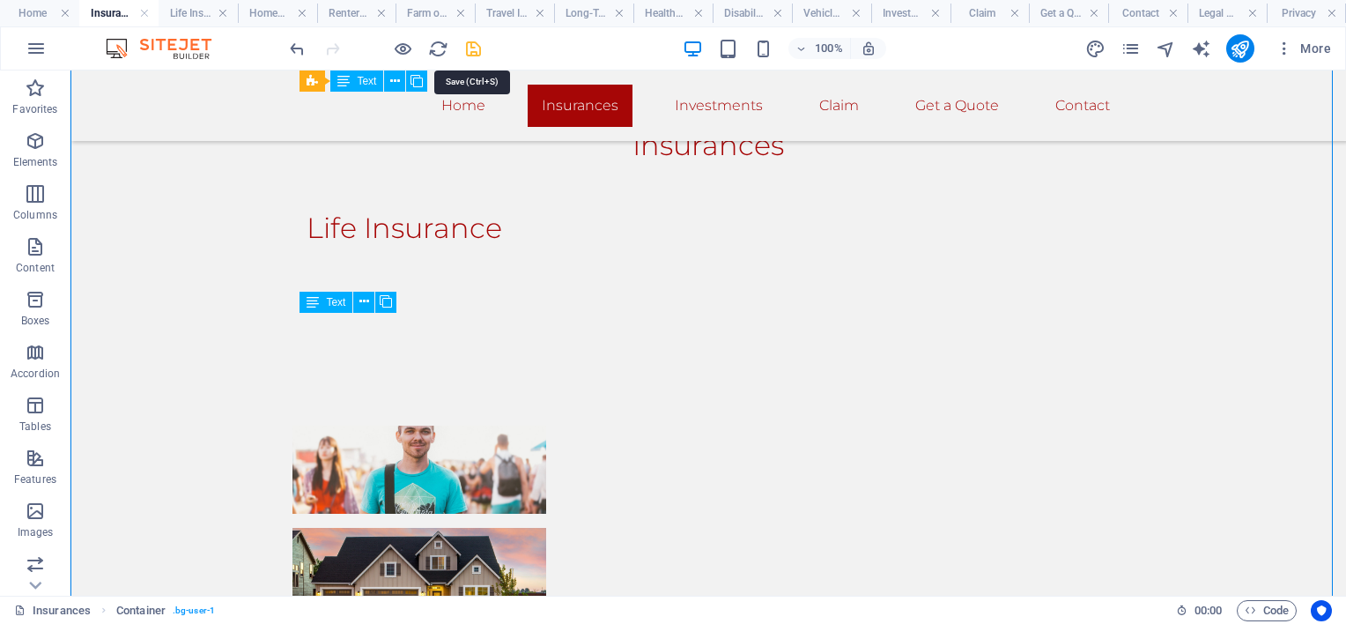
drag, startPoint x: 478, startPoint y: 51, endPoint x: 695, endPoint y: 224, distance: 277.1
click at [478, 51] on icon "save" at bounding box center [473, 49] width 20 height 20
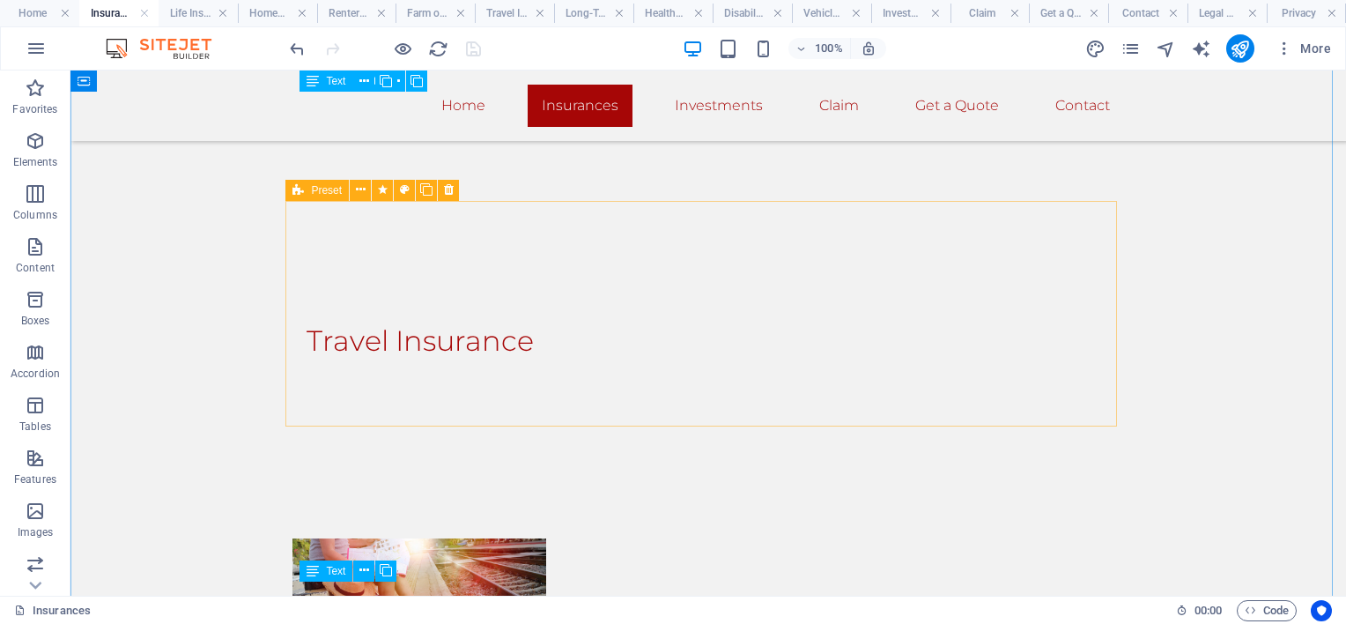
scroll to position [1106, 0]
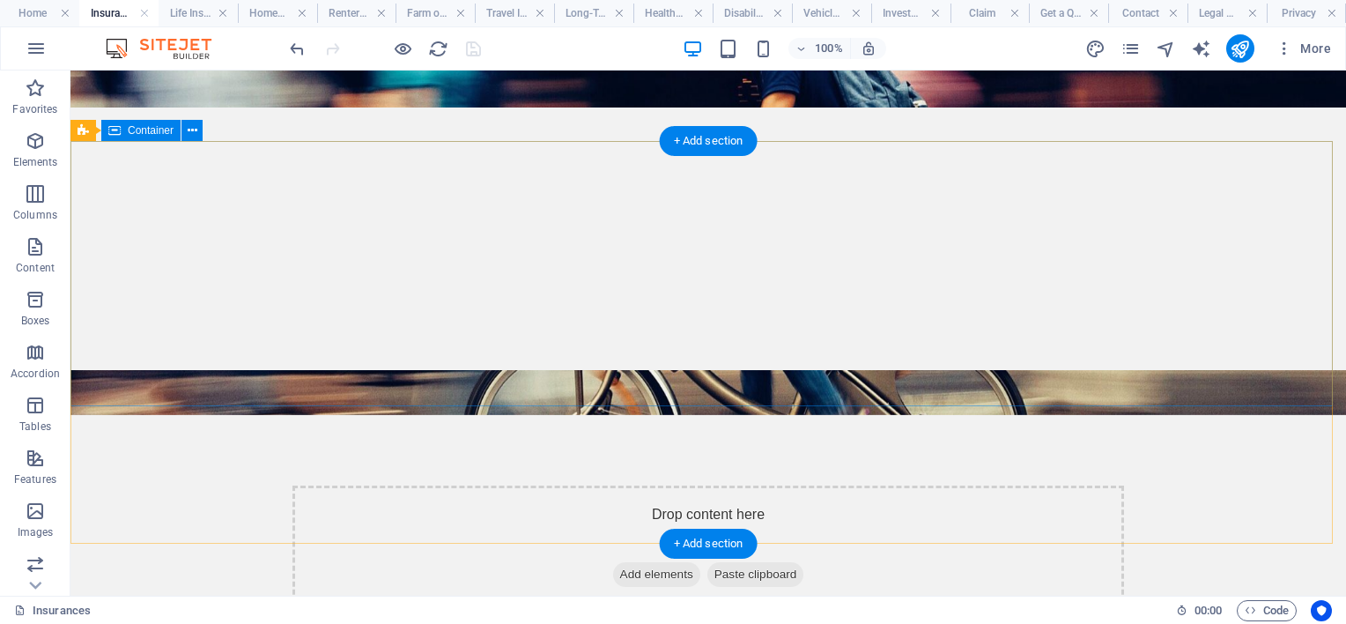
scroll to position [0, 0]
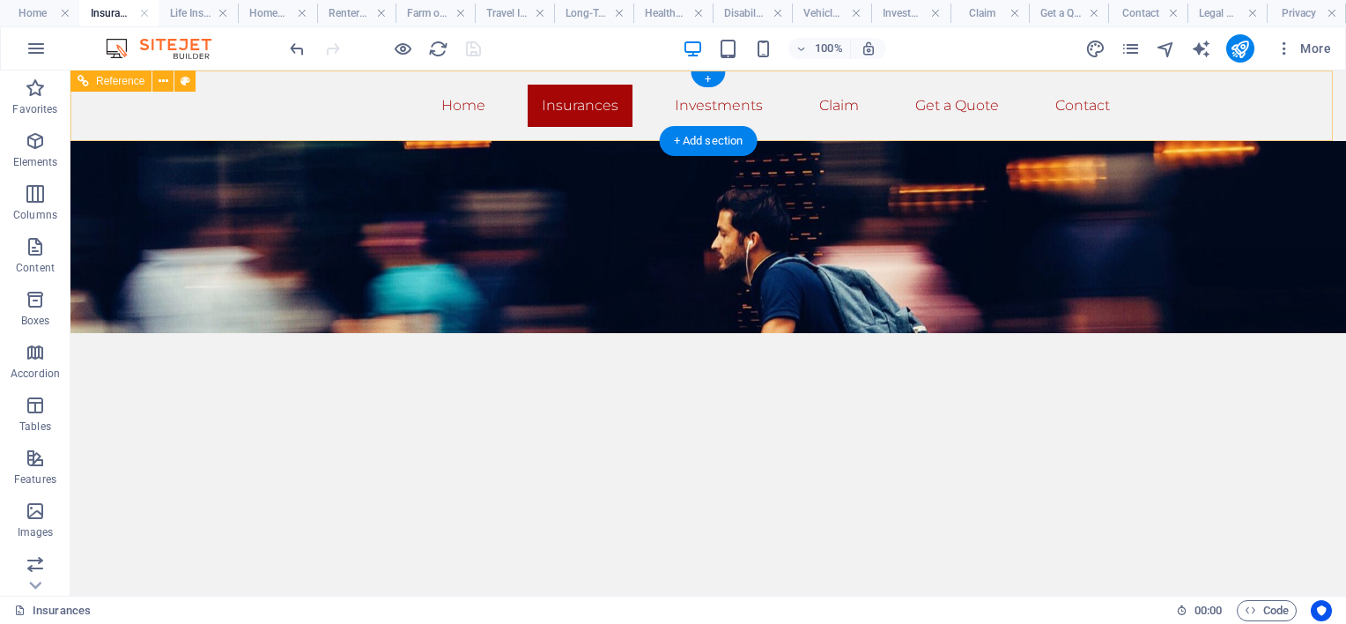
click at [707, 106] on nav "Home Insurances Investments Claim Get a Quote Contact" at bounding box center [708, 106] width 832 height 42
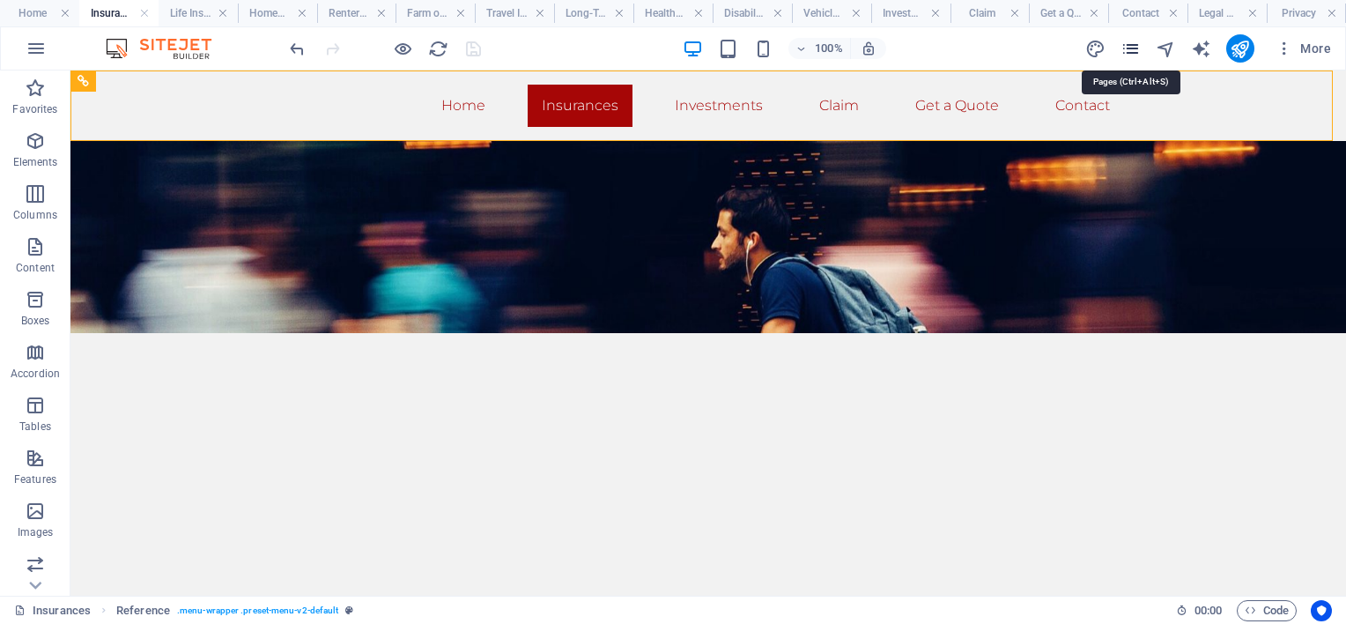
click at [1135, 46] on icon "pages" at bounding box center [1130, 49] width 20 height 20
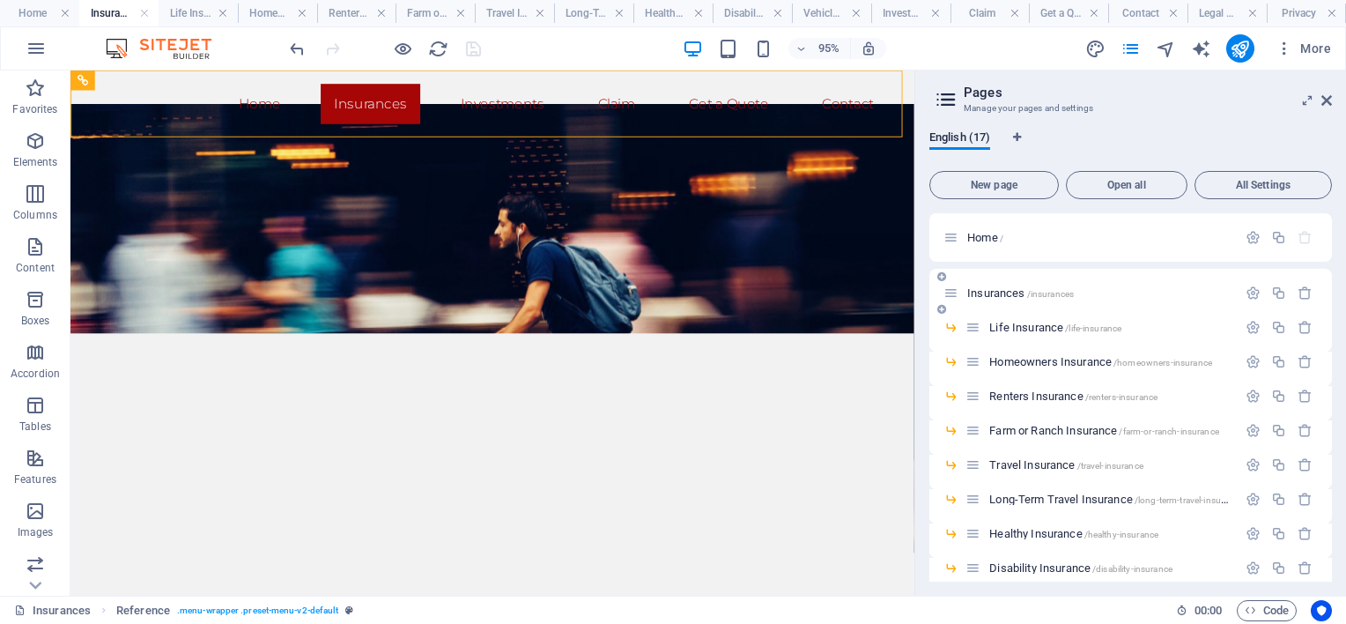
click at [978, 289] on span "Insurances /insurances" at bounding box center [1020, 292] width 107 height 13
click at [1251, 292] on icon "button" at bounding box center [1253, 292] width 15 height 15
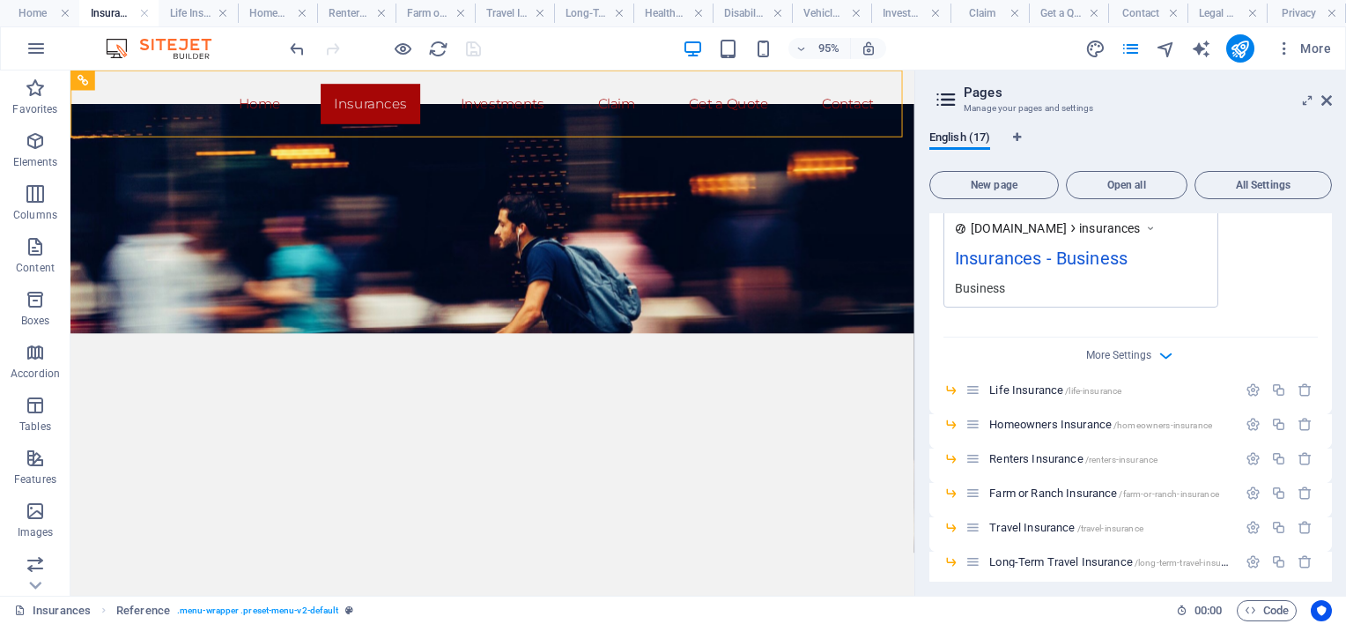
scroll to position [617, 0]
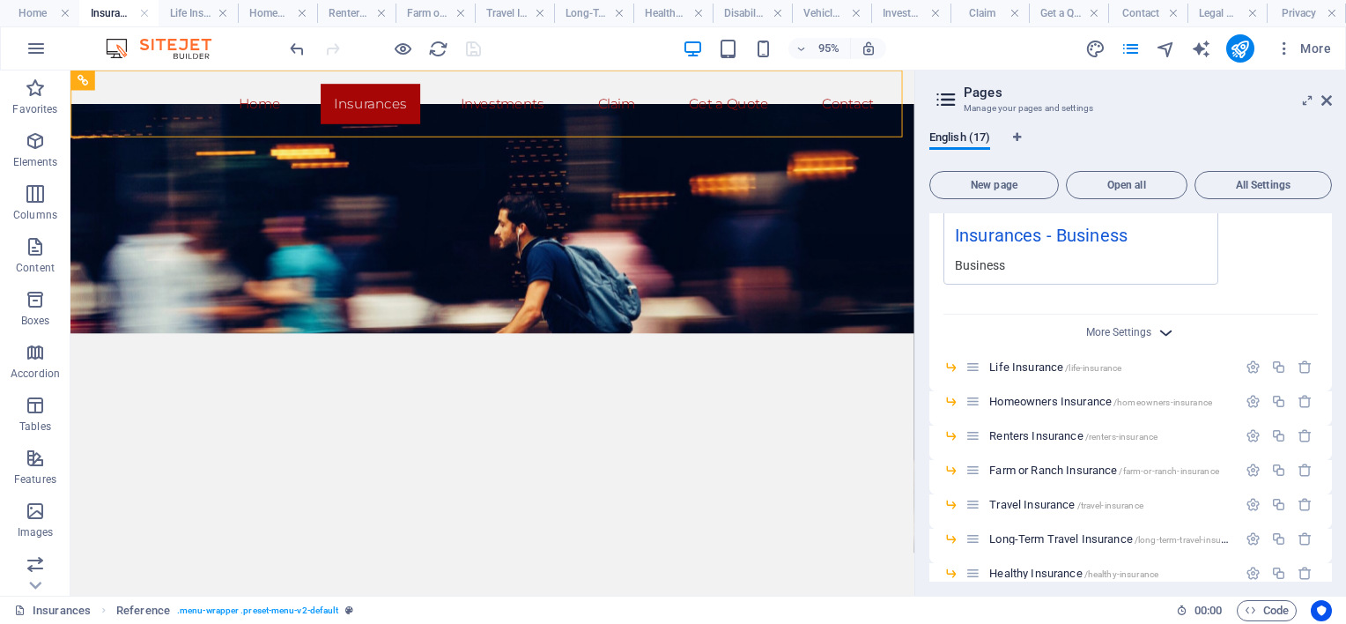
click at [1157, 330] on icon "button" at bounding box center [1166, 332] width 20 height 20
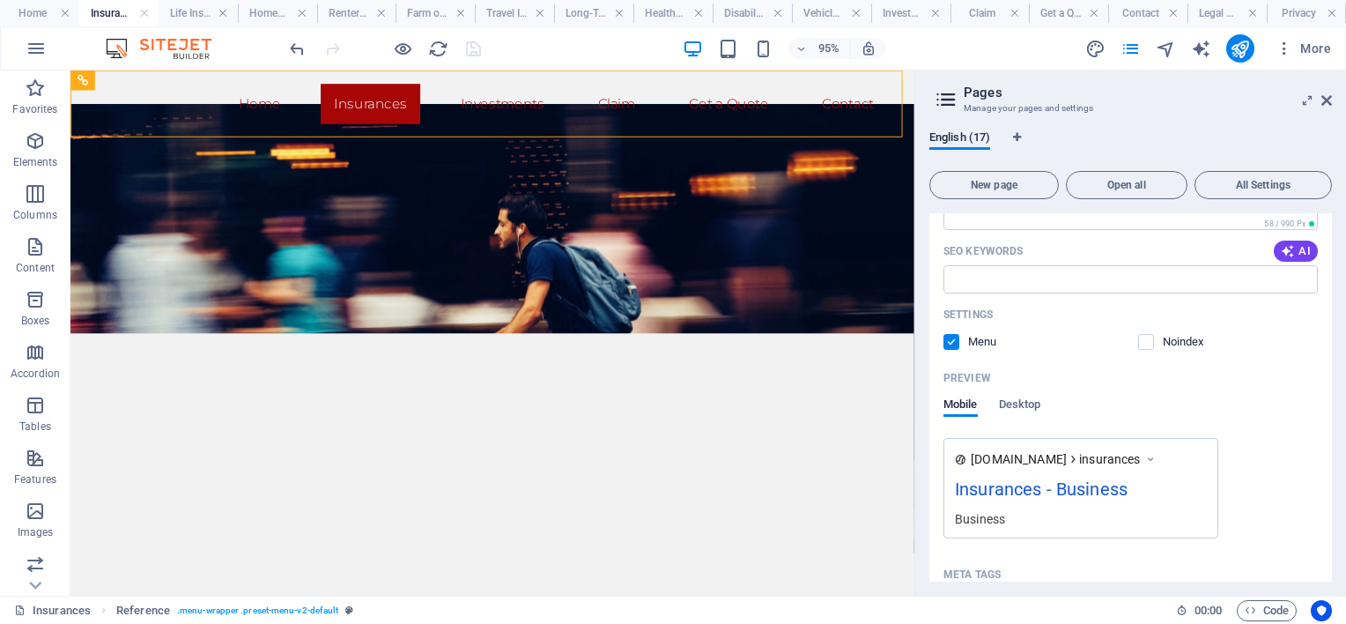
scroll to position [352, 0]
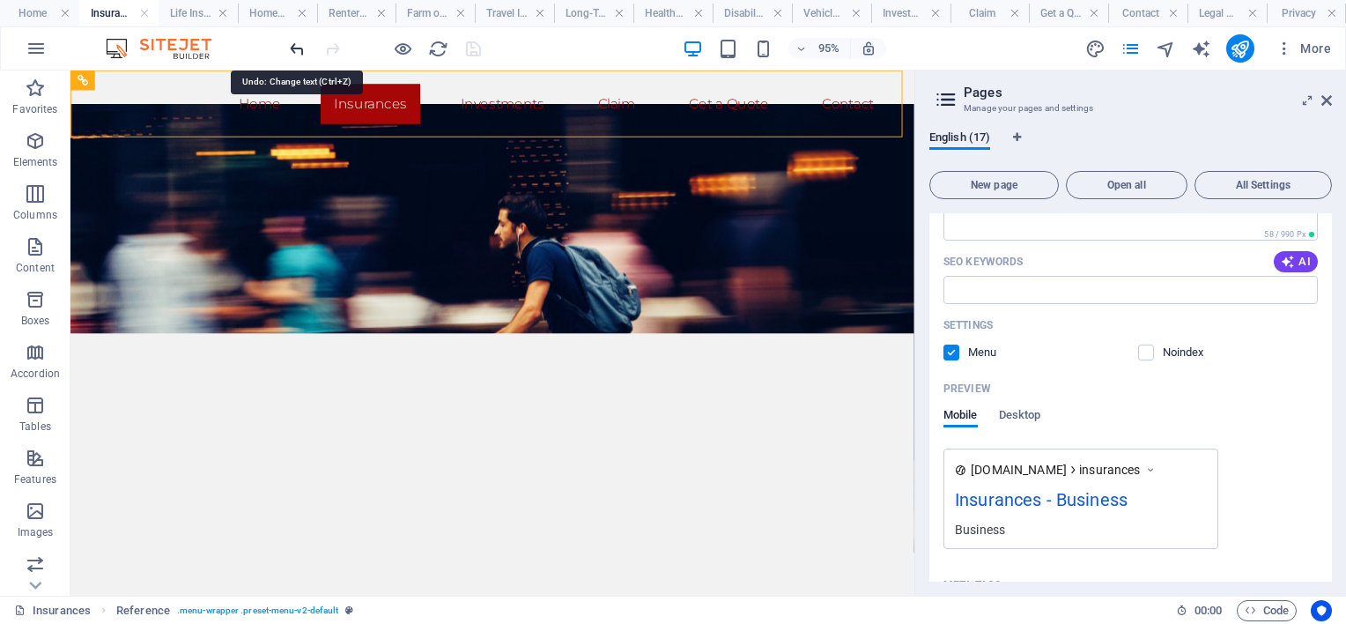
click at [298, 40] on icon "undo" at bounding box center [297, 49] width 20 height 20
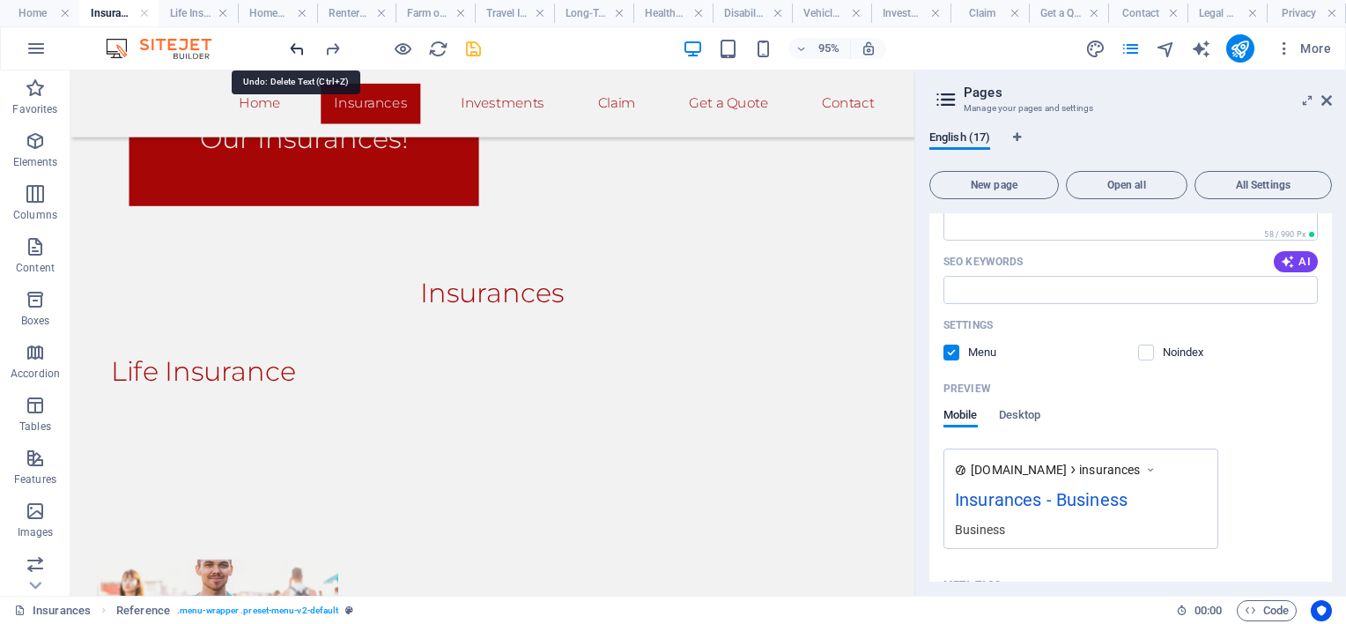
scroll to position [945, 0]
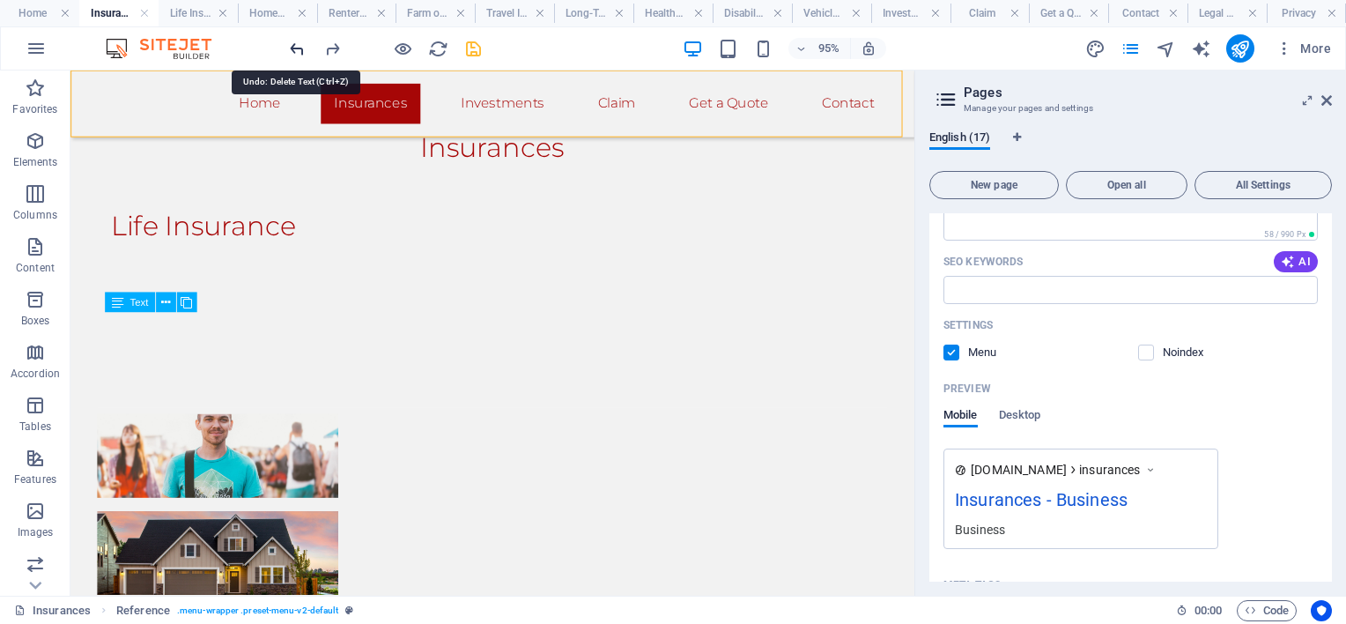
click at [298, 41] on icon "undo" at bounding box center [297, 49] width 20 height 20
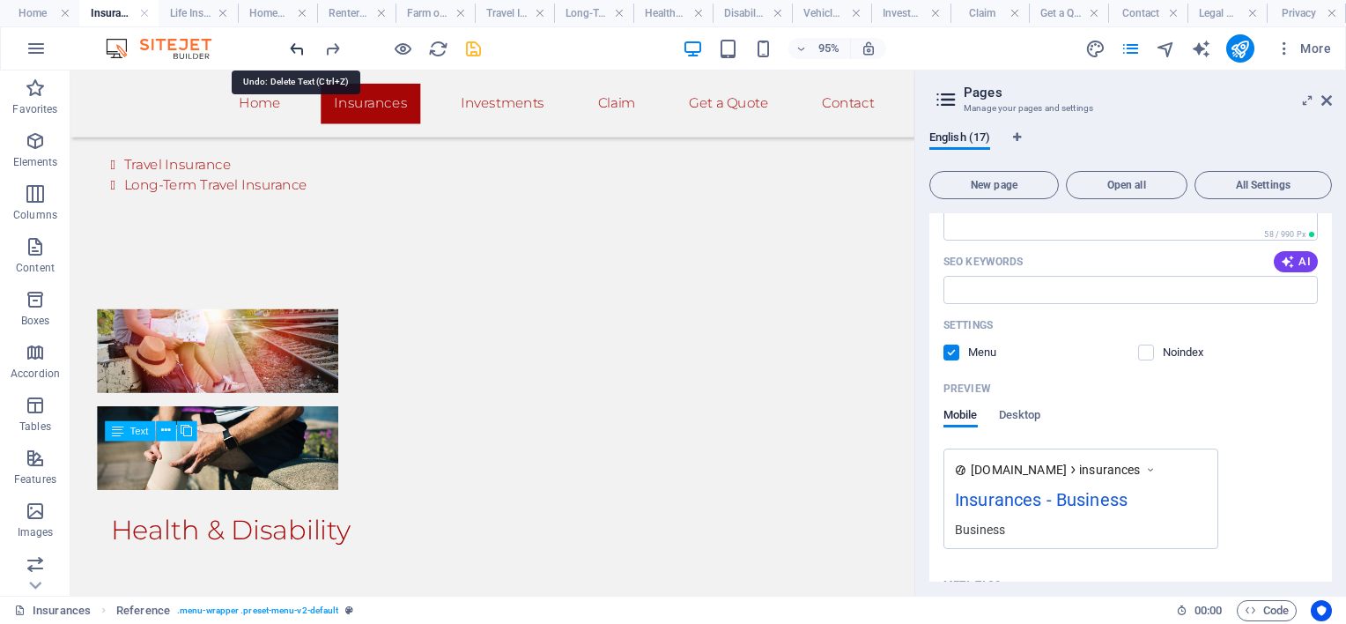
scroll to position [1844, 0]
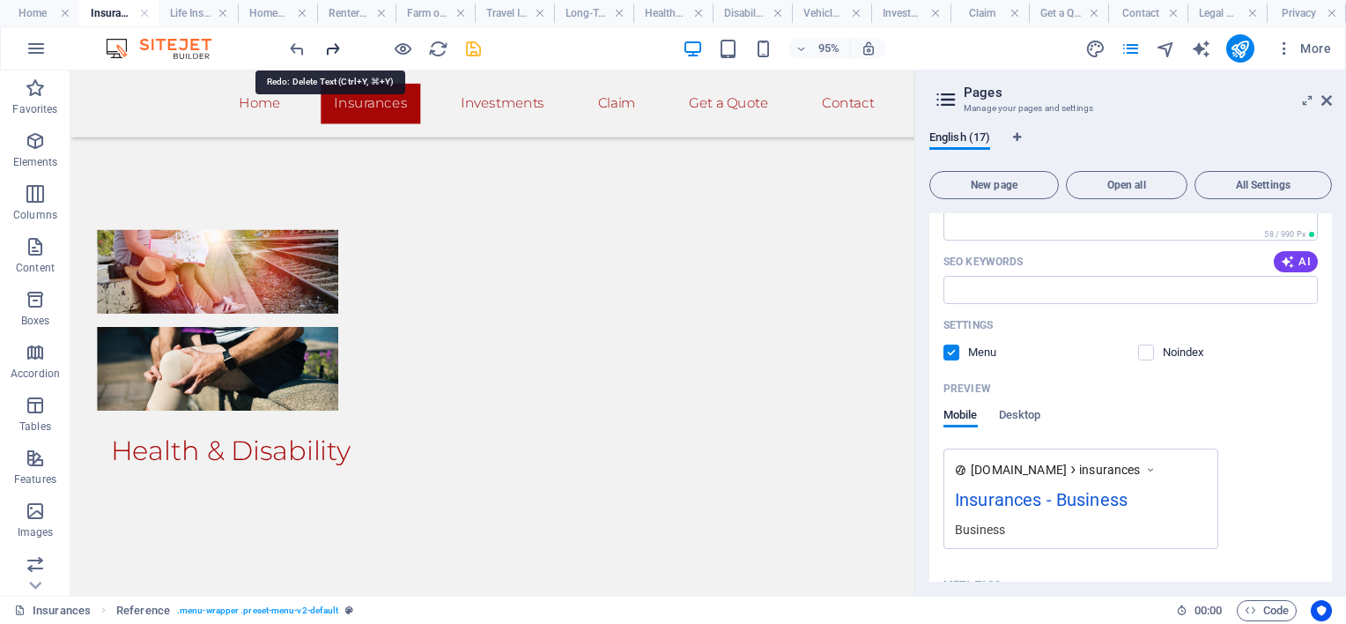
click at [331, 41] on icon "redo" at bounding box center [332, 49] width 20 height 20
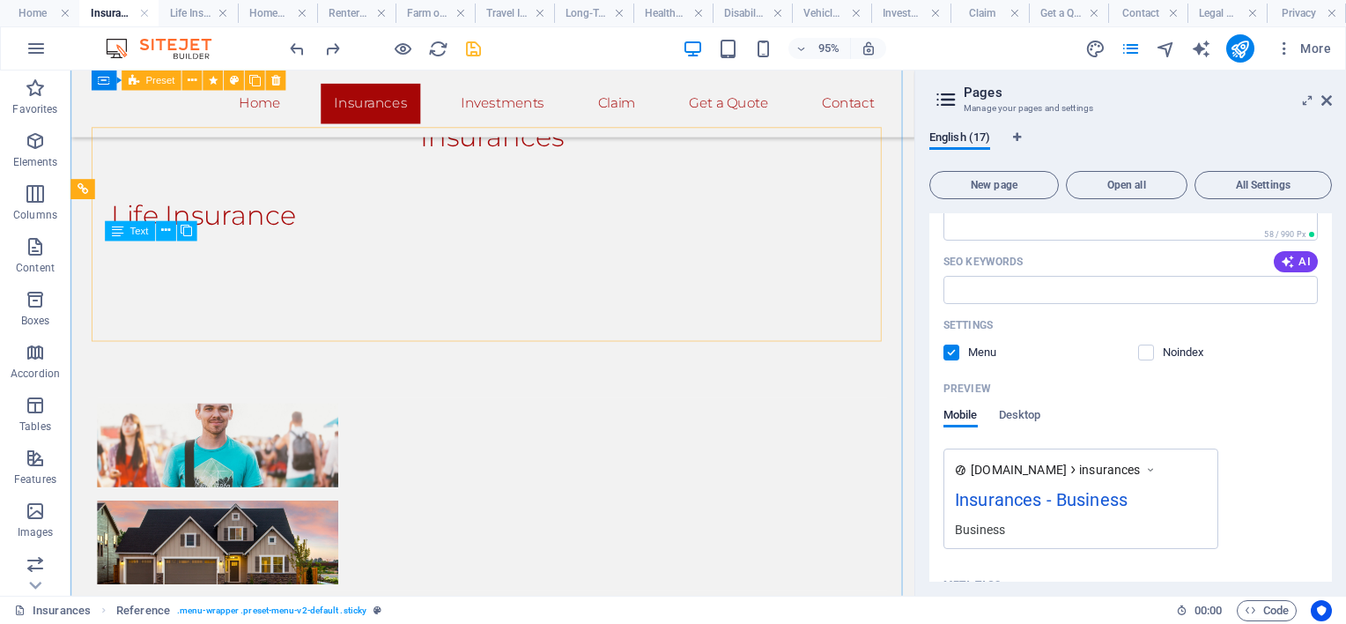
scroll to position [980, 0]
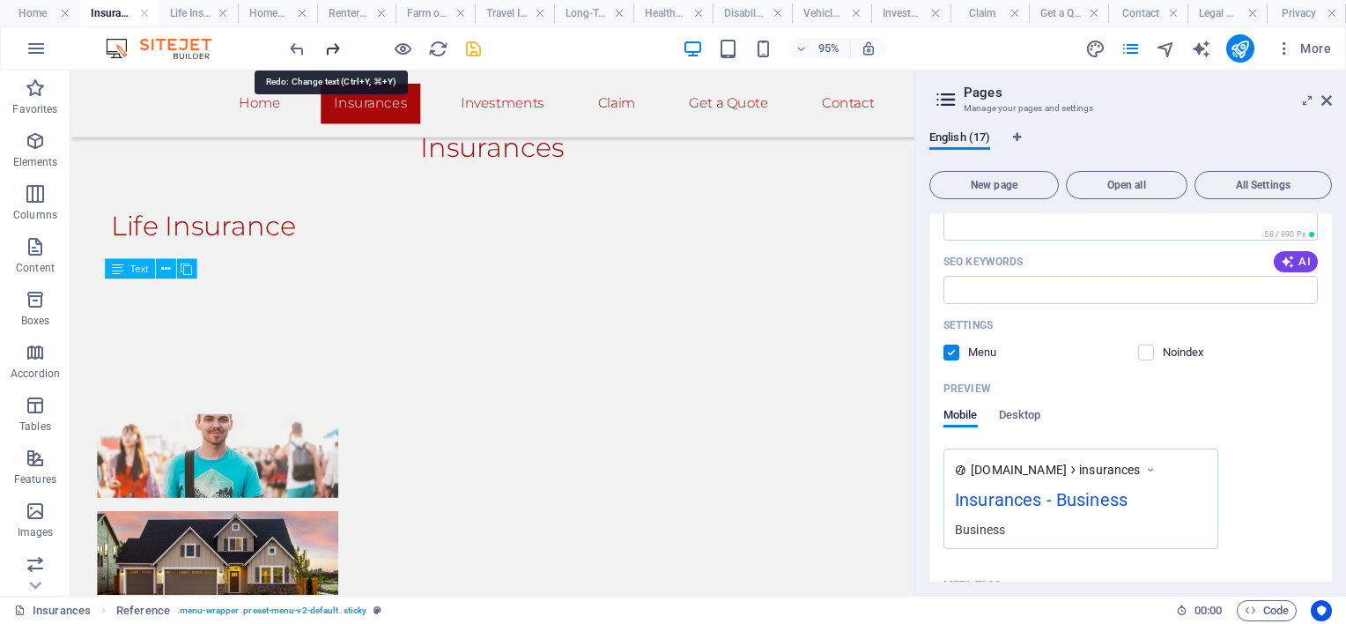
click at [328, 46] on icon "redo" at bounding box center [332, 49] width 20 height 20
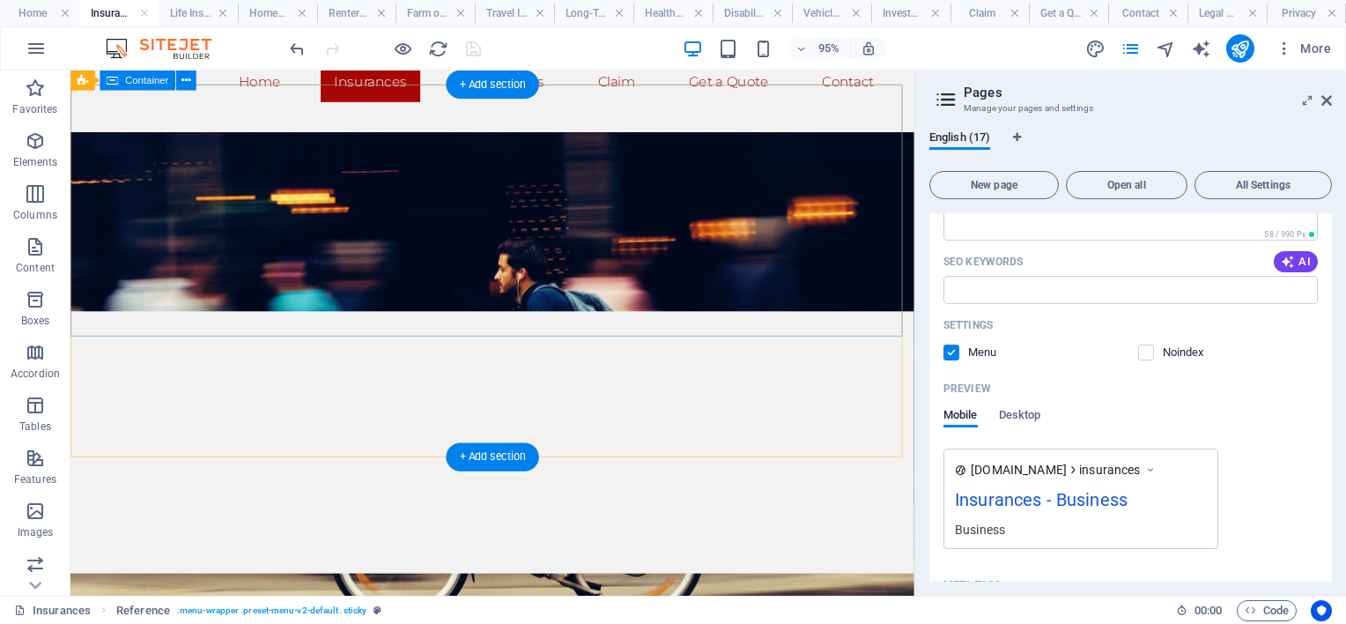
scroll to position [0, 0]
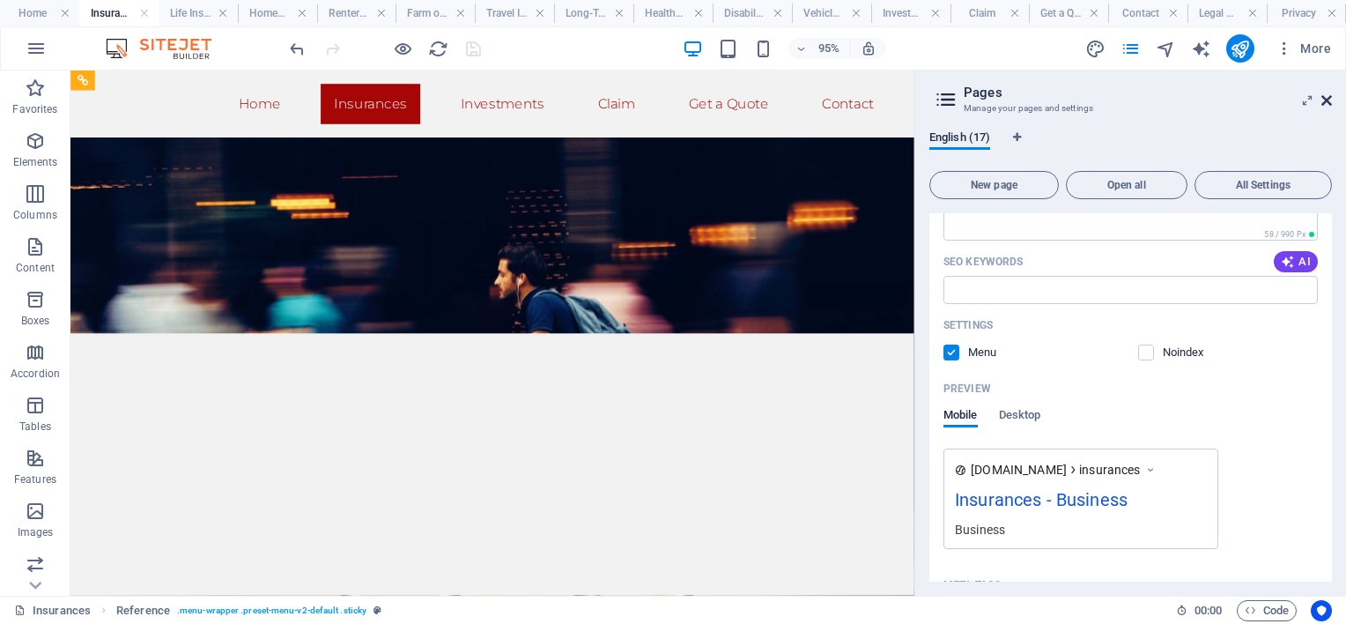
click at [1327, 96] on icon at bounding box center [1326, 100] width 11 height 14
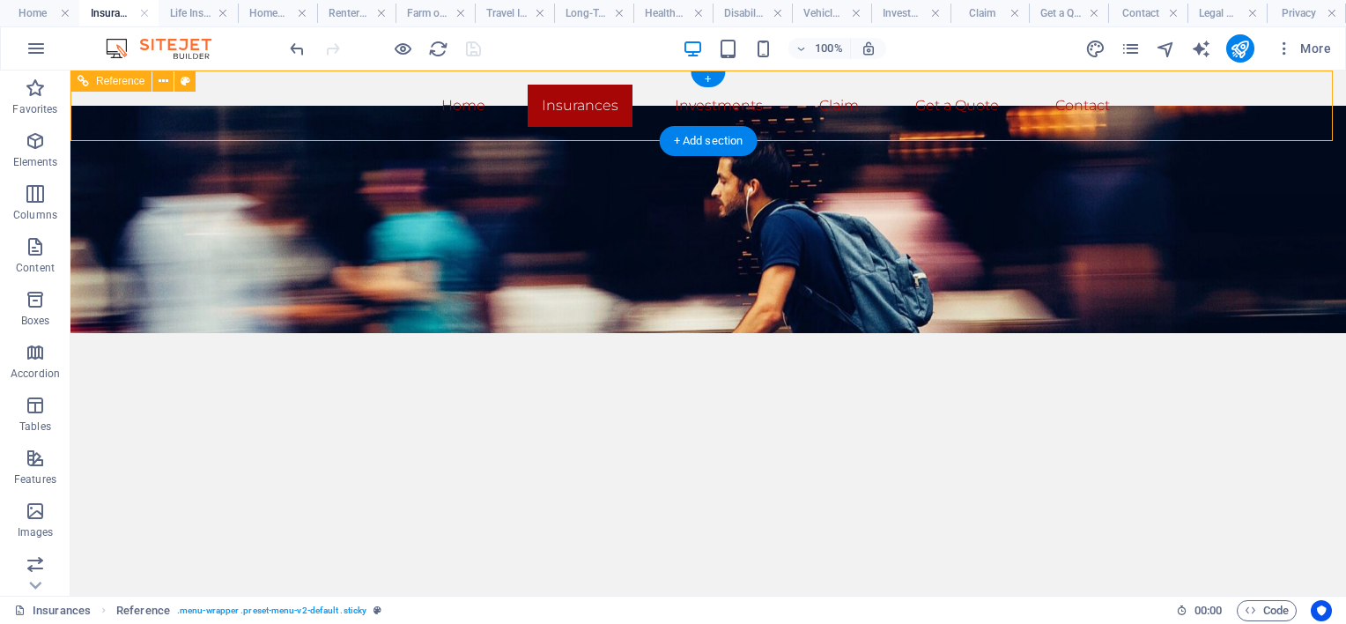
click at [355, 95] on nav "Home Insurances Investments Claim Get a Quote Contact" at bounding box center [708, 106] width 832 height 42
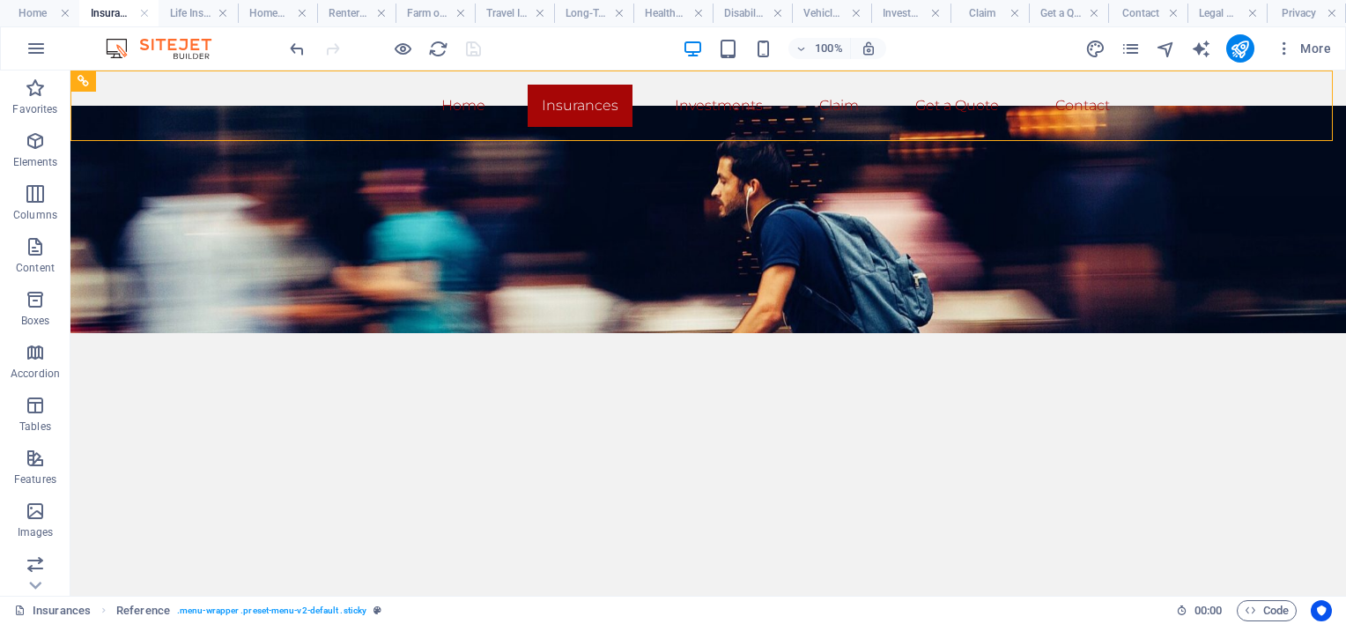
click at [473, 48] on div at bounding box center [384, 48] width 197 height 28
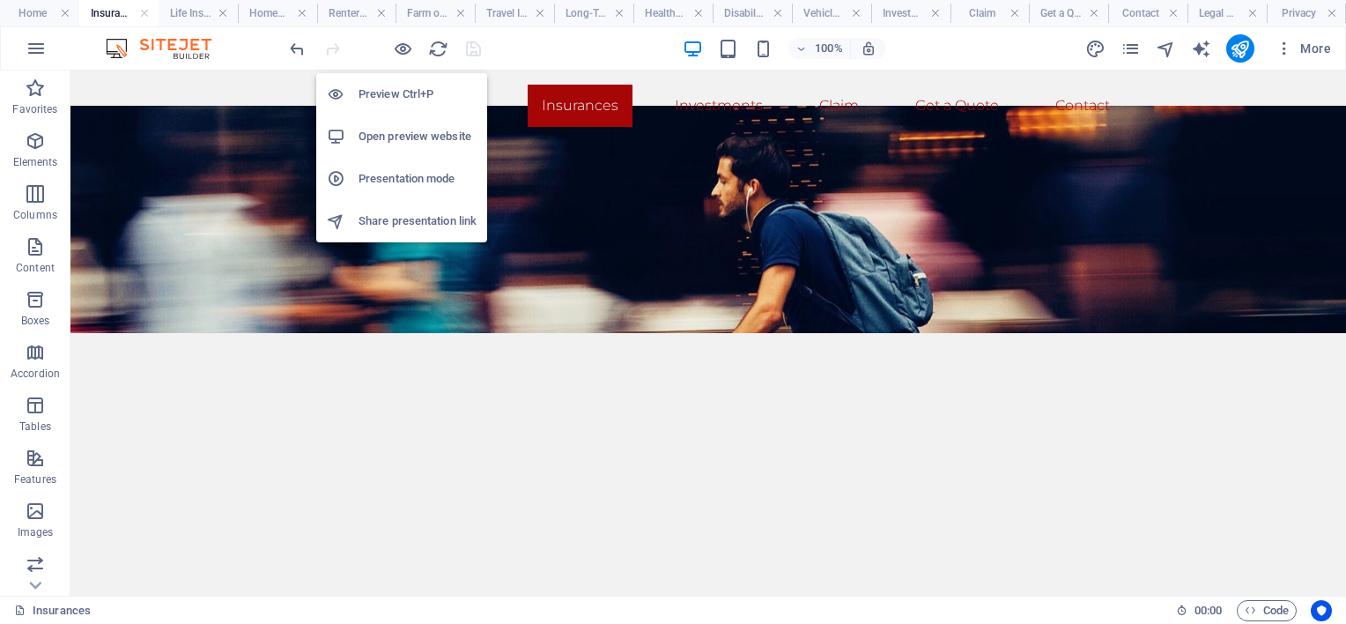
click at [416, 131] on h6 "Open preview website" at bounding box center [418, 136] width 118 height 21
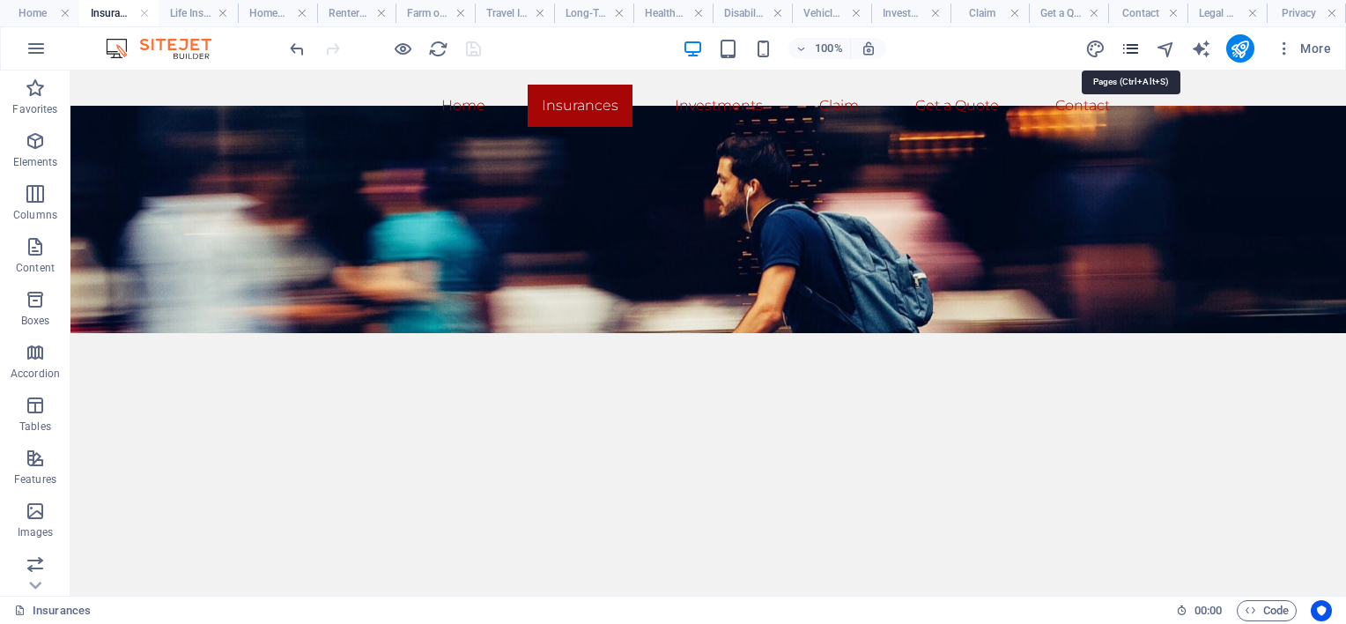
click at [1133, 44] on icon "pages" at bounding box center [1130, 49] width 20 height 20
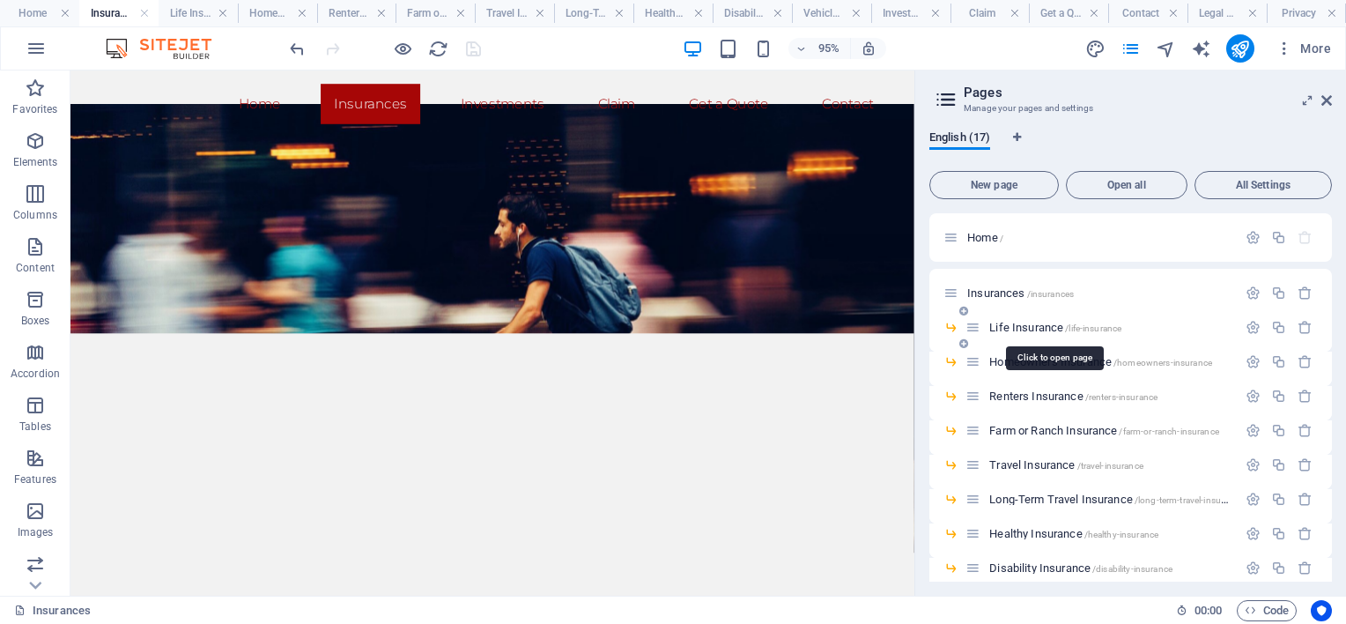
click at [1078, 328] on span "/life-insurance" at bounding box center [1093, 328] width 56 height 10
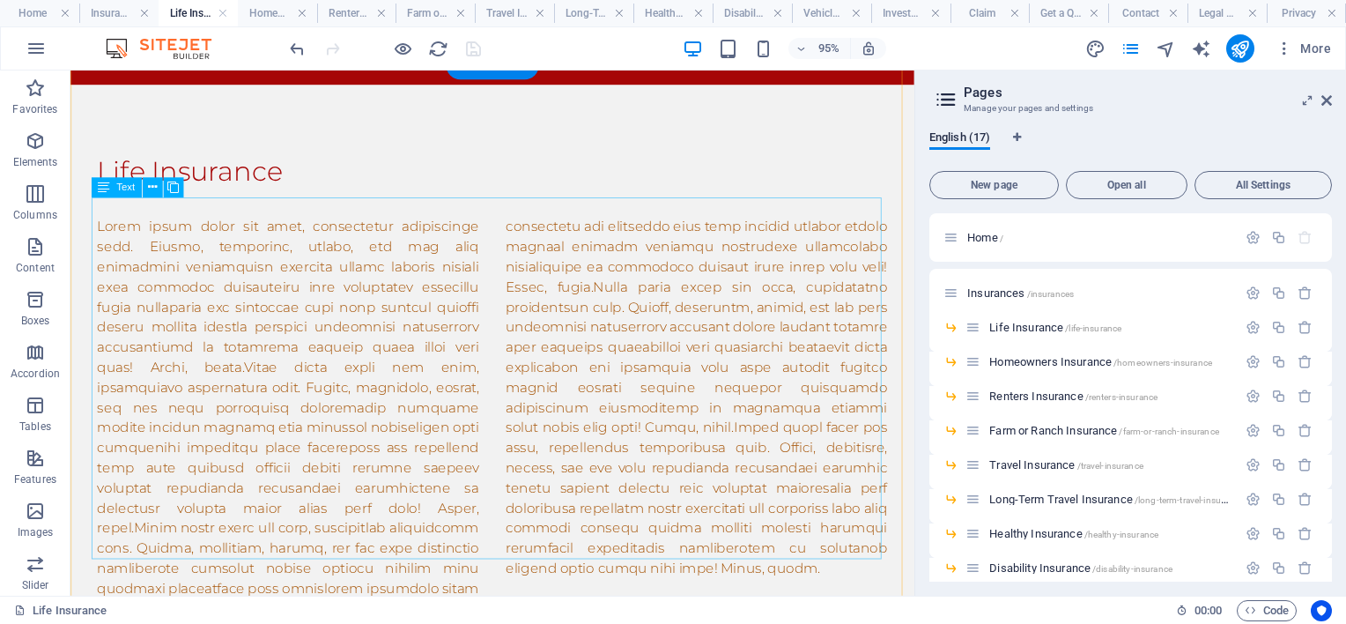
scroll to position [88, 0]
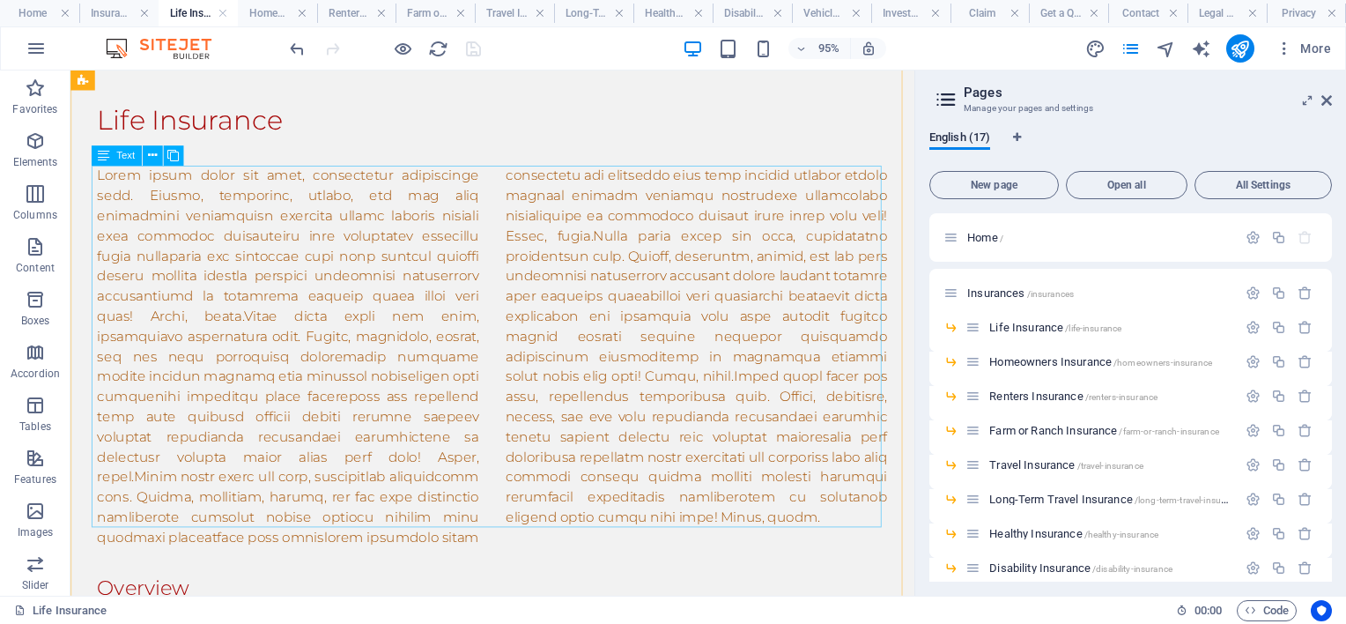
click at [626, 539] on div at bounding box center [515, 372] width 832 height 402
click at [627, 539] on div at bounding box center [515, 372] width 832 height 402
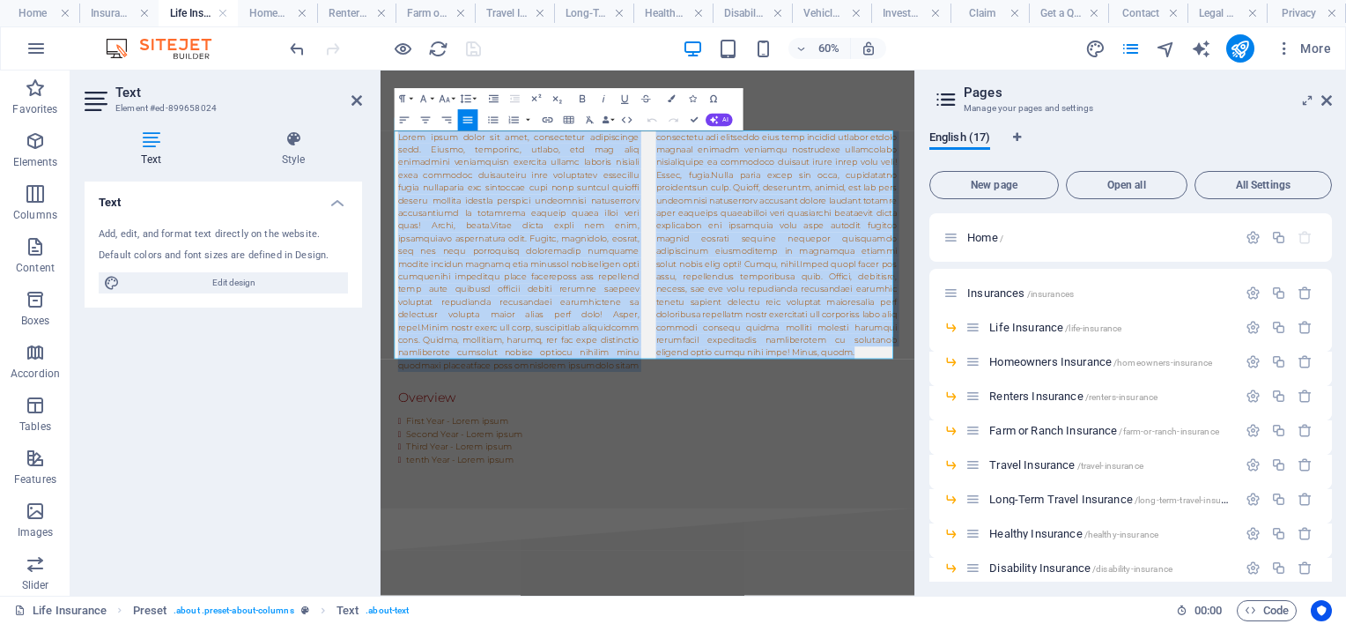
drag, startPoint x: 974, startPoint y: 547, endPoint x: 734, endPoint y: 198, distance: 423.7
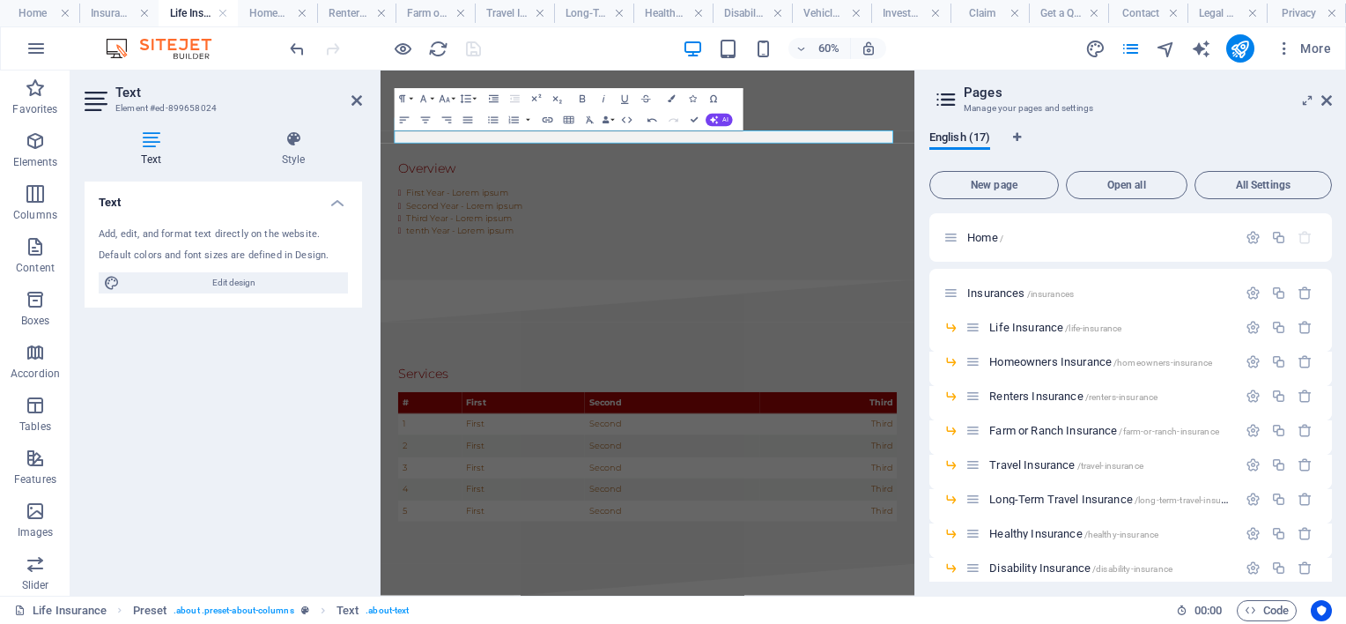
click at [227, 440] on div "Text Add, edit, and format text directly on the website. Default colors and fon…" at bounding box center [223, 381] width 277 height 400
click at [960, 343] on div "First Year - Lorem ipsum Second Year - Lorem ipsum Third Year - Lorem ipsum ten…" at bounding box center [826, 306] width 832 height 85
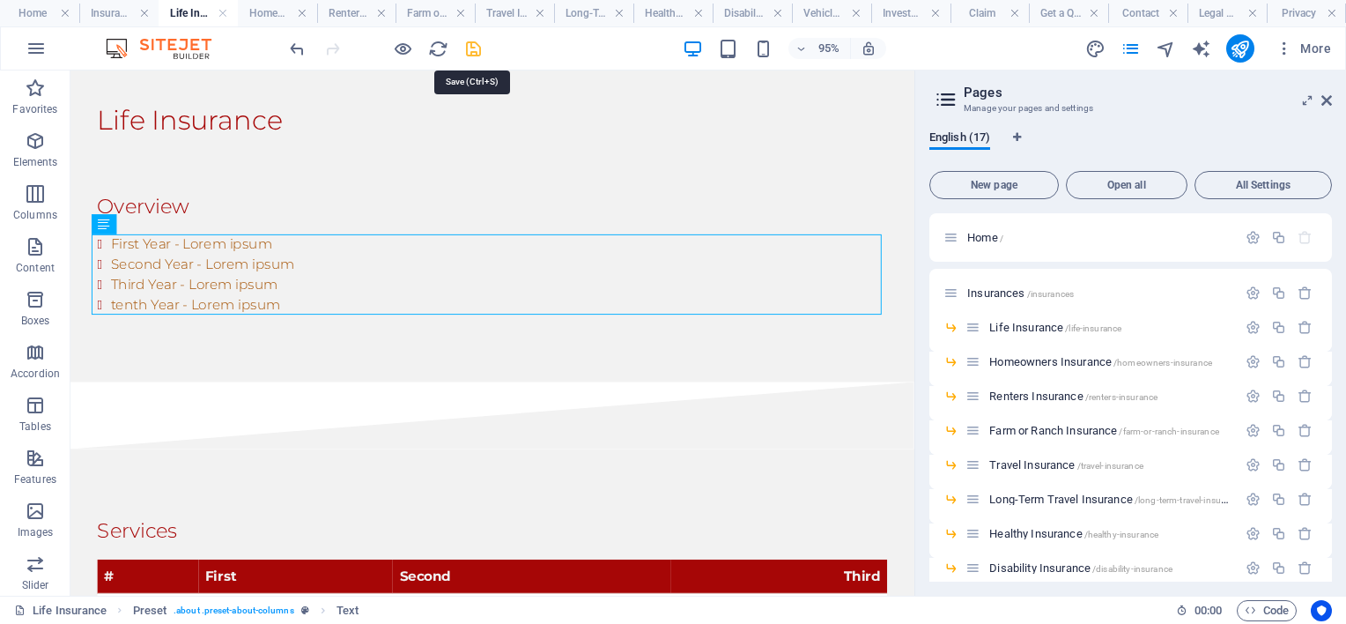
click at [474, 43] on icon "save" at bounding box center [473, 49] width 20 height 20
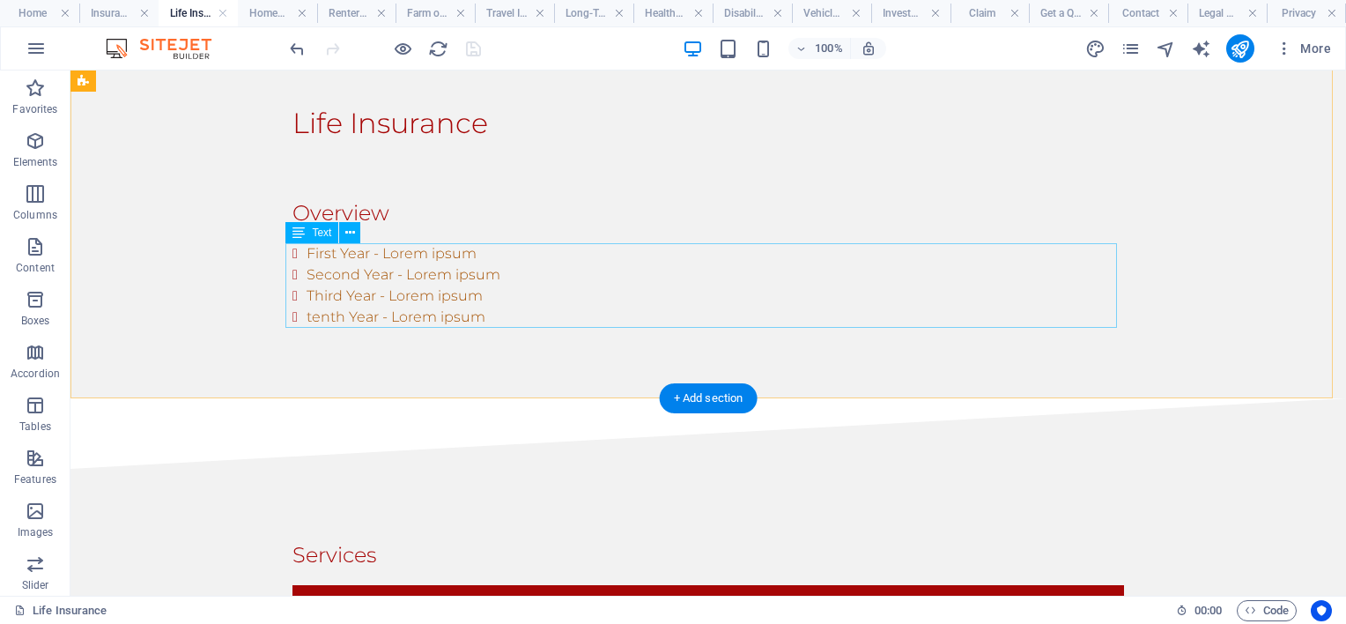
click at [501, 315] on div "First Year - Lorem ipsum Second Year - Lorem ipsum Third Year - Lorem ipsum ten…" at bounding box center [708, 285] width 832 height 85
drag, startPoint x: 498, startPoint y: 315, endPoint x: 330, endPoint y: 294, distance: 168.7
click at [331, 295] on div "First Year - Lorem ipsum Second Year - Lorem ipsum Third Year - Lorem ipsum ten…" at bounding box center [708, 285] width 832 height 85
click at [292, 254] on div "First Year - Lorem ipsum Second Year - Lorem ipsum Third Year - Lorem ipsum ten…" at bounding box center [708, 285] width 832 height 85
click at [491, 293] on div "First Year - Lorem ipsum Second Year - Lorem ipsum Third Year - Lorem ipsum ten…" at bounding box center [708, 285] width 832 height 85
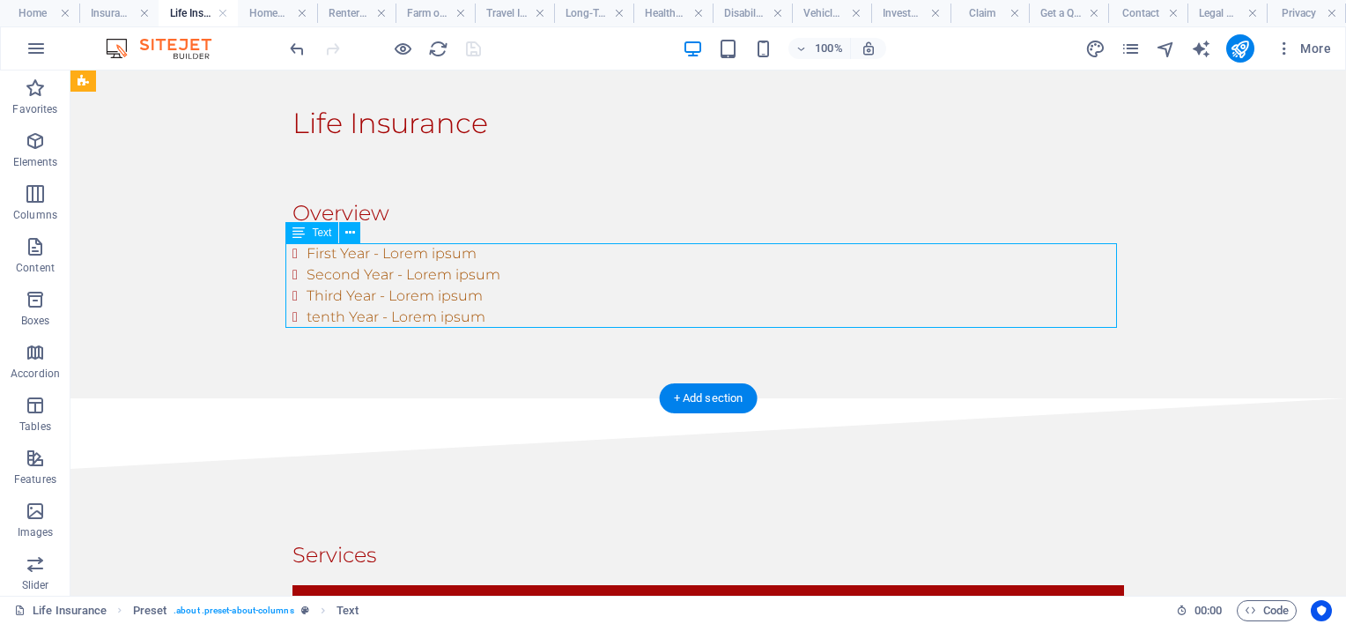
click at [491, 293] on div "First Year - Lorem ipsum Second Year - Lorem ipsum Third Year - Lorem ipsum ten…" at bounding box center [708, 285] width 832 height 85
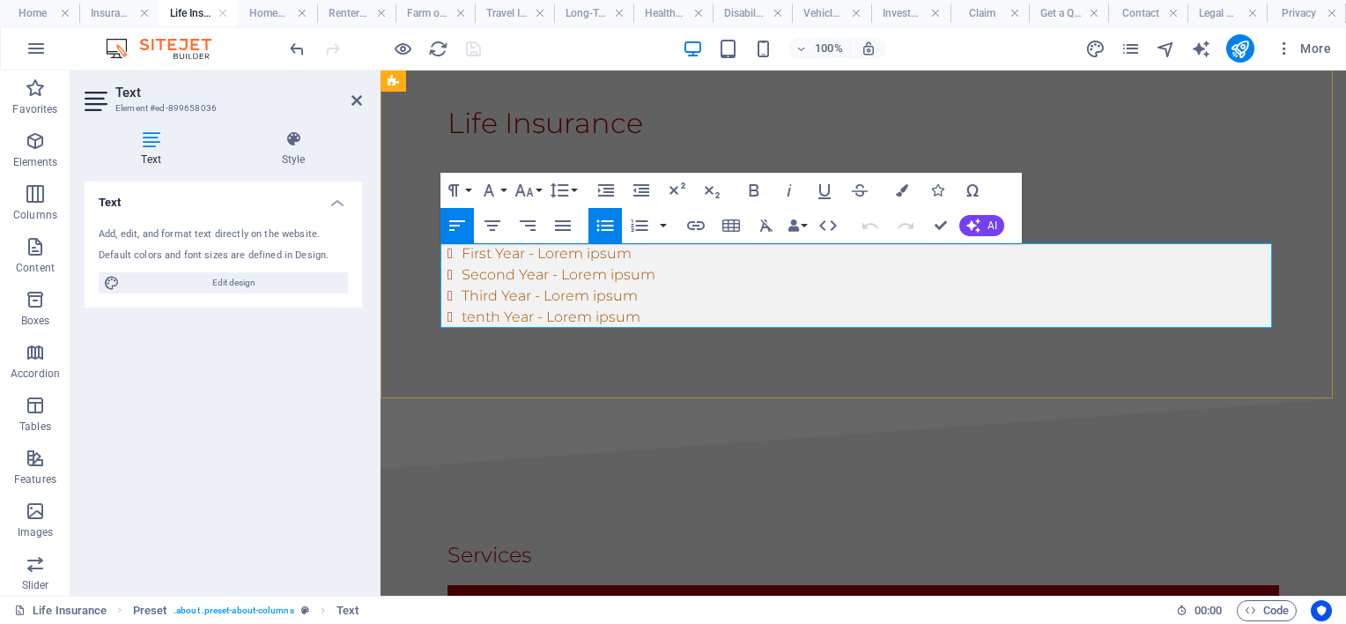
click at [641, 320] on li "tenth Year - Lorem ipsum" at bounding box center [870, 317] width 817 height 21
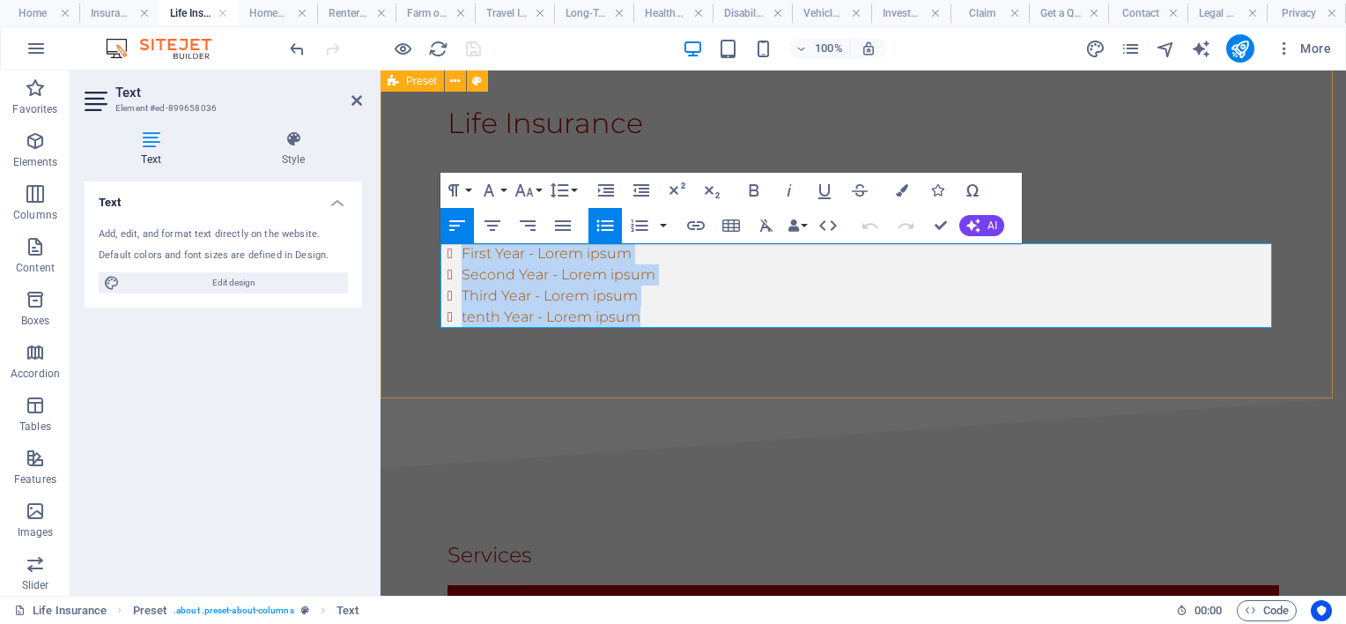
drag, startPoint x: 642, startPoint y: 320, endPoint x: 388, endPoint y: 181, distance: 289.7
click at [391, 186] on div "Life Insurance Overview First Year - Lorem ipsum Second Year - Lorem ipsum Thir…" at bounding box center [863, 215] width 965 height 366
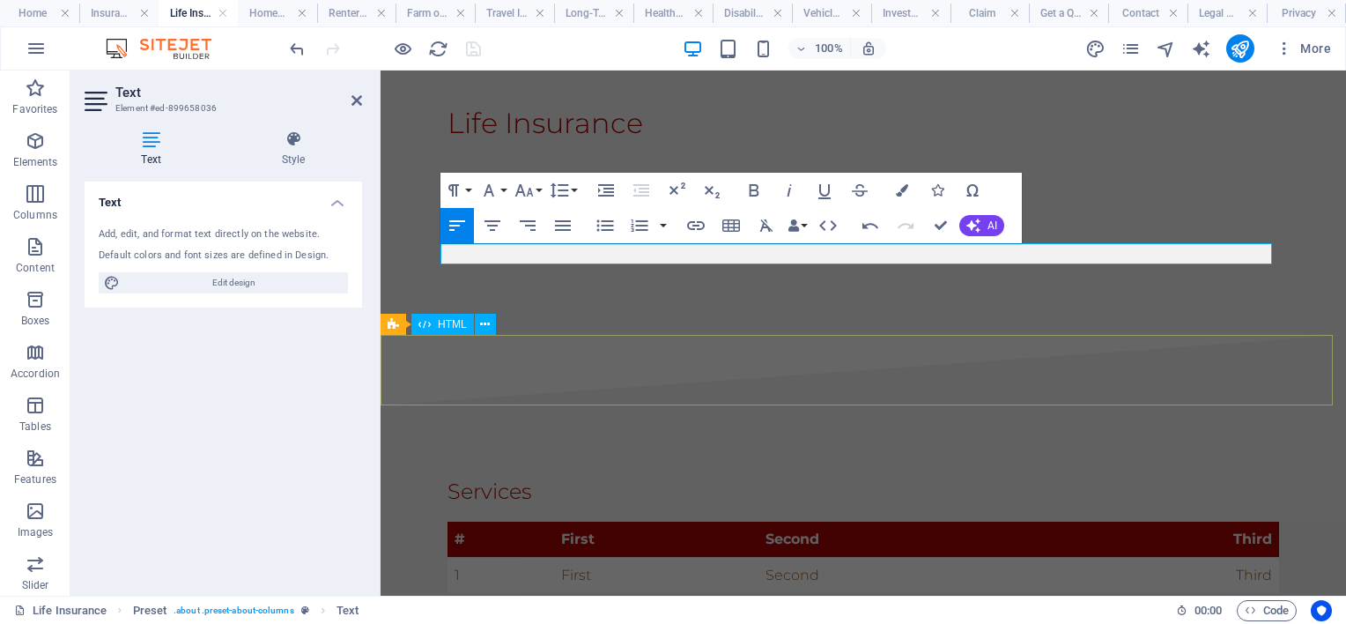
click at [480, 391] on div at bounding box center [863, 370] width 965 height 70
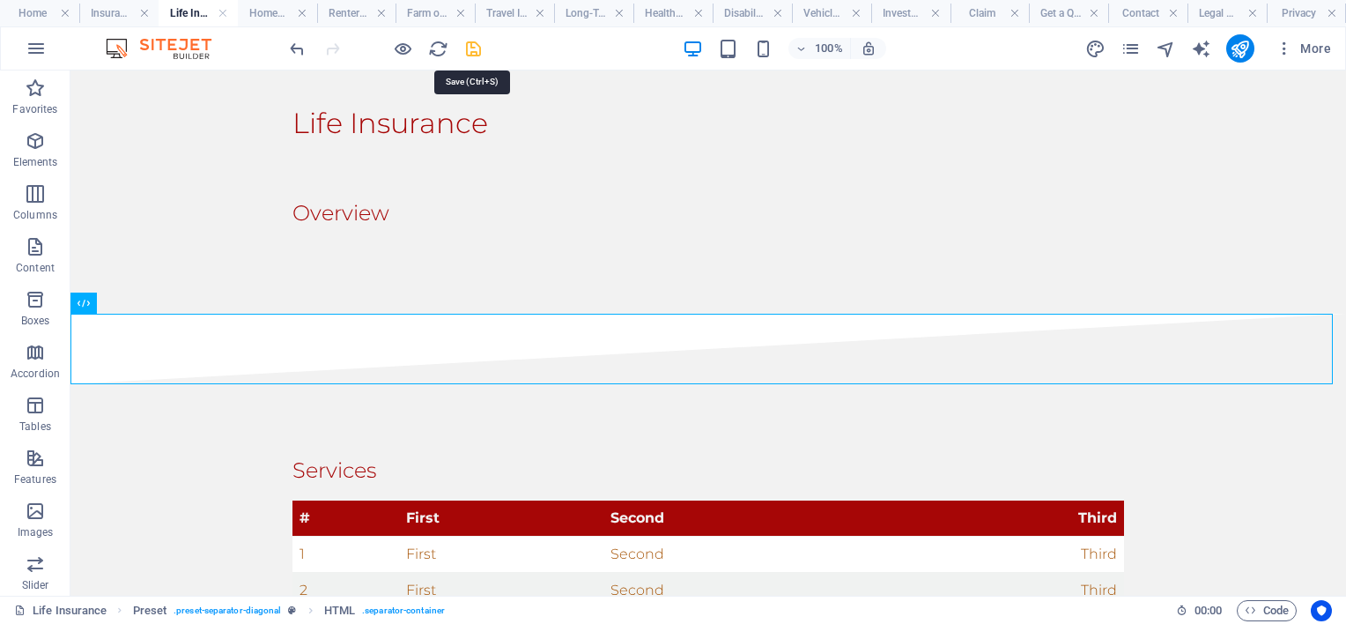
drag, startPoint x: 471, startPoint y: 46, endPoint x: 603, endPoint y: 145, distance: 164.7
click at [471, 46] on icon "save" at bounding box center [473, 49] width 20 height 20
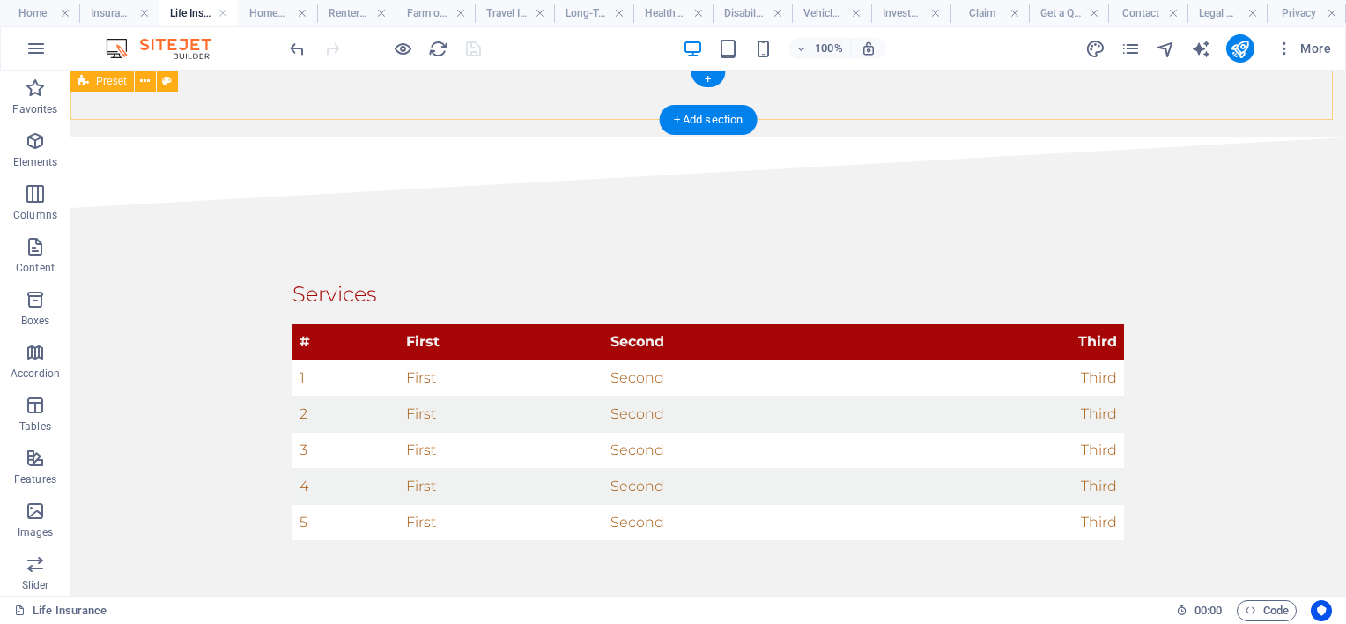
scroll to position [0, 0]
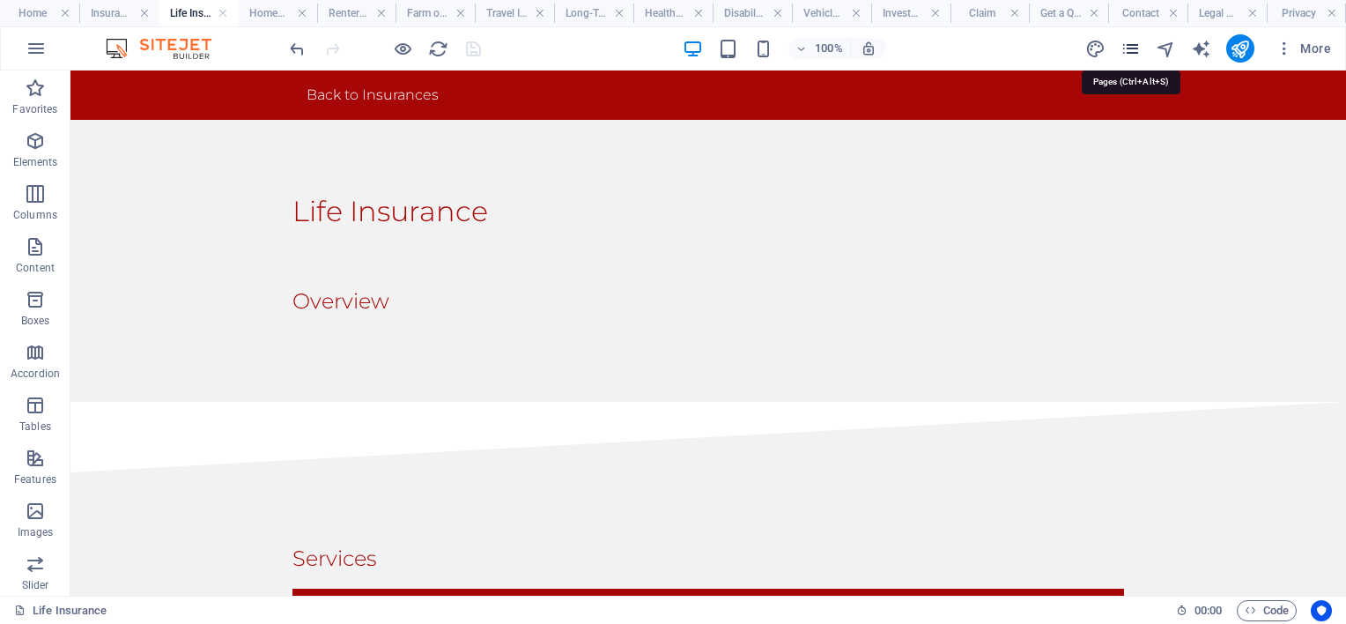
click at [1135, 40] on icon "pages" at bounding box center [1130, 49] width 20 height 20
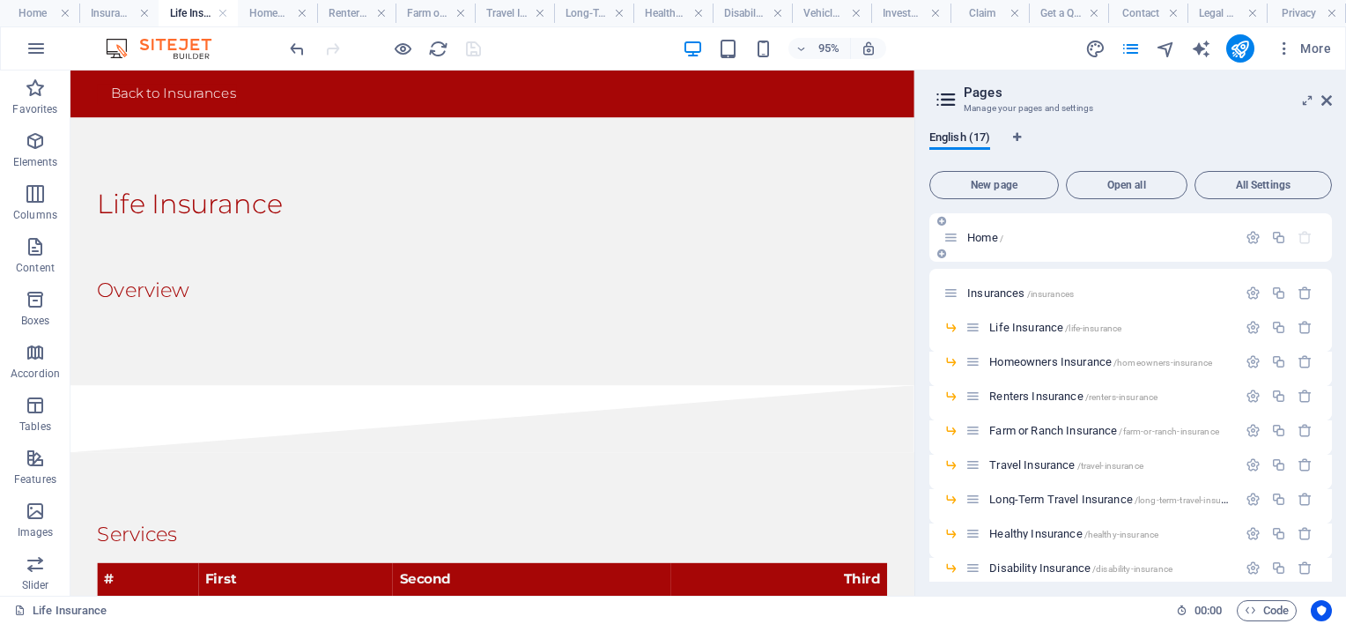
click at [980, 240] on span "Home /" at bounding box center [985, 237] width 36 height 13
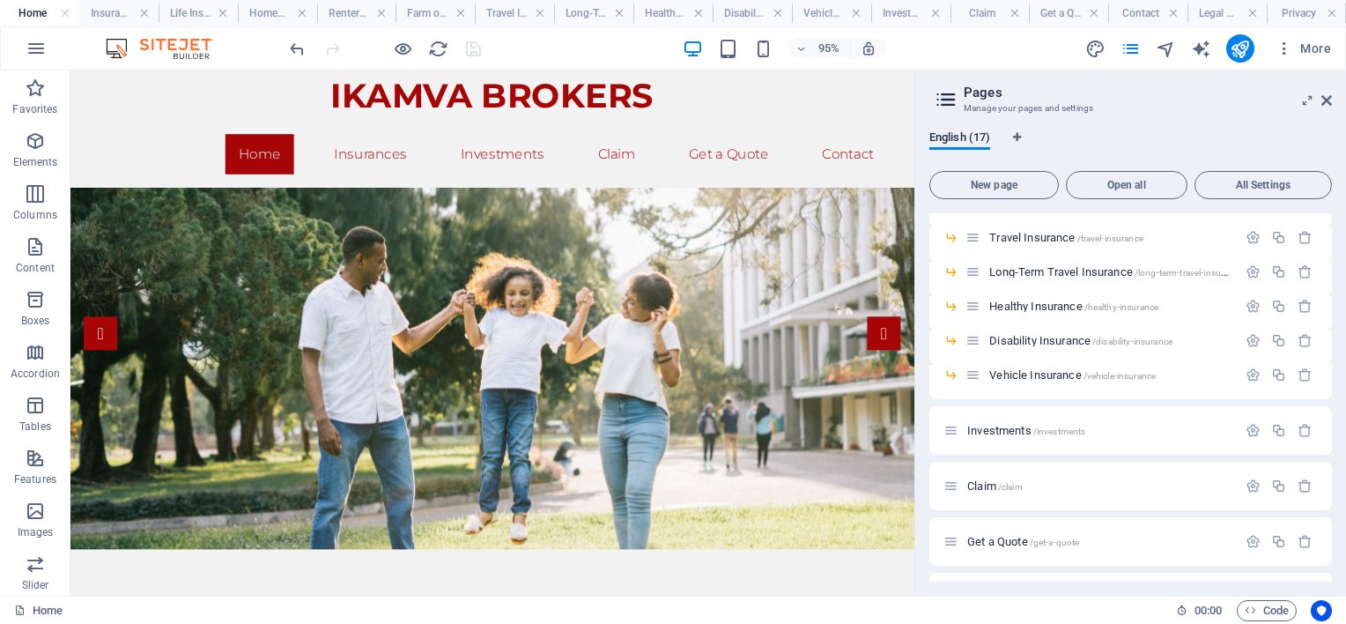
scroll to position [352, 0]
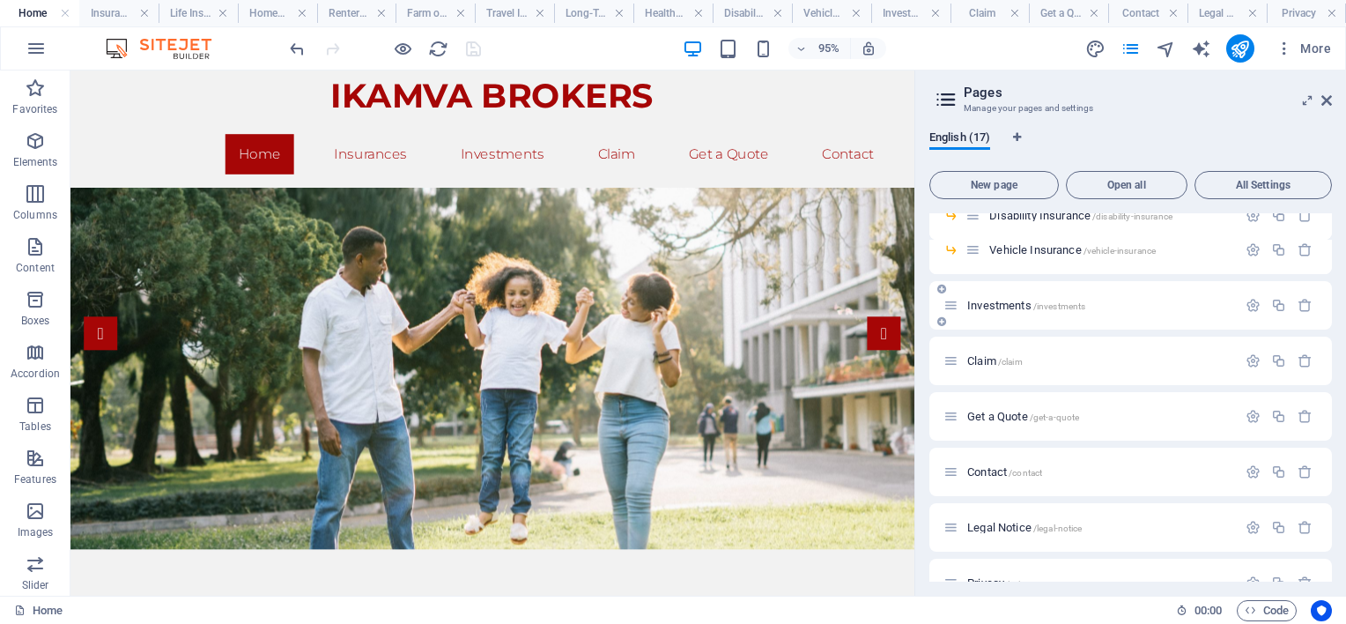
click at [952, 310] on icon at bounding box center [950, 305] width 15 height 15
click at [943, 307] on icon at bounding box center [950, 305] width 15 height 15
click at [984, 307] on span "Investments /investments" at bounding box center [1026, 305] width 118 height 13
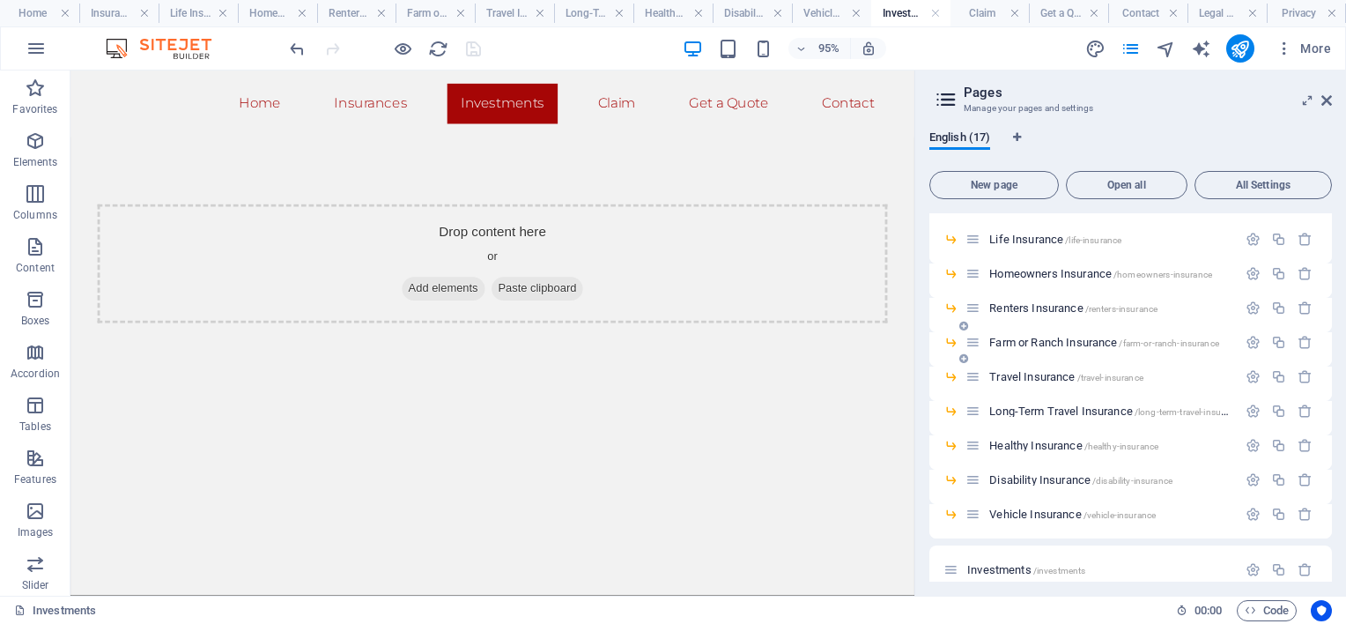
scroll to position [0, 0]
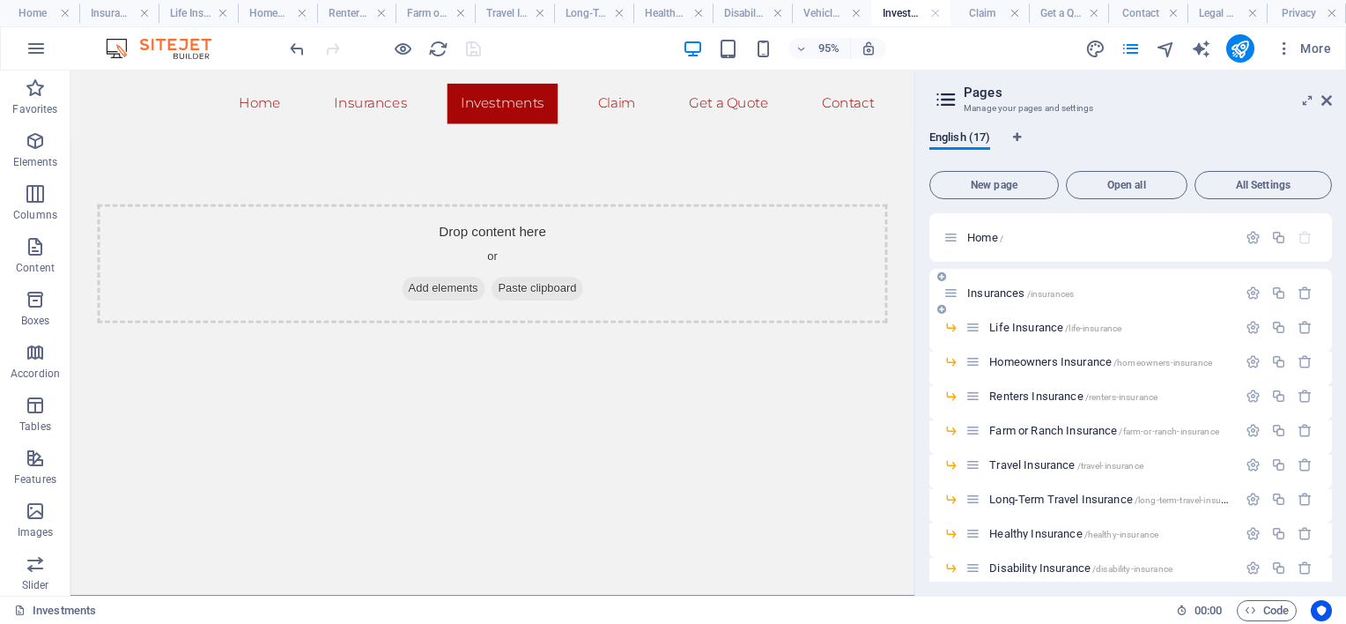
click at [1000, 292] on span "Insurances /insurances" at bounding box center [1020, 292] width 107 height 13
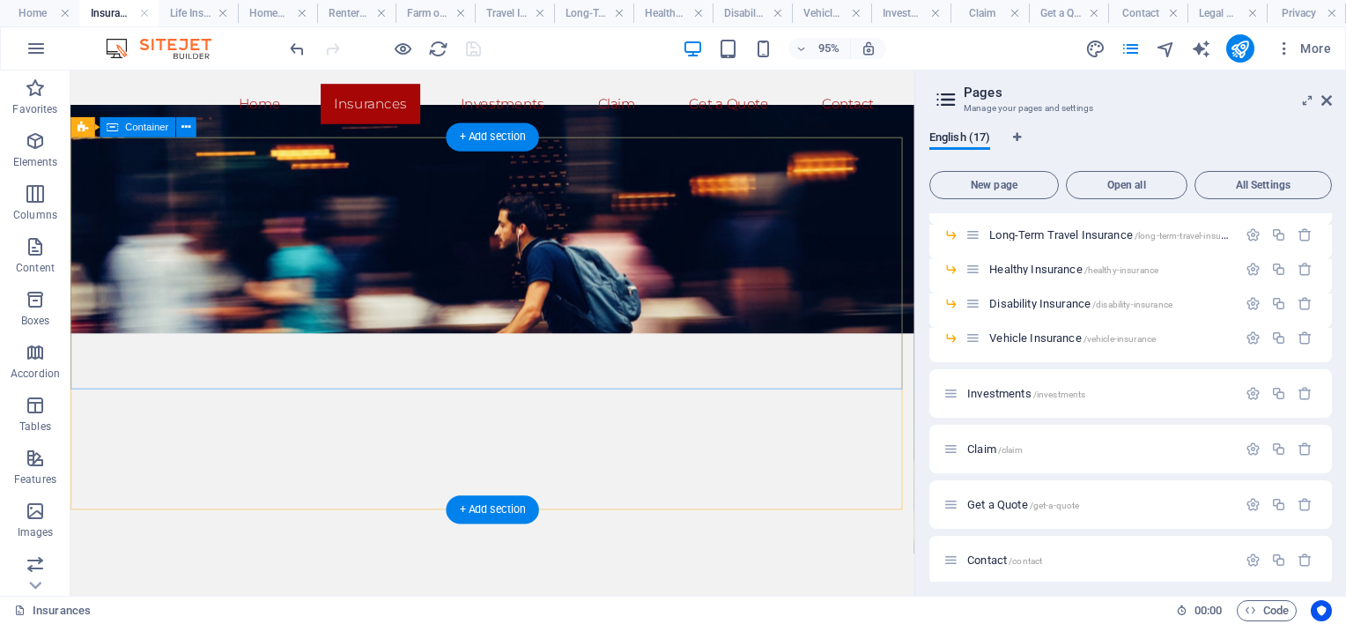
scroll to position [88, 0]
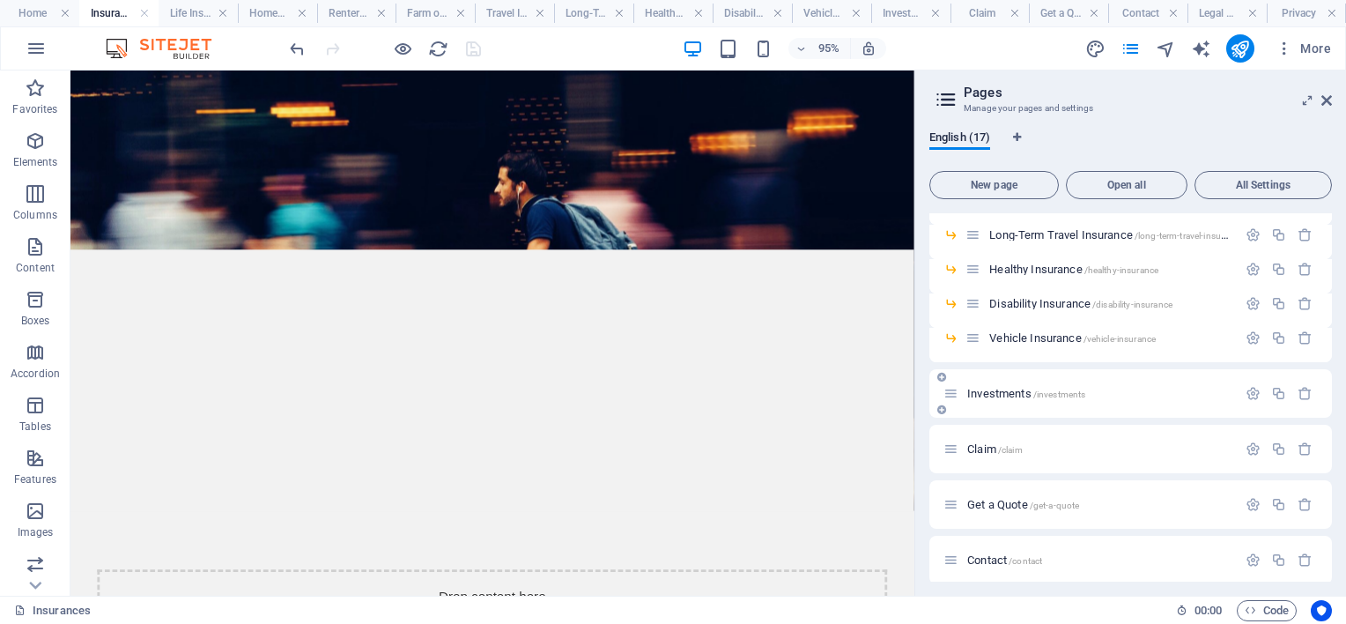
click at [989, 389] on span "Investments /investments" at bounding box center [1026, 393] width 118 height 13
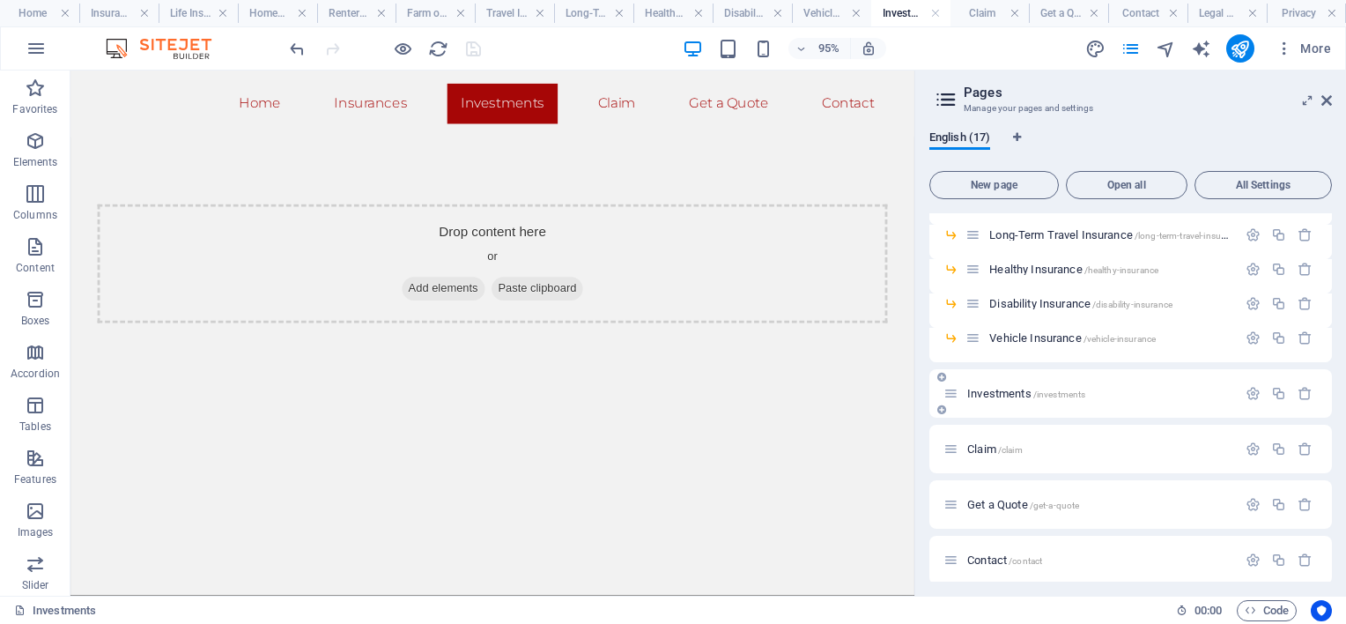
scroll to position [0, 0]
click at [507, 387] on div "+ Add section" at bounding box center [492, 389] width 92 height 28
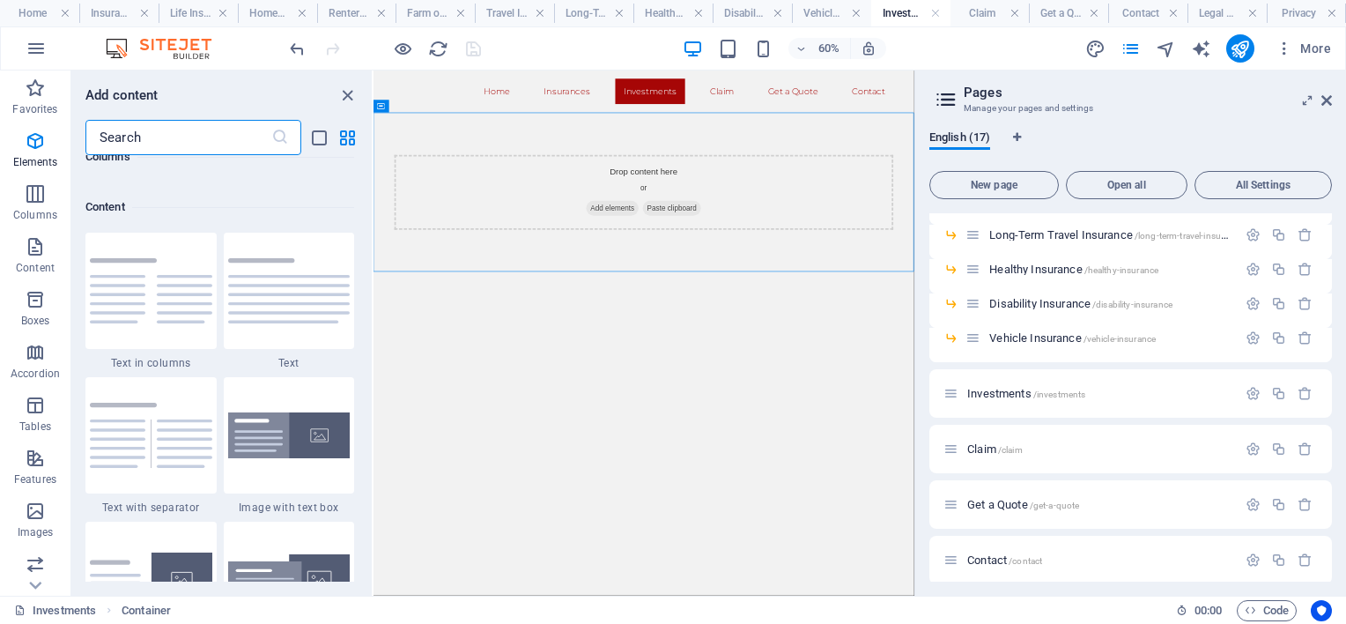
scroll to position [3082, 0]
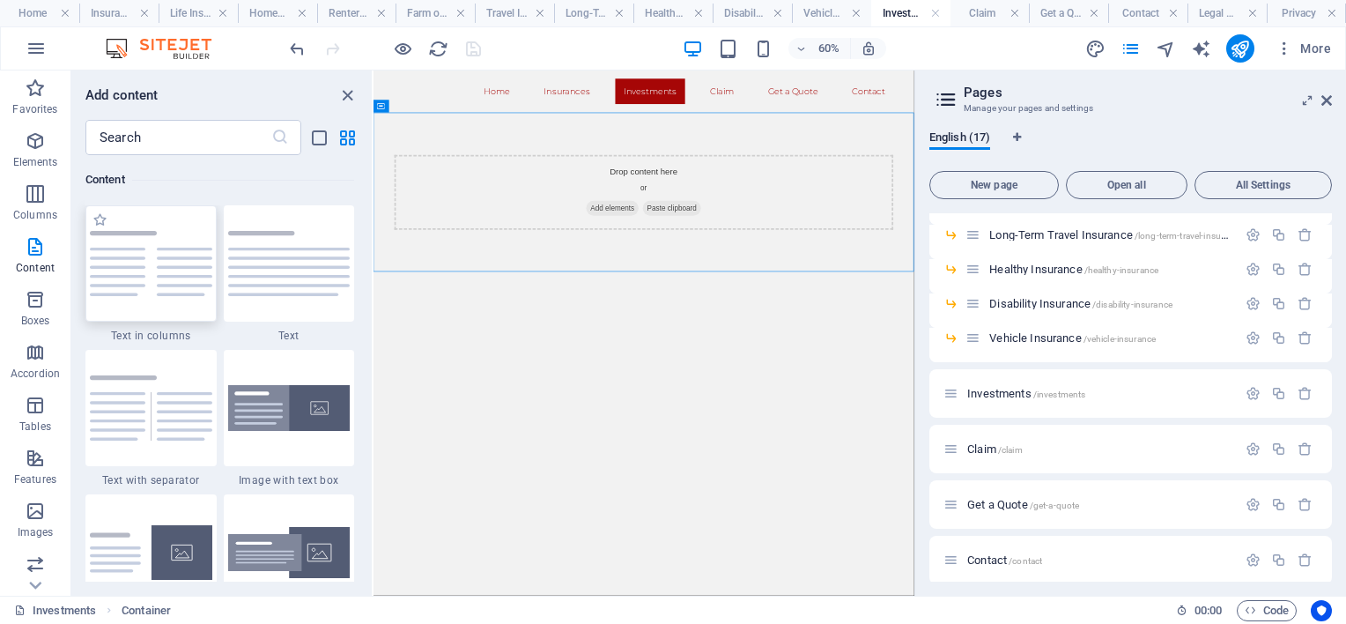
click at [168, 304] on div at bounding box center [150, 263] width 131 height 116
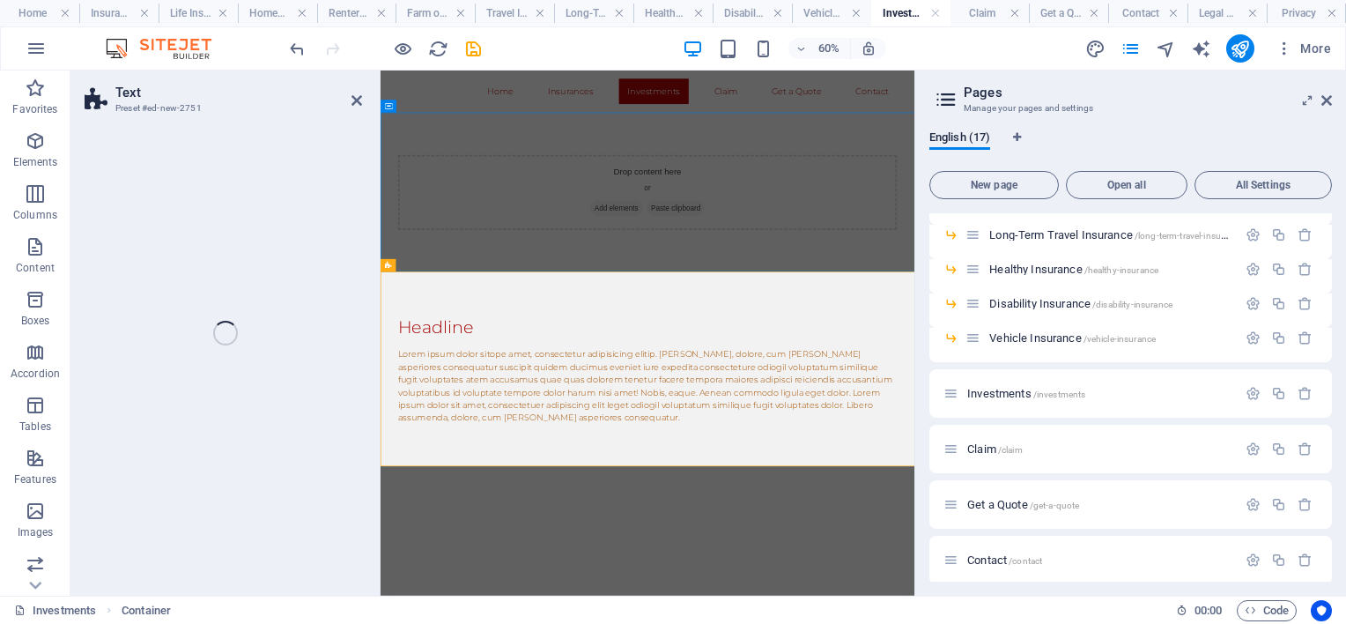
select select "rem"
select select "preset-text-v2-columns"
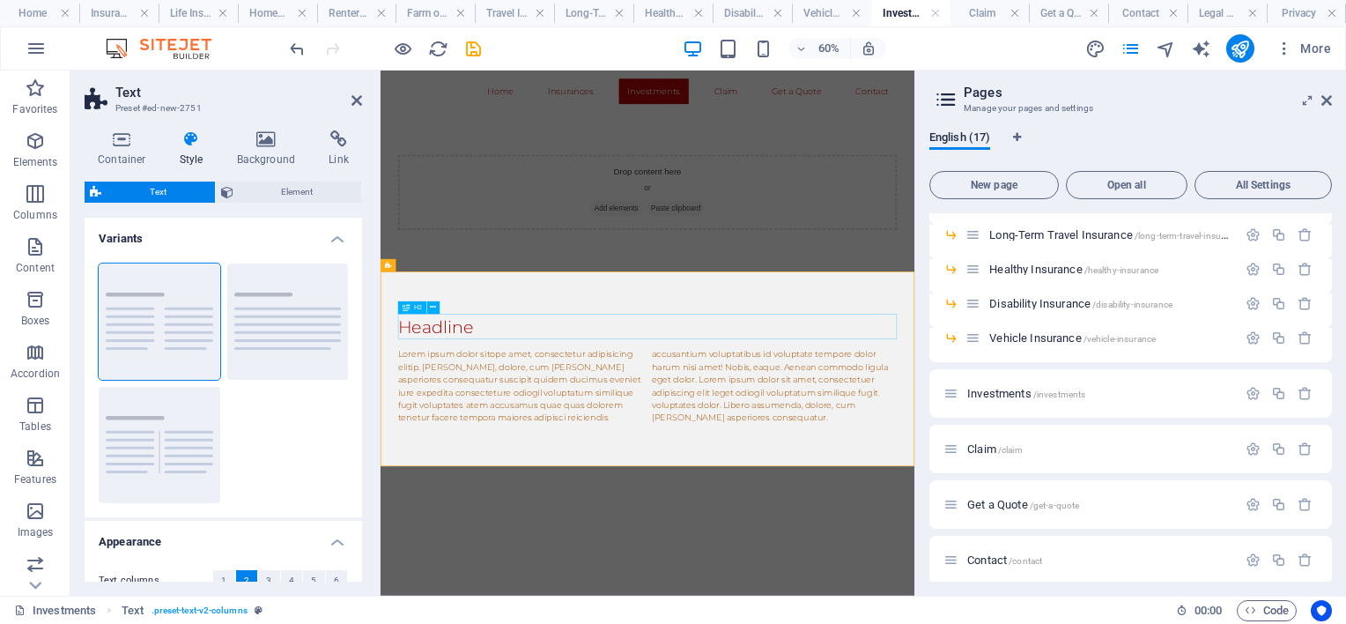
click at [590, 494] on div "Headline" at bounding box center [826, 498] width 832 height 42
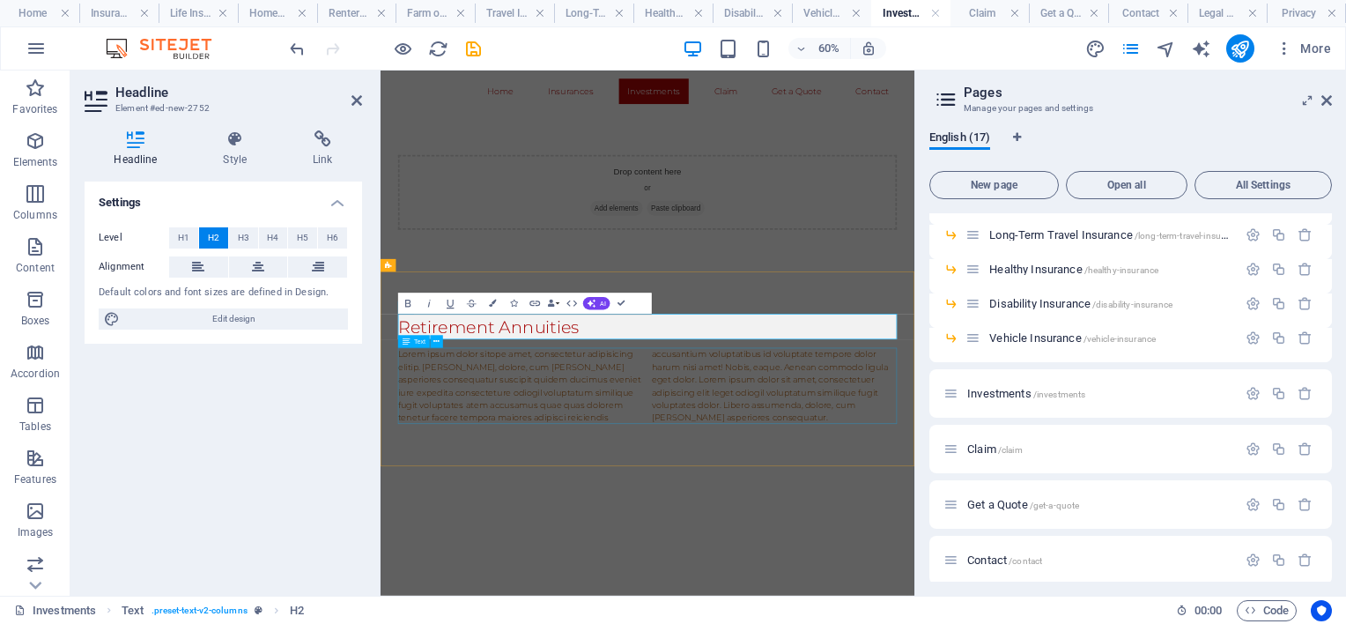
click at [645, 605] on div "Lorem ipsum dolor sitope amet, consectetur adipisicing elitip. [PERSON_NAME], d…" at bounding box center [826, 597] width 832 height 127
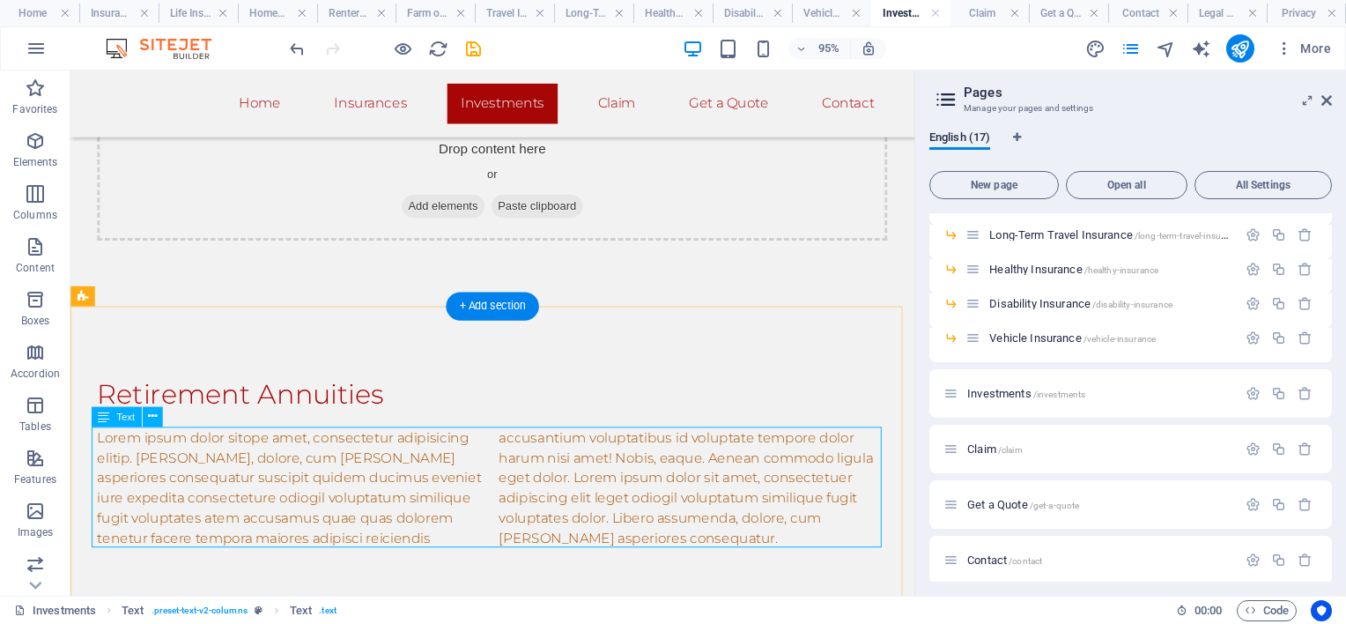
scroll to position [88, 0]
click at [497, 560] on div "Lorem ipsum dolor sitope amet, consectetur adipisicing elitip. [PERSON_NAME], d…" at bounding box center [515, 509] width 832 height 127
drag, startPoint x: 497, startPoint y: 559, endPoint x: 231, endPoint y: 847, distance: 391.5
click at [498, 560] on div "Lorem ipsum dolor sitope amet, consectetur adipisicing elitip. [PERSON_NAME], d…" at bounding box center [515, 509] width 832 height 127
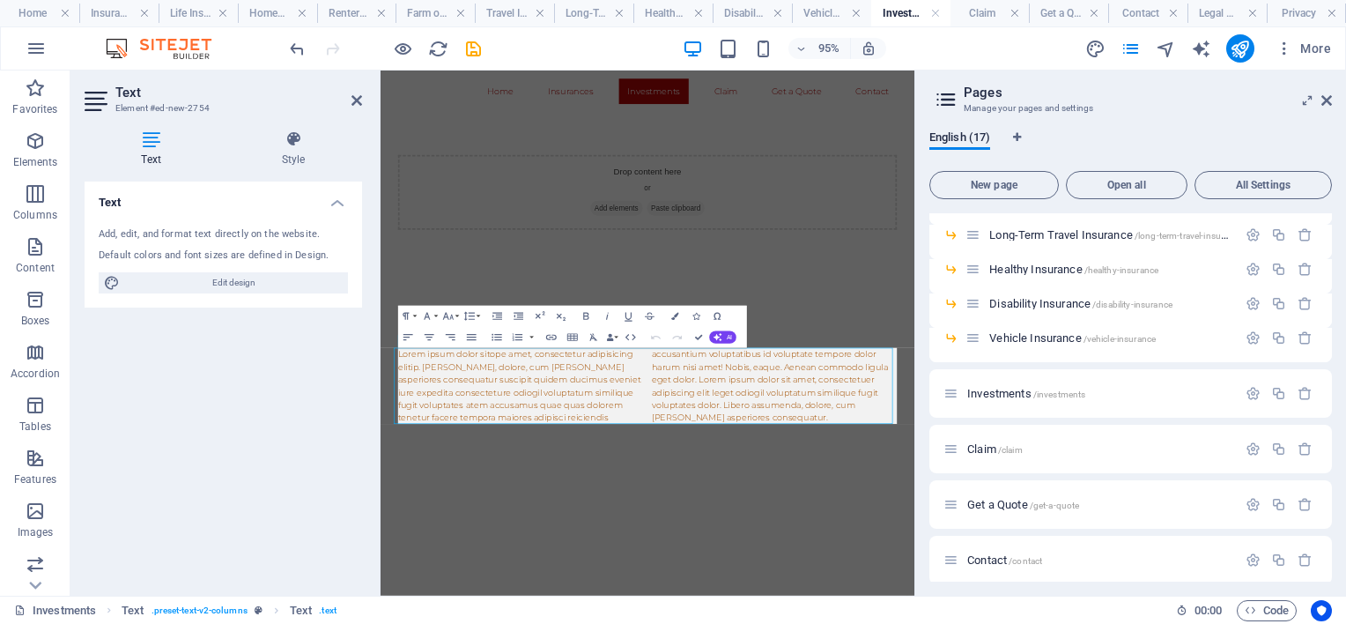
scroll to position [0, 0]
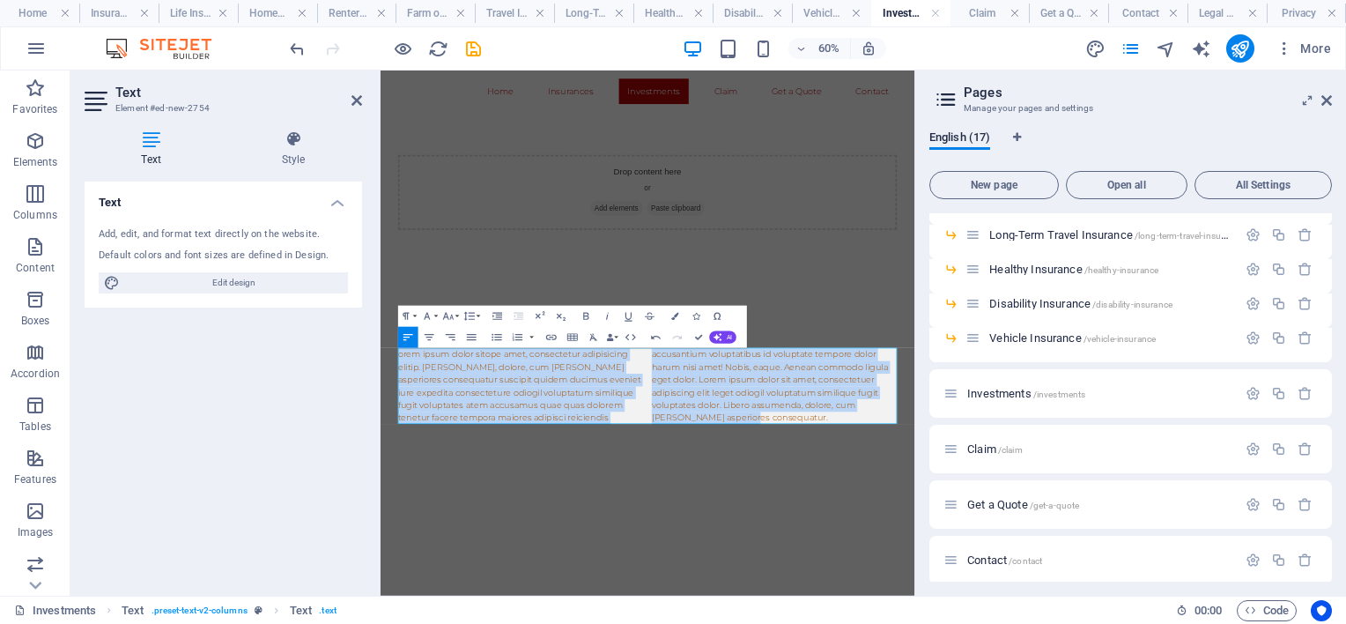
drag, startPoint x: 1226, startPoint y: 636, endPoint x: 240, endPoint y: 397, distance: 1015.1
click at [381, 397] on html "Skip to main content Home Insurances Investments Claim Get a Quote Contact Drop…" at bounding box center [826, 400] width 890 height 661
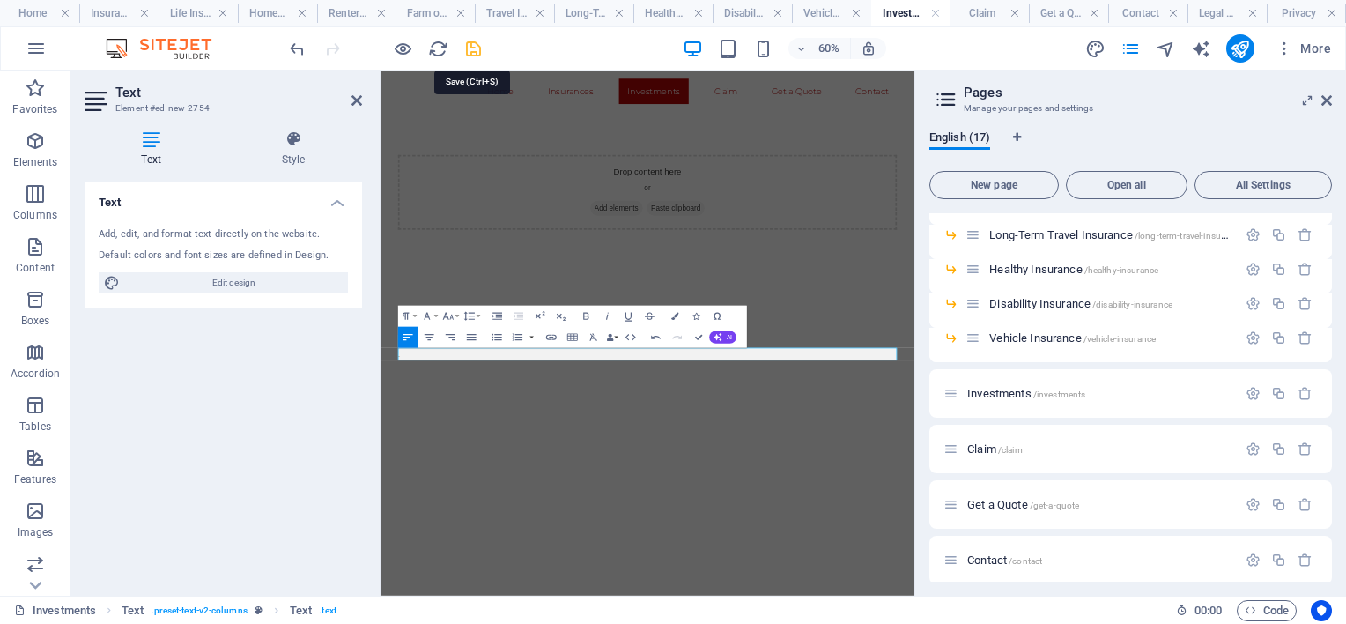
drag, startPoint x: 469, startPoint y: 49, endPoint x: 675, endPoint y: 216, distance: 265.0
click at [469, 49] on icon "save" at bounding box center [473, 49] width 20 height 20
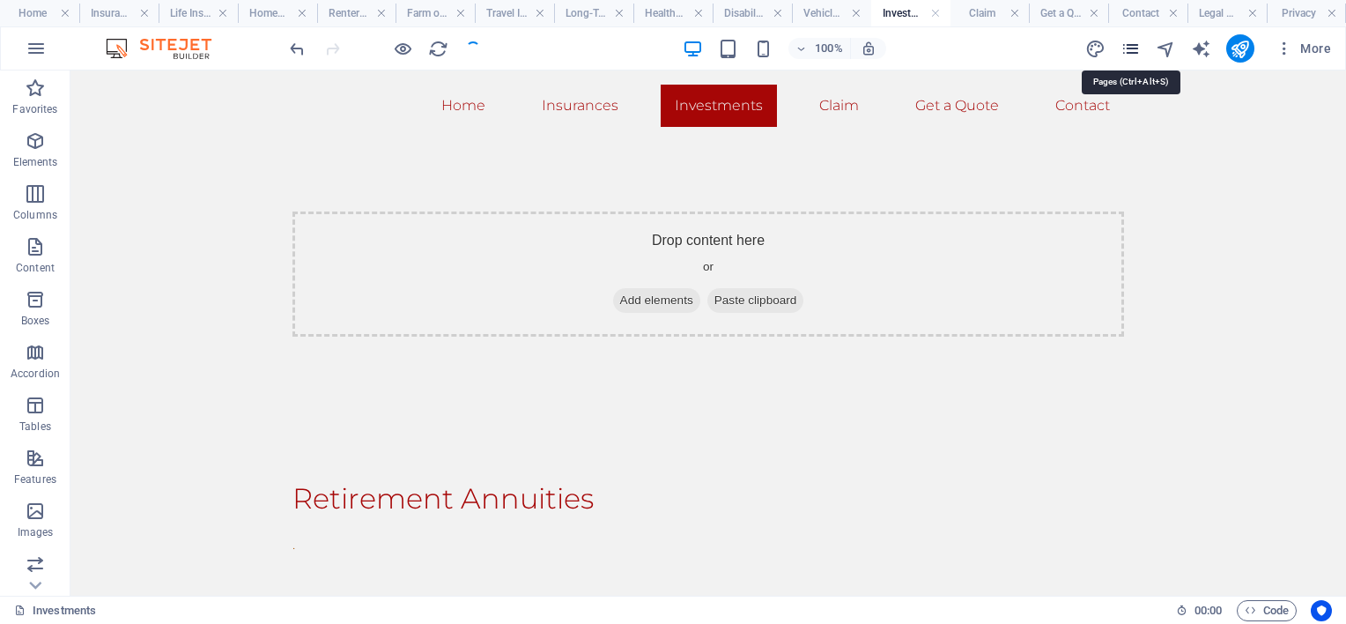
click at [1135, 48] on icon "pages" at bounding box center [1130, 49] width 20 height 20
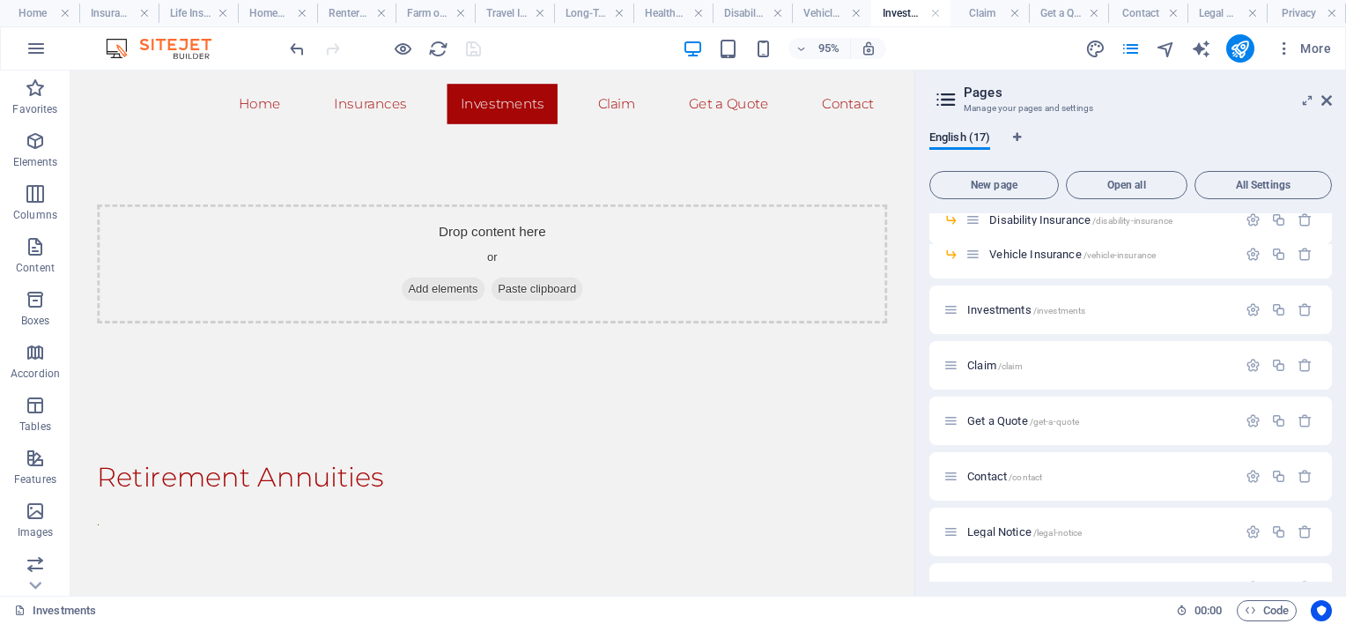
scroll to position [352, 0]
click at [980, 309] on span "Investments /investments" at bounding box center [1026, 305] width 118 height 13
click at [987, 303] on span "Investments /investments" at bounding box center [1026, 305] width 118 height 13
click at [1041, 301] on span "/investments" at bounding box center [1059, 306] width 53 height 10
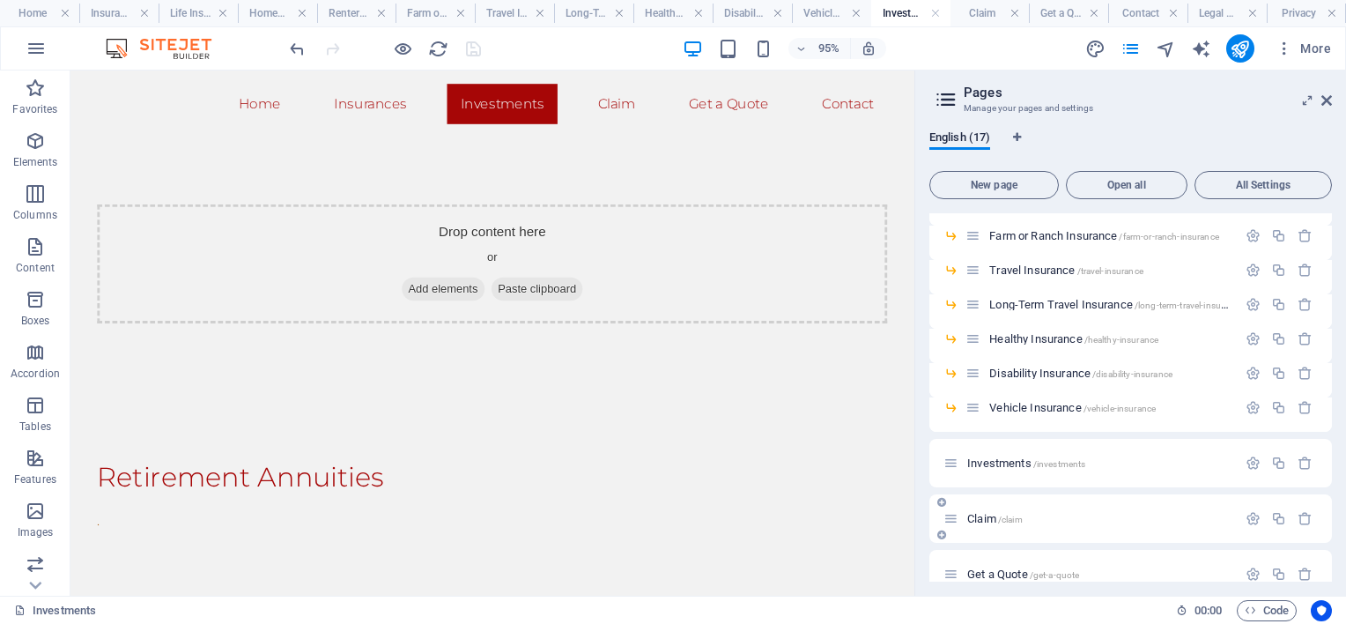
scroll to position [120, 0]
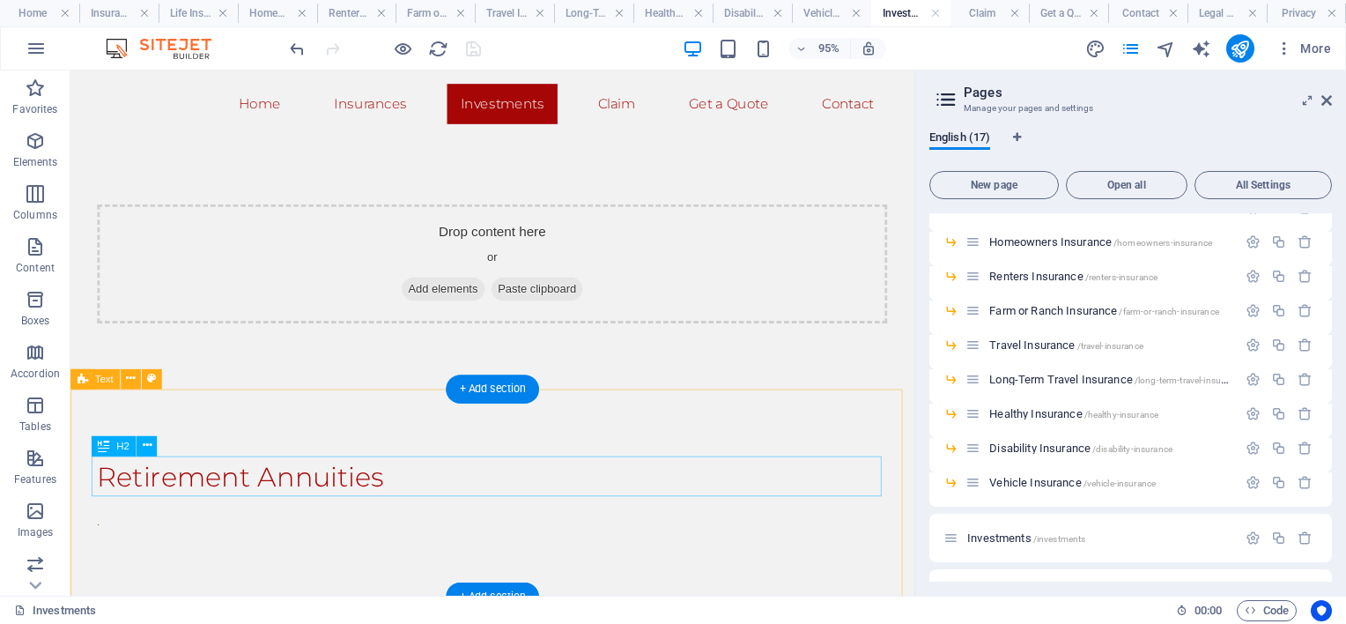
click at [401, 494] on div "Retirement Annuities" at bounding box center [515, 498] width 832 height 42
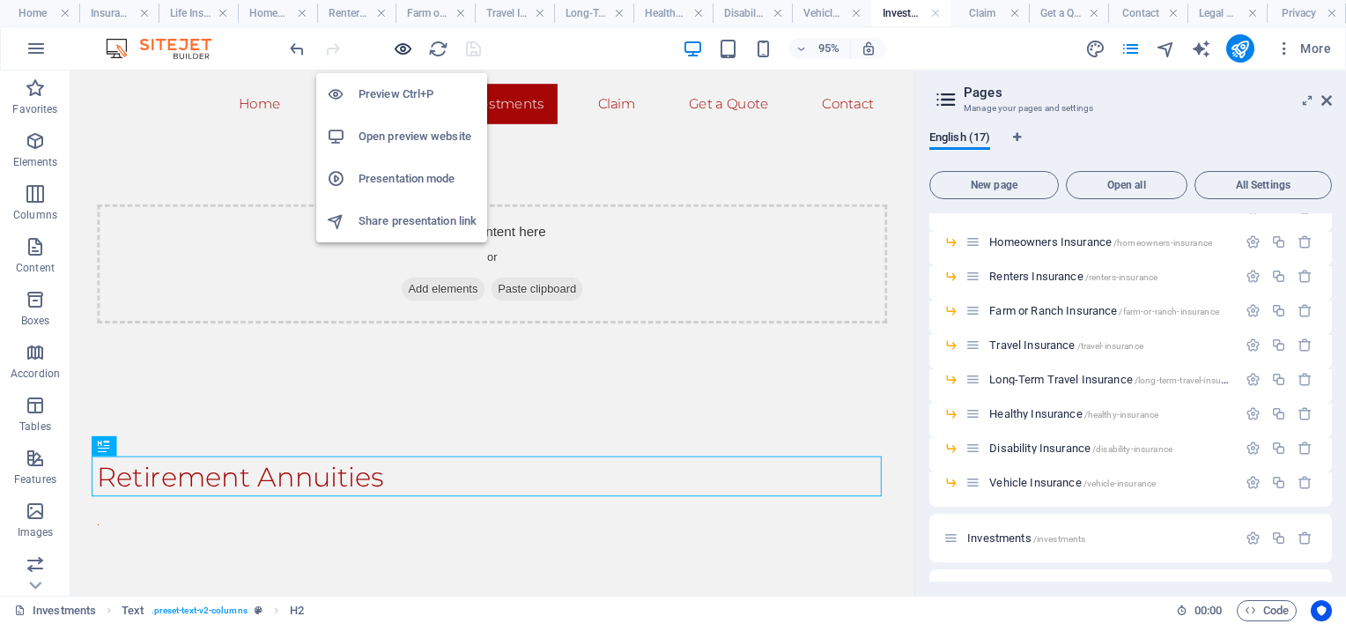
click at [404, 45] on icon "button" at bounding box center [403, 49] width 20 height 20
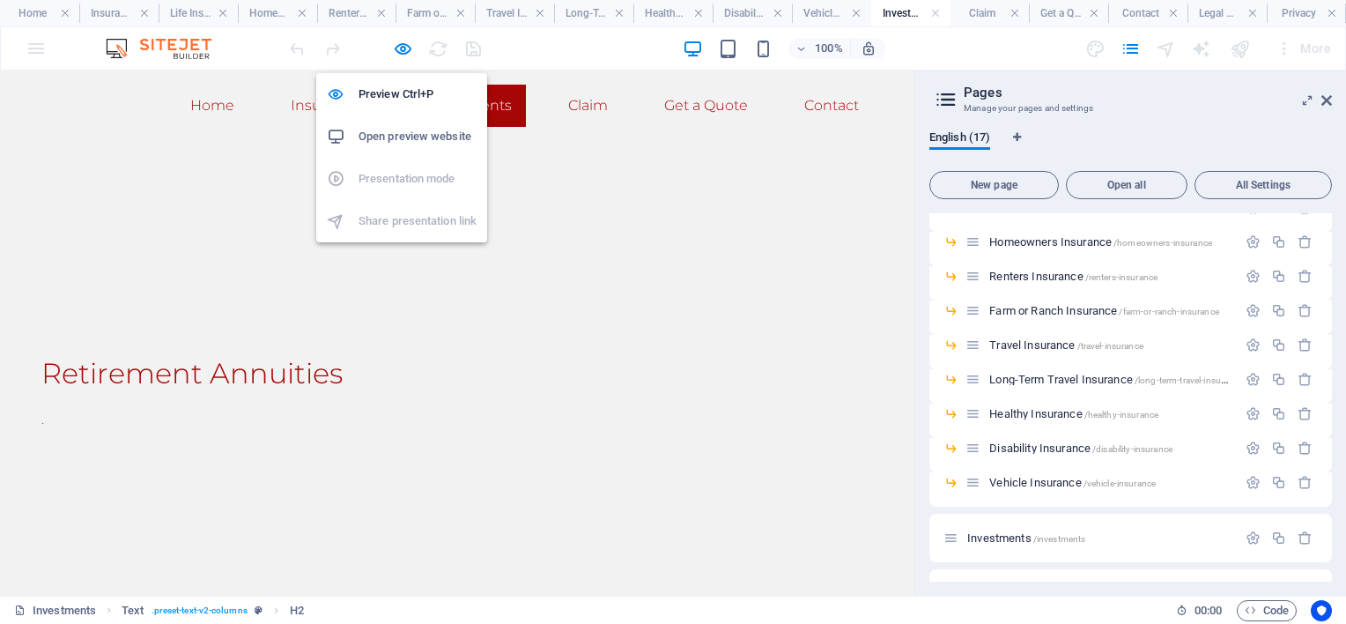
click at [387, 137] on h6 "Open preview website" at bounding box center [418, 136] width 118 height 21
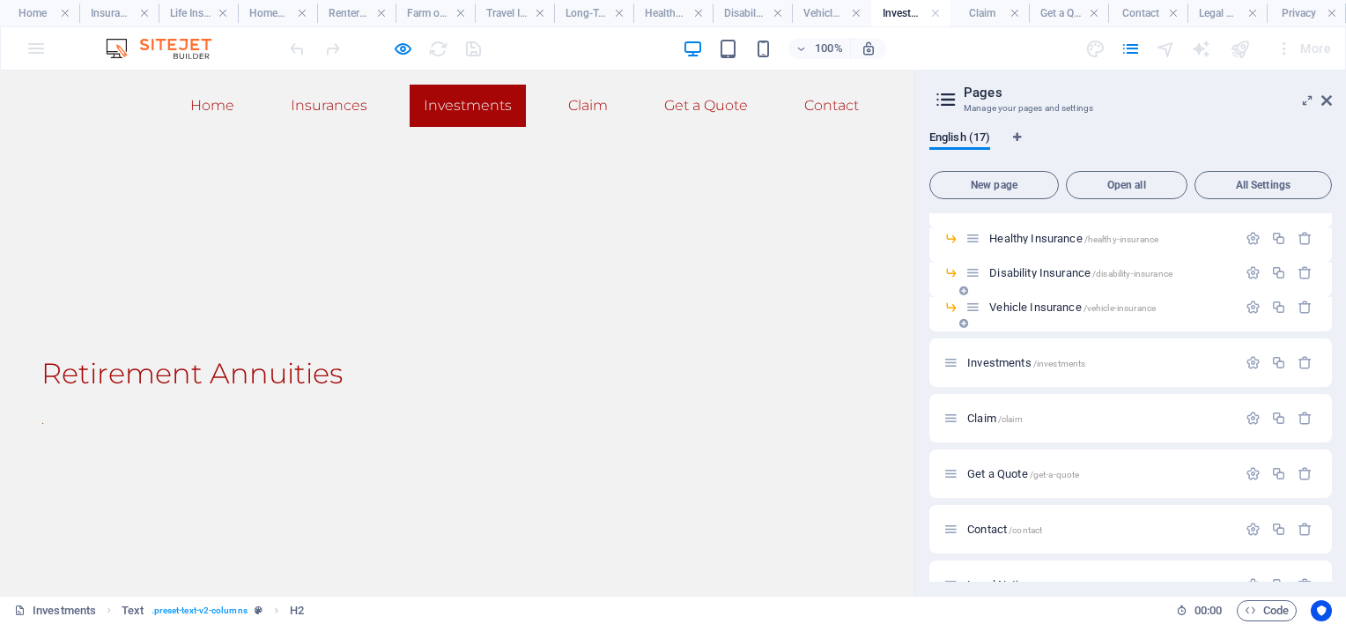
scroll to position [296, 0]
click at [362, 307] on div "Retirement Annuities ." at bounding box center [457, 391] width 914 height 218
drag, startPoint x: 250, startPoint y: 384, endPoint x: 404, endPoint y: 359, distance: 156.1
click at [250, 384] on h2 "Retirement Annuities" at bounding box center [457, 373] width 832 height 42
click at [991, 353] on div "Investments /investments" at bounding box center [1089, 361] width 293 height 20
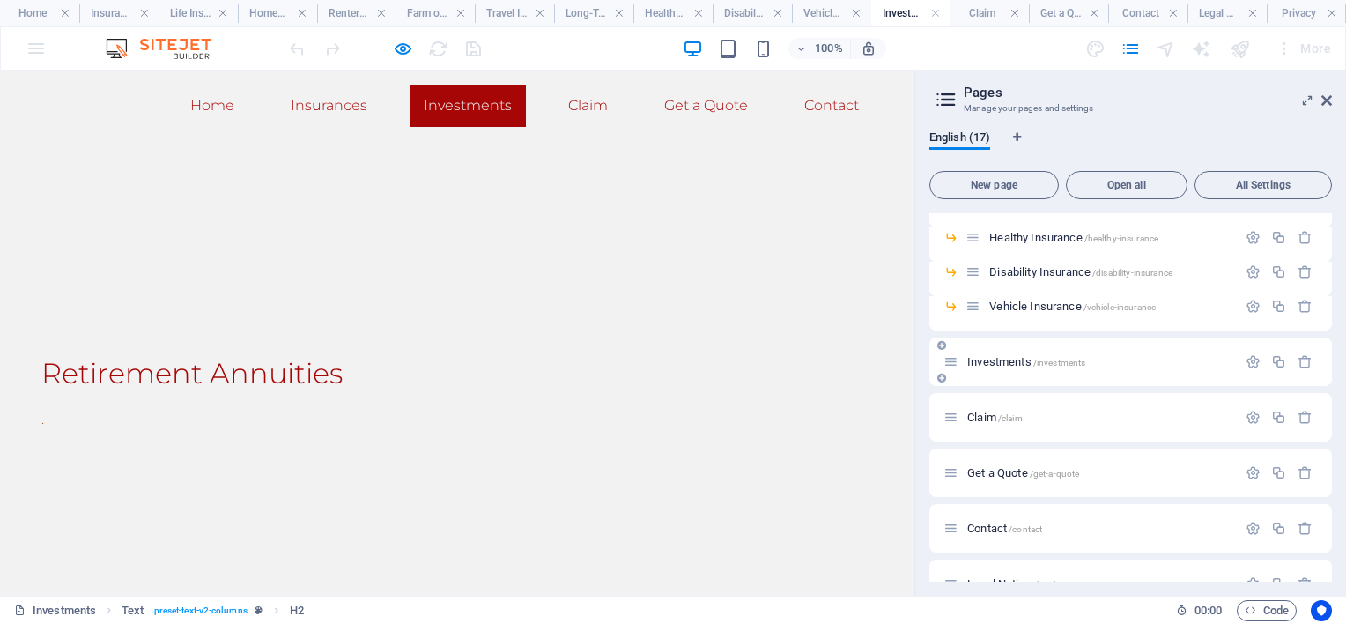
click at [997, 359] on span "Investments /investments" at bounding box center [1026, 361] width 118 height 13
click at [949, 364] on icon at bounding box center [950, 361] width 15 height 15
click at [950, 364] on icon at bounding box center [950, 361] width 15 height 15
click at [1051, 359] on span "/investments" at bounding box center [1059, 363] width 53 height 10
click at [987, 357] on span "Investments /investments" at bounding box center [1026, 361] width 118 height 13
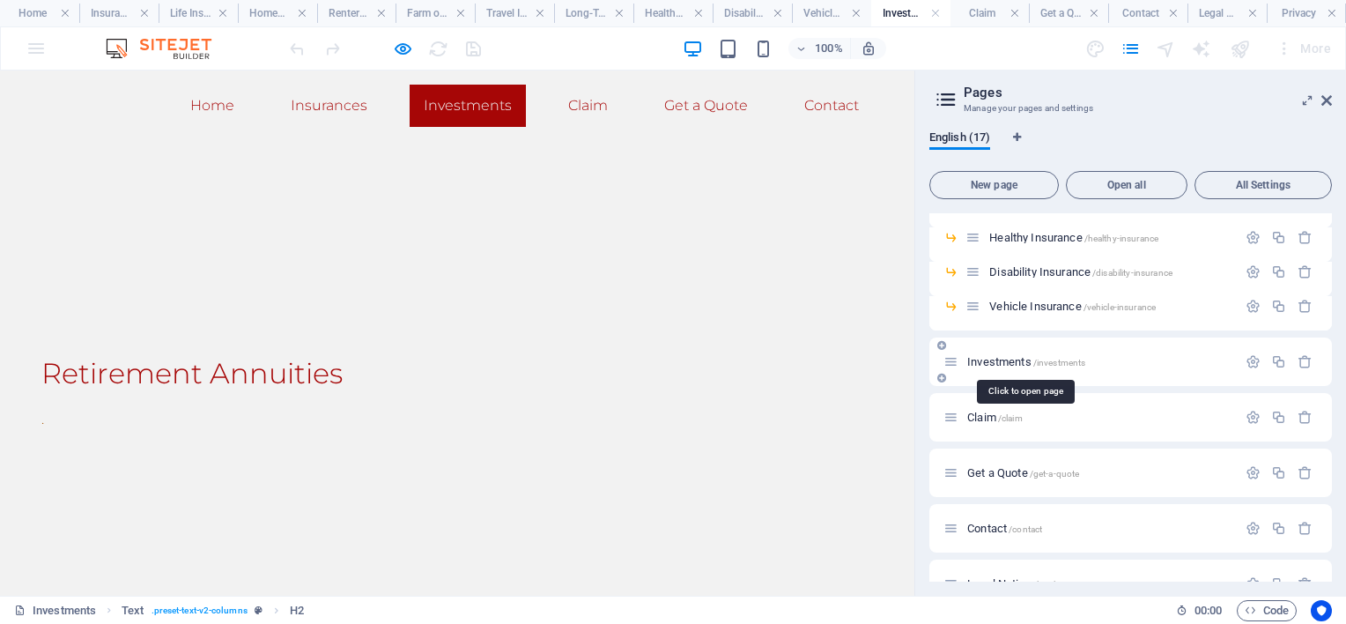
click at [987, 358] on span "Investments /investments" at bounding box center [1026, 361] width 118 height 13
click at [1246, 359] on icon "button" at bounding box center [1253, 361] width 15 height 15
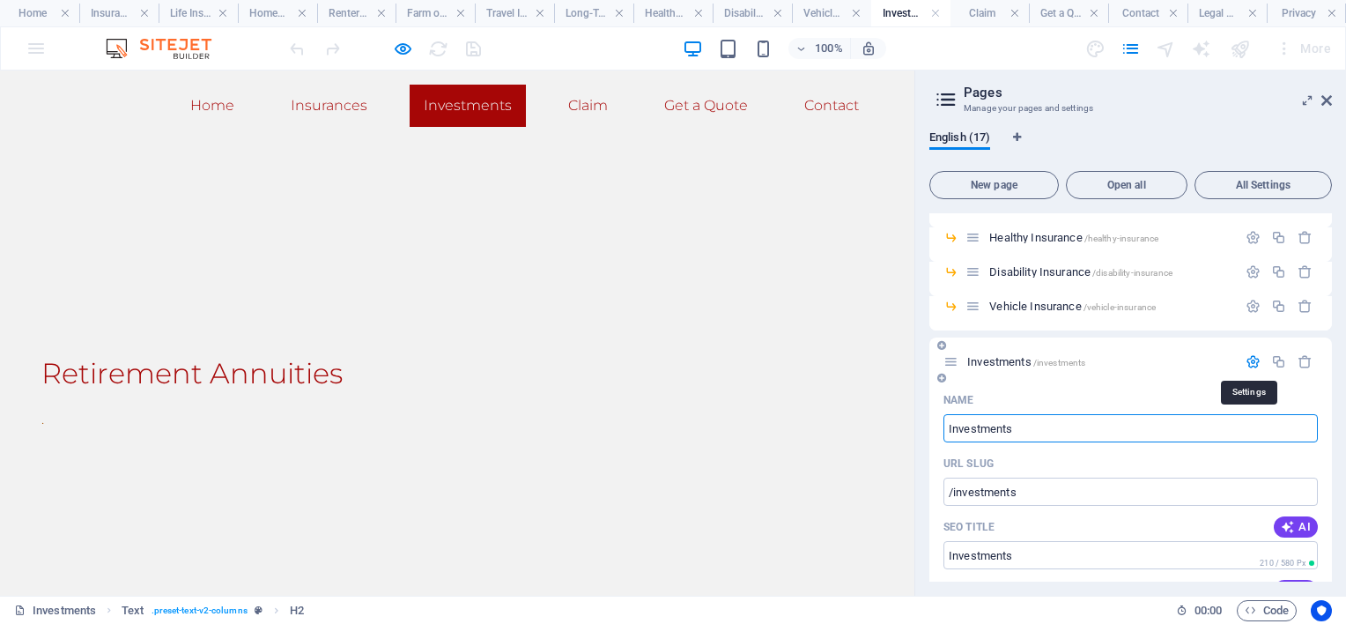
click at [1246, 359] on icon "button" at bounding box center [1253, 361] width 15 height 15
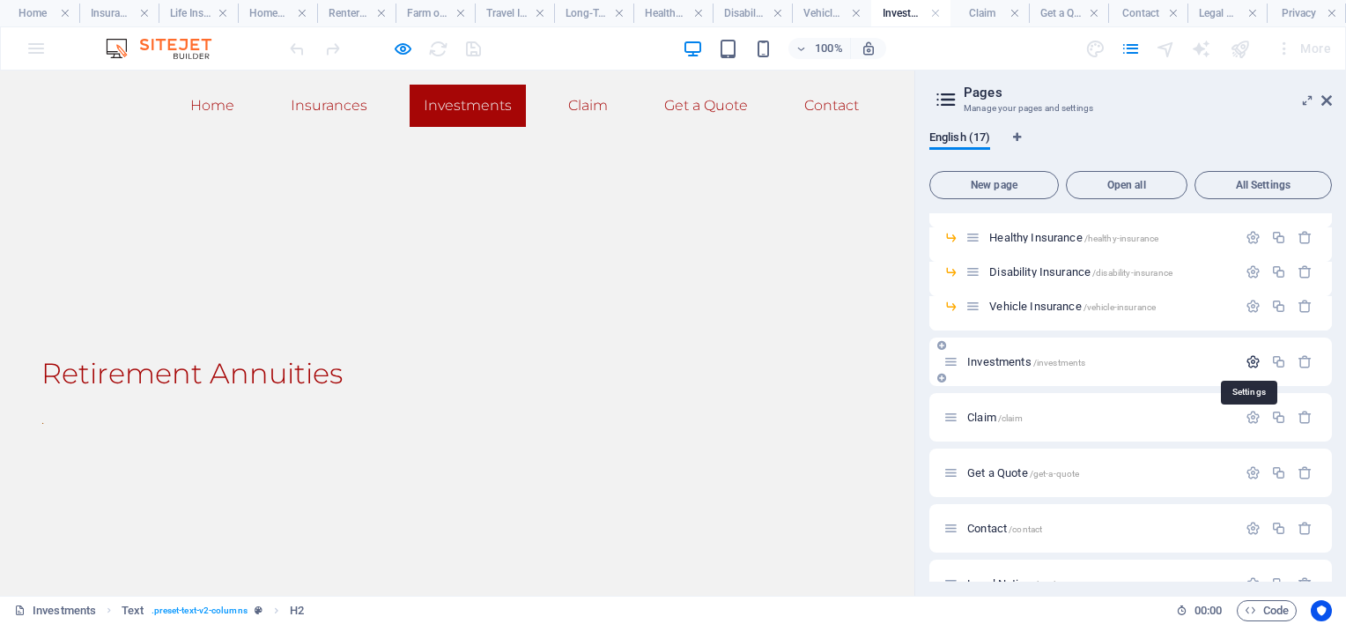
click at [1246, 359] on icon "button" at bounding box center [1253, 361] width 15 height 15
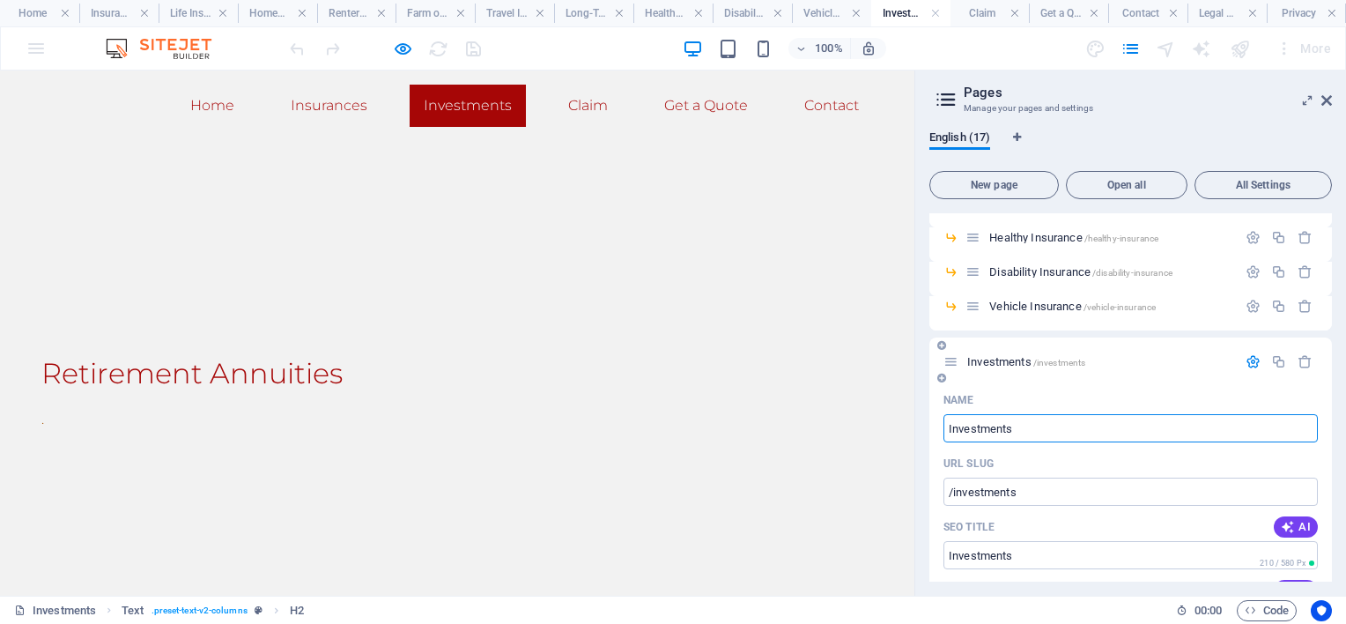
click at [947, 426] on input "Investments" at bounding box center [1130, 428] width 374 height 28
click at [947, 428] on input "Investments" at bounding box center [1130, 428] width 374 height 28
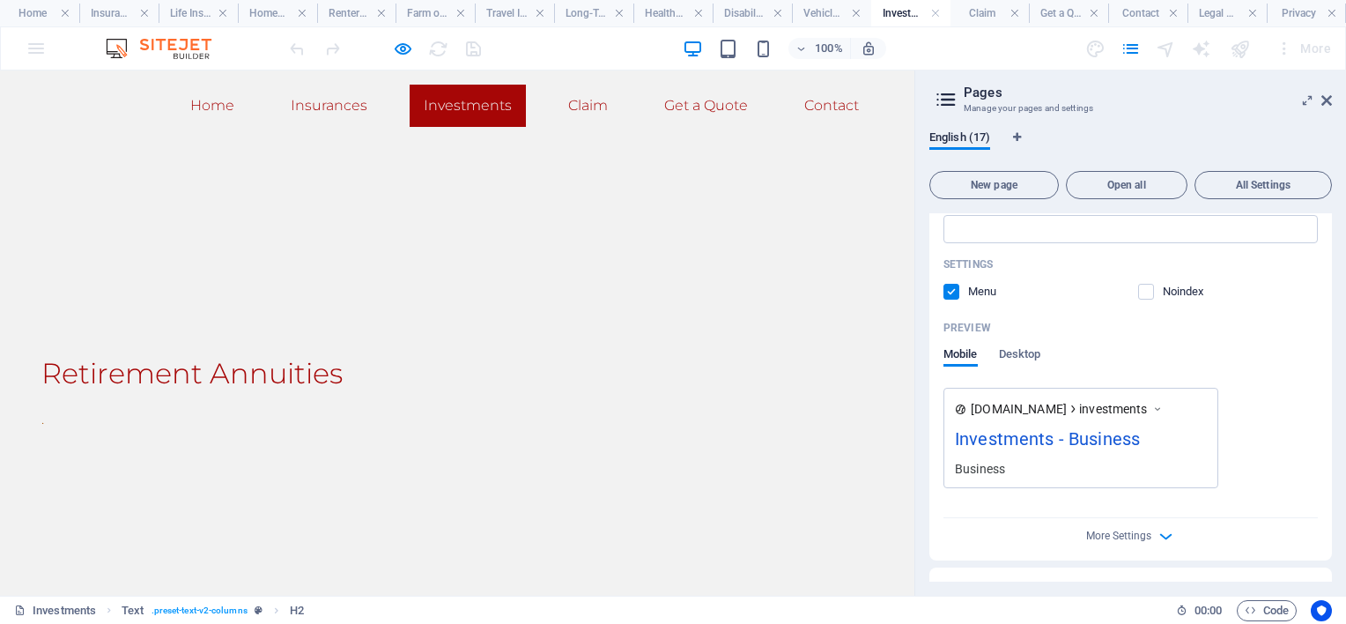
scroll to position [825, 0]
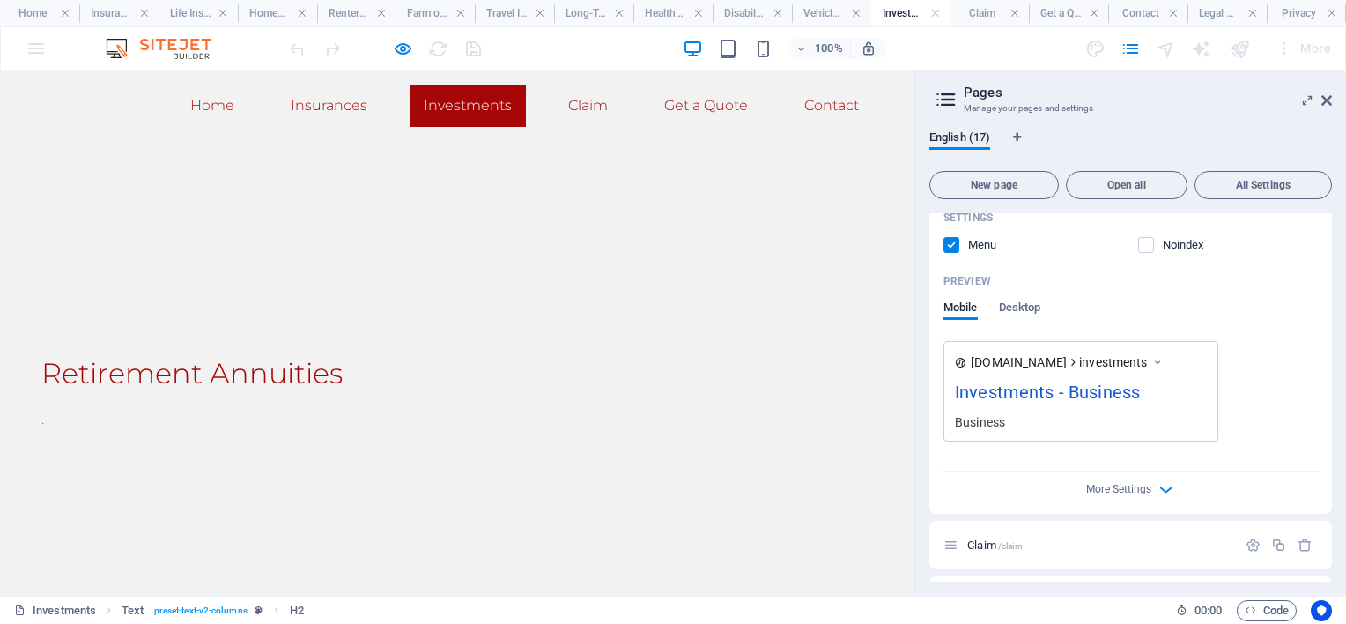
click at [270, 375] on h2 "Retirement Annuities" at bounding box center [457, 373] width 832 height 42
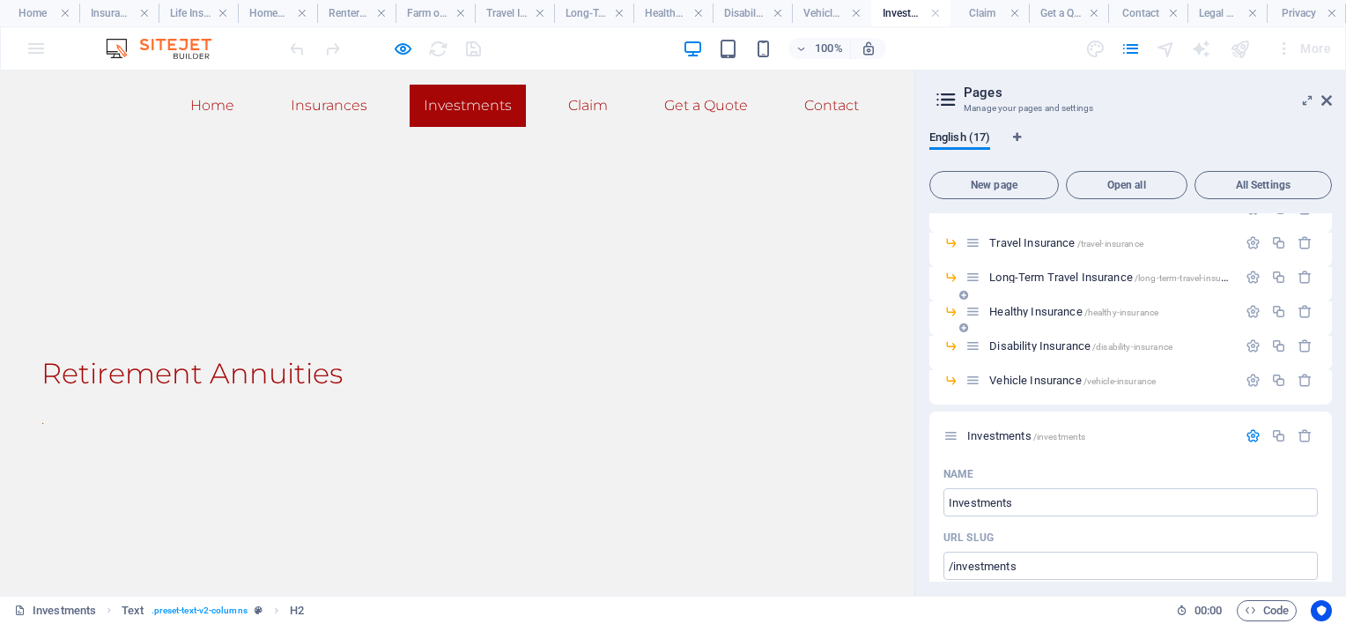
scroll to position [208, 0]
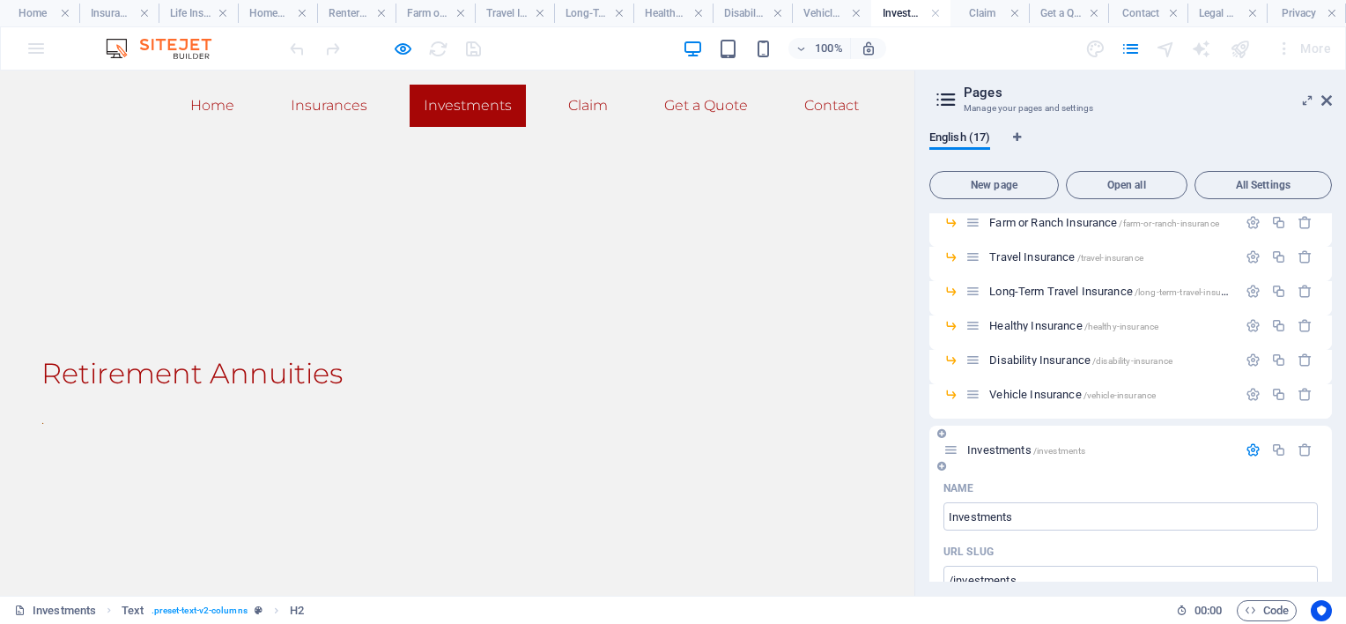
click at [995, 447] on span "Investments /investments" at bounding box center [1026, 449] width 118 height 13
click at [940, 462] on icon at bounding box center [941, 466] width 9 height 11
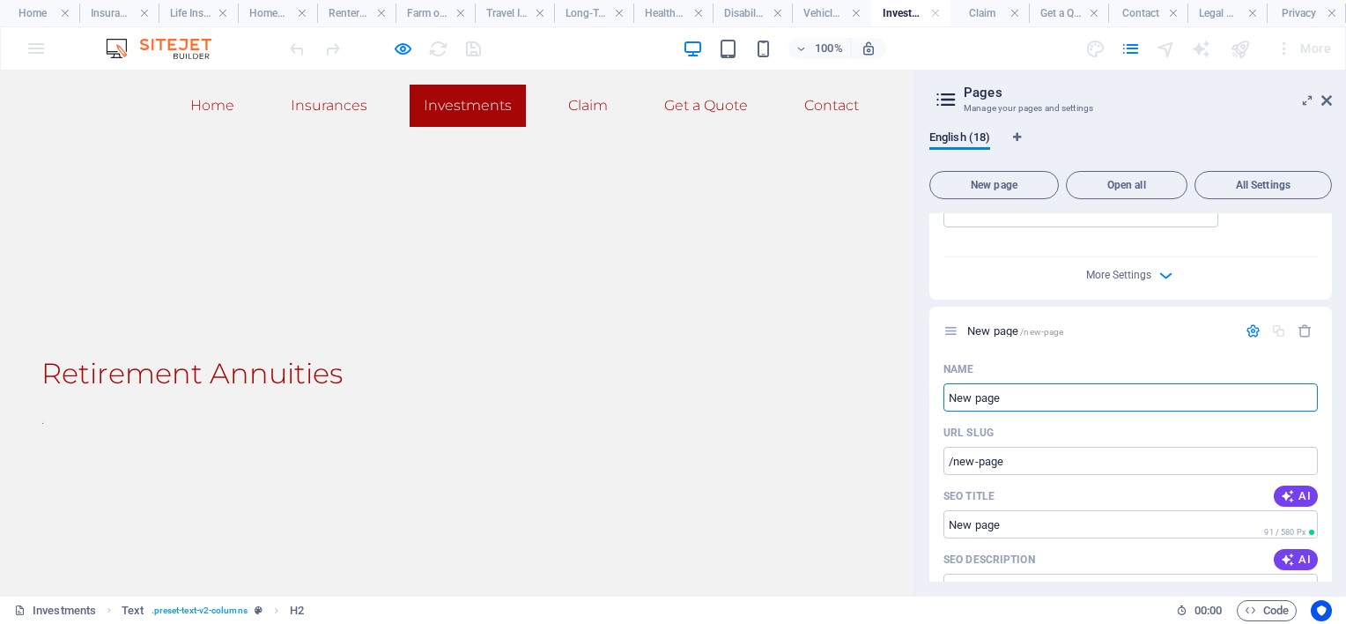
click at [1305, 330] on icon "button" at bounding box center [1305, 330] width 15 height 15
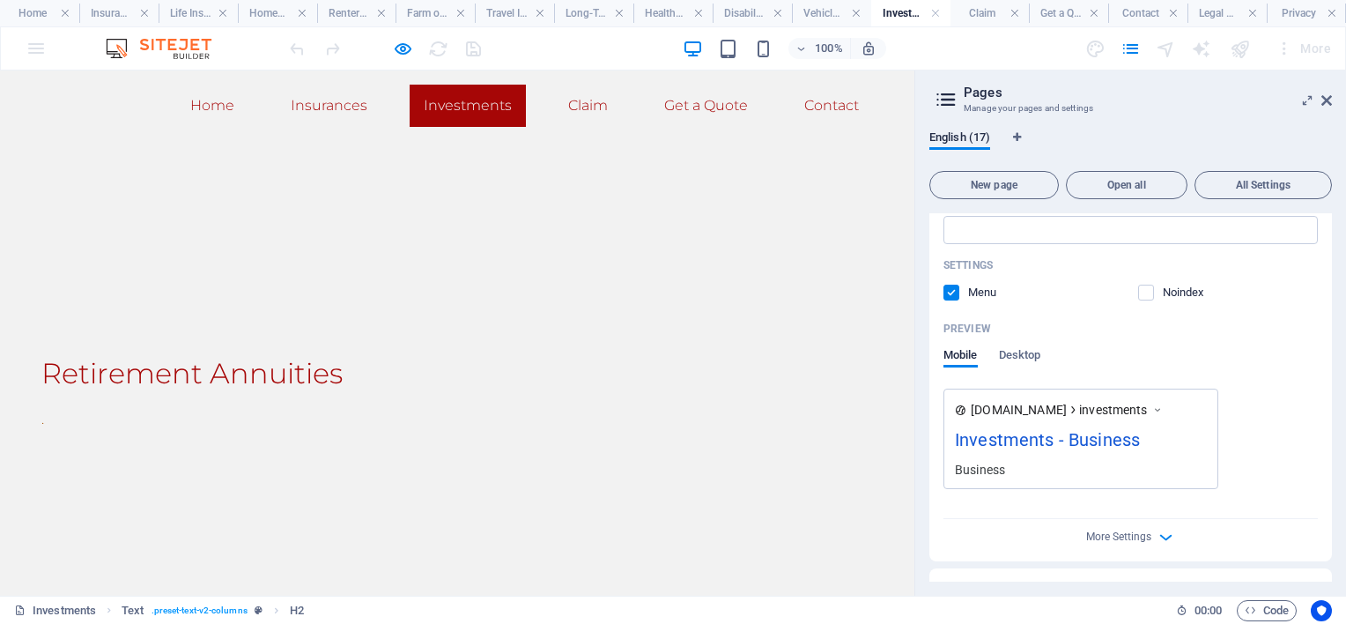
scroll to position [953, 0]
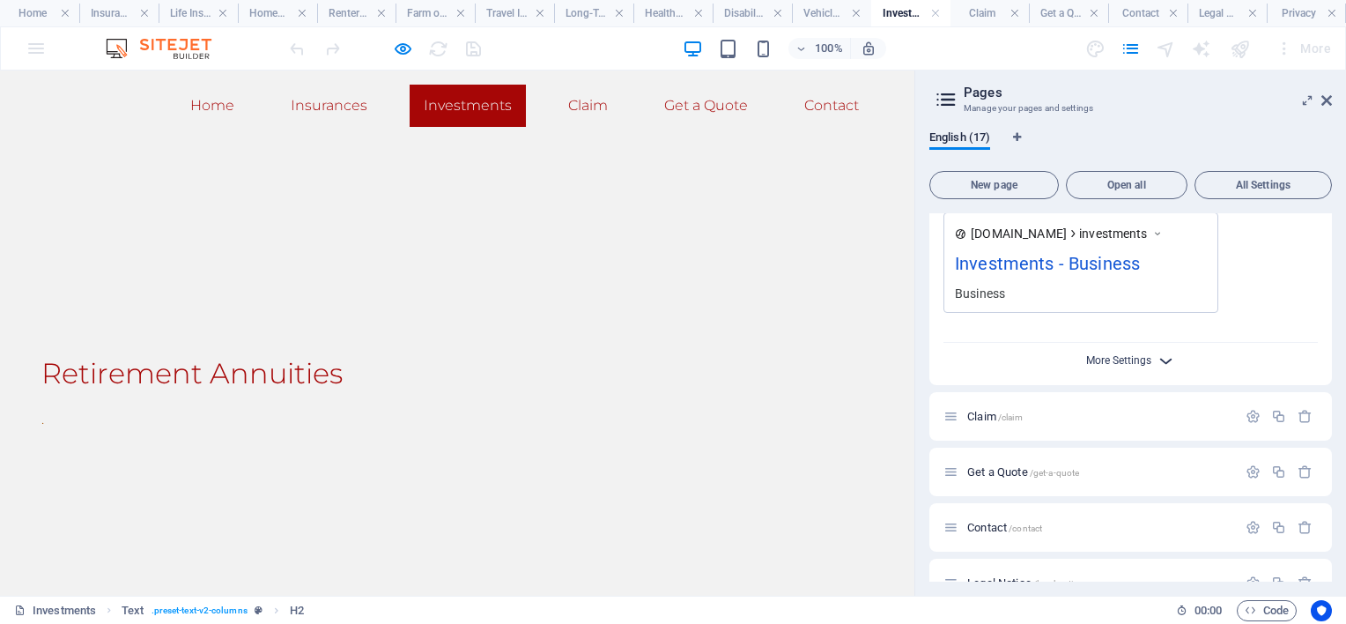
click at [1143, 356] on span "More Settings" at bounding box center [1118, 360] width 65 height 12
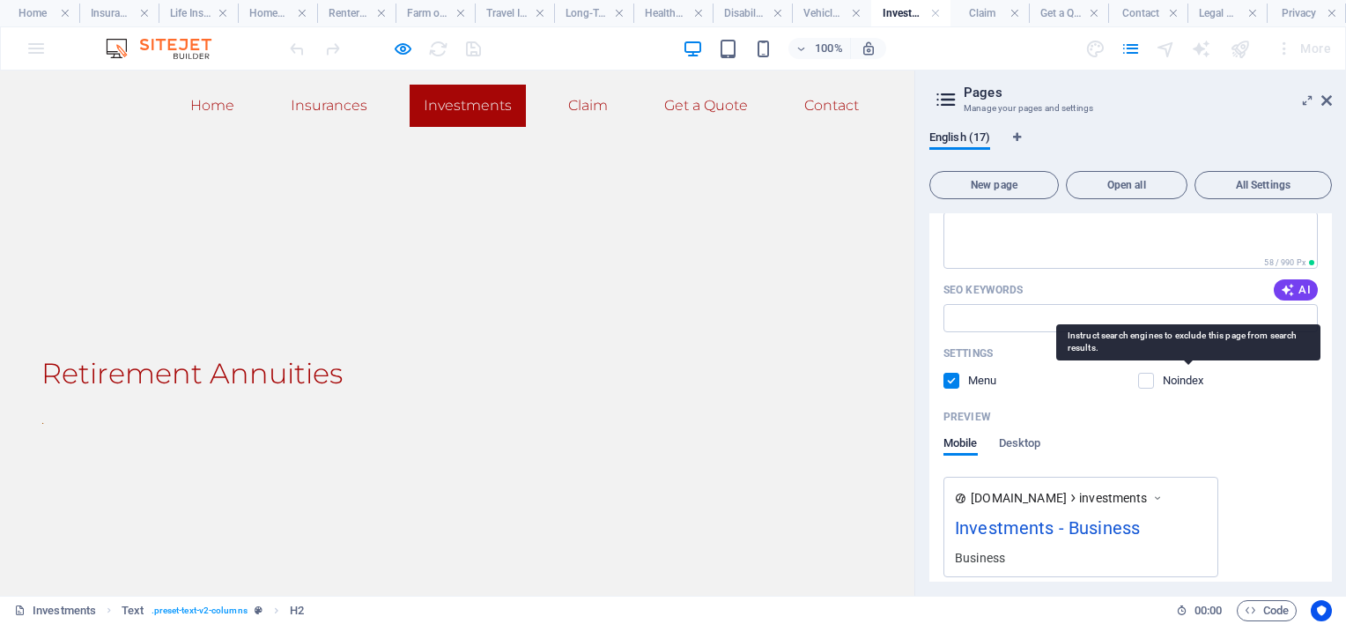
scroll to position [601, 0]
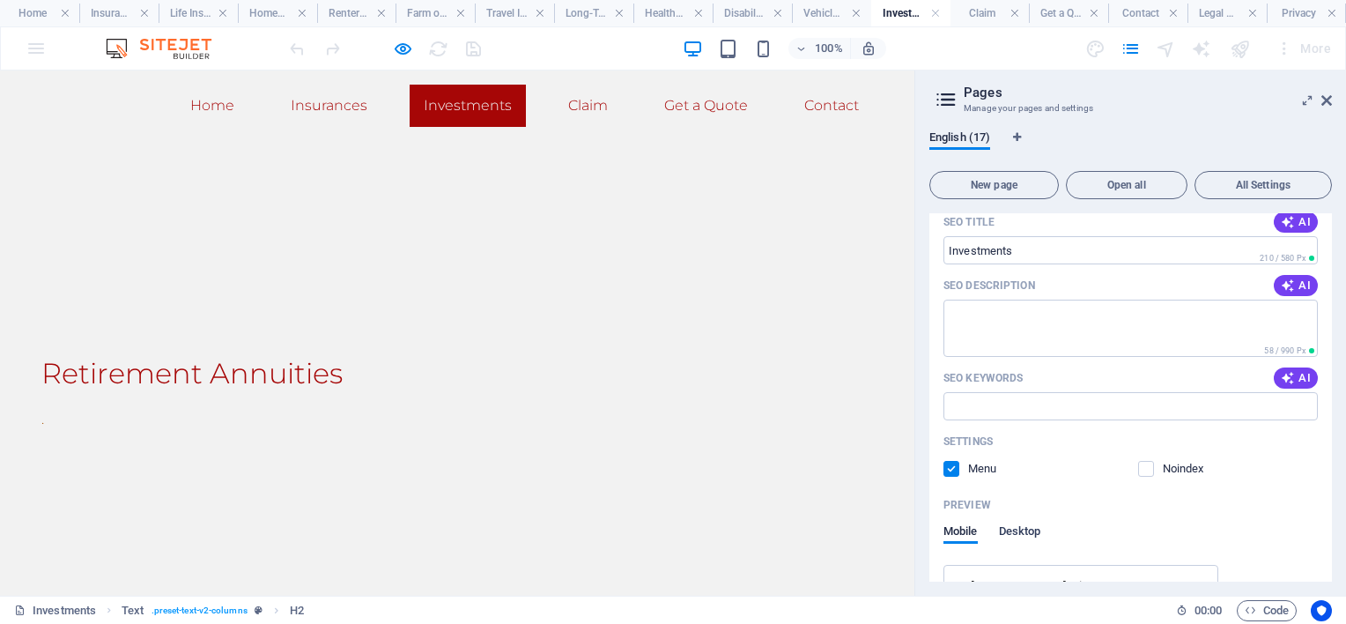
click at [1036, 532] on span "Desktop" at bounding box center [1020, 533] width 42 height 25
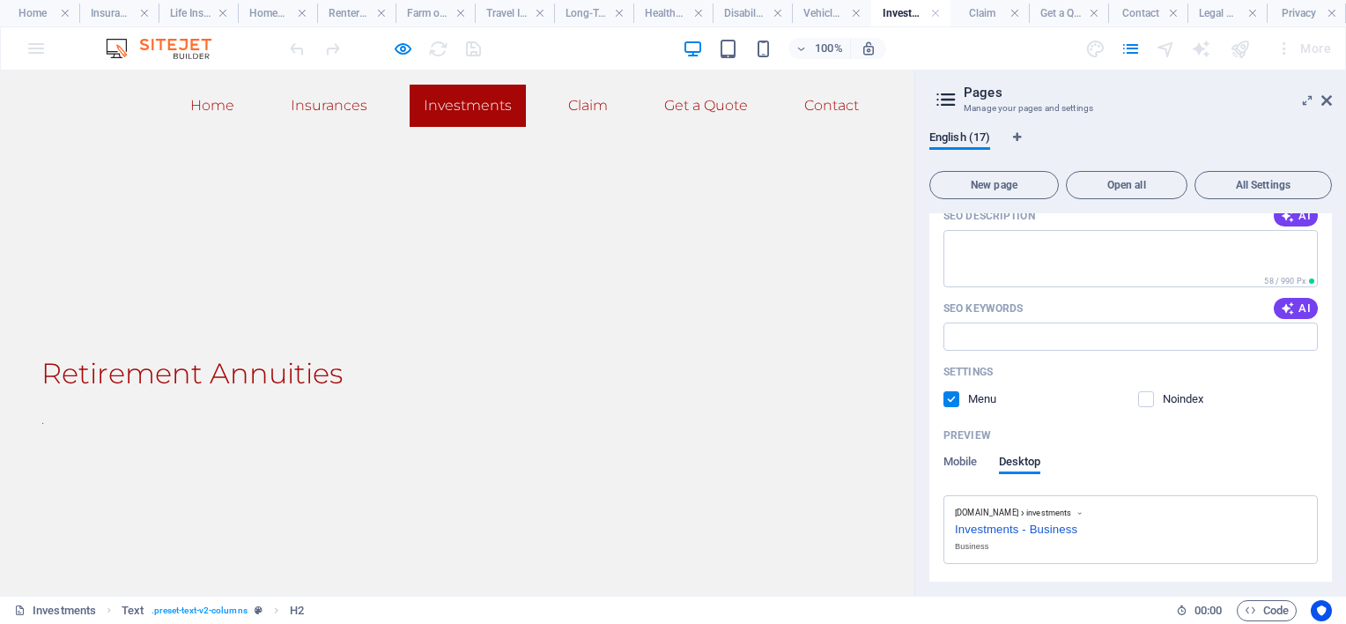
scroll to position [777, 0]
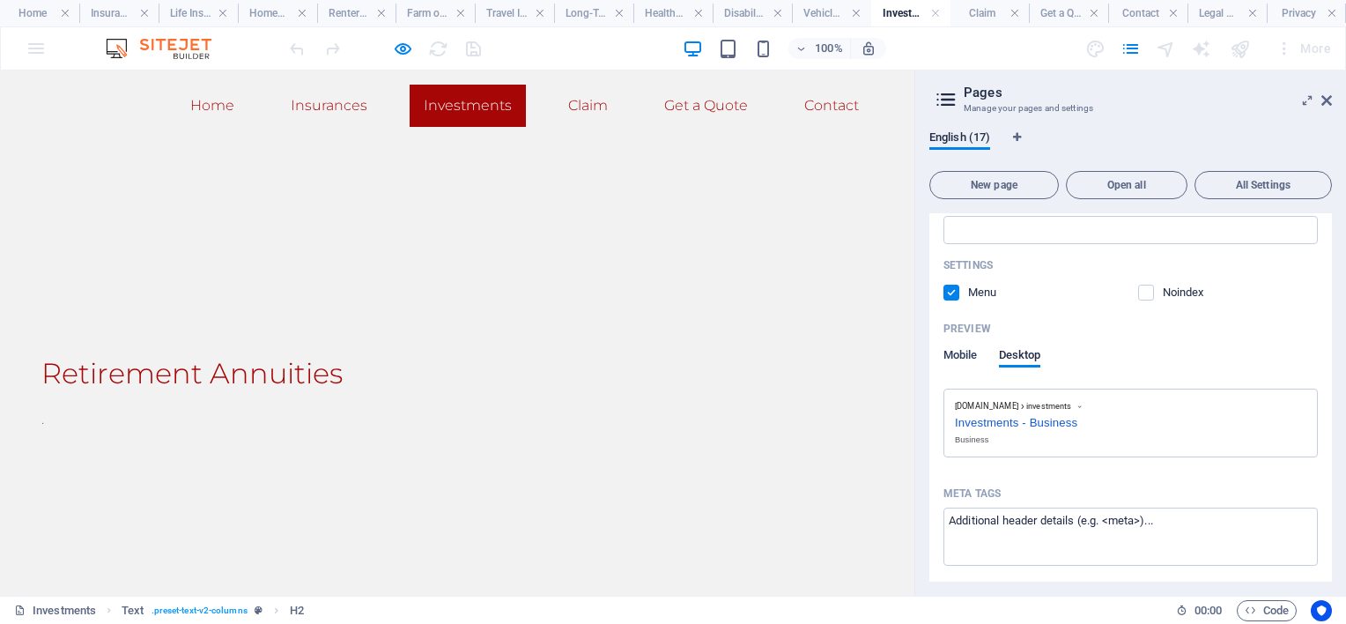
click at [977, 356] on span "Mobile" at bounding box center [960, 356] width 34 height 25
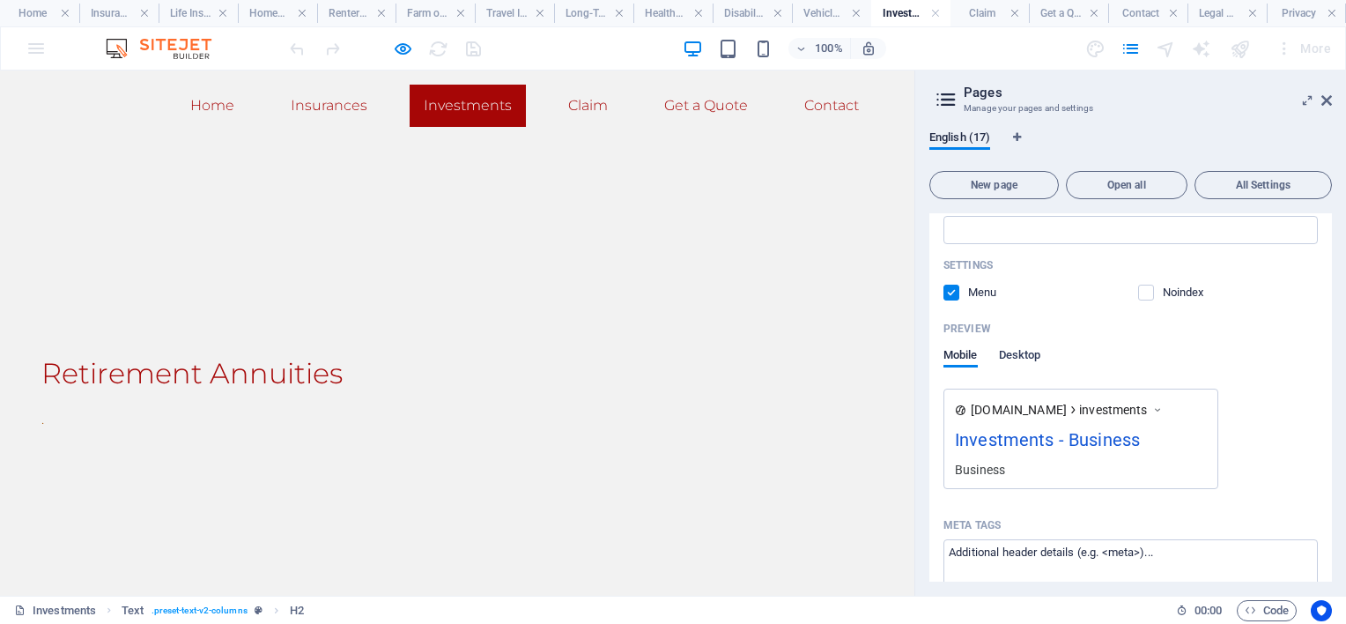
click at [1030, 354] on span "Desktop" at bounding box center [1020, 356] width 42 height 25
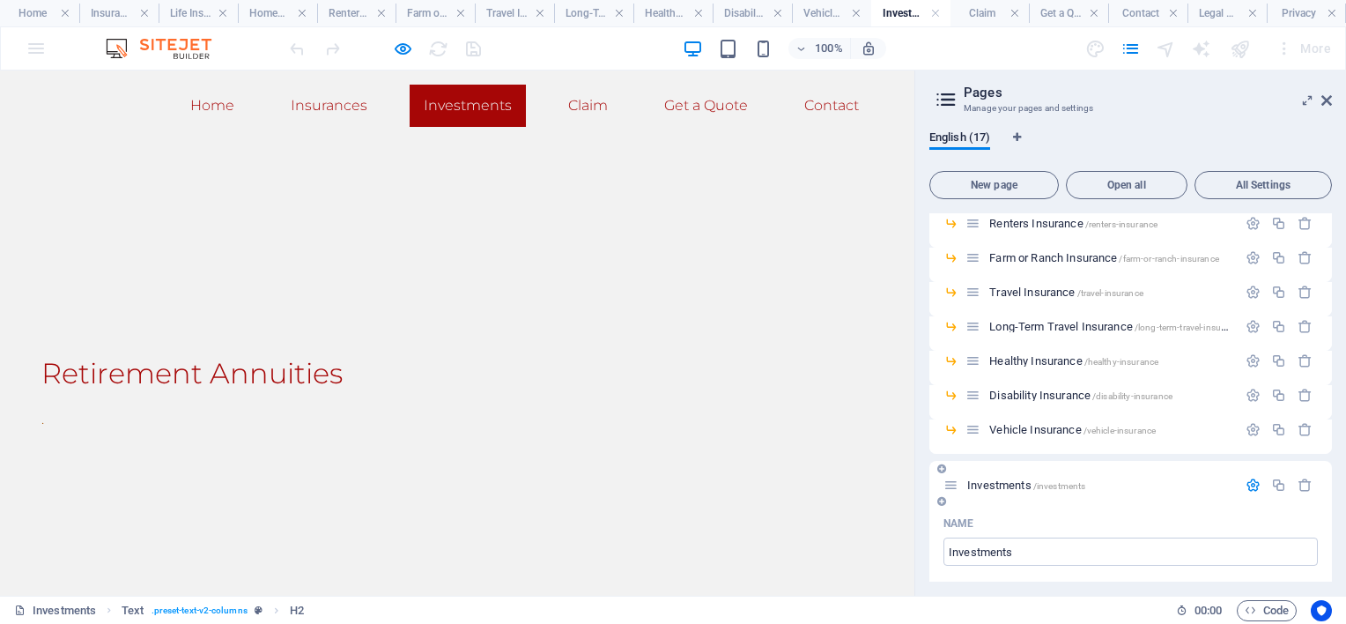
scroll to position [0, 0]
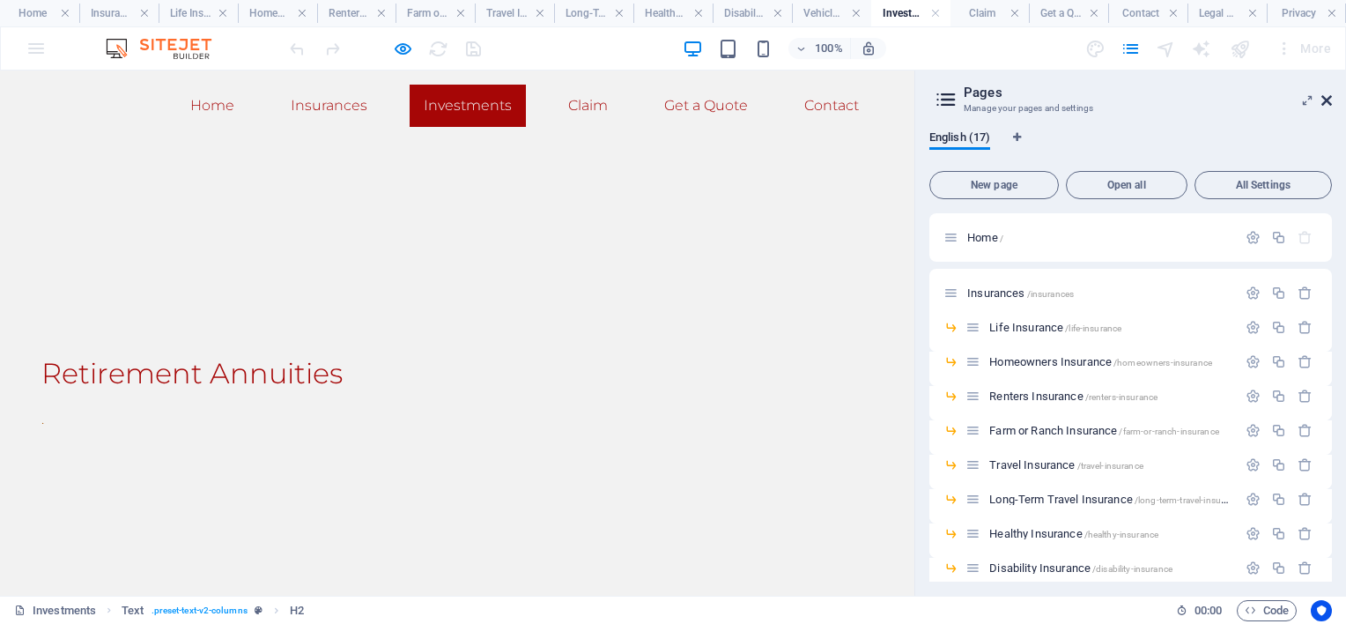
click at [1330, 95] on icon at bounding box center [1326, 100] width 11 height 14
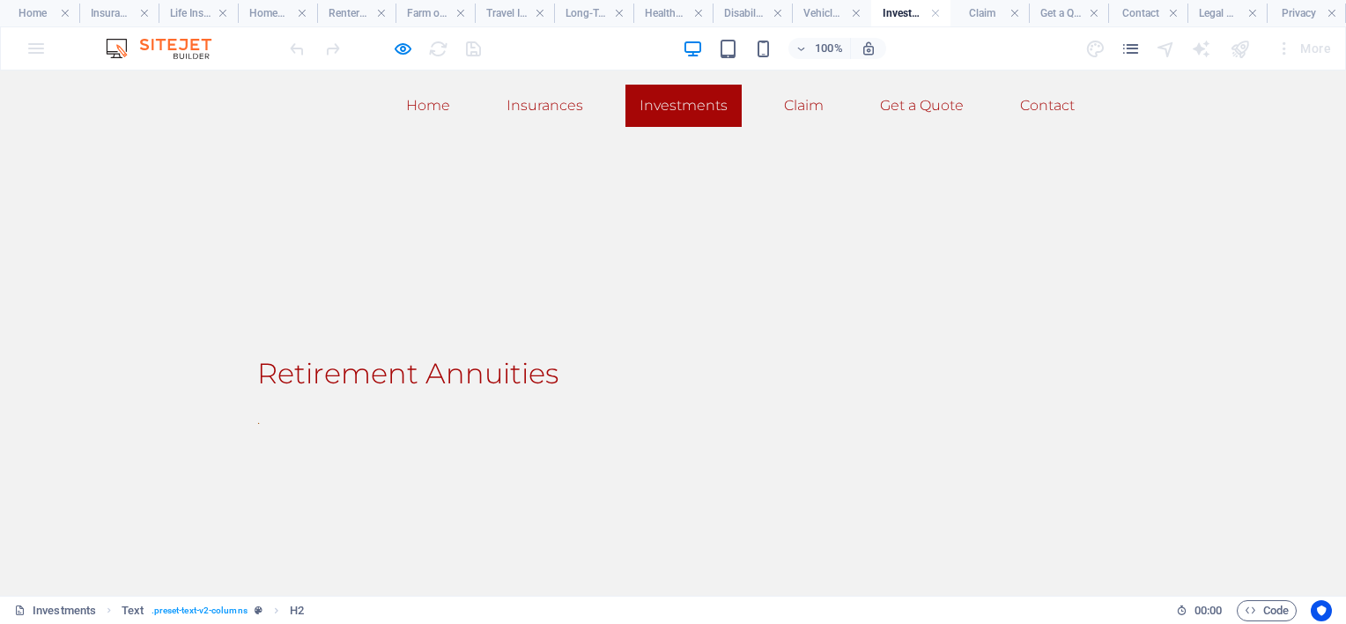
click at [538, 376] on h2 "Retirement Annuities" at bounding box center [673, 373] width 832 height 42
click at [544, 102] on link "Insurances" at bounding box center [544, 106] width 105 height 42
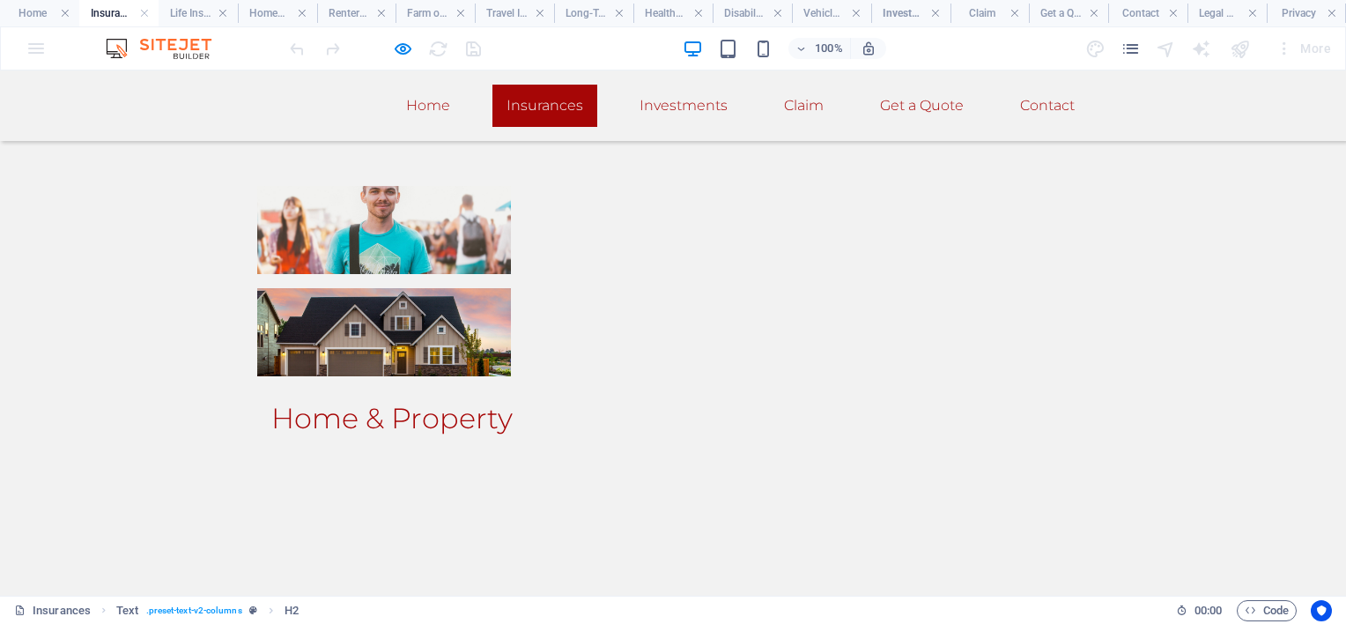
scroll to position [529, 0]
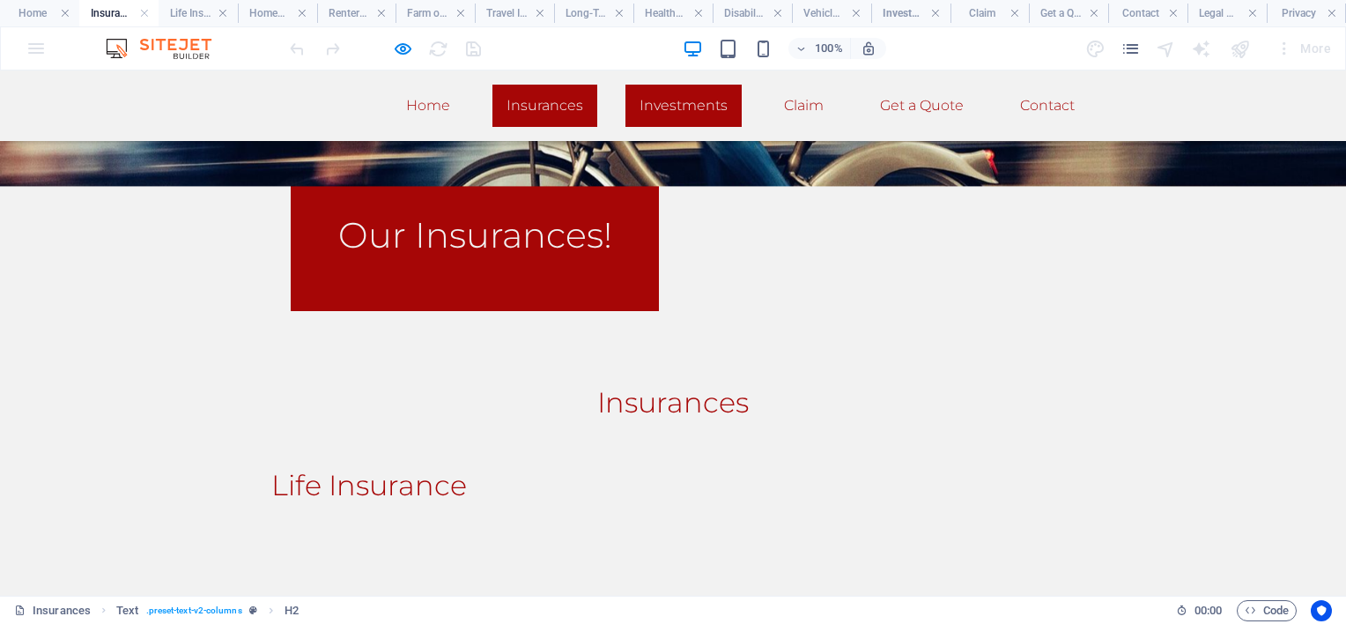
click at [687, 106] on link "Investments" at bounding box center [683, 106] width 116 height 42
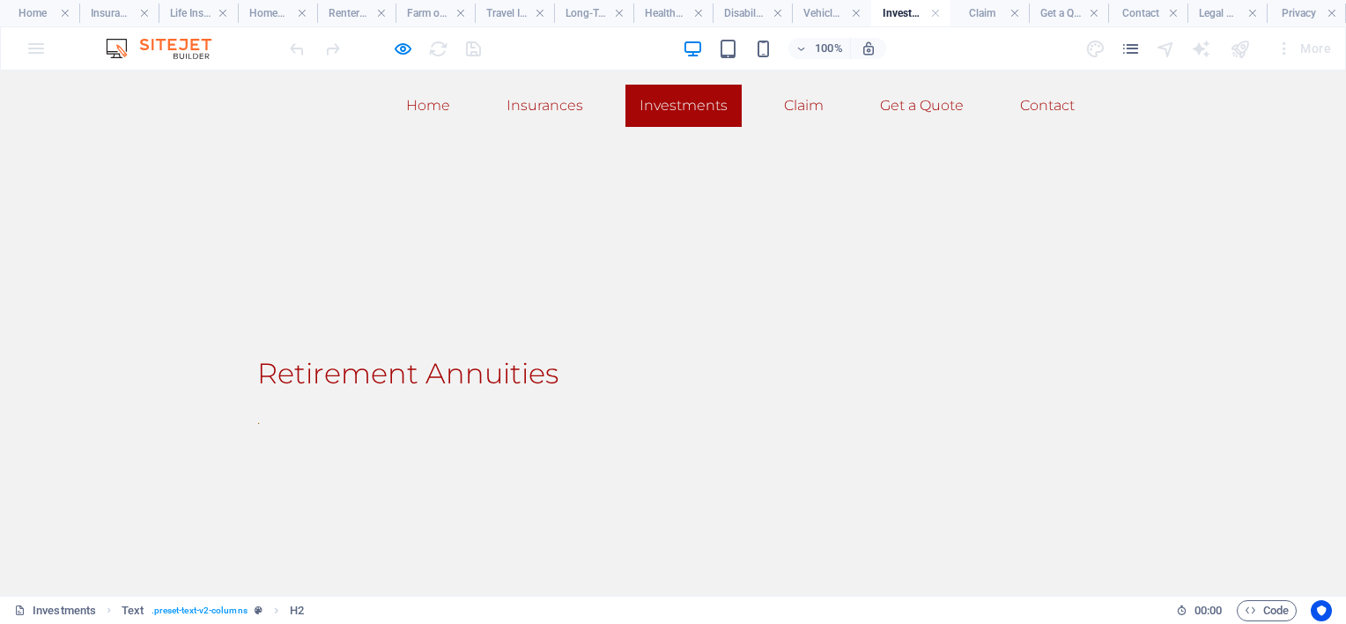
click at [264, 370] on h2 "Retirement Annuities" at bounding box center [673, 373] width 832 height 42
click at [418, 112] on link "Home" at bounding box center [428, 106] width 72 height 42
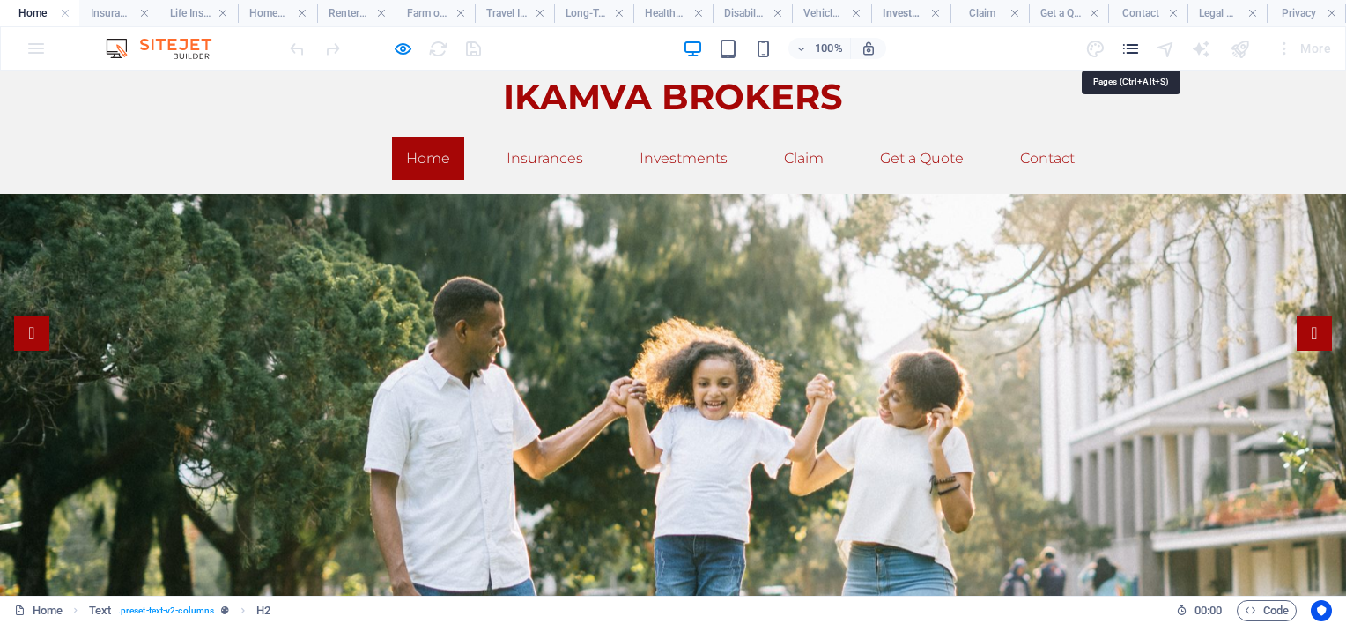
click at [1132, 45] on icon "pages" at bounding box center [1130, 49] width 20 height 20
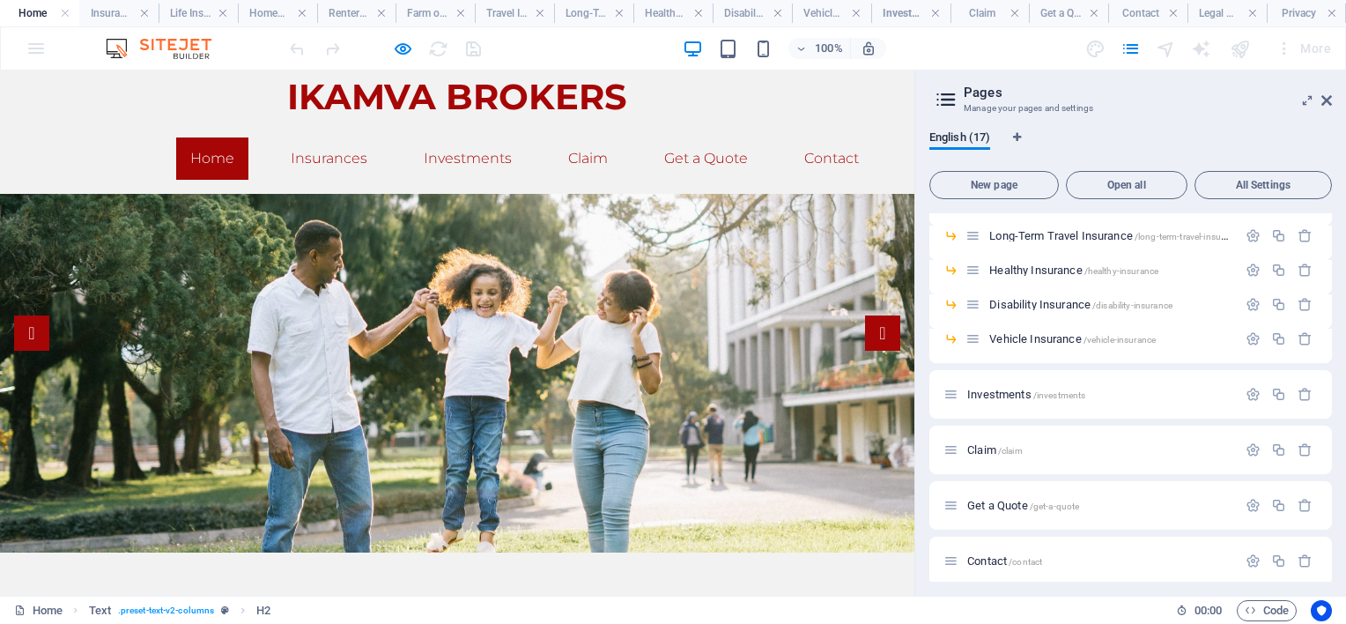
scroll to position [264, 0]
click at [1050, 389] on span "/investments" at bounding box center [1059, 394] width 53 height 10
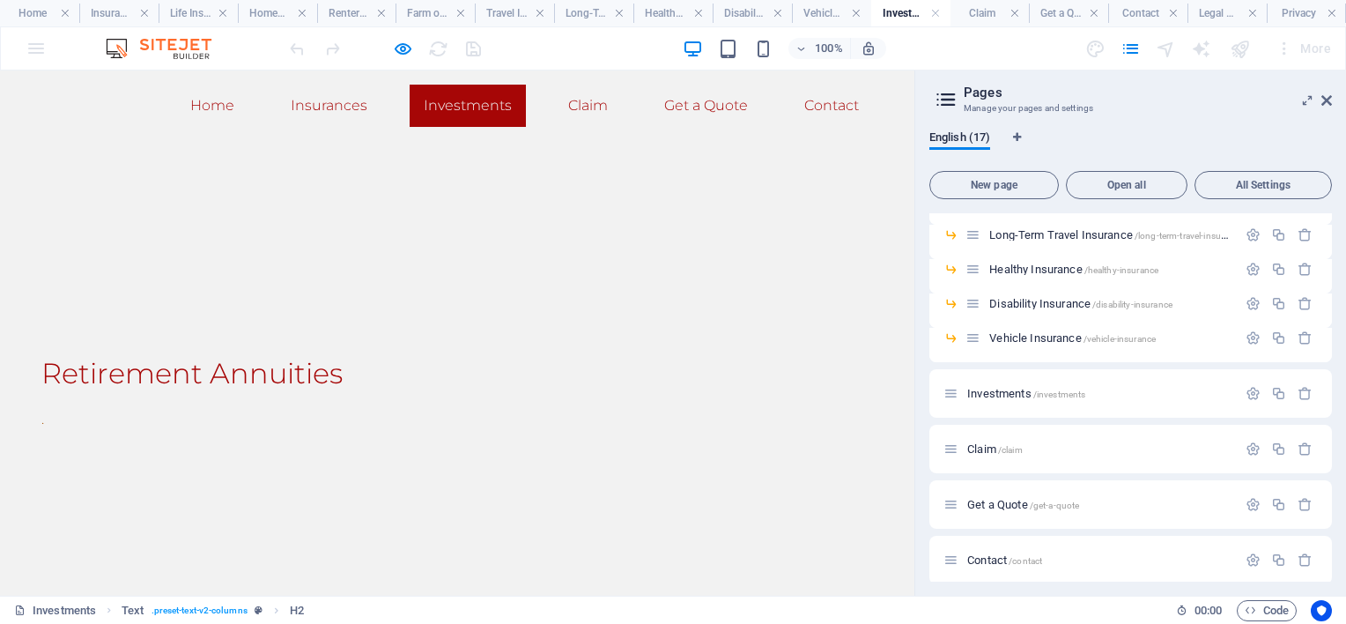
click at [57, 362] on h2 "Retirement Annuities" at bounding box center [457, 373] width 832 height 42
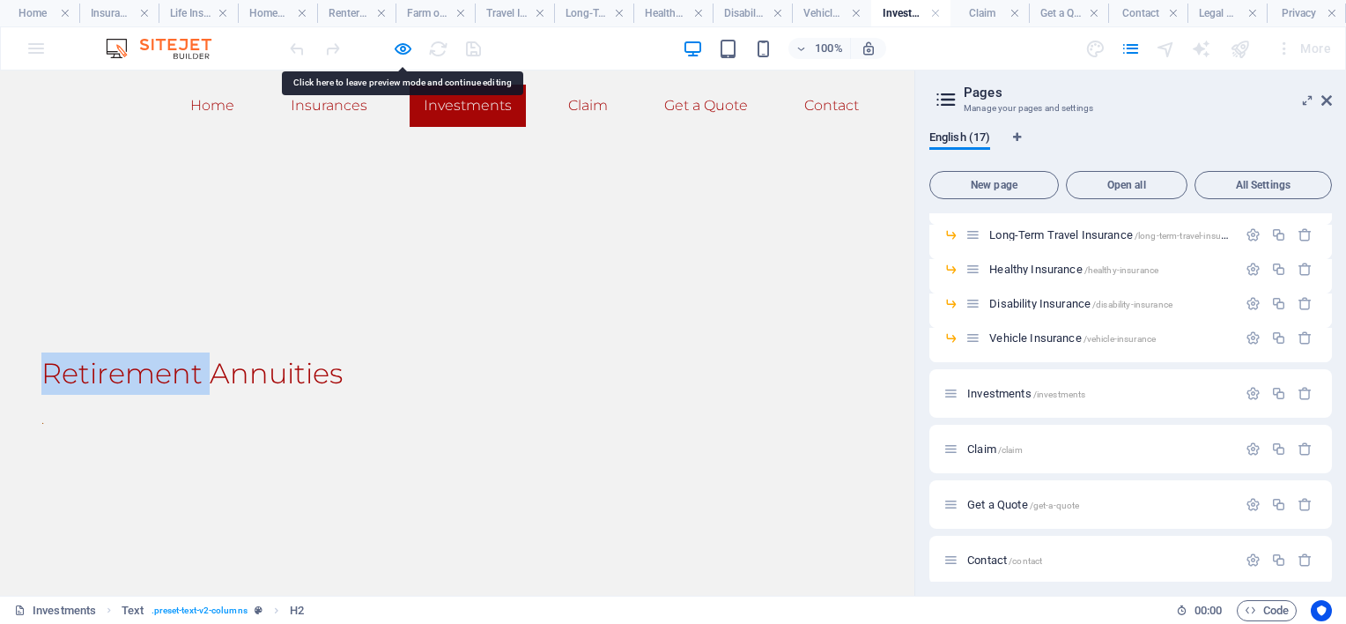
drag, startPoint x: 57, startPoint y: 362, endPoint x: 176, endPoint y: 349, distance: 119.7
click at [176, 349] on div "Retirement Annuities ." at bounding box center [457, 391] width 914 height 218
click at [310, 343] on div "Retirement Annuities ." at bounding box center [457, 391] width 914 height 218
click at [317, 343] on div "Retirement Annuities ." at bounding box center [457, 391] width 914 height 218
click at [366, 356] on h2 "Retirement Annuities" at bounding box center [457, 373] width 832 height 42
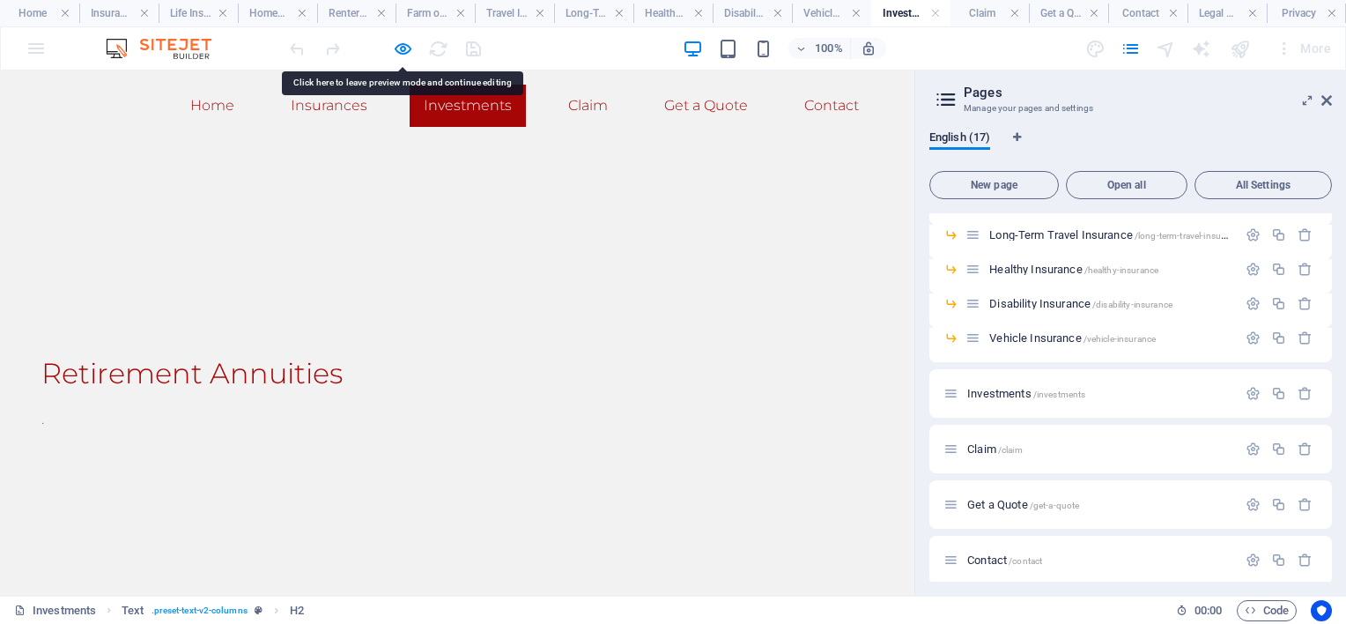
click at [366, 356] on h2 "Retirement Annuities" at bounding box center [457, 373] width 832 height 42
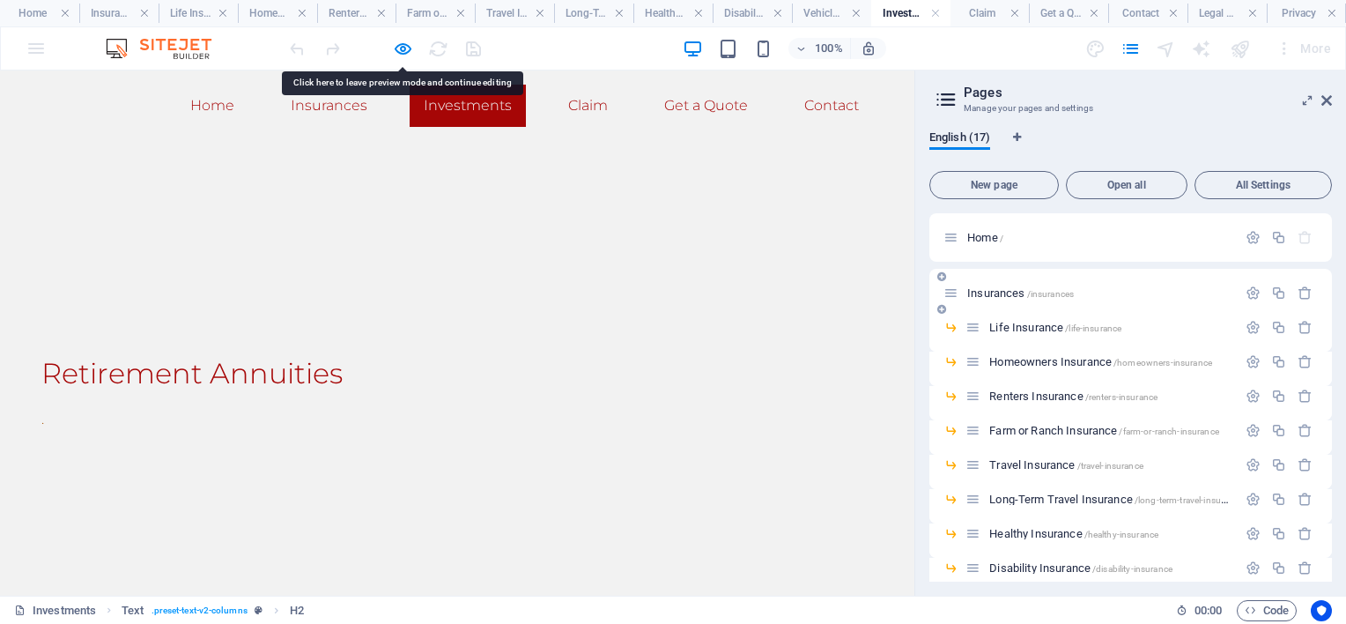
click at [995, 291] on span "Insurances /insurances" at bounding box center [1020, 292] width 107 height 13
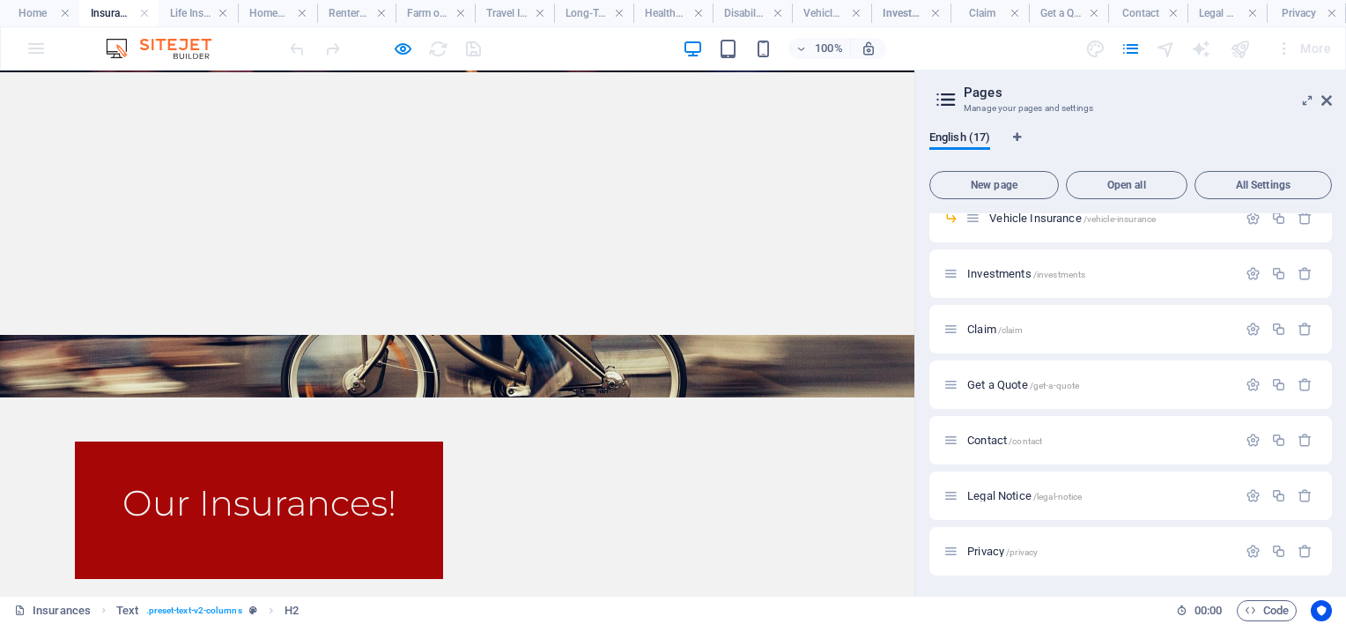
scroll to position [264, 0]
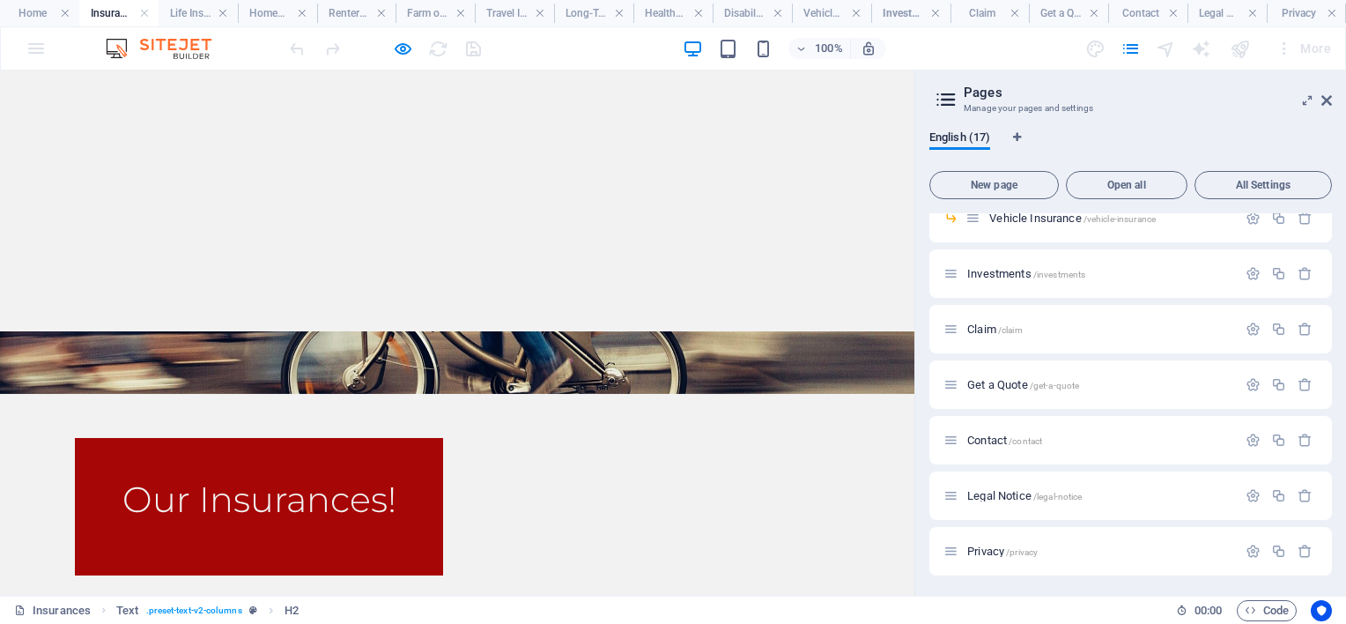
click at [988, 270] on span "Investments /investments" at bounding box center [1026, 273] width 118 height 13
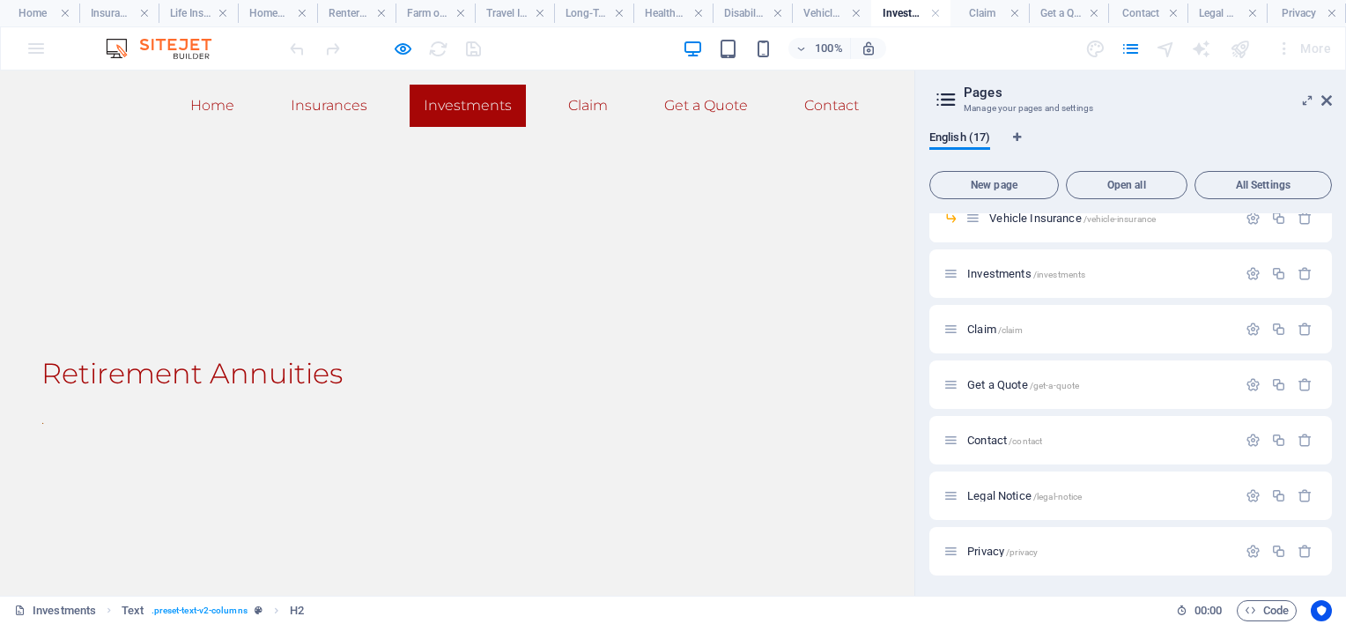
click at [152, 255] on div "Drop content here or Add elements Paste clipboard" at bounding box center [457, 211] width 914 height 141
click at [54, 366] on h2 "Retirement Annuities" at bounding box center [457, 373] width 832 height 42
click at [62, 271] on div "Drop content here or Add elements Paste clipboard" at bounding box center [457, 211] width 914 height 141
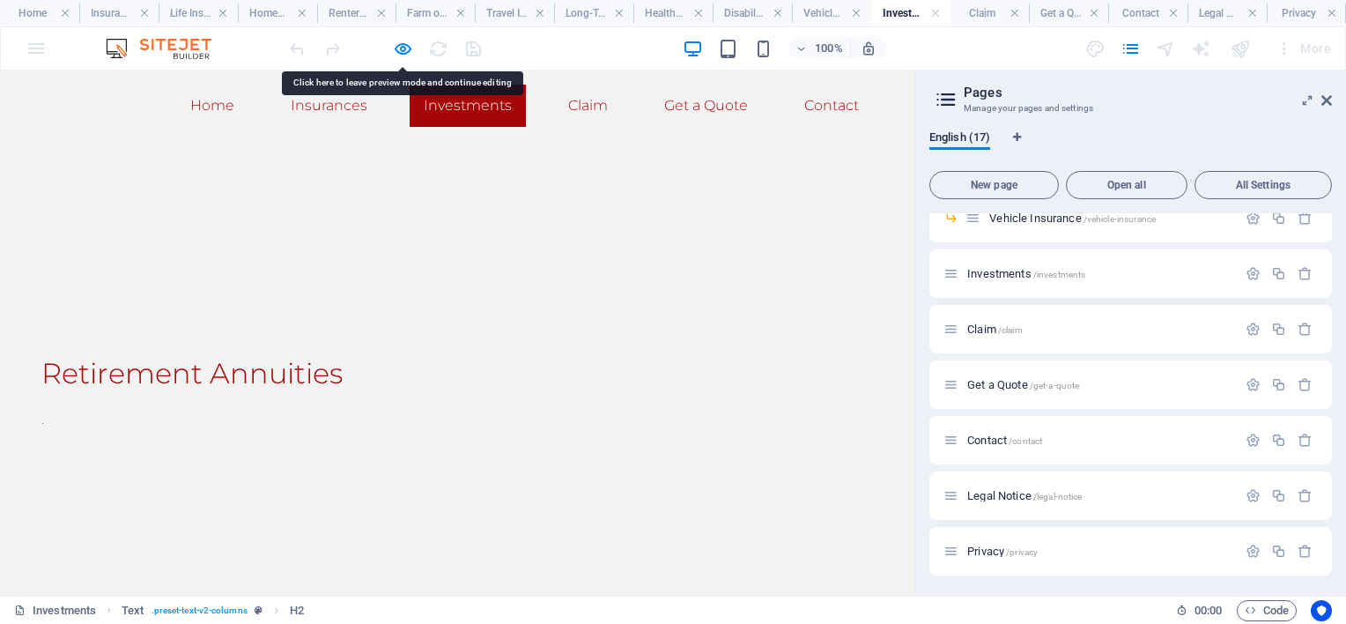
click at [397, 242] on div "Drop content here or Add elements Paste clipboard" at bounding box center [457, 211] width 914 height 141
click at [398, 242] on div "Drop content here or Add elements Paste clipboard" at bounding box center [457, 211] width 914 height 141
click at [400, 241] on div "Drop content here or Add elements Paste clipboard" at bounding box center [457, 211] width 914 height 141
click at [430, 226] on div "Drop content here or Add elements Paste clipboard" at bounding box center [457, 211] width 914 height 141
click at [456, 219] on div "Drop content here or Add elements Paste clipboard" at bounding box center [457, 211] width 914 height 141
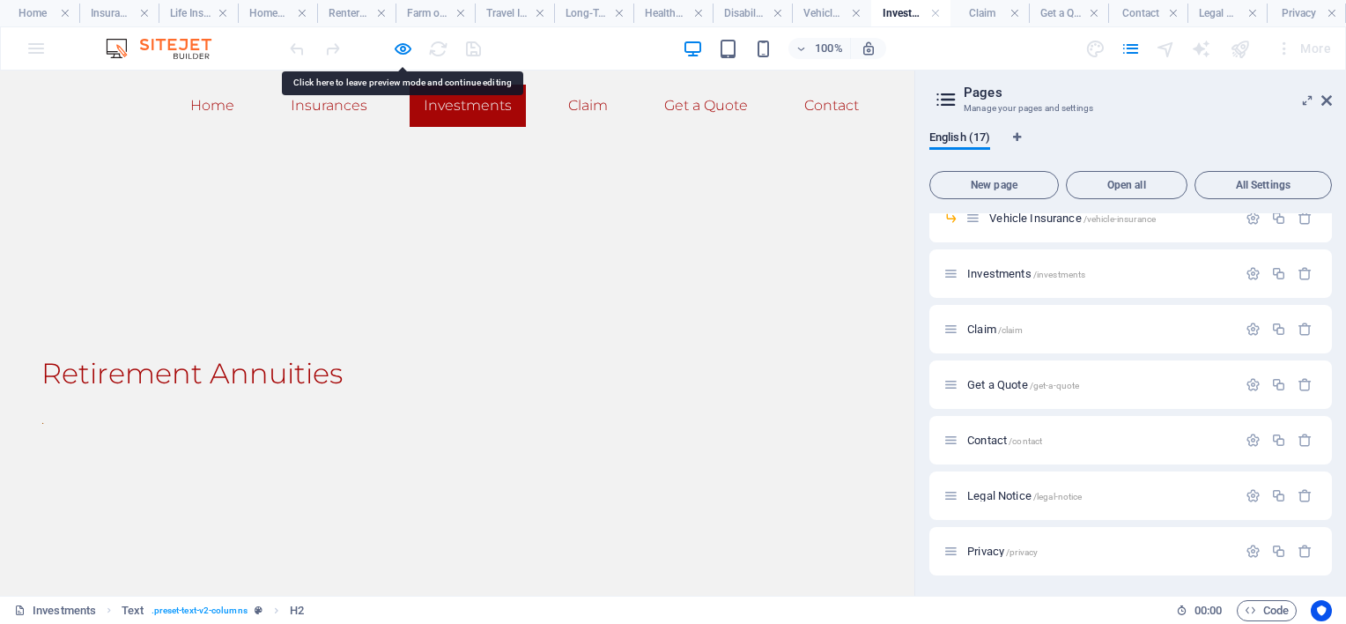
click at [471, 214] on div "Drop content here or Add elements Paste clipboard" at bounding box center [457, 211] width 914 height 141
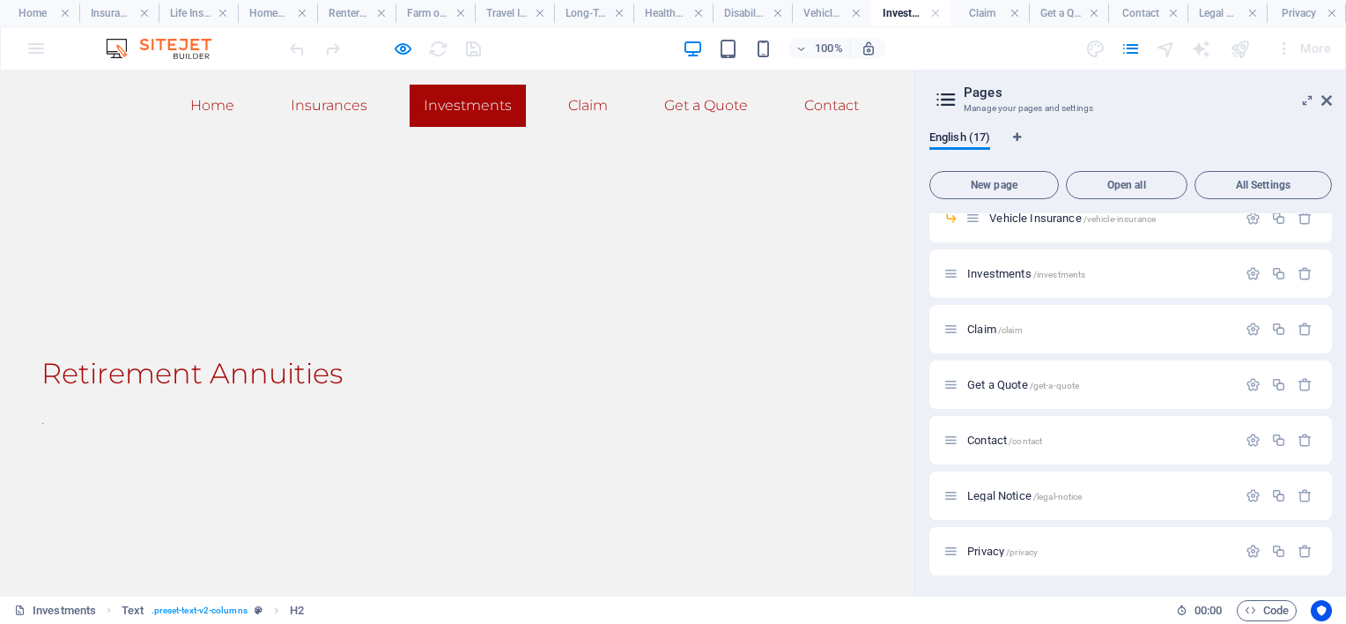
click at [447, 292] on div "Retirement Annuities ." at bounding box center [457, 391] width 914 height 218
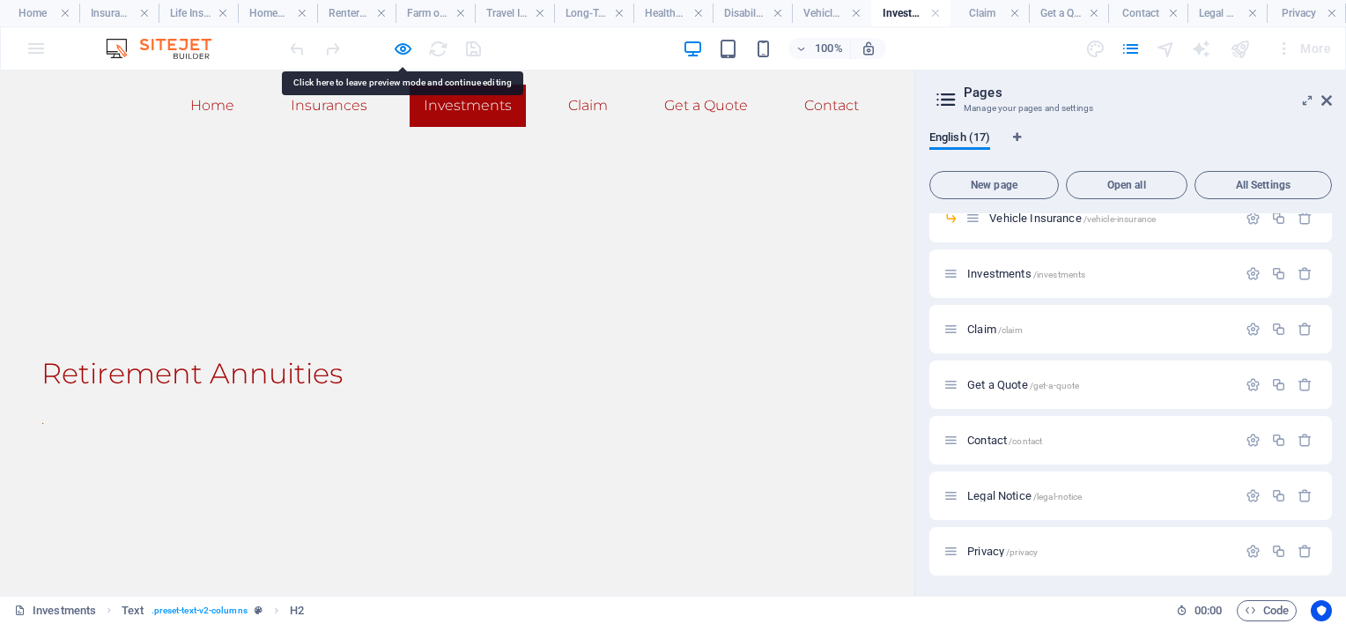
click at [425, 81] on header "Home Insurances Investments Claim Get a Quote Contact" at bounding box center [457, 105] width 860 height 70
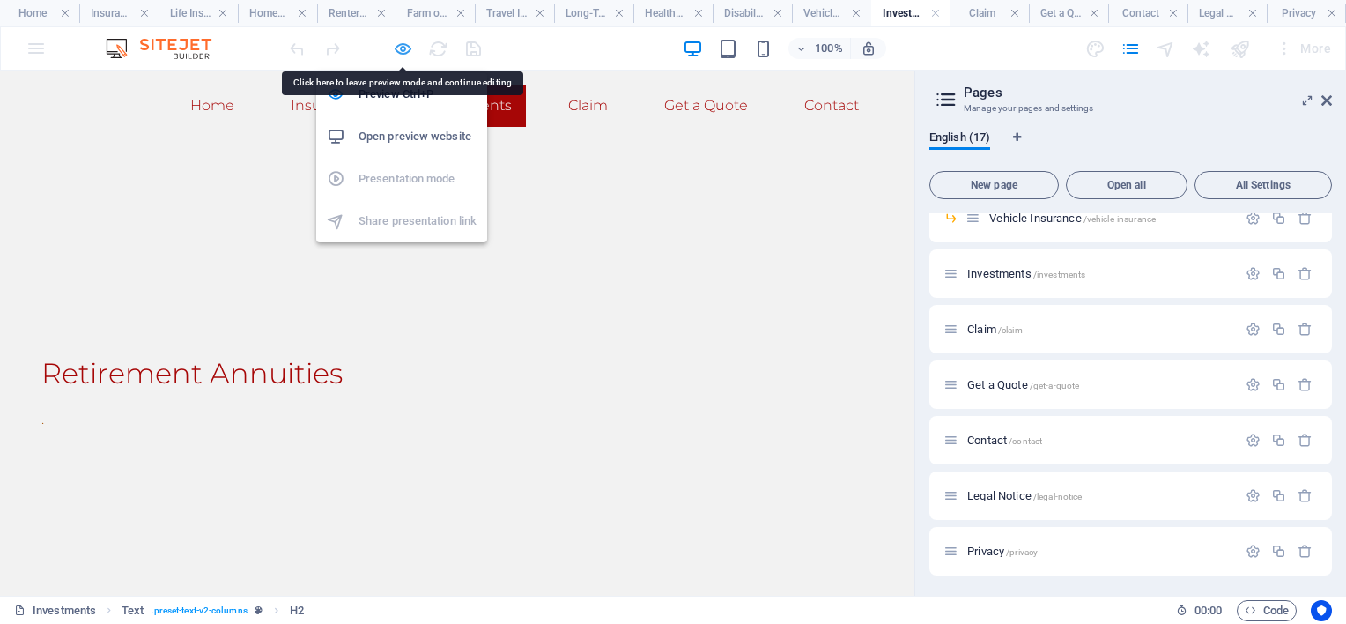
click at [404, 49] on icon "button" at bounding box center [403, 49] width 20 height 20
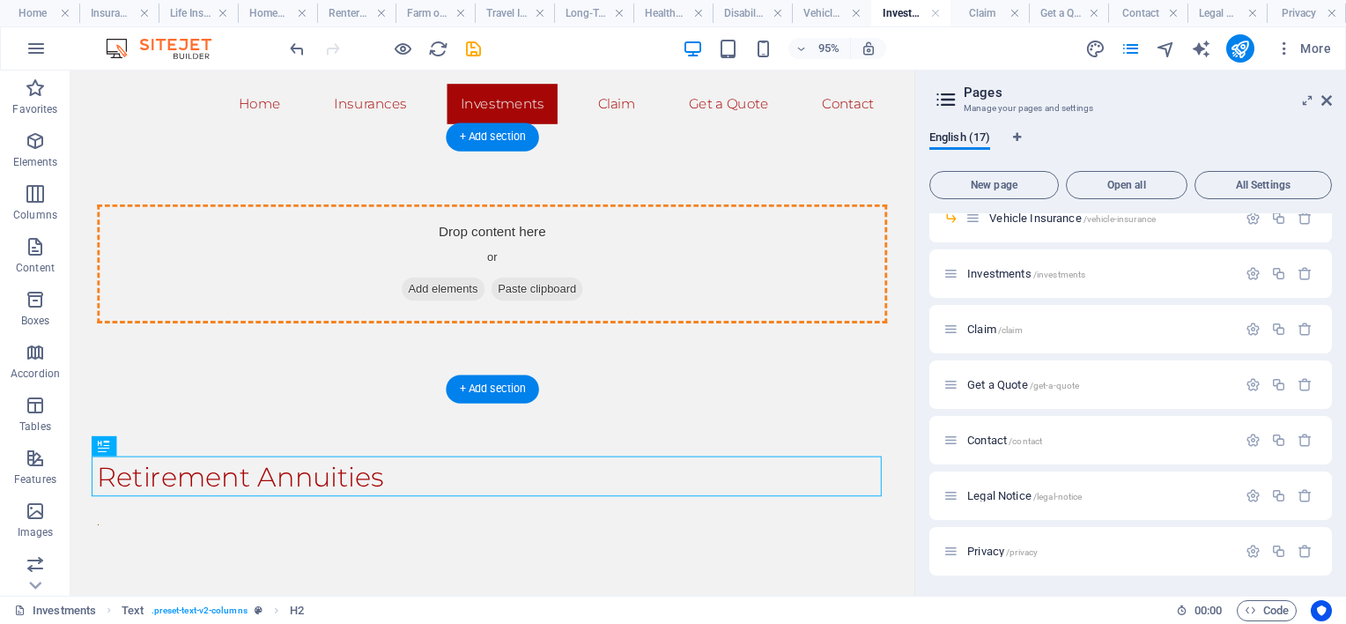
drag, startPoint x: 375, startPoint y: 499, endPoint x: 427, endPoint y: 293, distance: 211.7
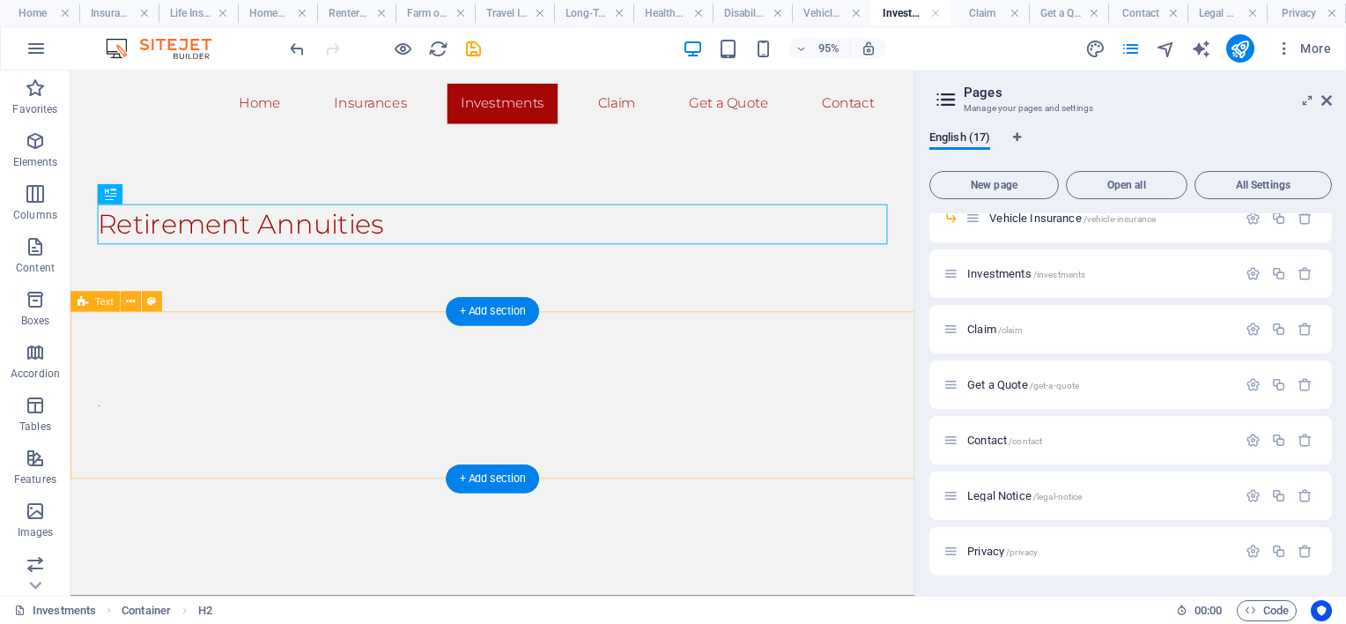
click at [455, 392] on div "." at bounding box center [514, 412] width 888 height 176
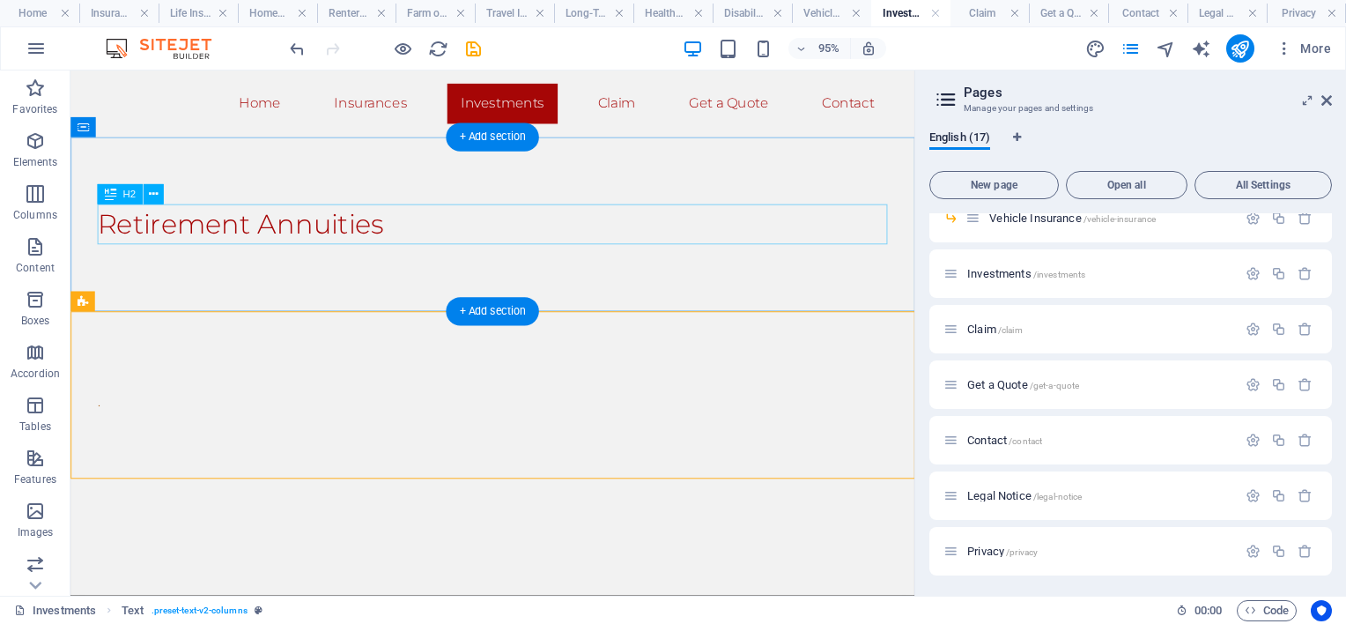
click at [115, 234] on div "Retirement Annuities" at bounding box center [515, 232] width 832 height 42
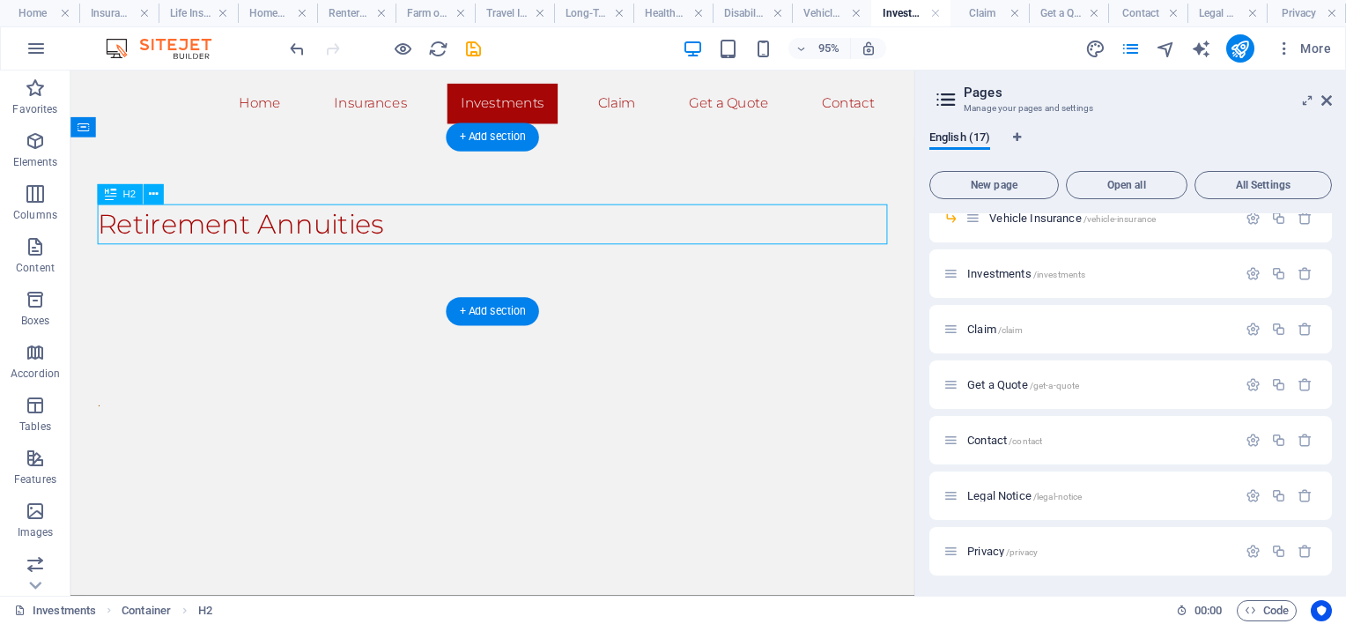
click at [112, 227] on div "Retirement Annuities" at bounding box center [515, 232] width 832 height 42
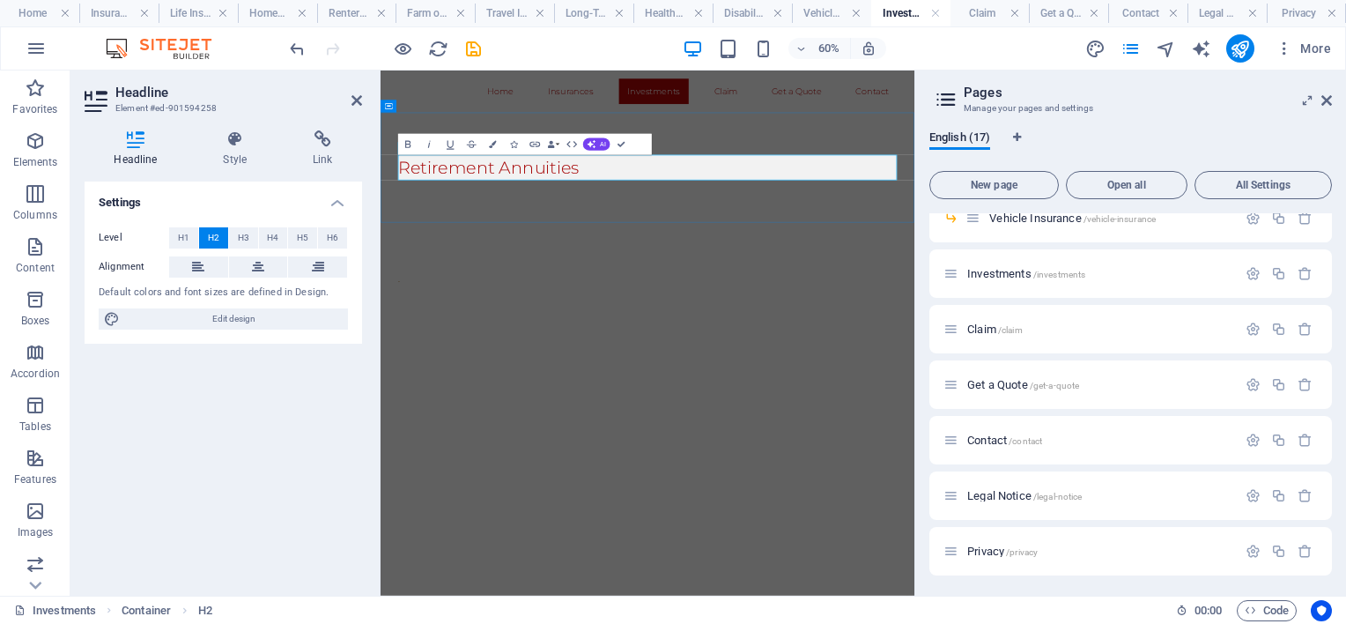
click at [706, 228] on h2 "Retirement Annuities" at bounding box center [826, 232] width 832 height 42
drag, startPoint x: 723, startPoint y: 233, endPoint x: 270, endPoint y: 274, distance: 455.5
click at [381, 274] on html "Skip to main content Home Insurances Investments Claim Get a Quote Contact Reti…" at bounding box center [826, 285] width 890 height 430
click at [475, 45] on icon "save" at bounding box center [473, 49] width 20 height 20
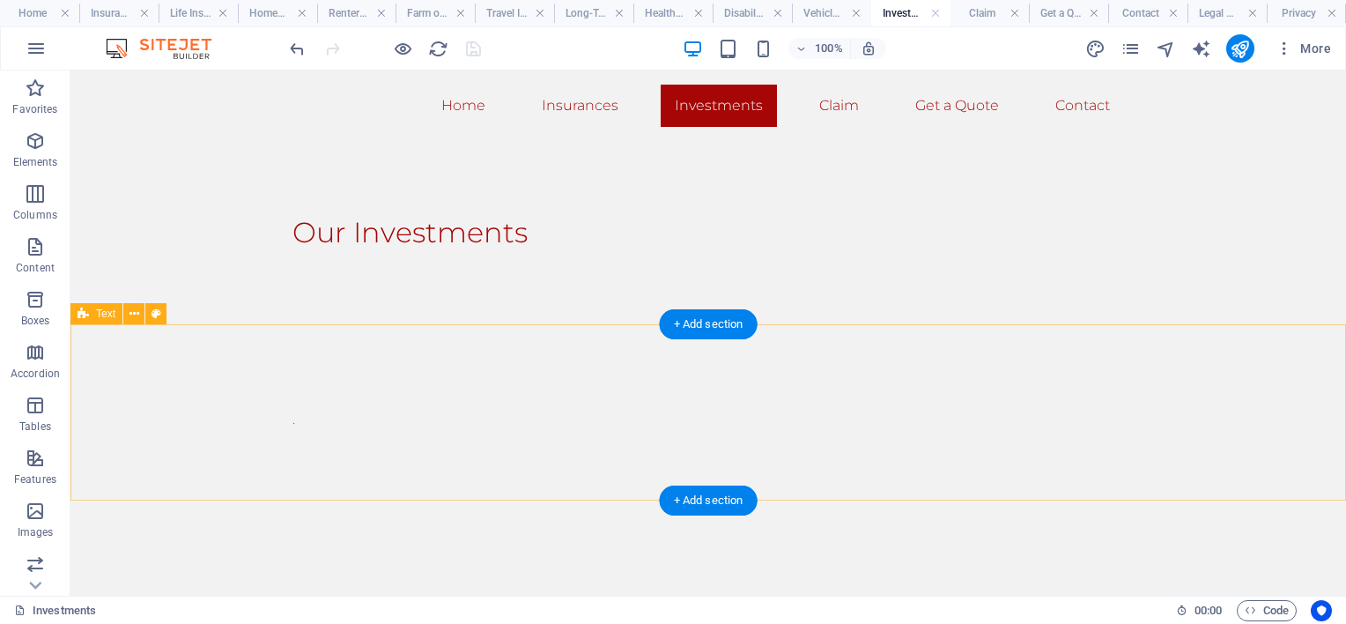
click at [271, 422] on div "." at bounding box center [708, 412] width 1276 height 176
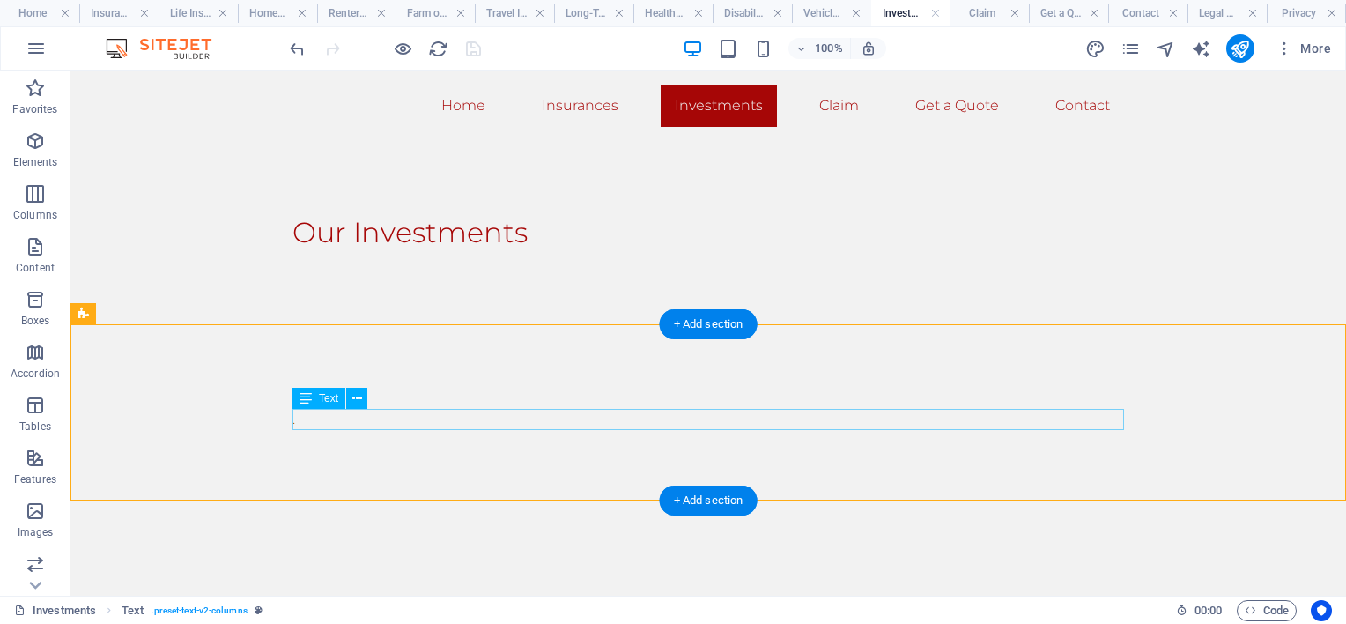
click at [439, 415] on div "." at bounding box center [708, 419] width 832 height 21
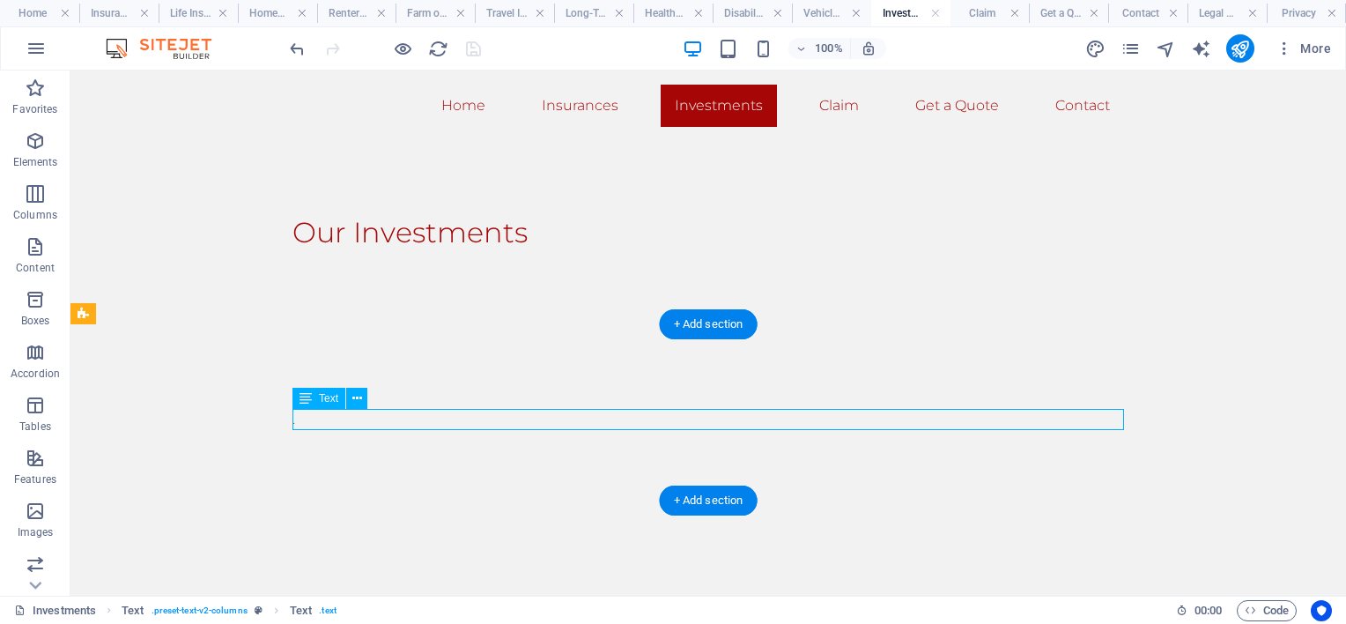
click at [416, 419] on div "." at bounding box center [708, 419] width 832 height 21
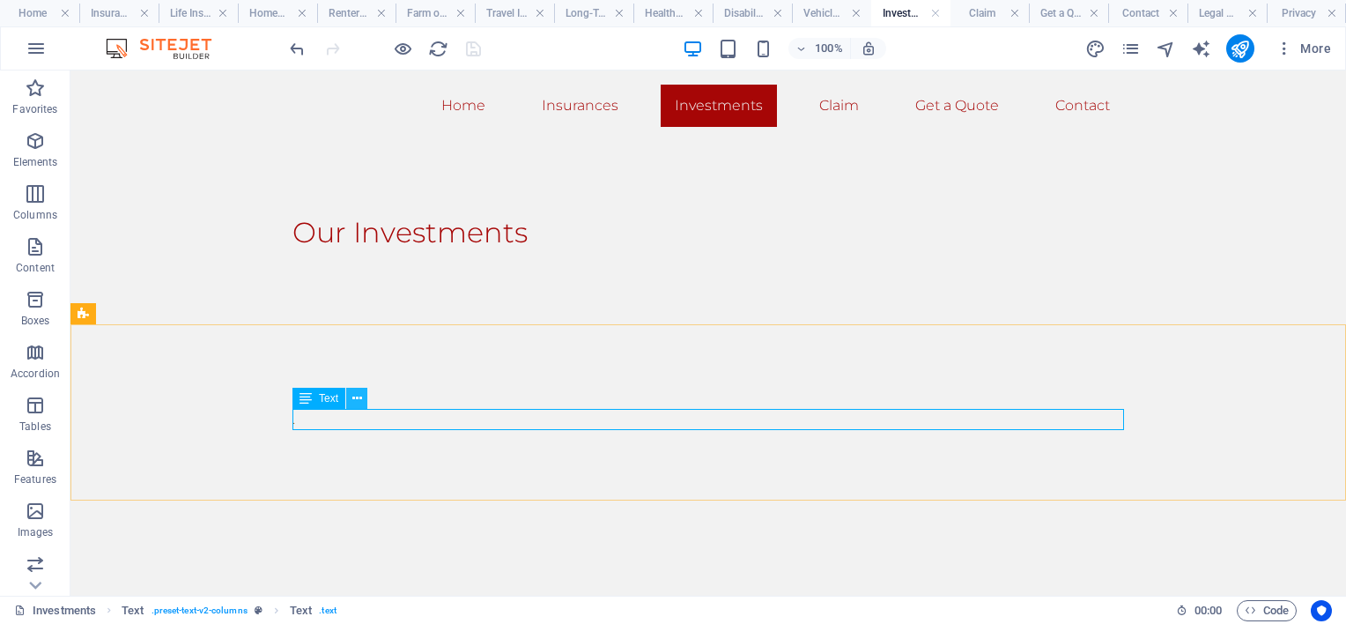
click at [359, 396] on icon at bounding box center [357, 398] width 10 height 18
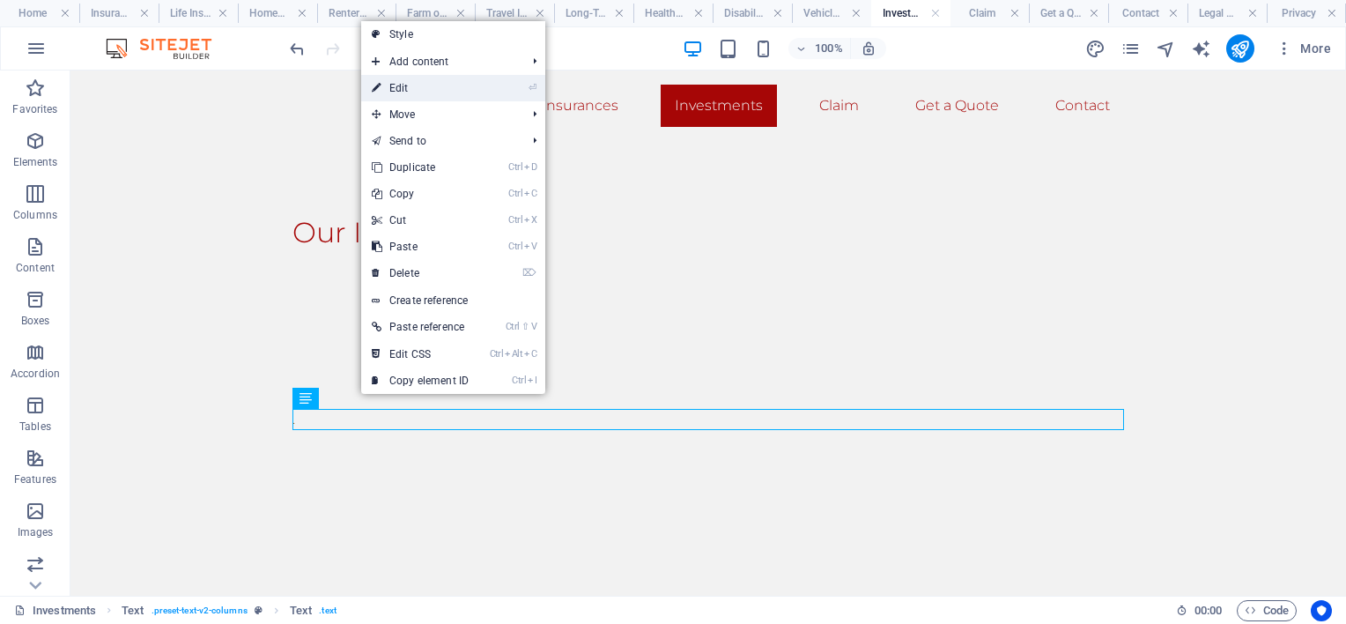
click at [412, 86] on link "⏎ Edit" at bounding box center [420, 88] width 118 height 26
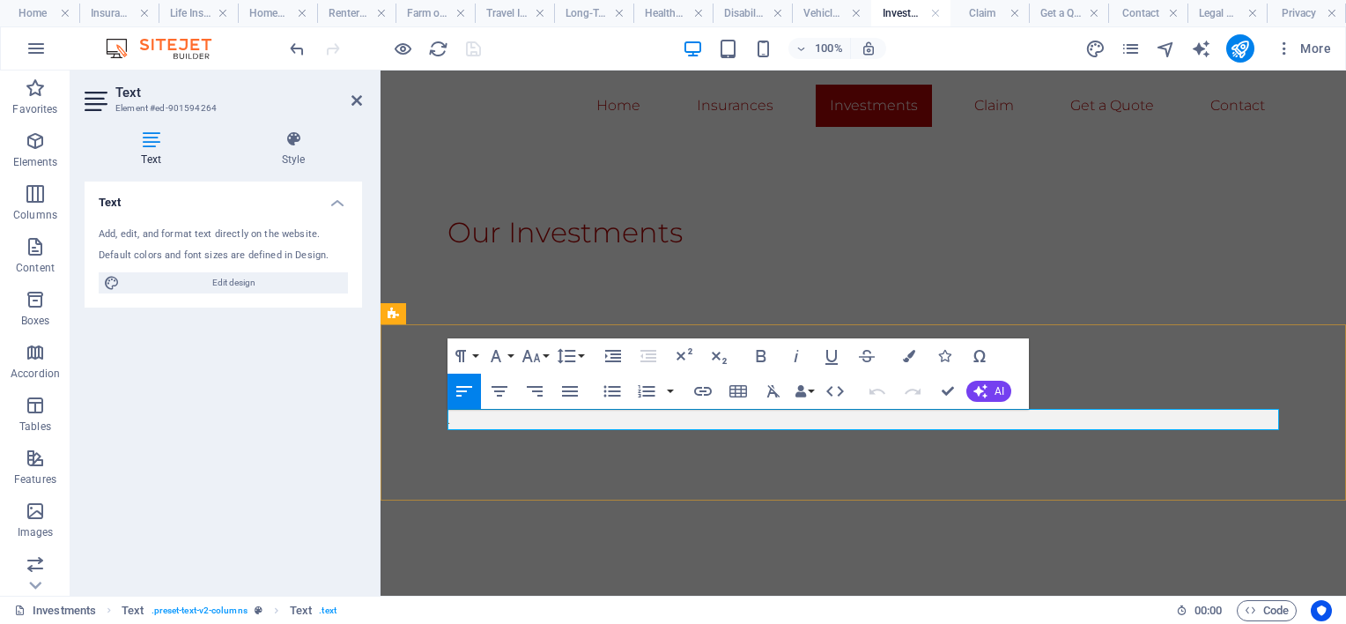
click at [527, 415] on p "." at bounding box center [651, 419] width 409 height 21
click at [476, 352] on button "Paragraph Format" at bounding box center [463, 355] width 33 height 35
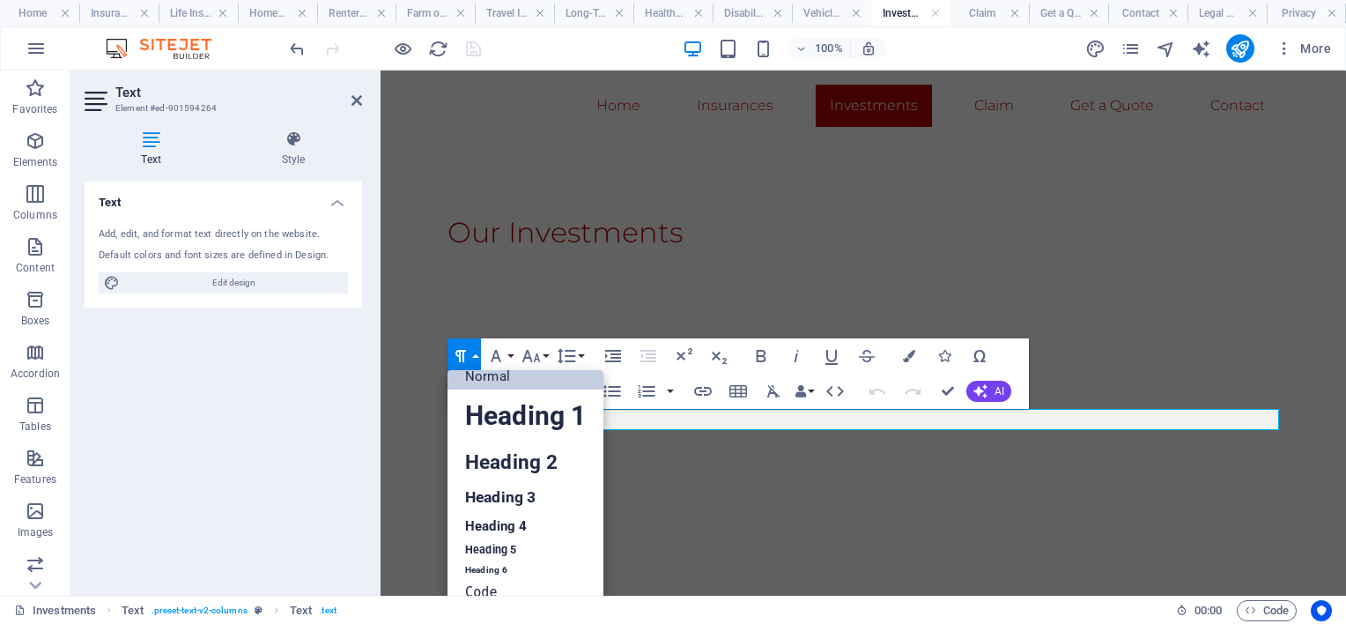
scroll to position [14, 0]
click at [476, 352] on button "Paragraph Format" at bounding box center [463, 355] width 33 height 35
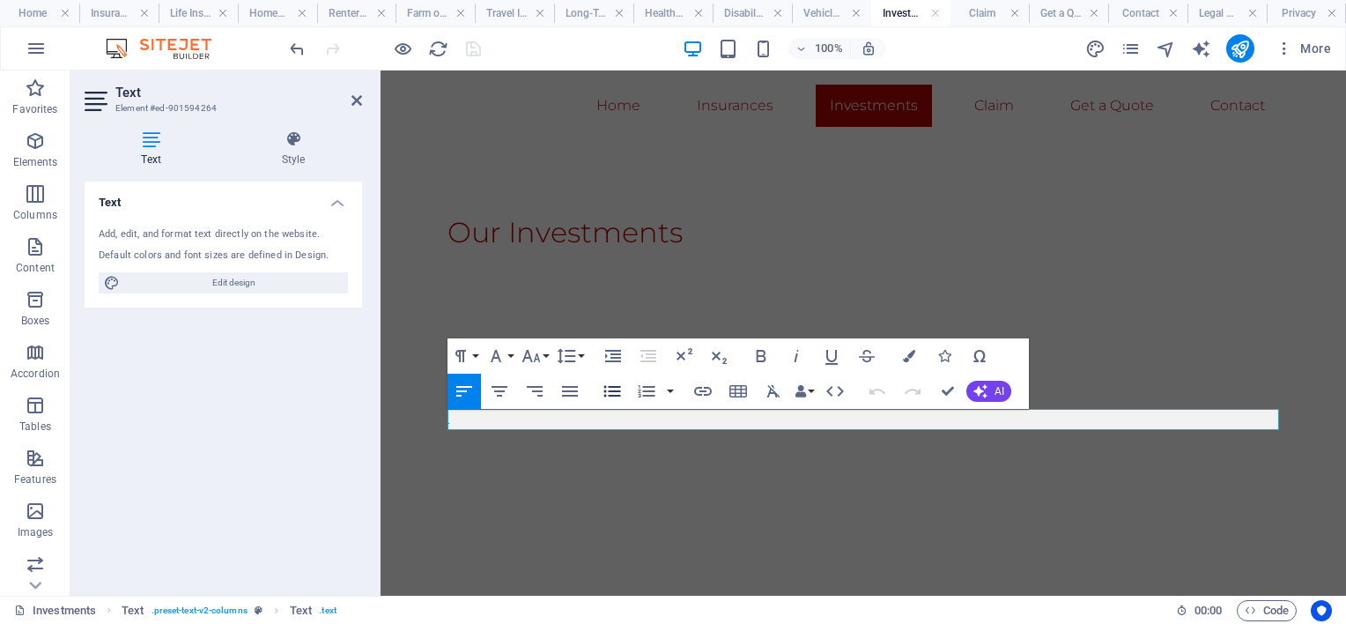
click at [612, 390] on icon "button" at bounding box center [612, 391] width 17 height 11
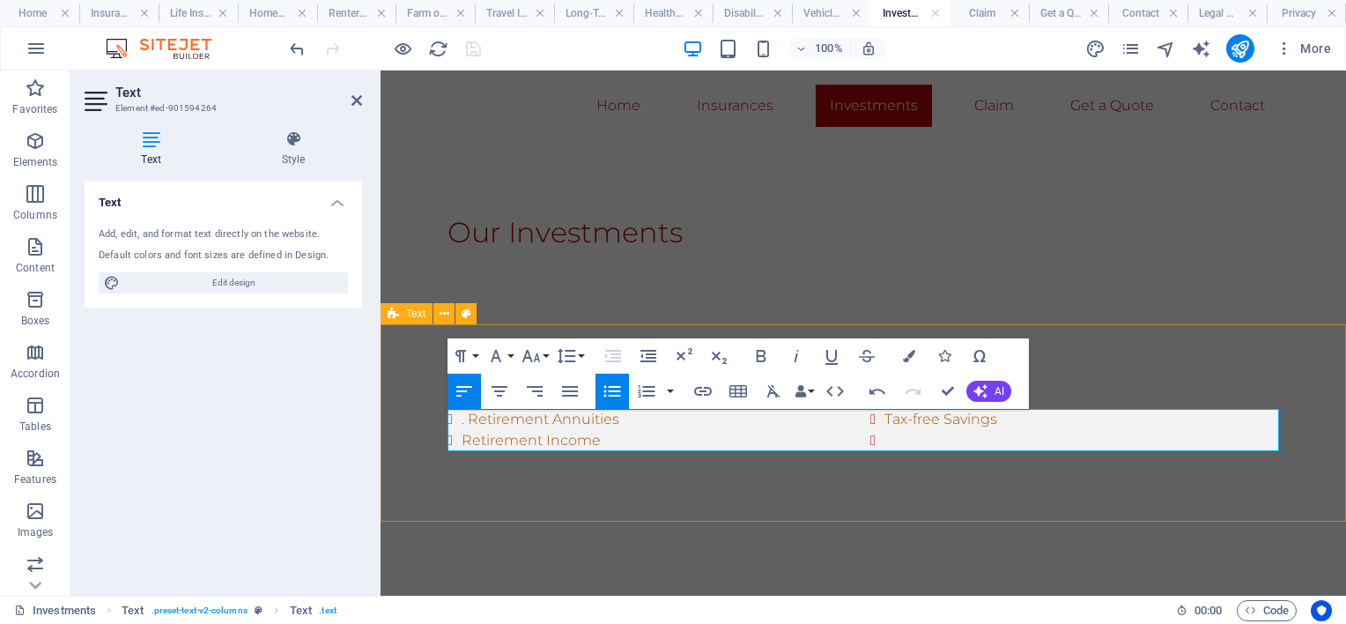
click at [469, 416] on li ". Retirement Annuities" at bounding box center [659, 419] width 395 height 21
click at [892, 433] on li at bounding box center [1081, 440] width 395 height 21
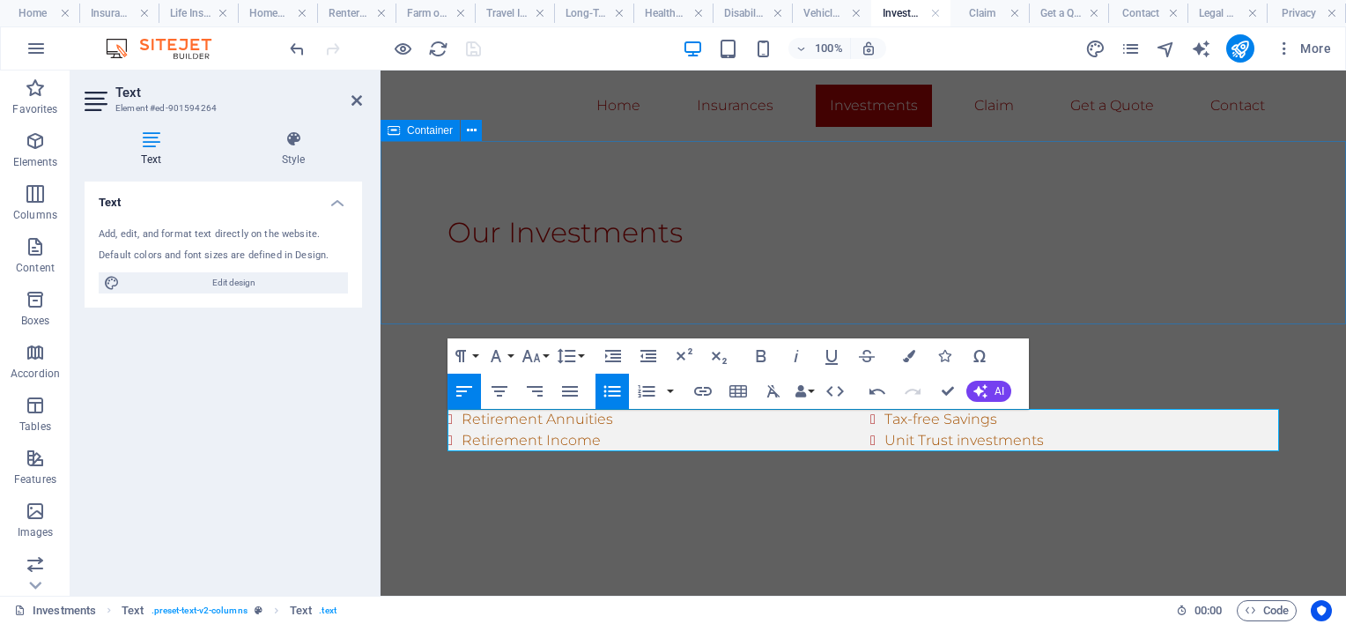
click at [1015, 284] on div "Our Investments" at bounding box center [863, 232] width 965 height 183
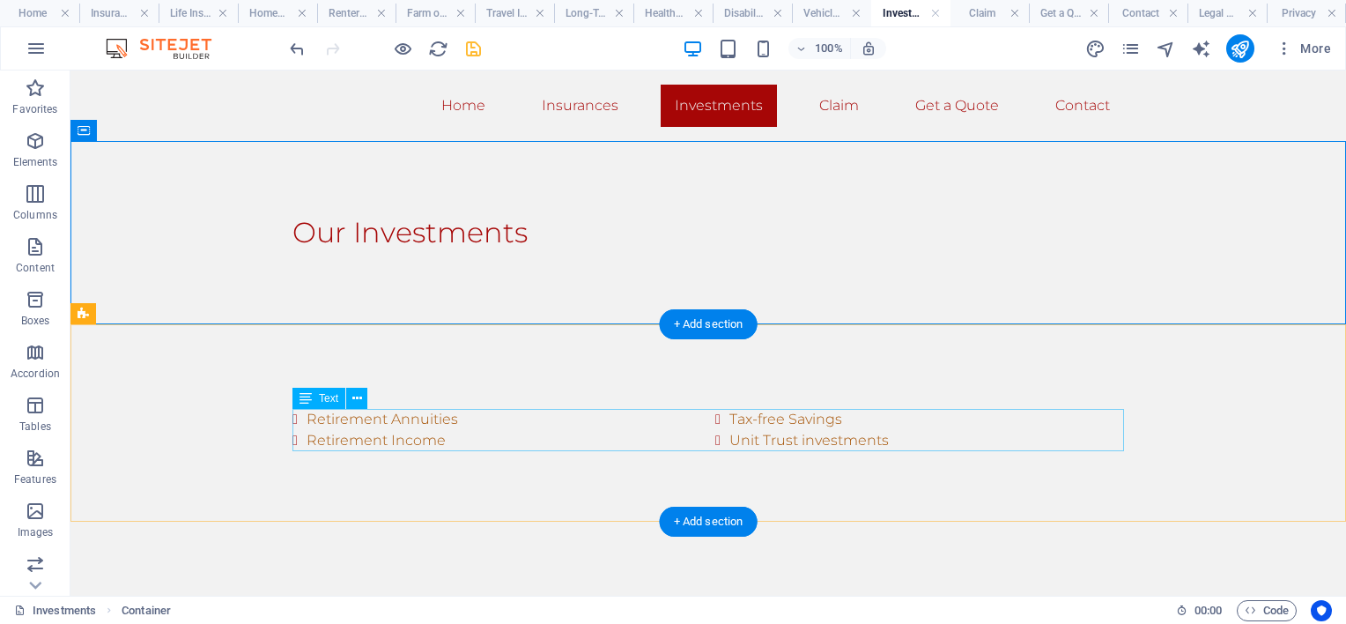
click at [1116, 428] on div "Retirement Annuities Retirement Income Tax-free Savings Unit Trust investments" at bounding box center [708, 430] width 832 height 42
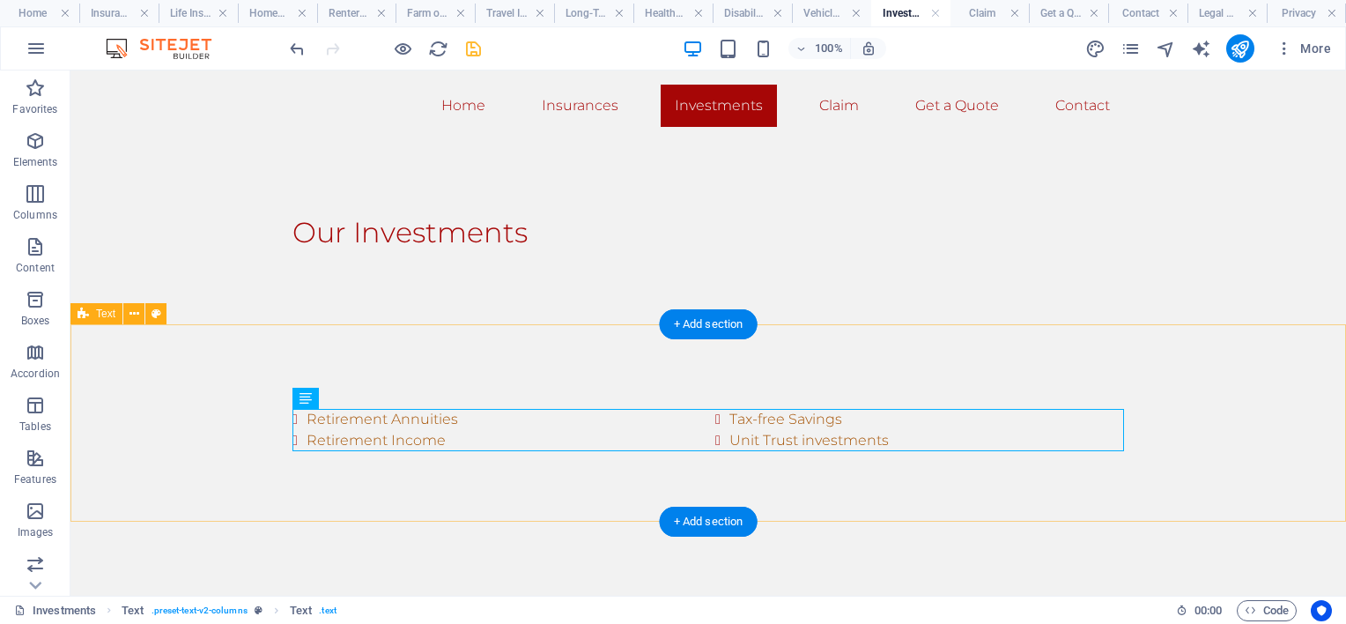
click at [1125, 425] on div "Retirement Annuities Retirement Income Tax-free Savings Unit Trust investments" at bounding box center [708, 422] width 1276 height 197
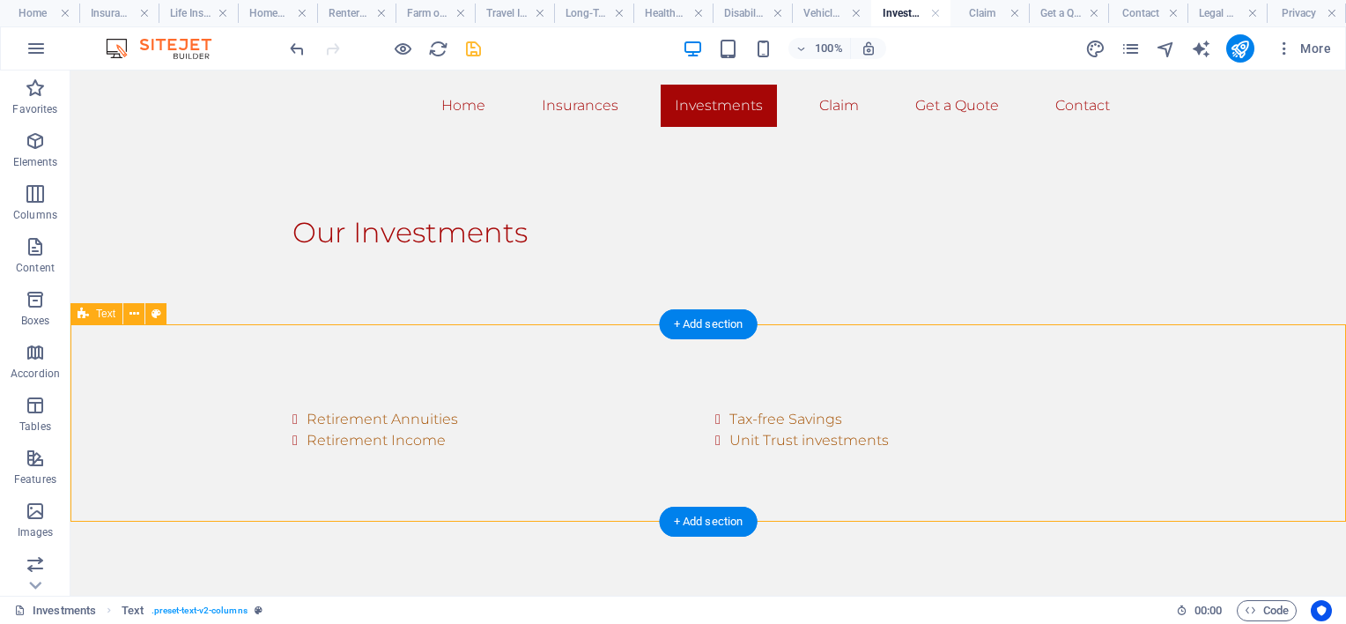
click at [1125, 425] on div "Retirement Annuities Retirement Income Tax-free Savings Unit Trust investments" at bounding box center [708, 422] width 1276 height 197
select select "rem"
select select "preset-text-v2-columns"
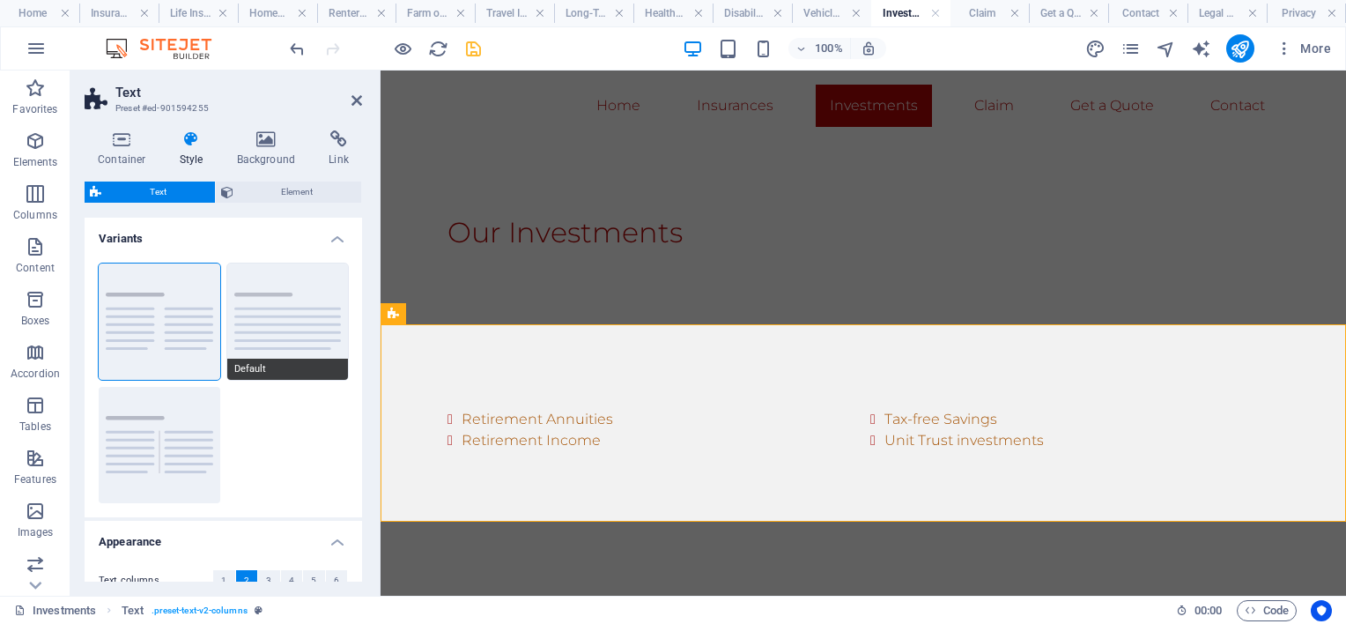
click at [263, 330] on button "Default" at bounding box center [288, 321] width 122 height 116
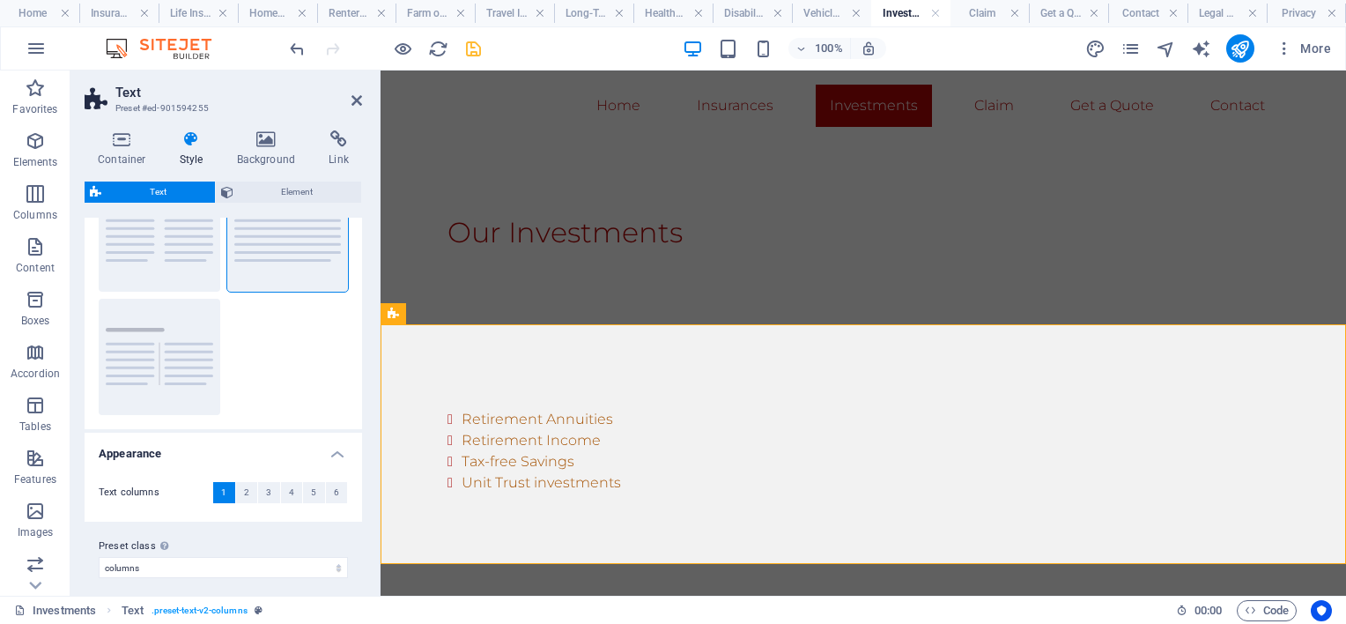
scroll to position [98, 0]
